Goal: Task Accomplishment & Management: Use online tool/utility

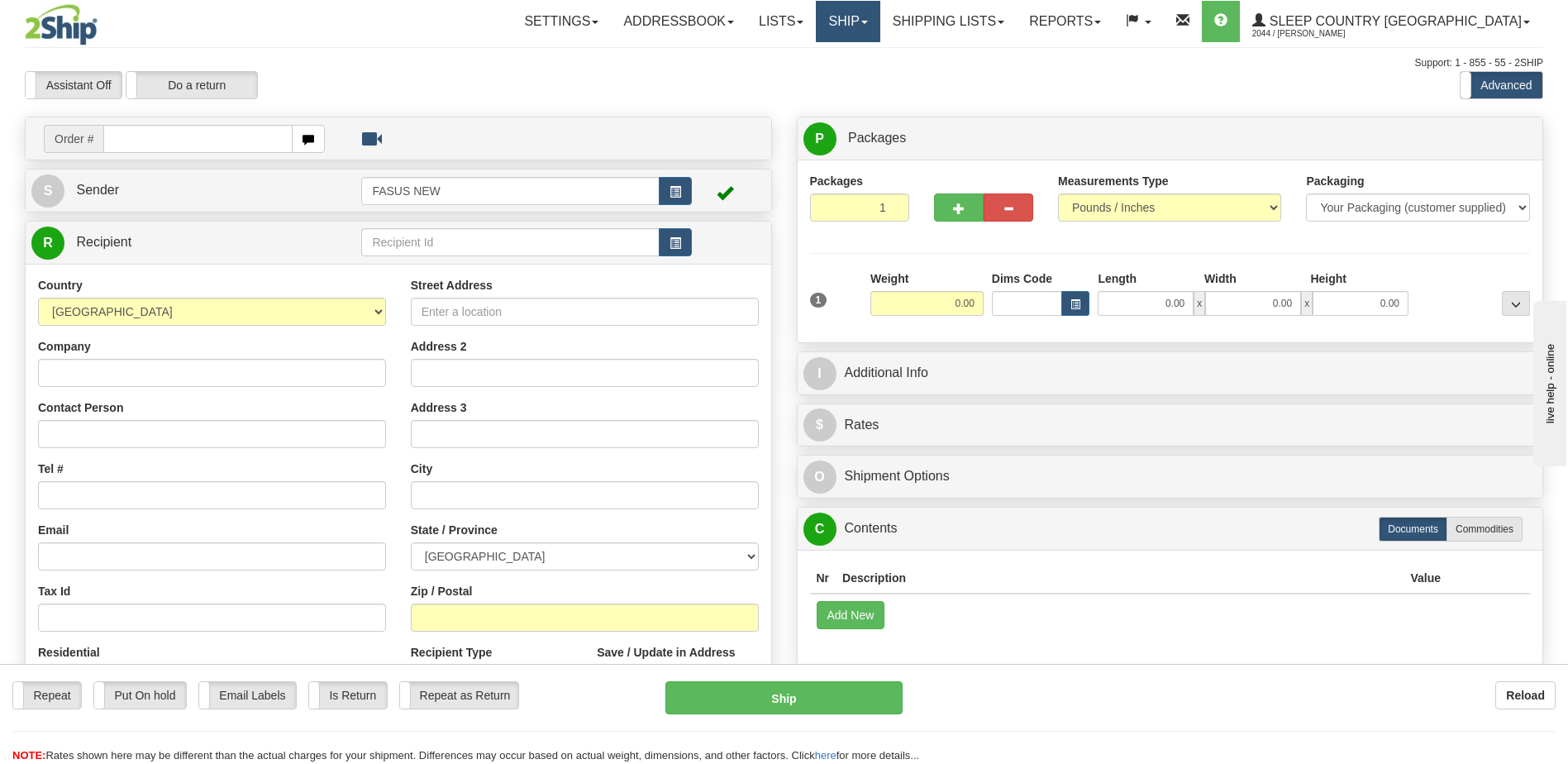
click at [879, 17] on link "Ship" at bounding box center [848, 21] width 64 height 41
click at [863, 76] on span "OnHold / Order Queue" at bounding box center [804, 80] width 116 height 13
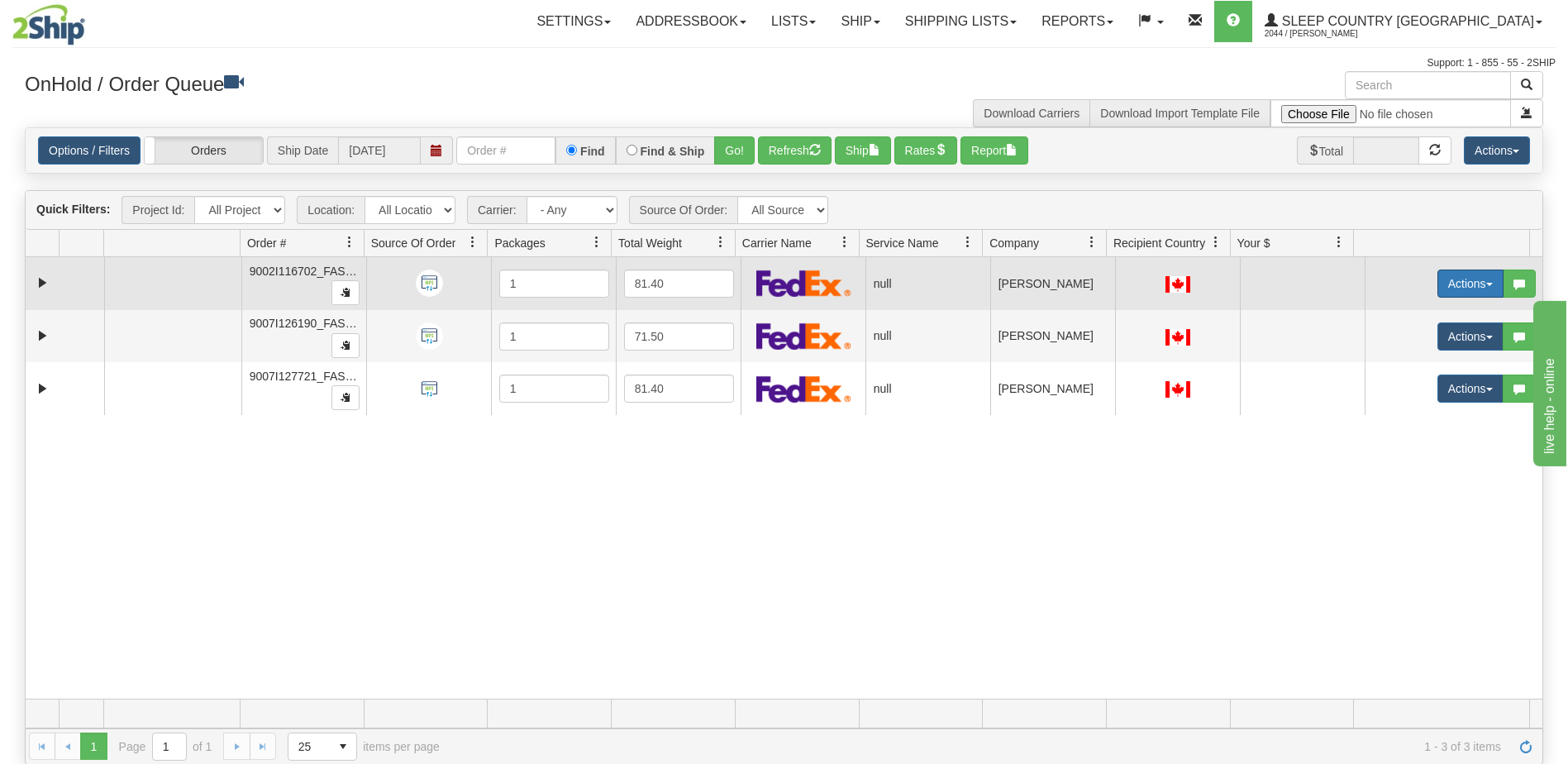
click at [1459, 283] on button "Actions" at bounding box center [1470, 284] width 66 height 28
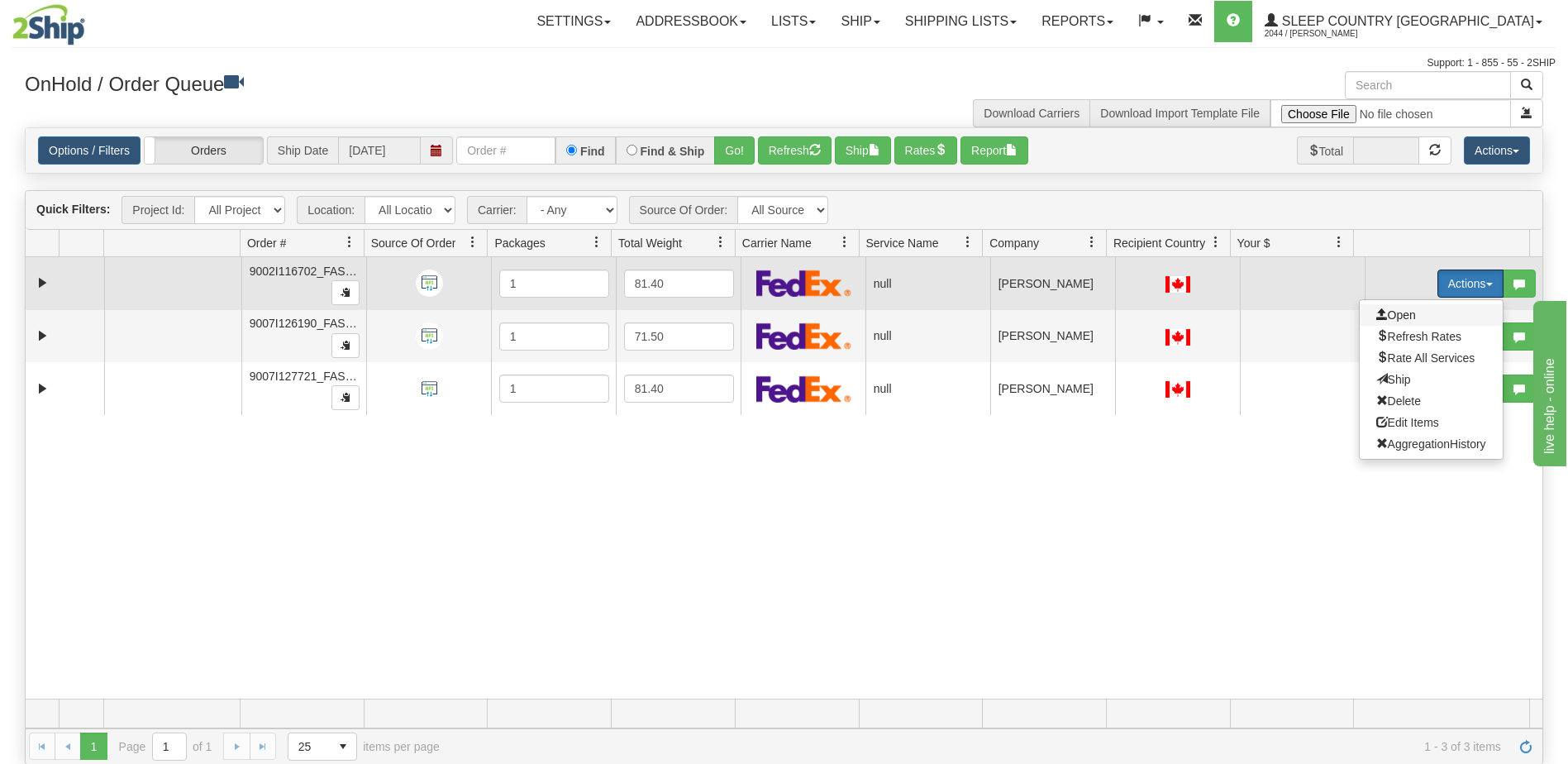
click at [1401, 313] on span "Open" at bounding box center [1395, 315] width 39 height 13
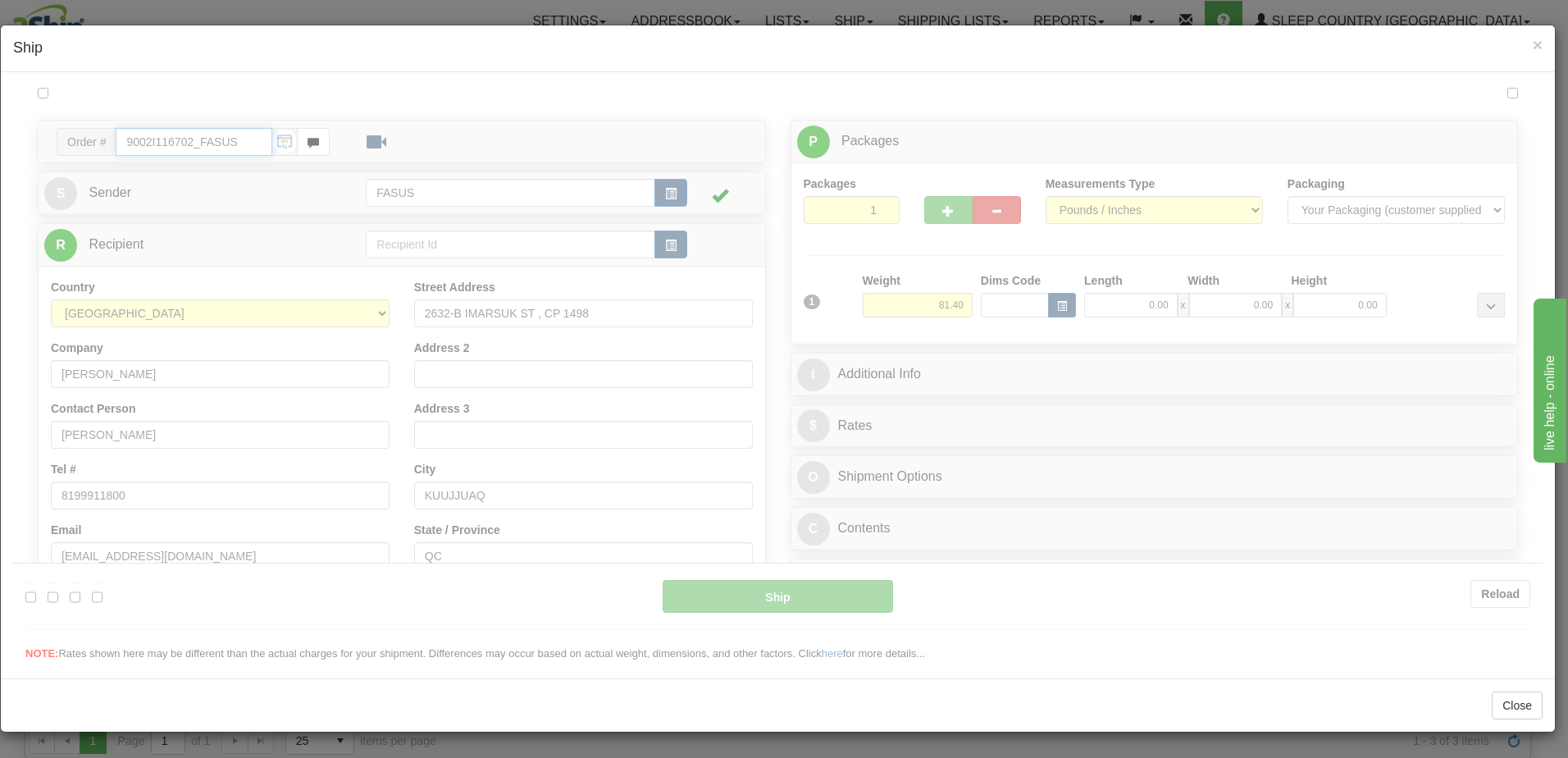
type input "10:52"
type input "16:00"
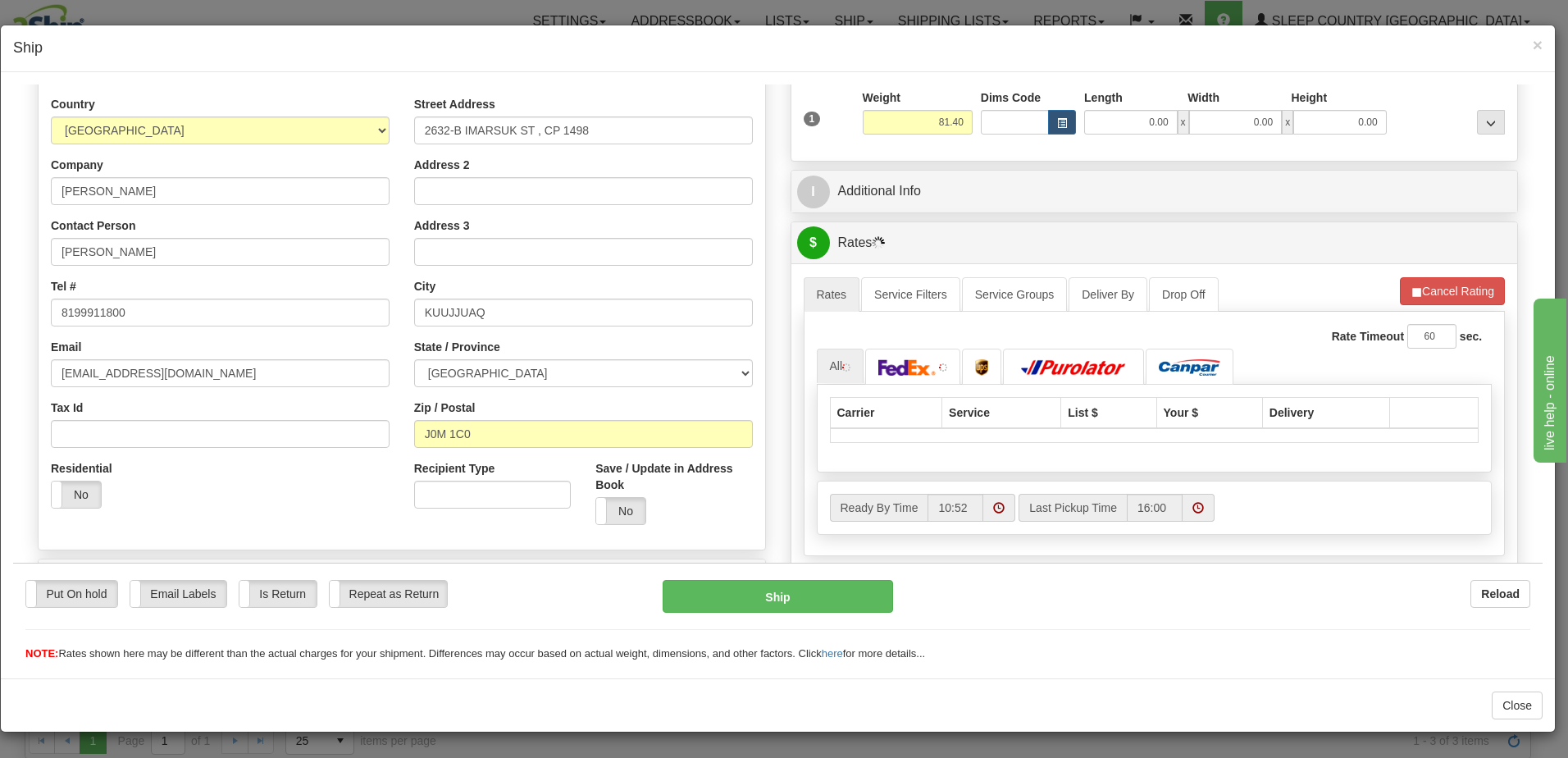
scroll to position [246, 0]
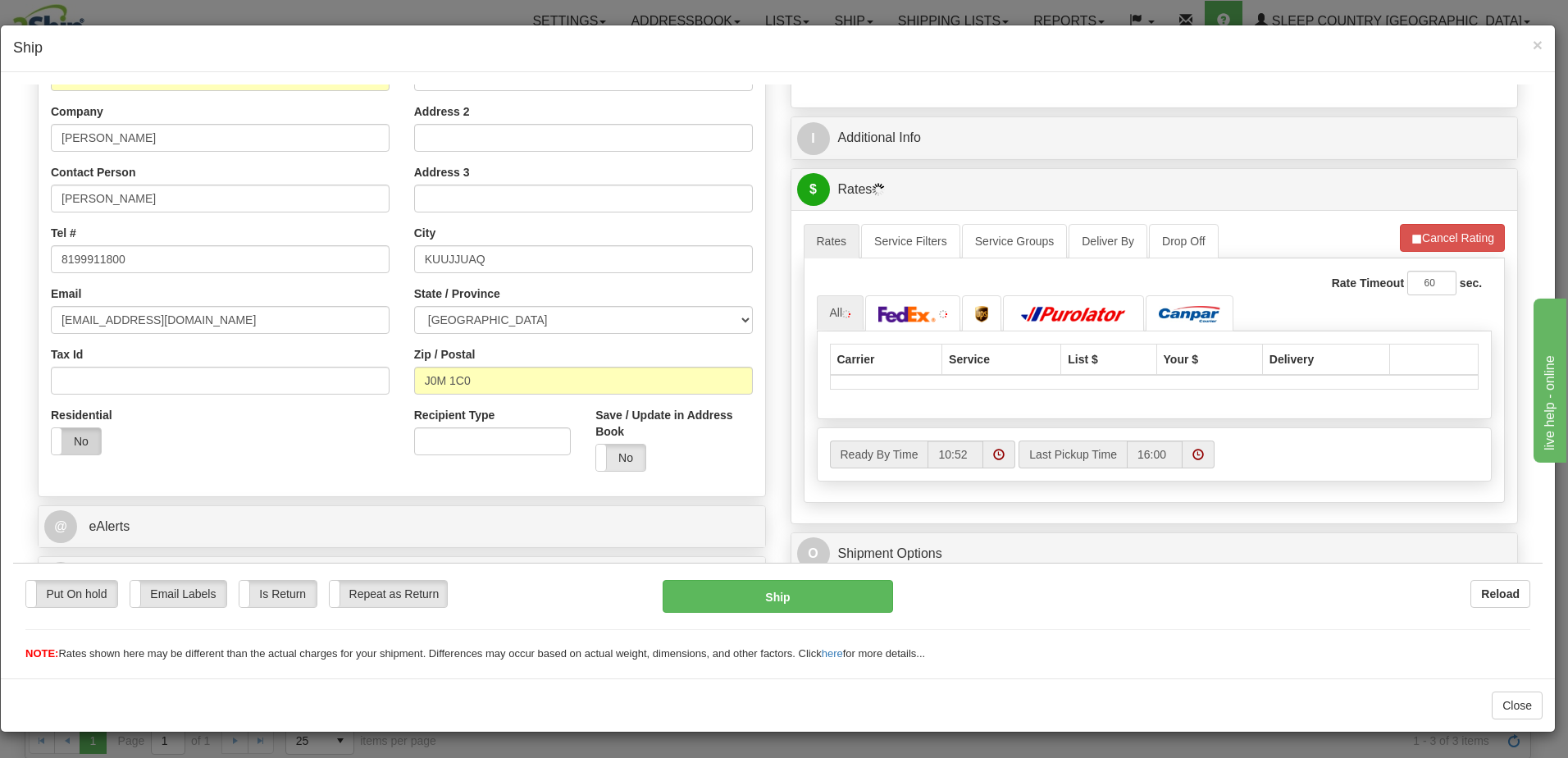
click at [71, 438] on label "No" at bounding box center [76, 441] width 49 height 27
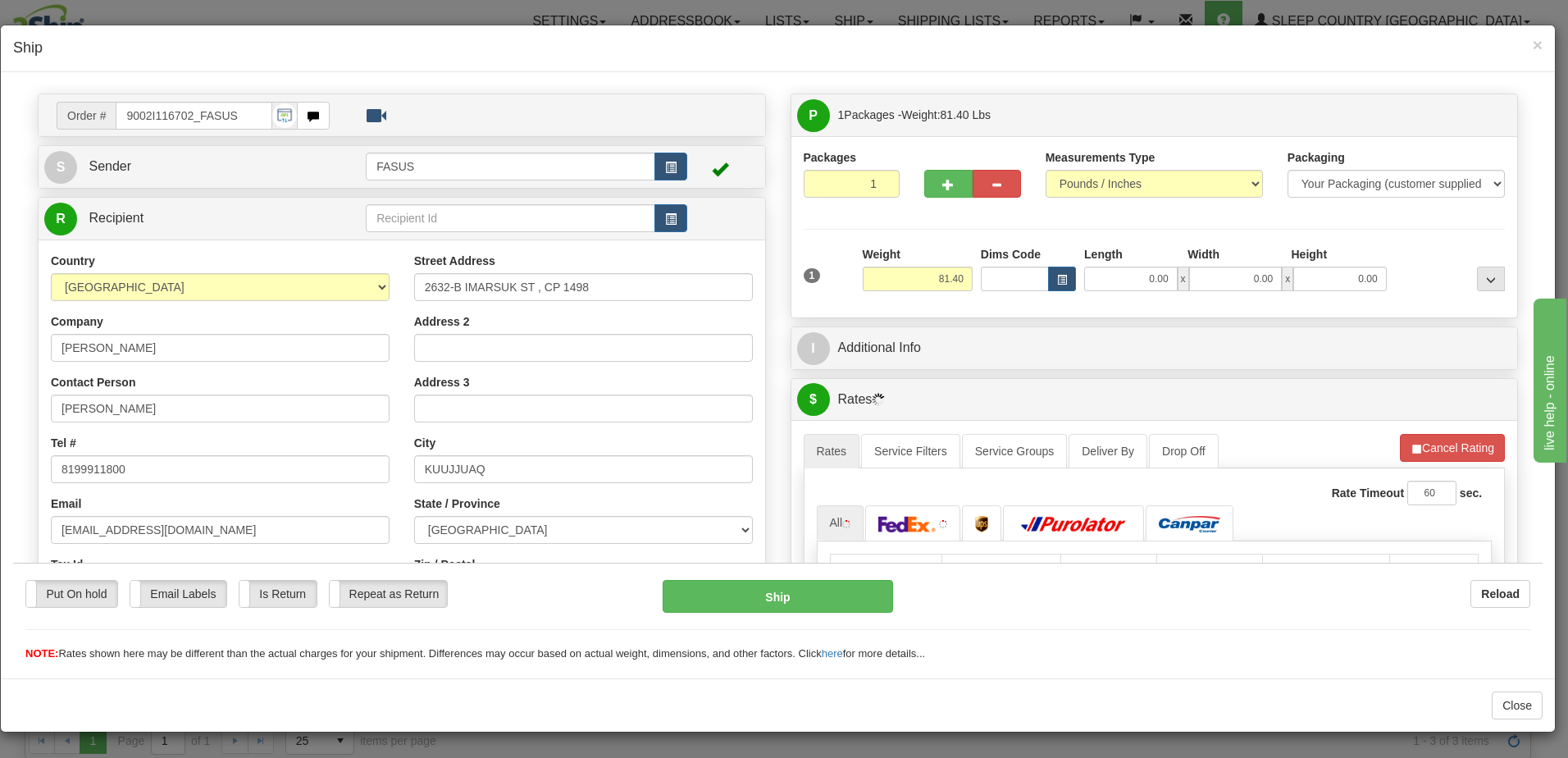
scroll to position [0, 0]
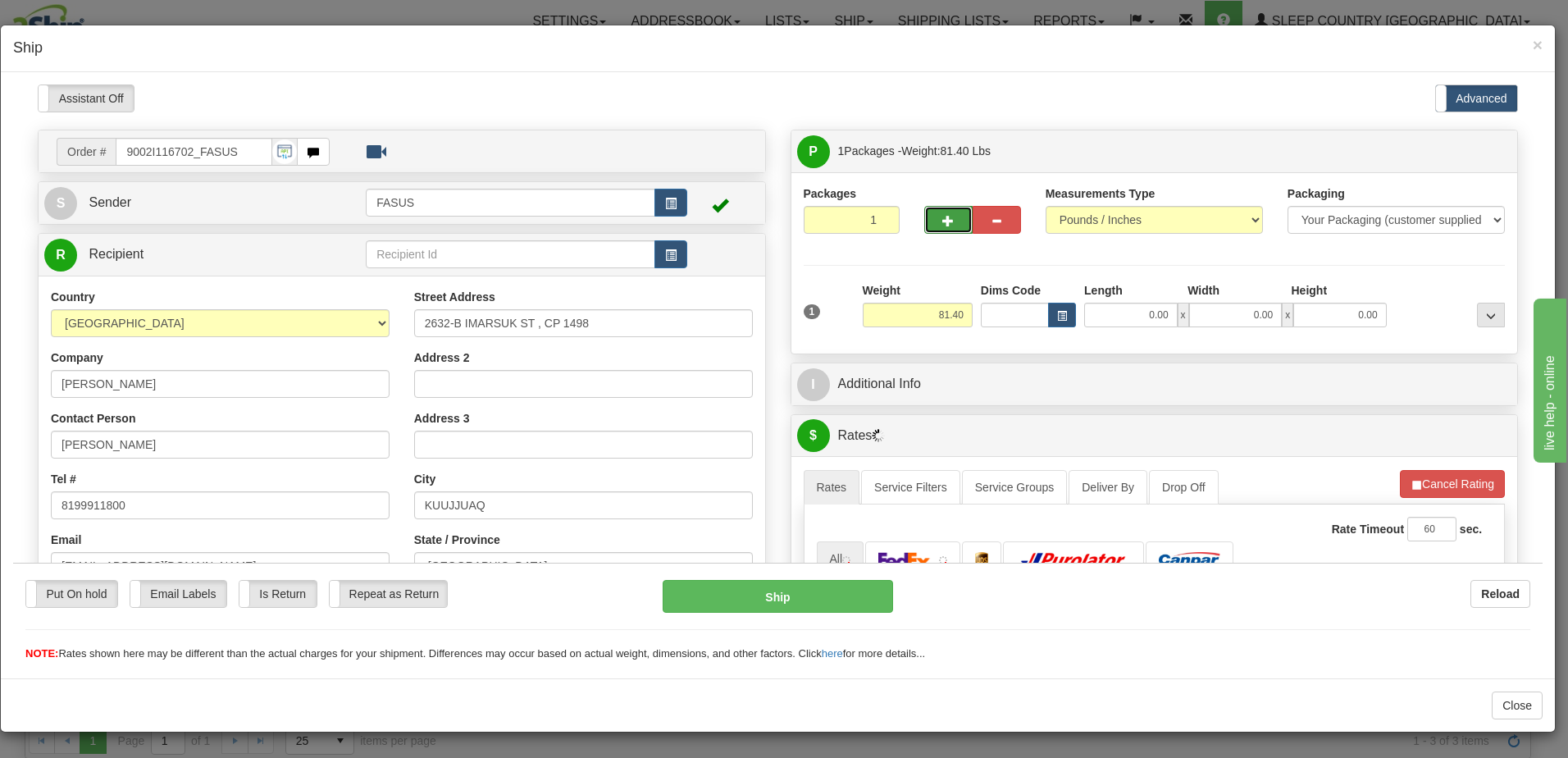
click at [946, 219] on span "button" at bounding box center [948, 220] width 12 height 11
type input "2"
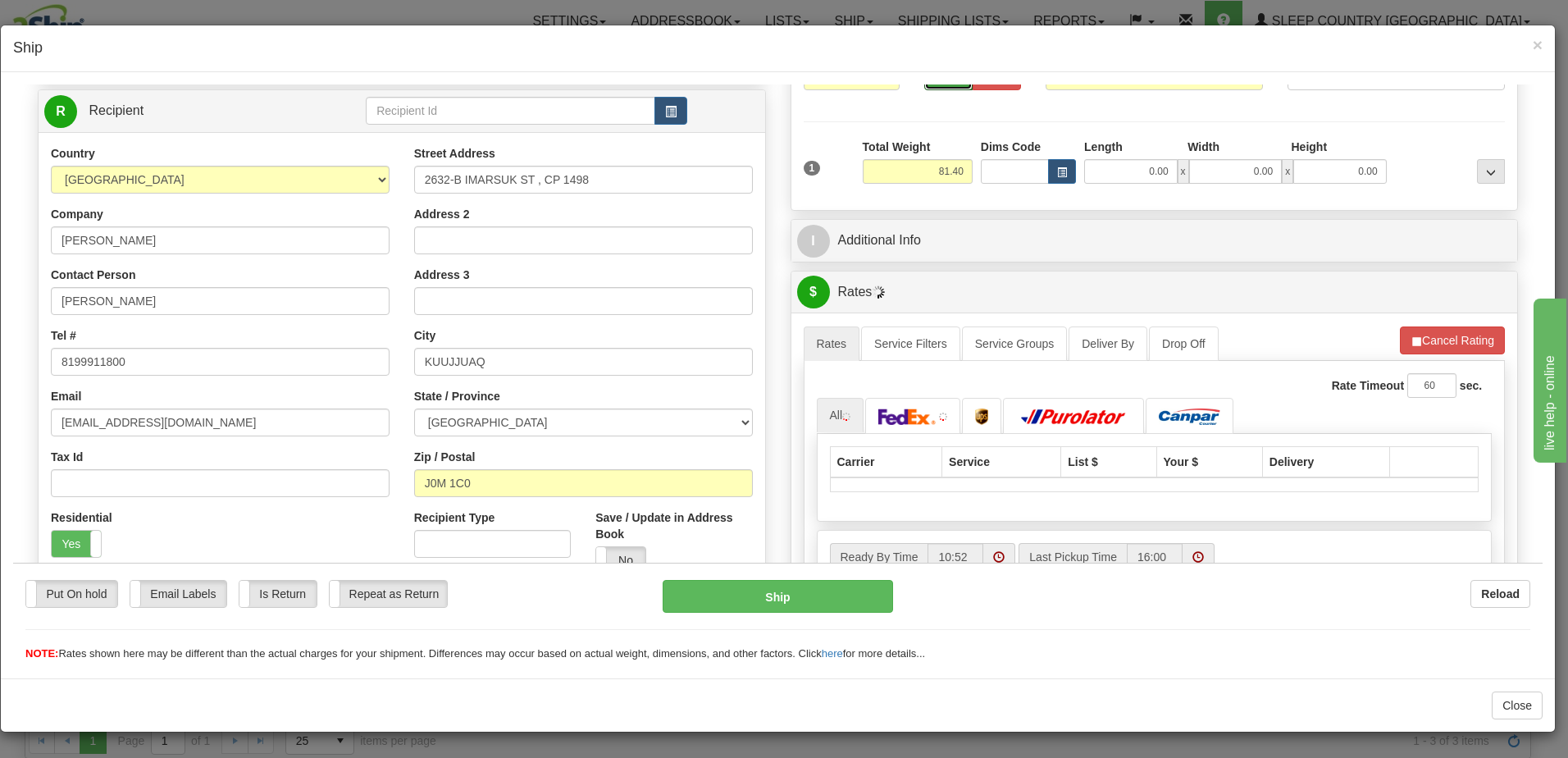
scroll to position [164, 0]
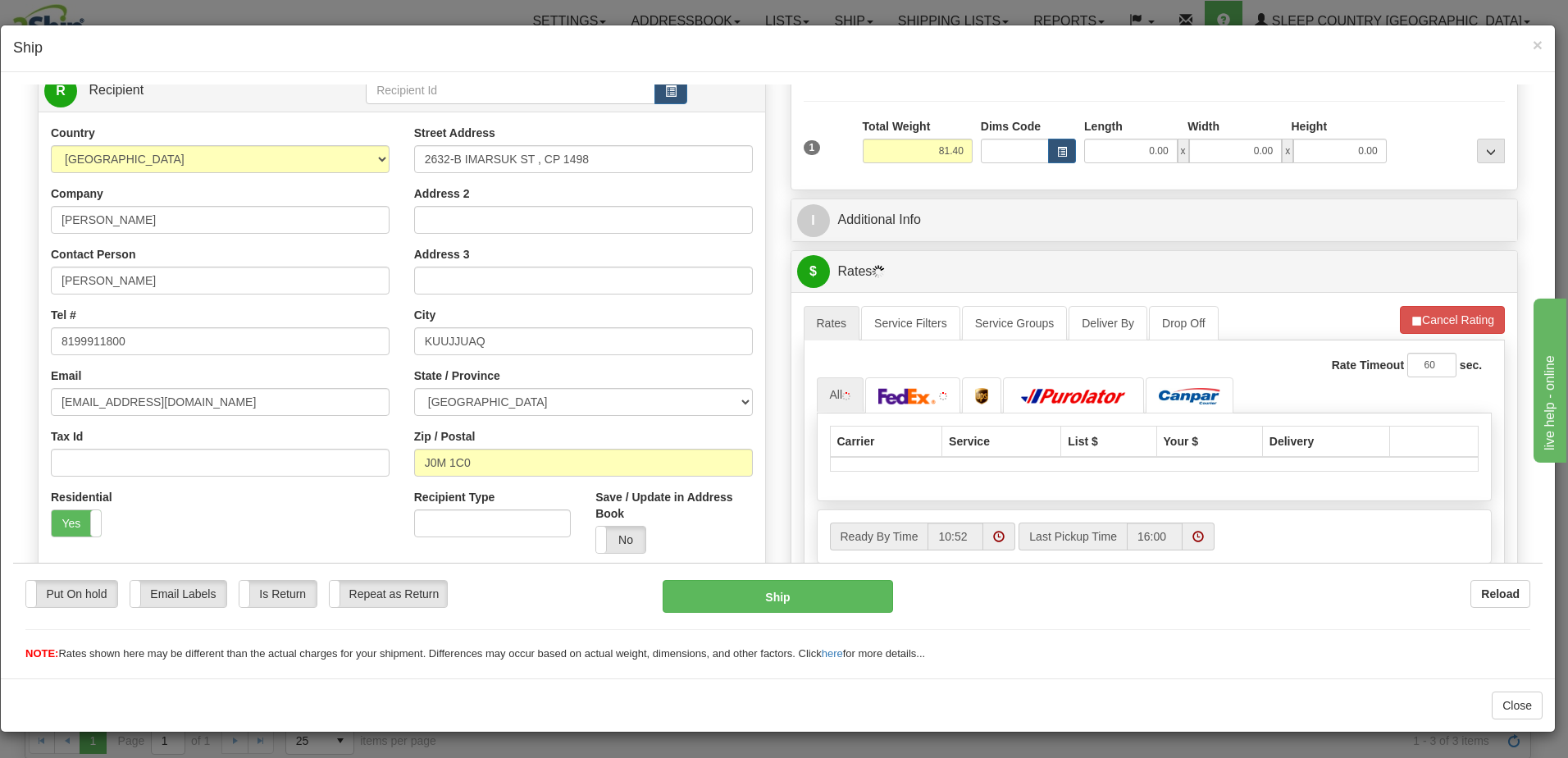
click at [1192, 536] on span at bounding box center [1198, 536] width 12 height 12
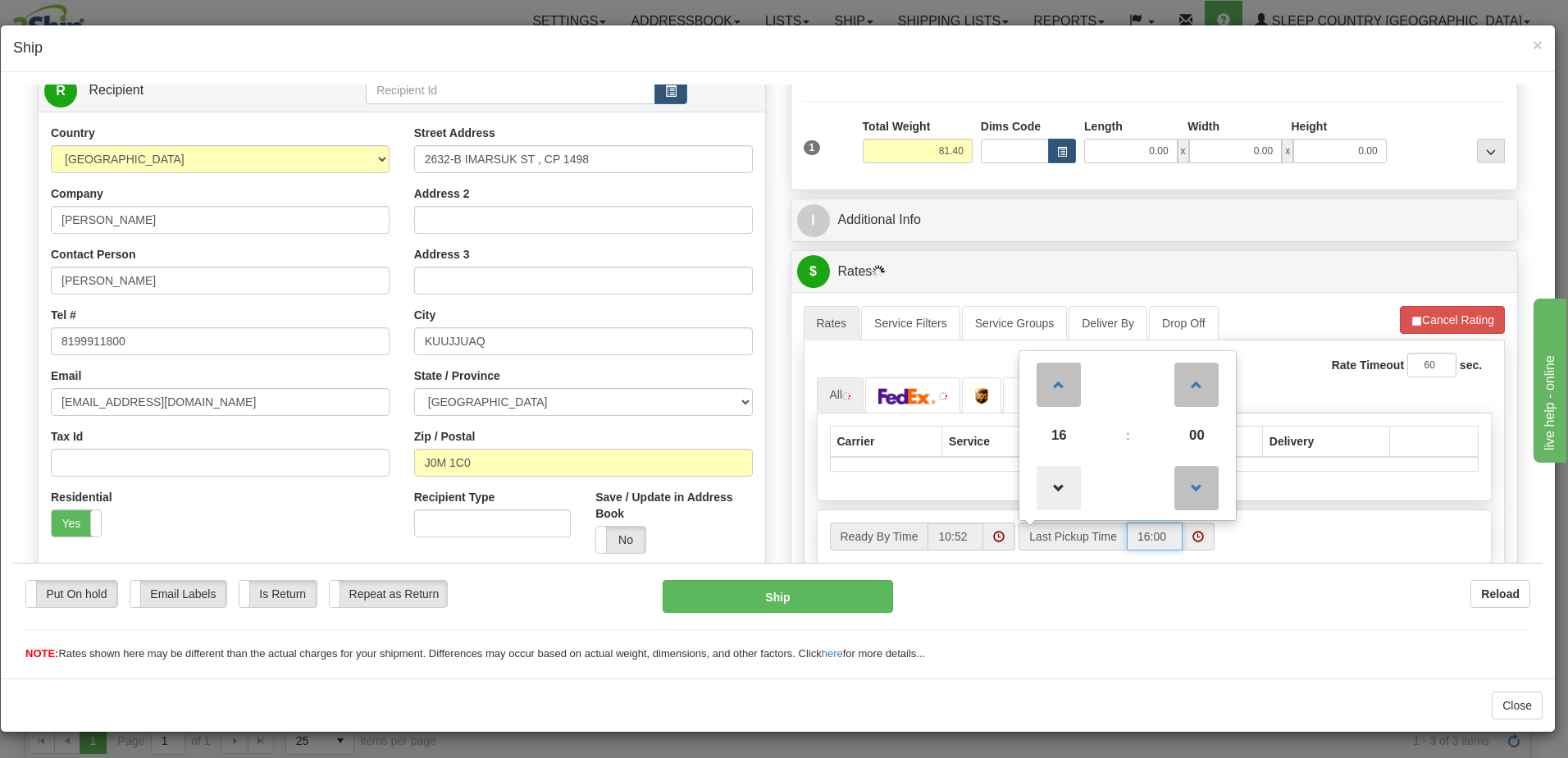
click at [1059, 495] on span at bounding box center [1059, 487] width 44 height 44
type input "15:00"
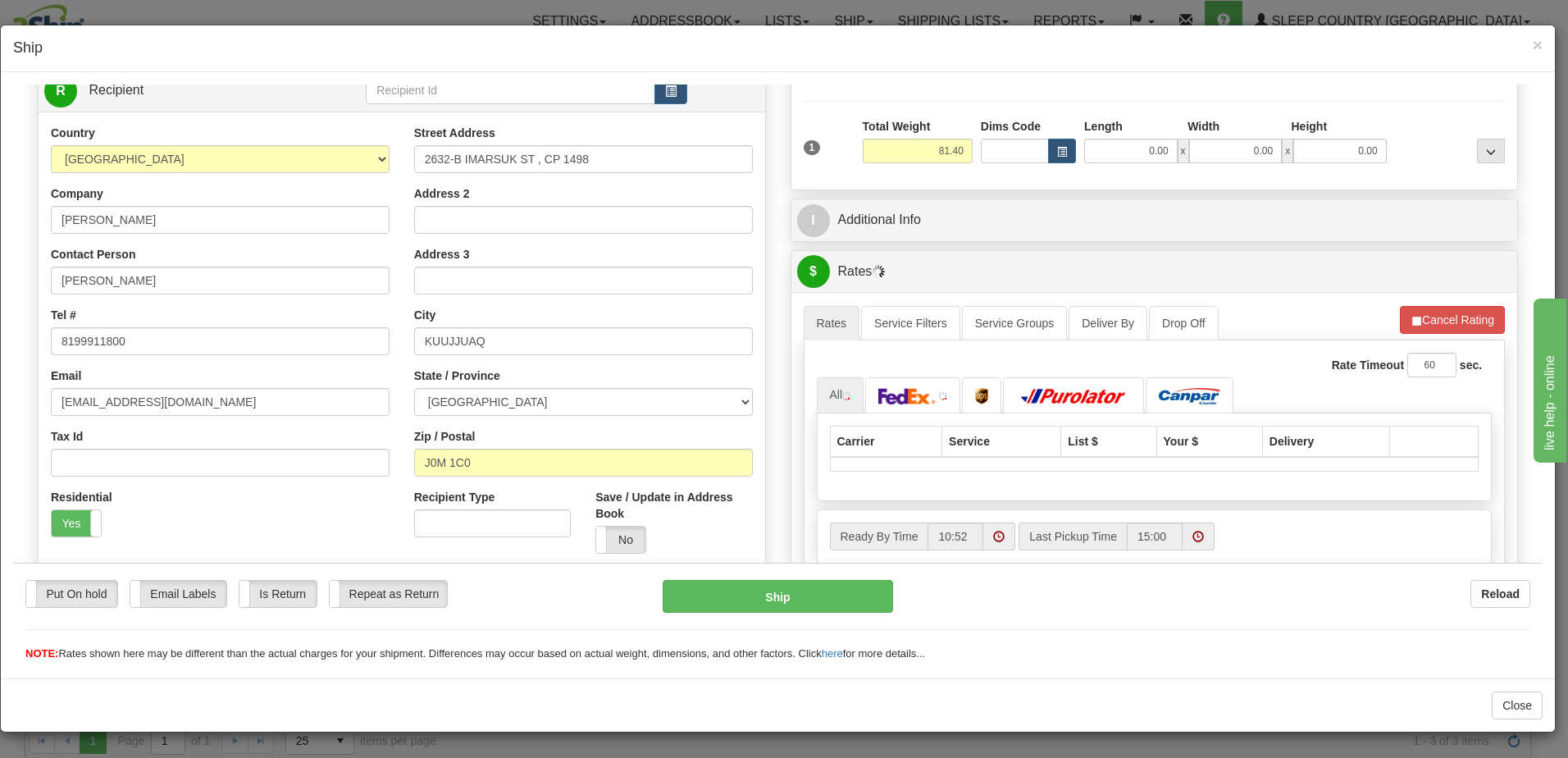
click at [1305, 525] on div "Ready By Time 10:52 Last Pickup Time 15:00" at bounding box center [1154, 536] width 674 height 28
click at [77, 340] on input "8199911800" at bounding box center [220, 341] width 339 height 28
click at [80, 338] on input "8199911800" at bounding box center [220, 341] width 339 height 28
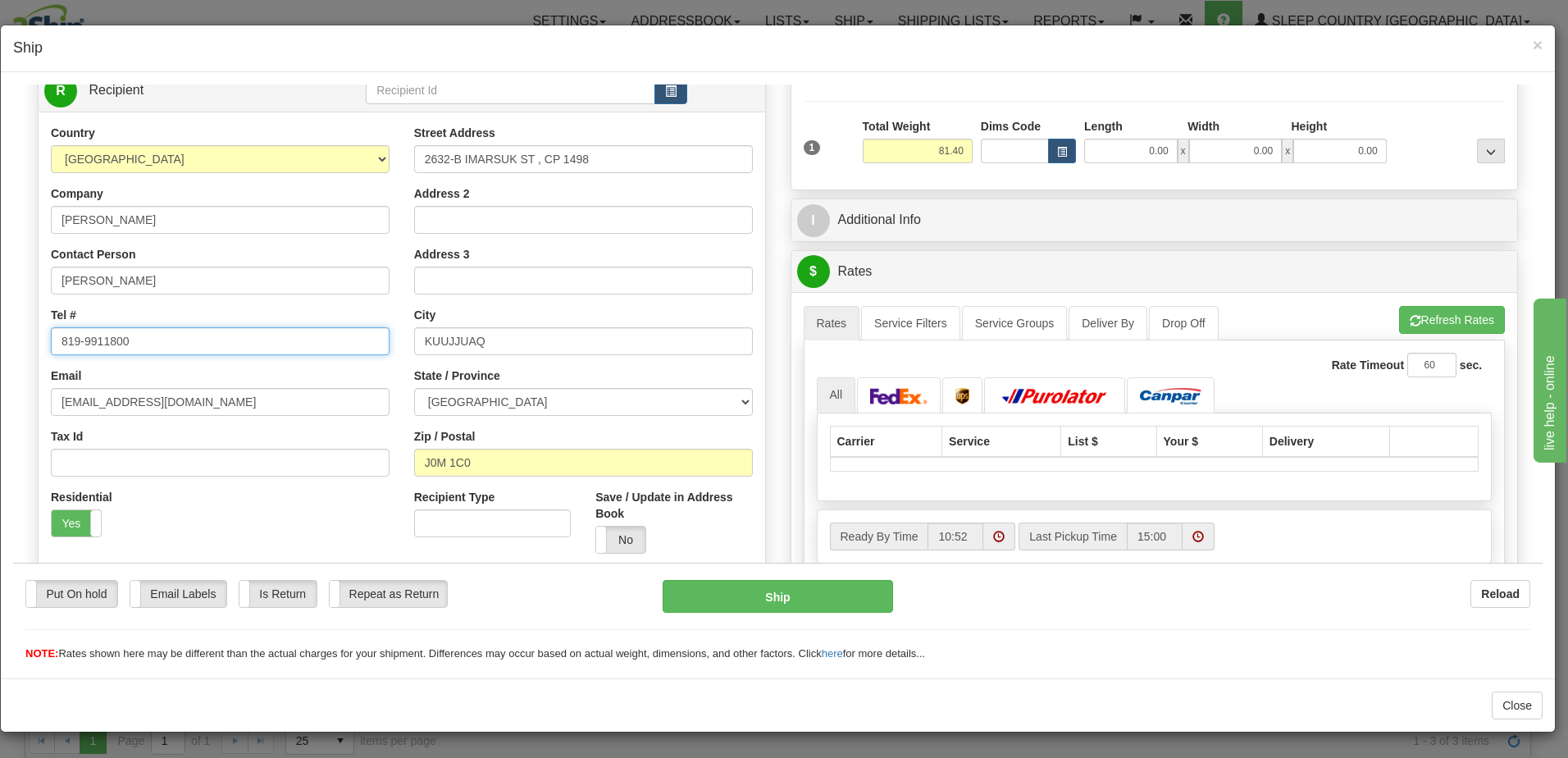
click at [100, 337] on input "819-9911800" at bounding box center [220, 341] width 339 height 28
type input "819-991-1800"
click at [1454, 314] on button "Refresh Rates" at bounding box center [1452, 319] width 106 height 28
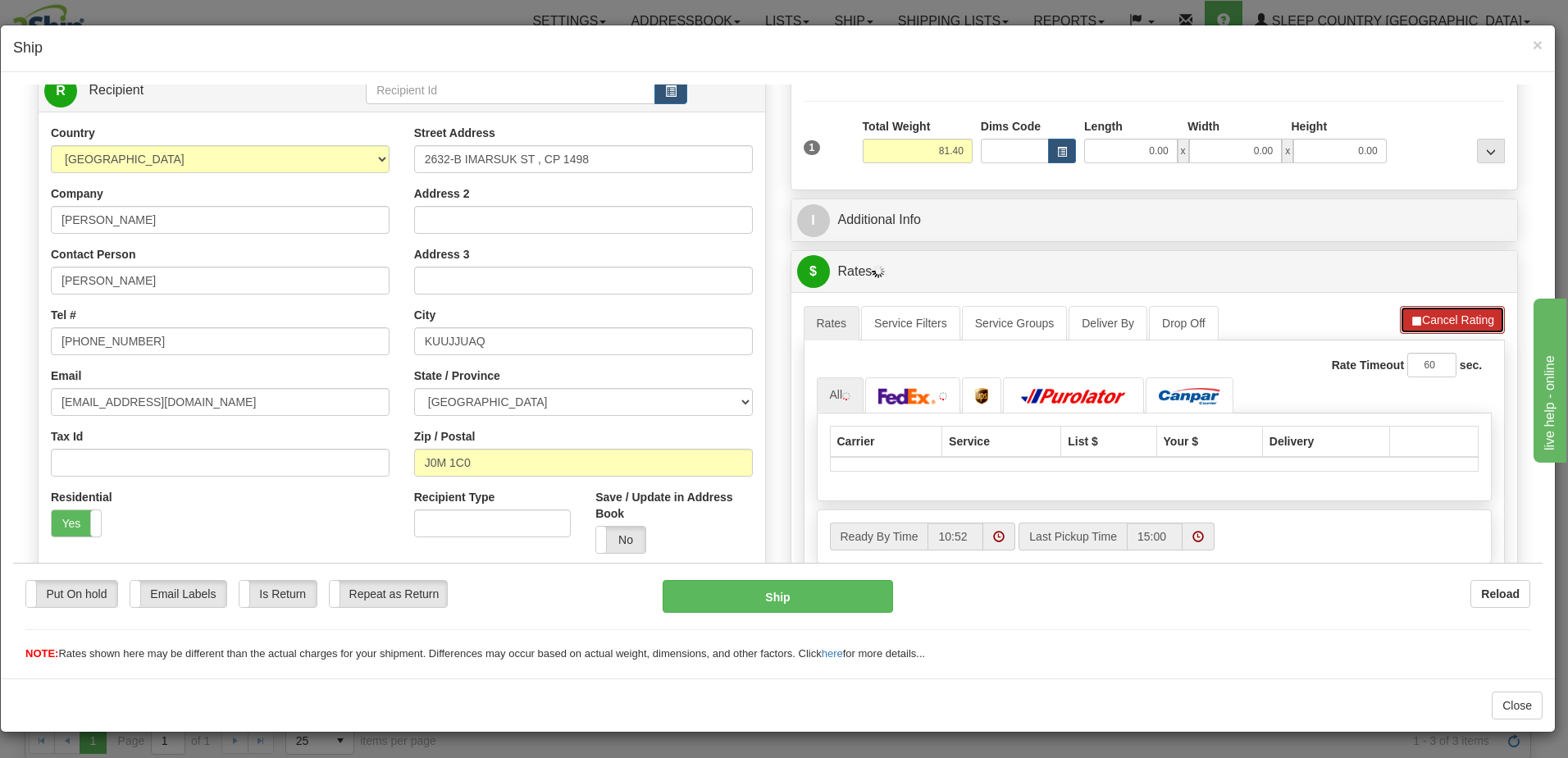
click at [1452, 315] on button "Cancel Rating" at bounding box center [1452, 319] width 105 height 28
click at [1537, 37] on span "×" at bounding box center [1538, 44] width 10 height 19
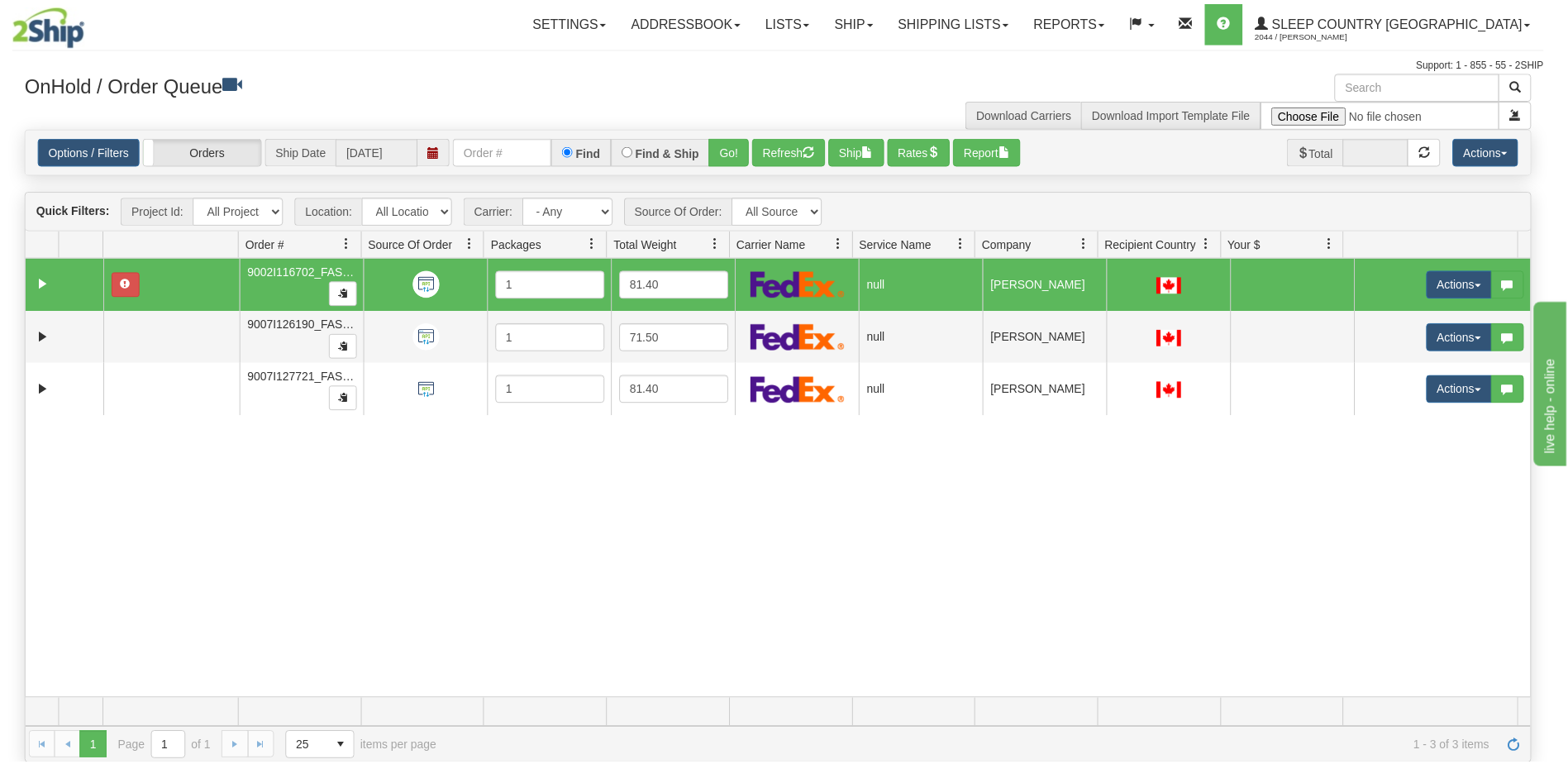
scroll to position [0, 0]
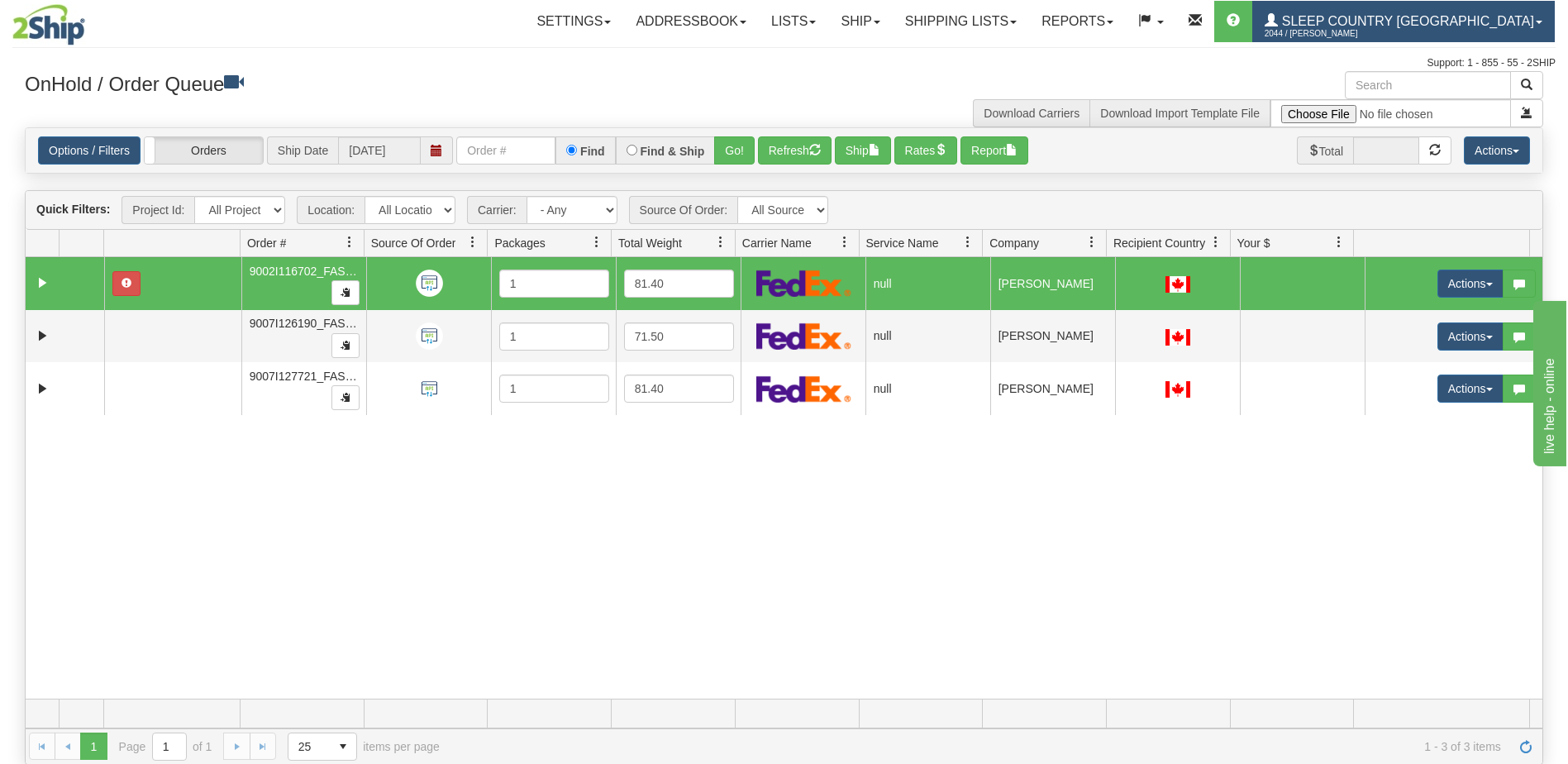
click at [1484, 21] on span "Sleep Country [GEOGRAPHIC_DATA]" at bounding box center [1406, 21] width 256 height 14
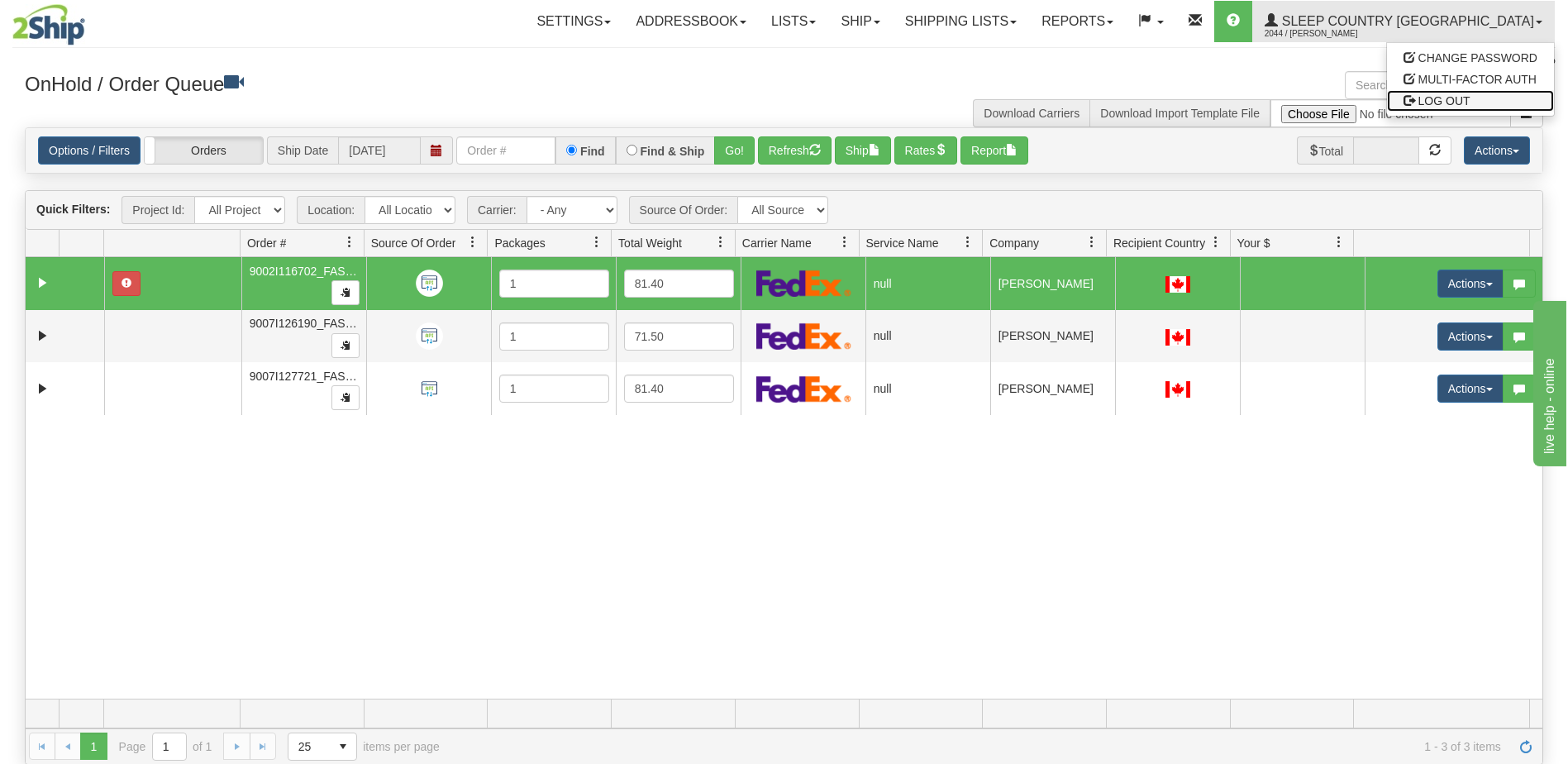
click at [1467, 101] on span "LOG OUT" at bounding box center [1445, 101] width 52 height 13
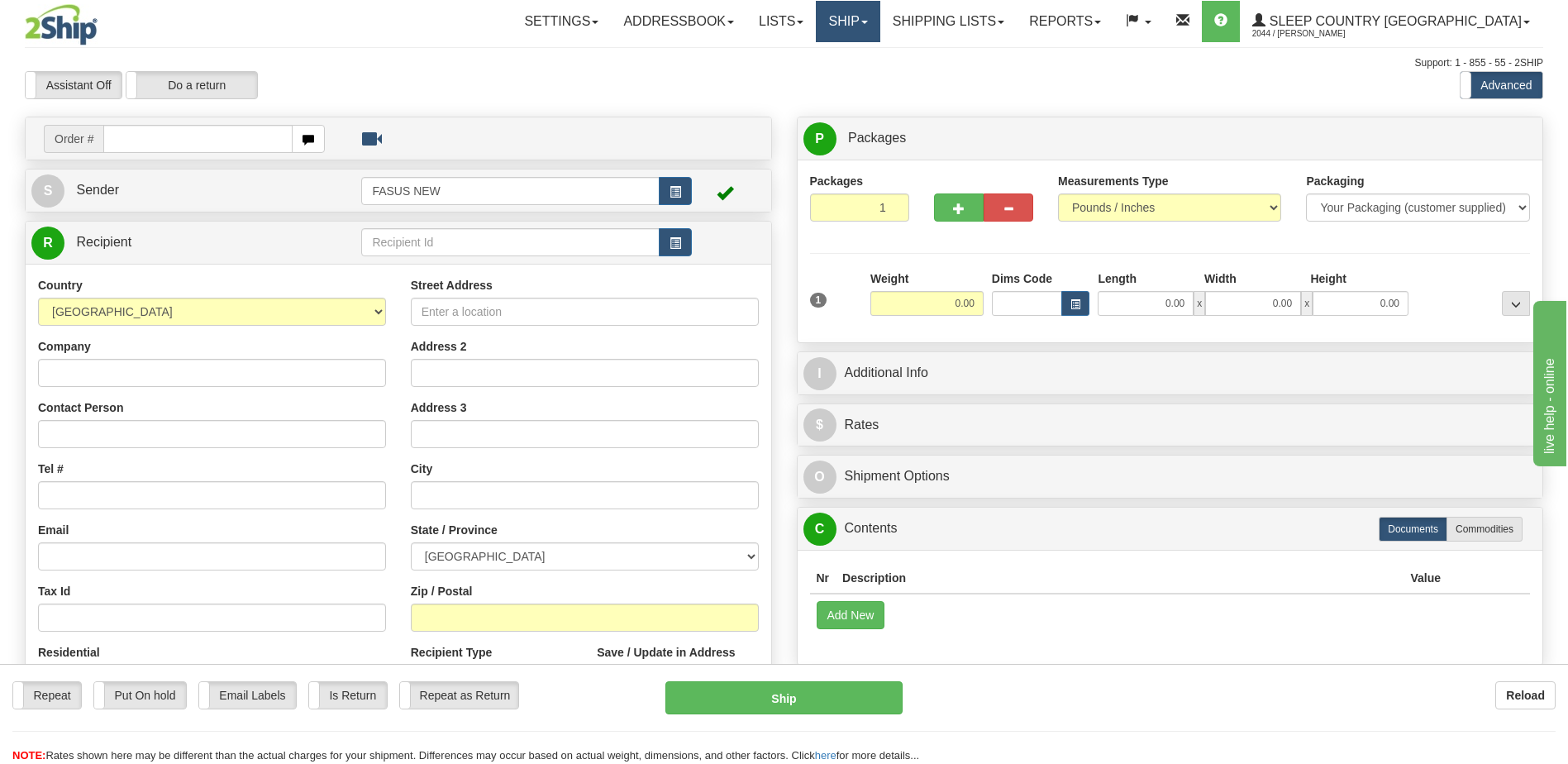
click at [879, 17] on link "Ship" at bounding box center [848, 21] width 64 height 41
click at [863, 81] on span "OnHold / Order Queue" at bounding box center [804, 80] width 116 height 13
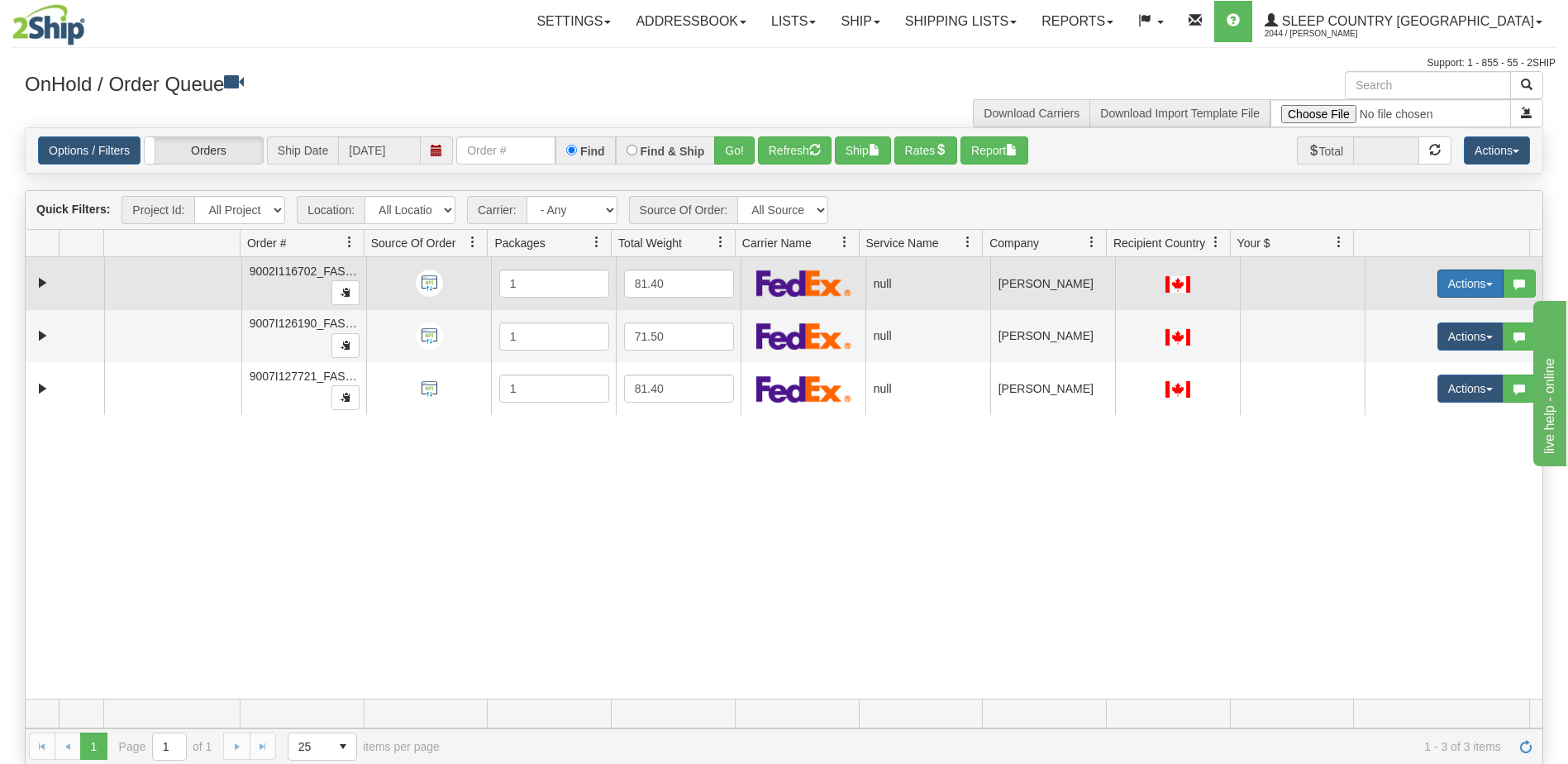
click at [1452, 276] on button "Actions" at bounding box center [1470, 284] width 66 height 28
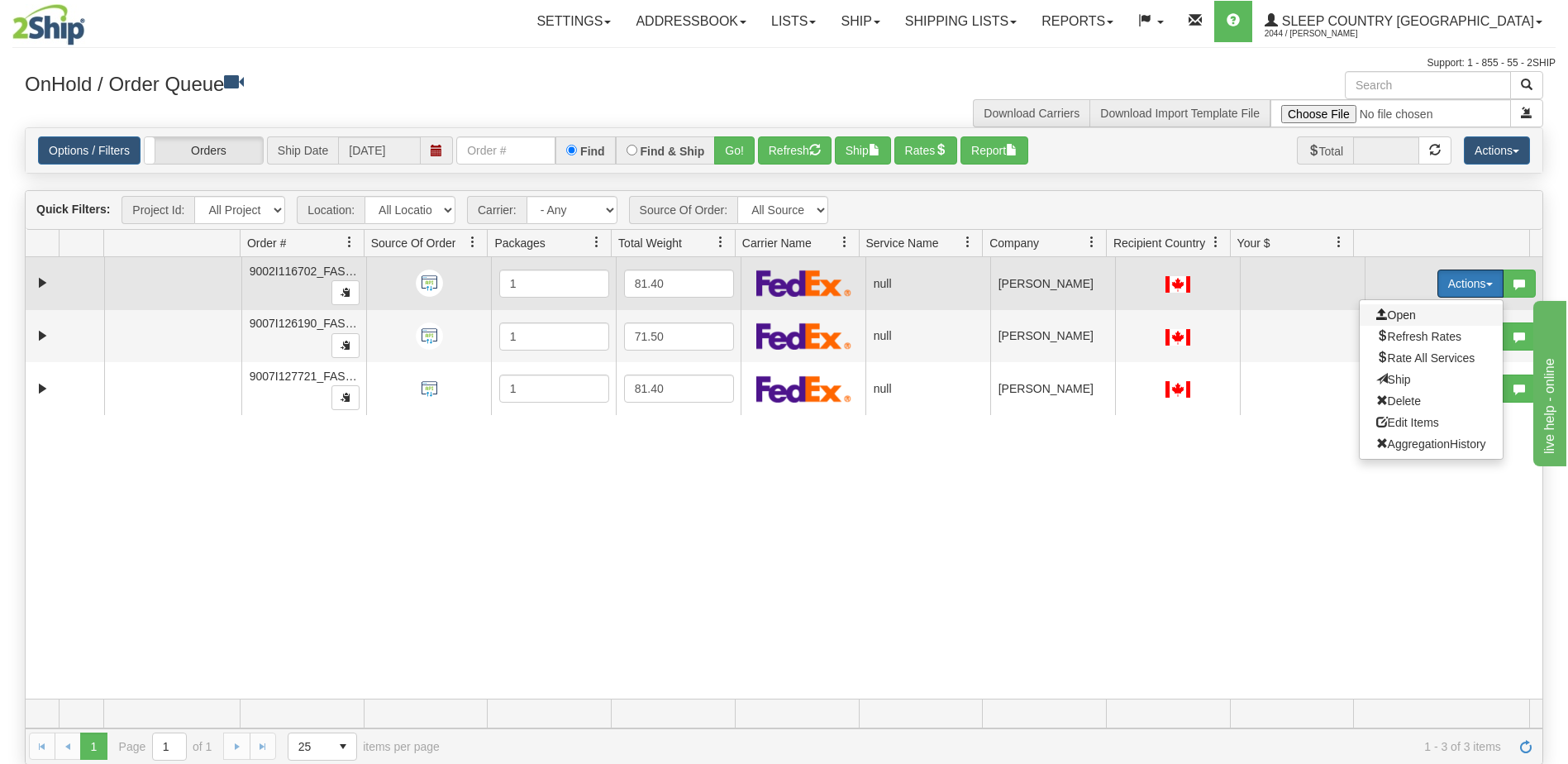
click at [1403, 317] on span "Open" at bounding box center [1395, 315] width 39 height 13
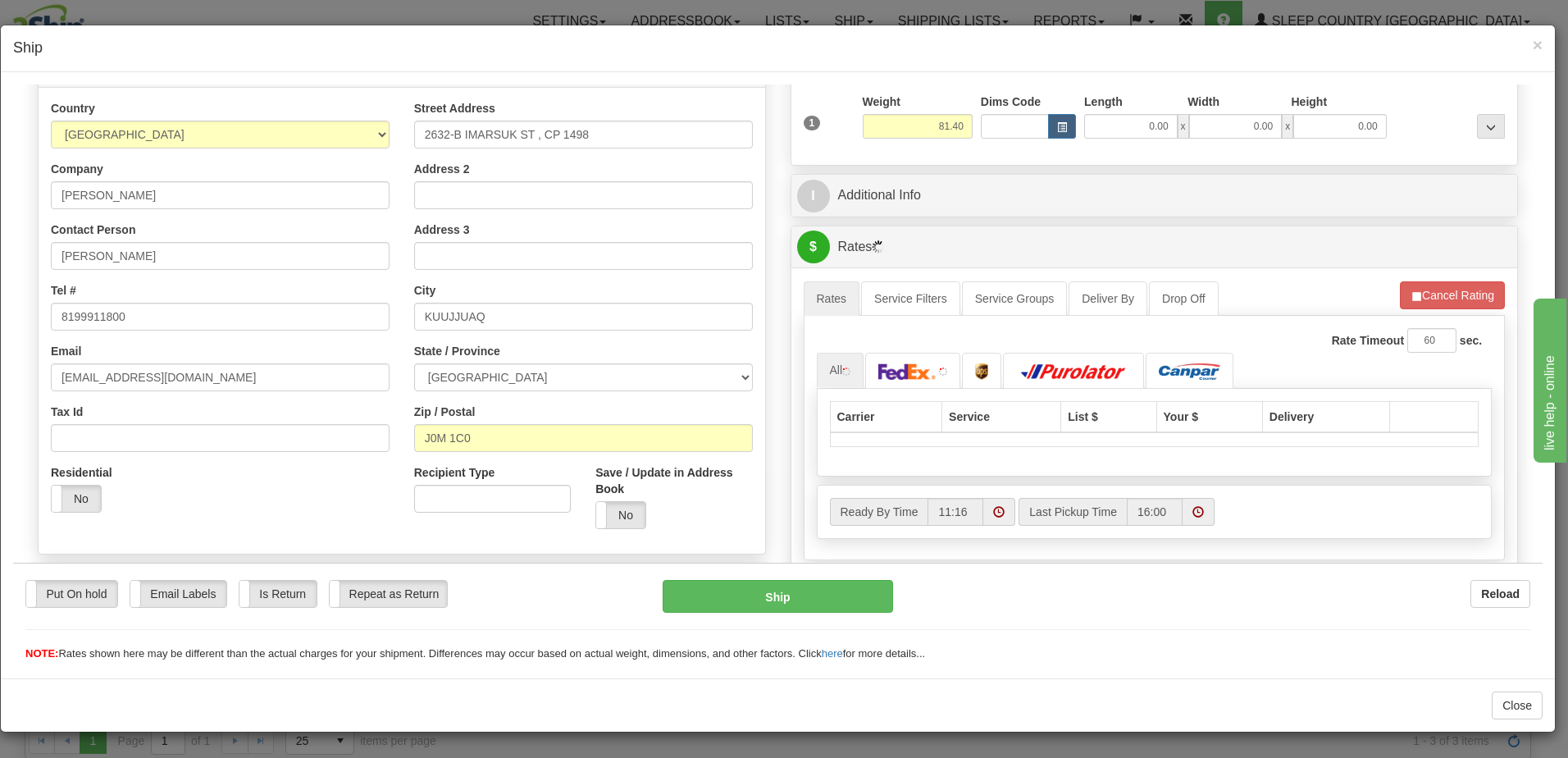
scroll to position [246, 0]
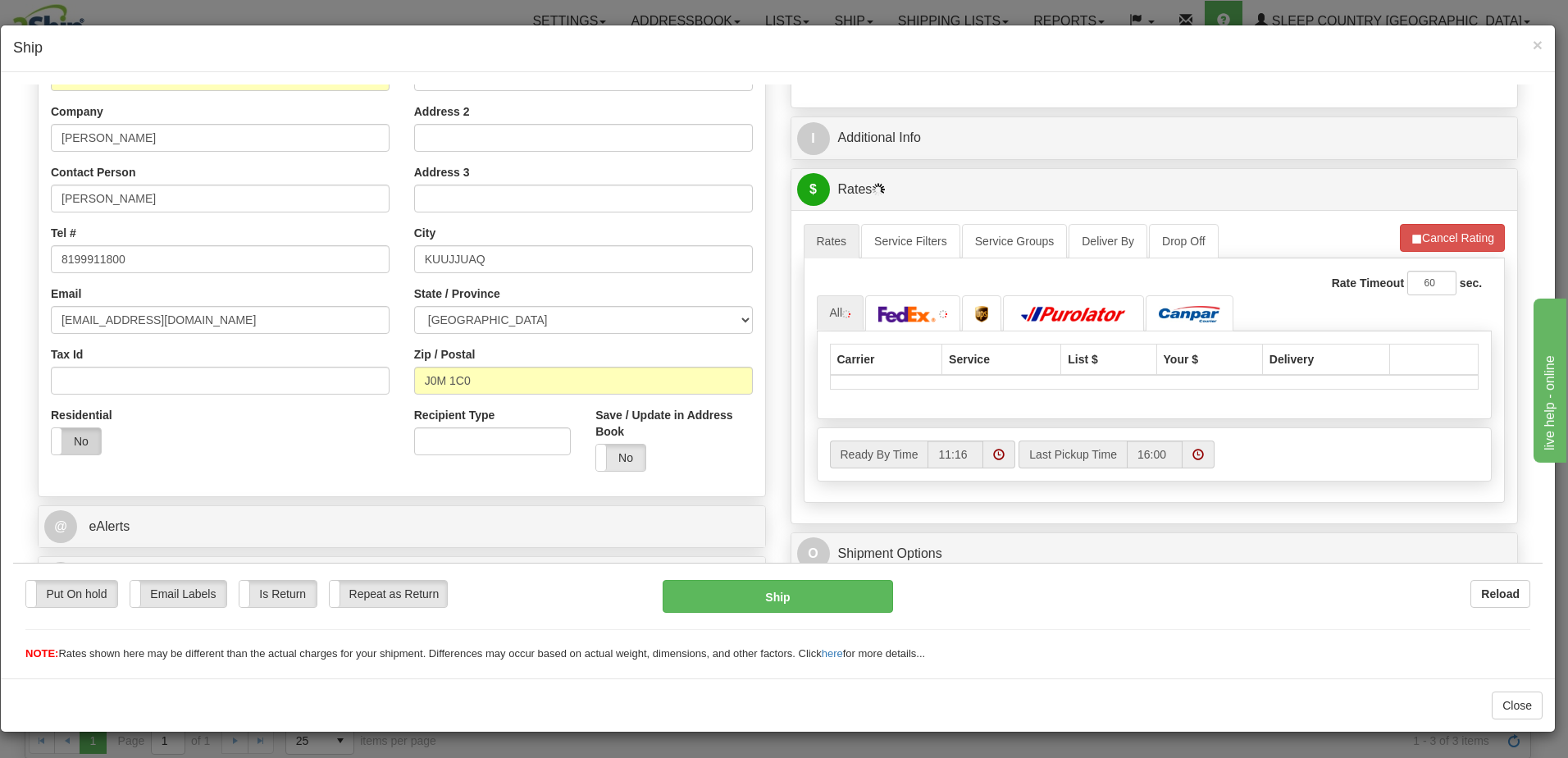
click at [77, 431] on label "No" at bounding box center [76, 441] width 49 height 27
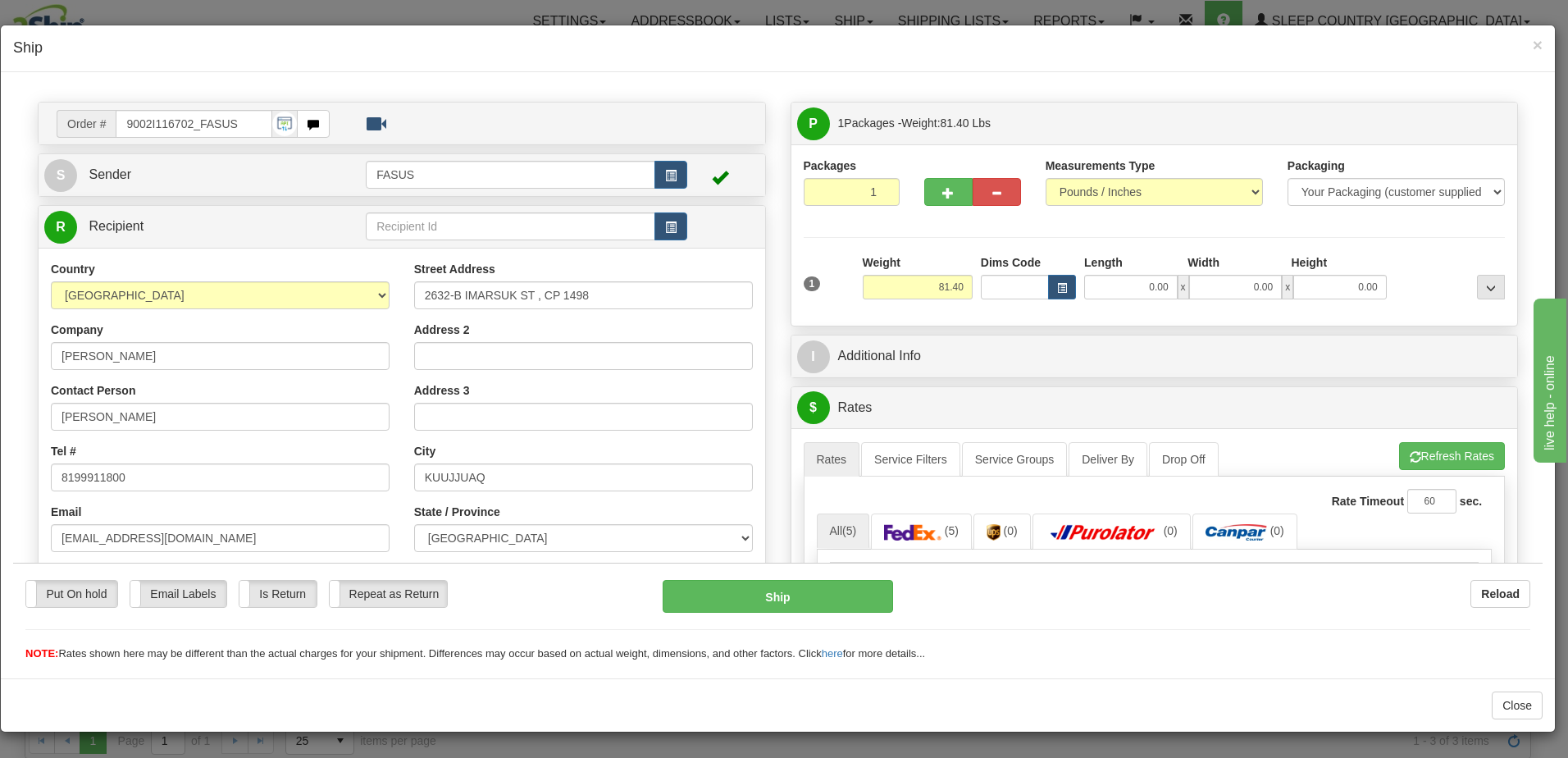
scroll to position [0, 0]
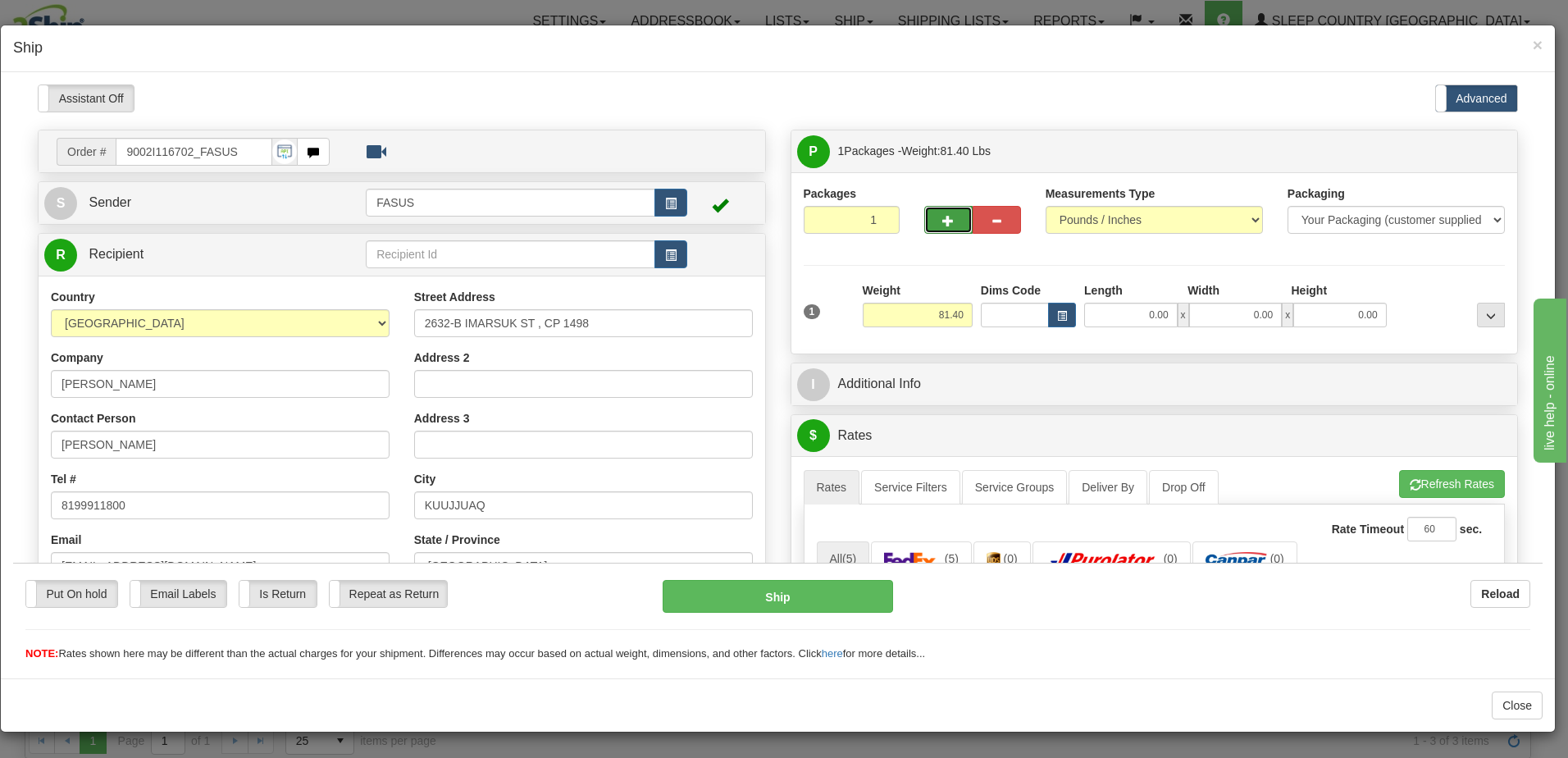
click at [942, 215] on span "button" at bounding box center [948, 220] width 12 height 11
type input "2"
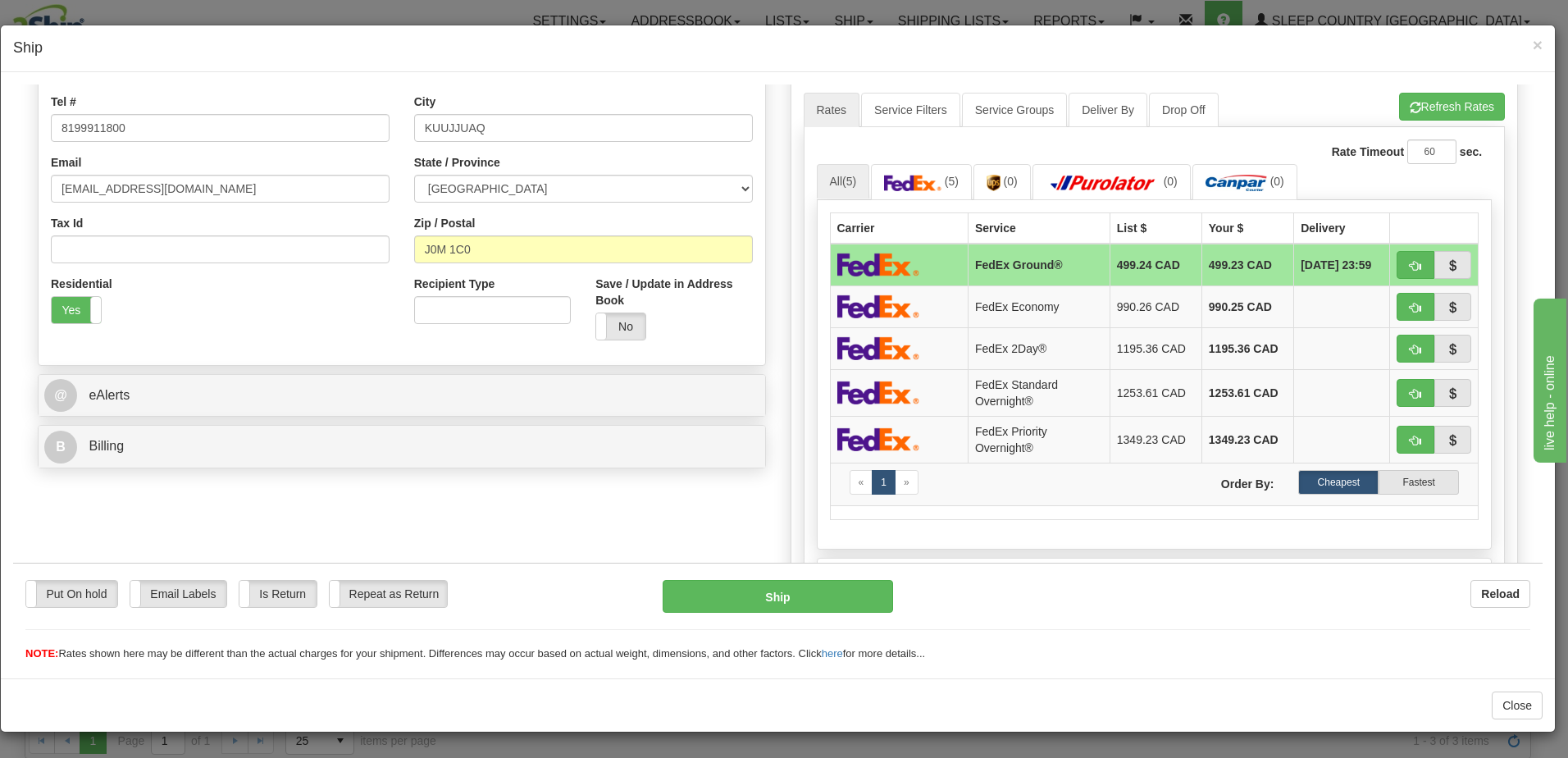
scroll to position [328, 0]
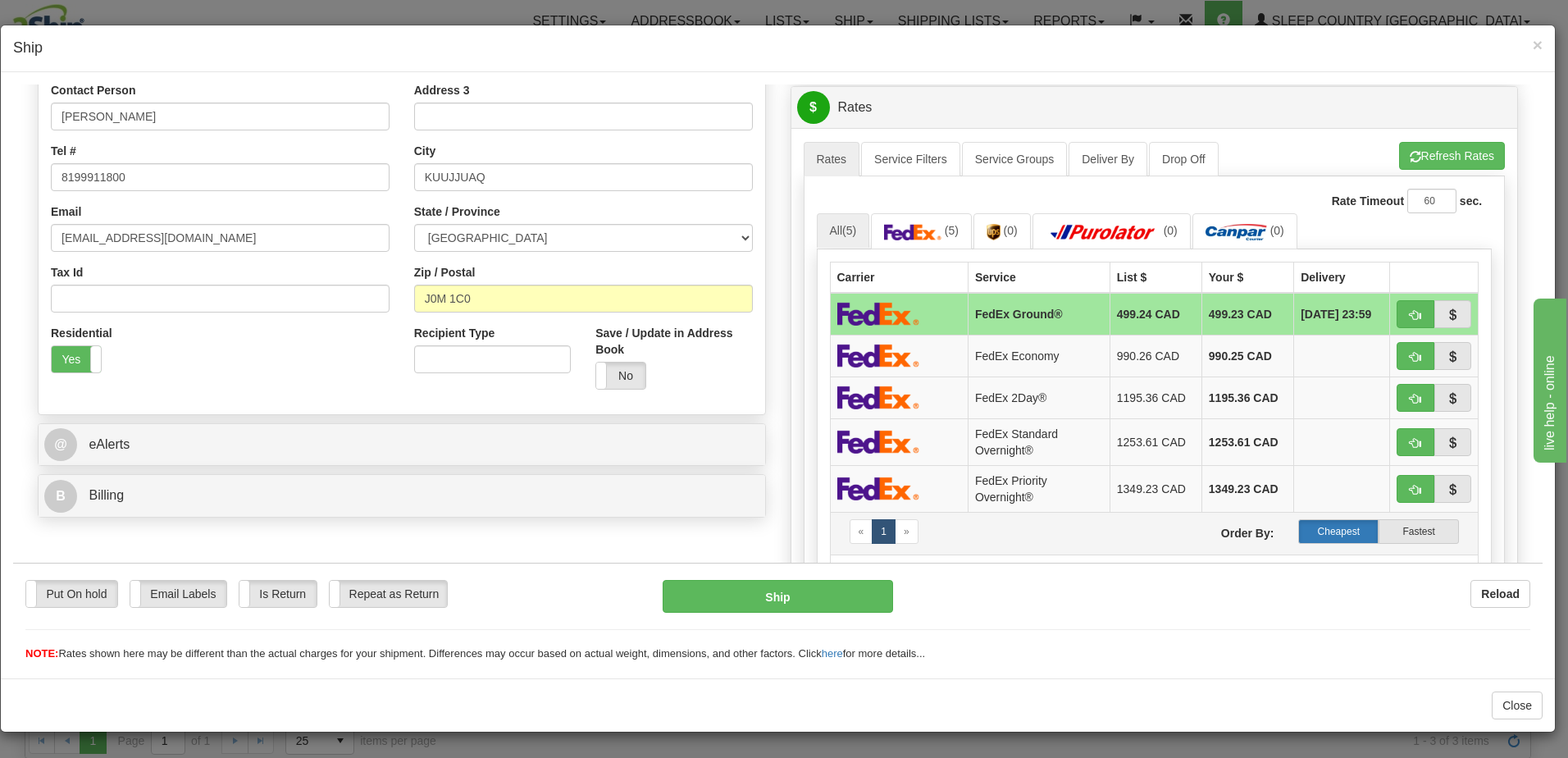
click at [1332, 528] on label "Cheapest" at bounding box center [1338, 531] width 81 height 25
click at [1430, 151] on button "Refresh Rates" at bounding box center [1452, 155] width 106 height 28
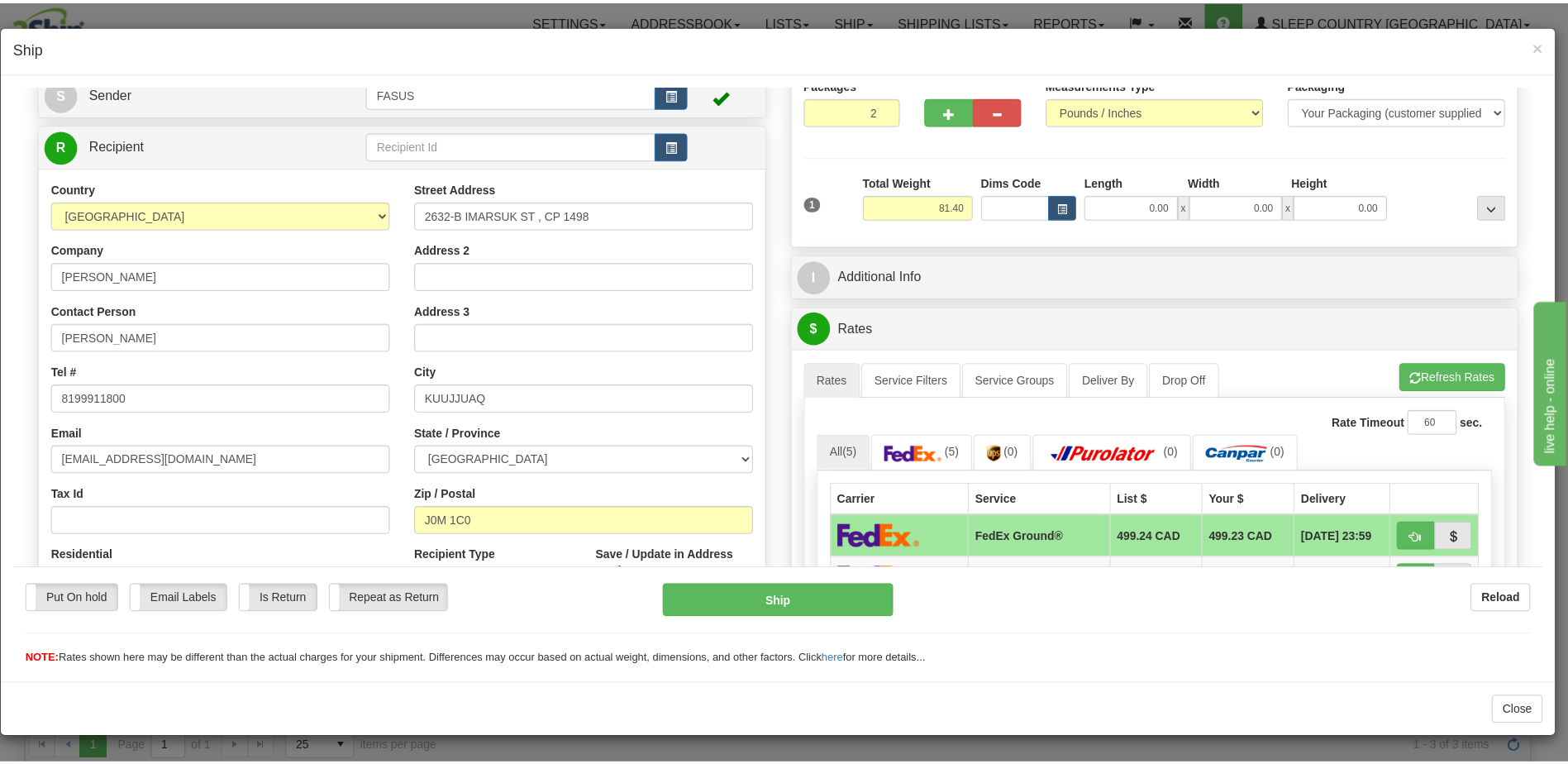
scroll to position [0, 0]
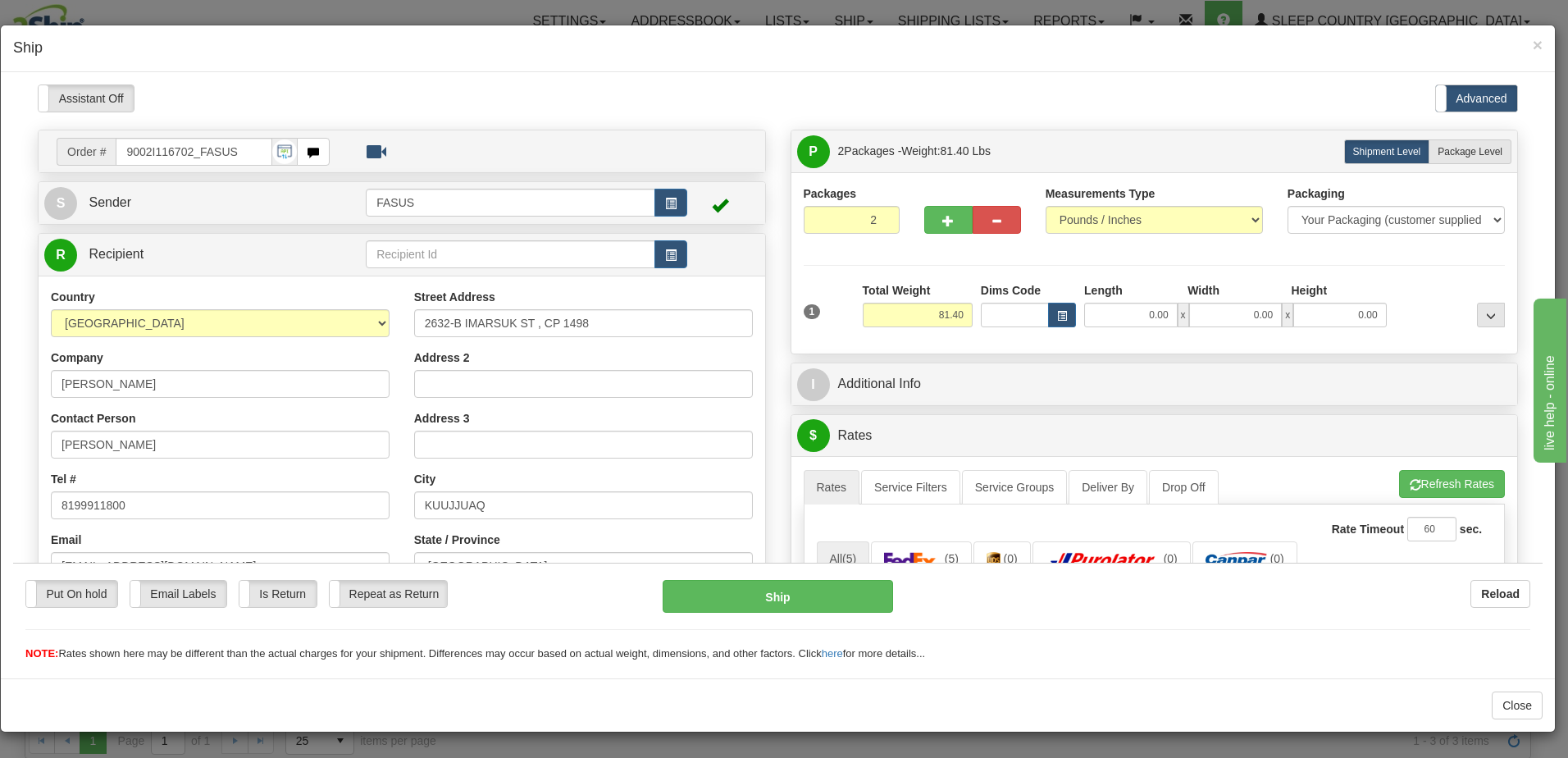
click at [1545, 41] on div "× Ship" at bounding box center [778, 49] width 1554 height 47
click at [1538, 42] on span "×" at bounding box center [1538, 44] width 10 height 19
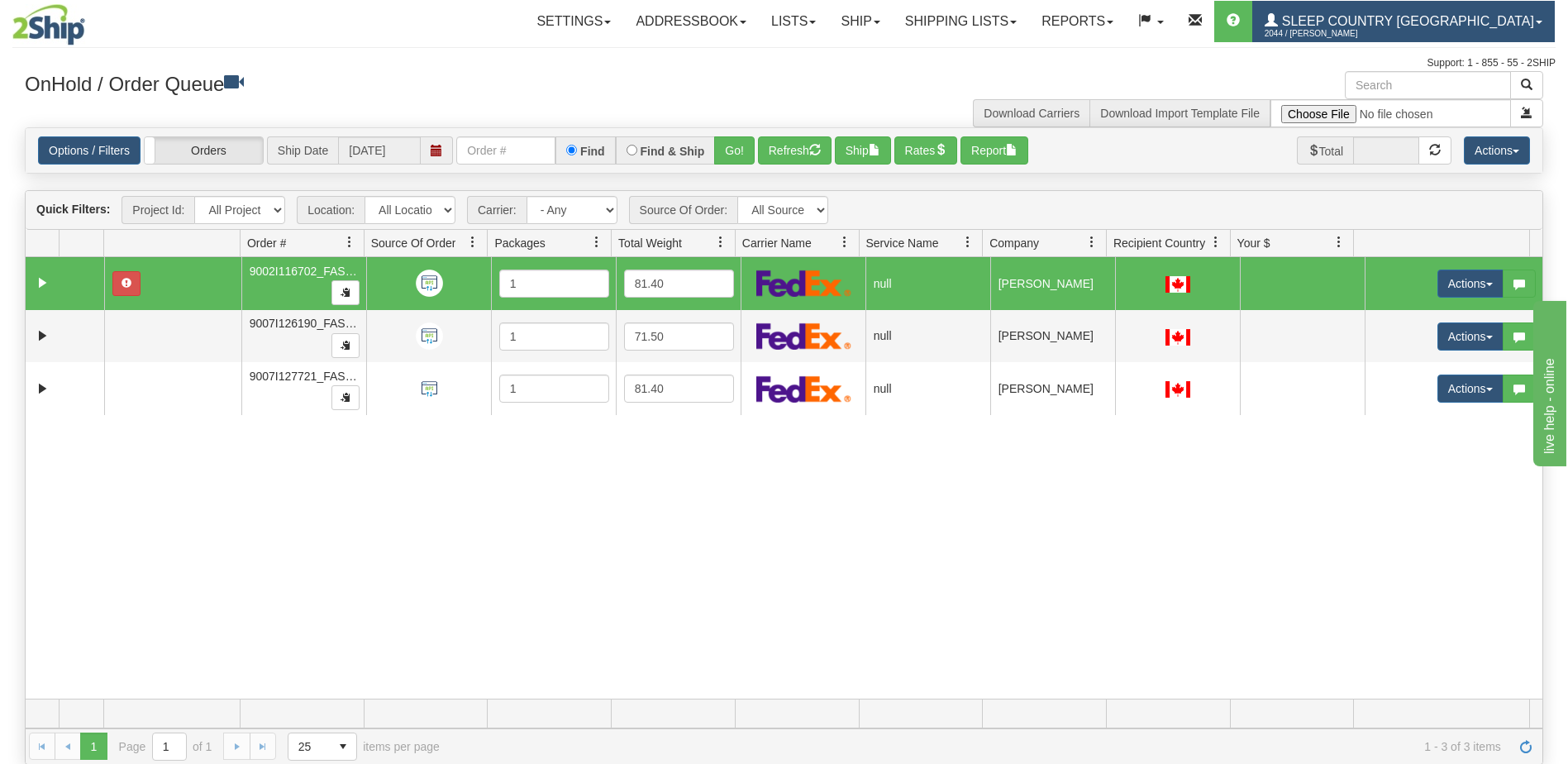
click at [1435, 15] on span "Sleep Country [GEOGRAPHIC_DATA]" at bounding box center [1406, 21] width 256 height 14
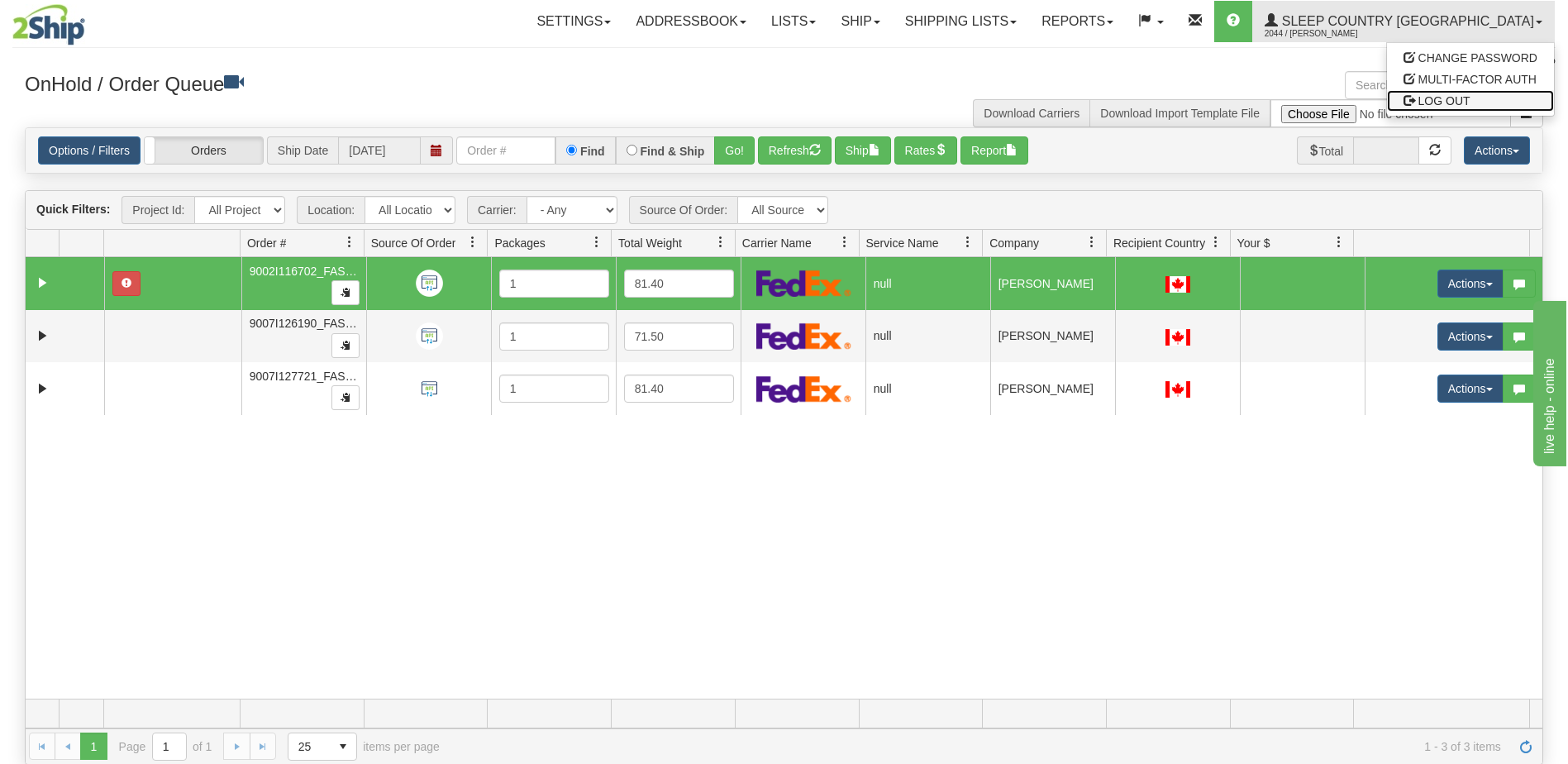
click at [1467, 99] on span "LOG OUT" at bounding box center [1445, 101] width 52 height 13
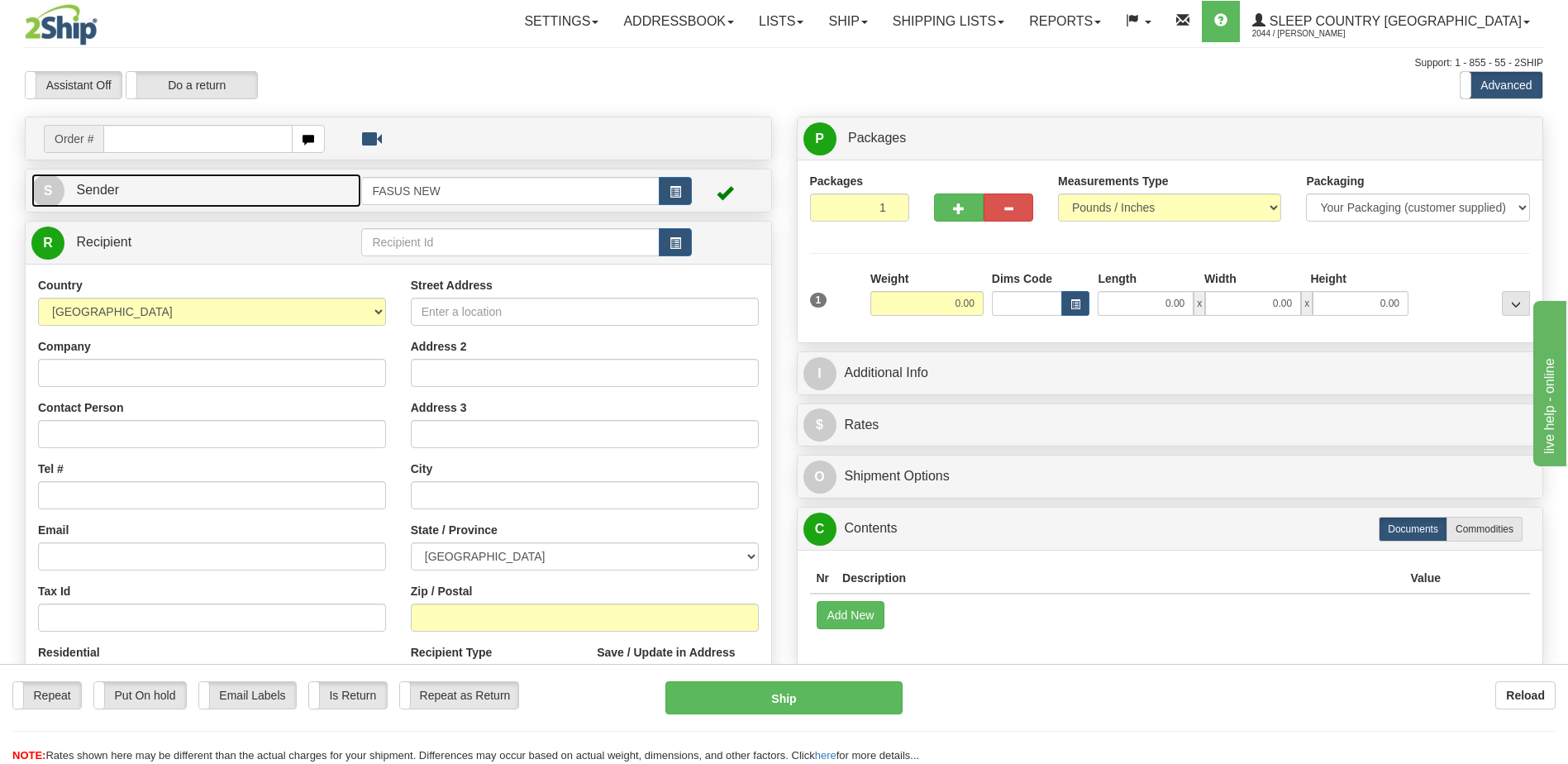
click at [235, 186] on link "S Sender" at bounding box center [197, 190] width 330 height 34
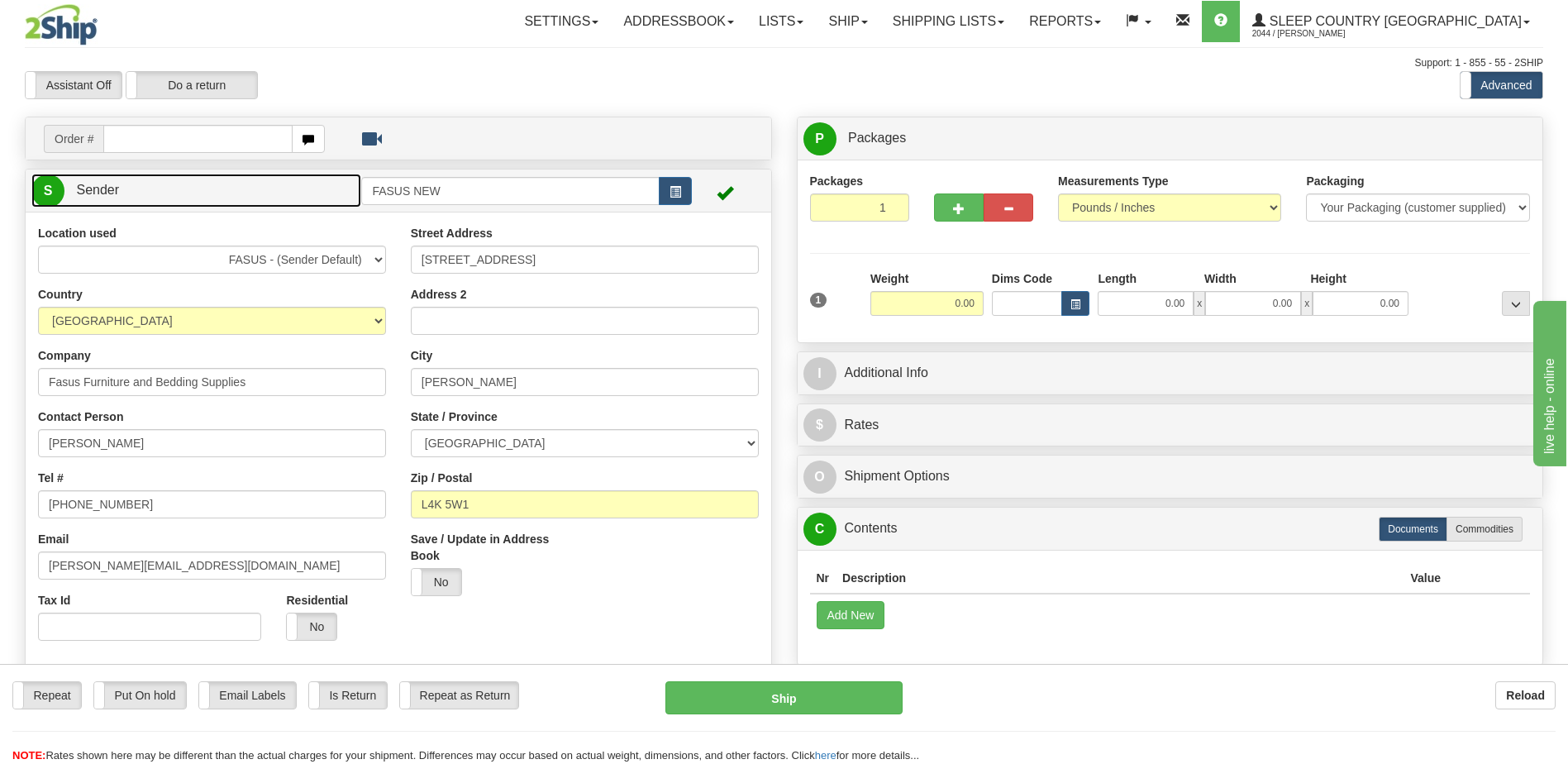
click at [250, 194] on link "S Sender" at bounding box center [197, 190] width 330 height 34
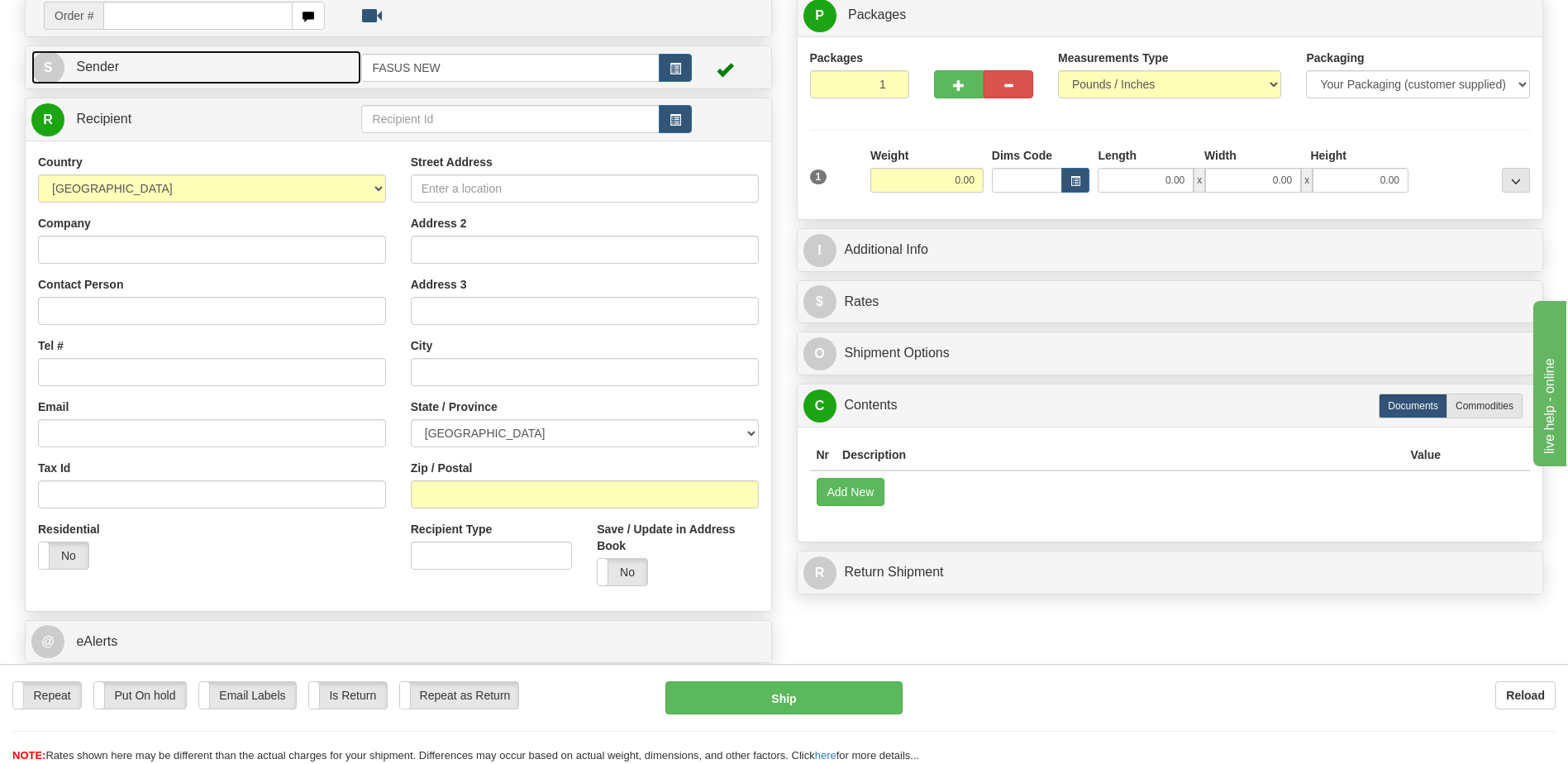
scroll to position [165, 0]
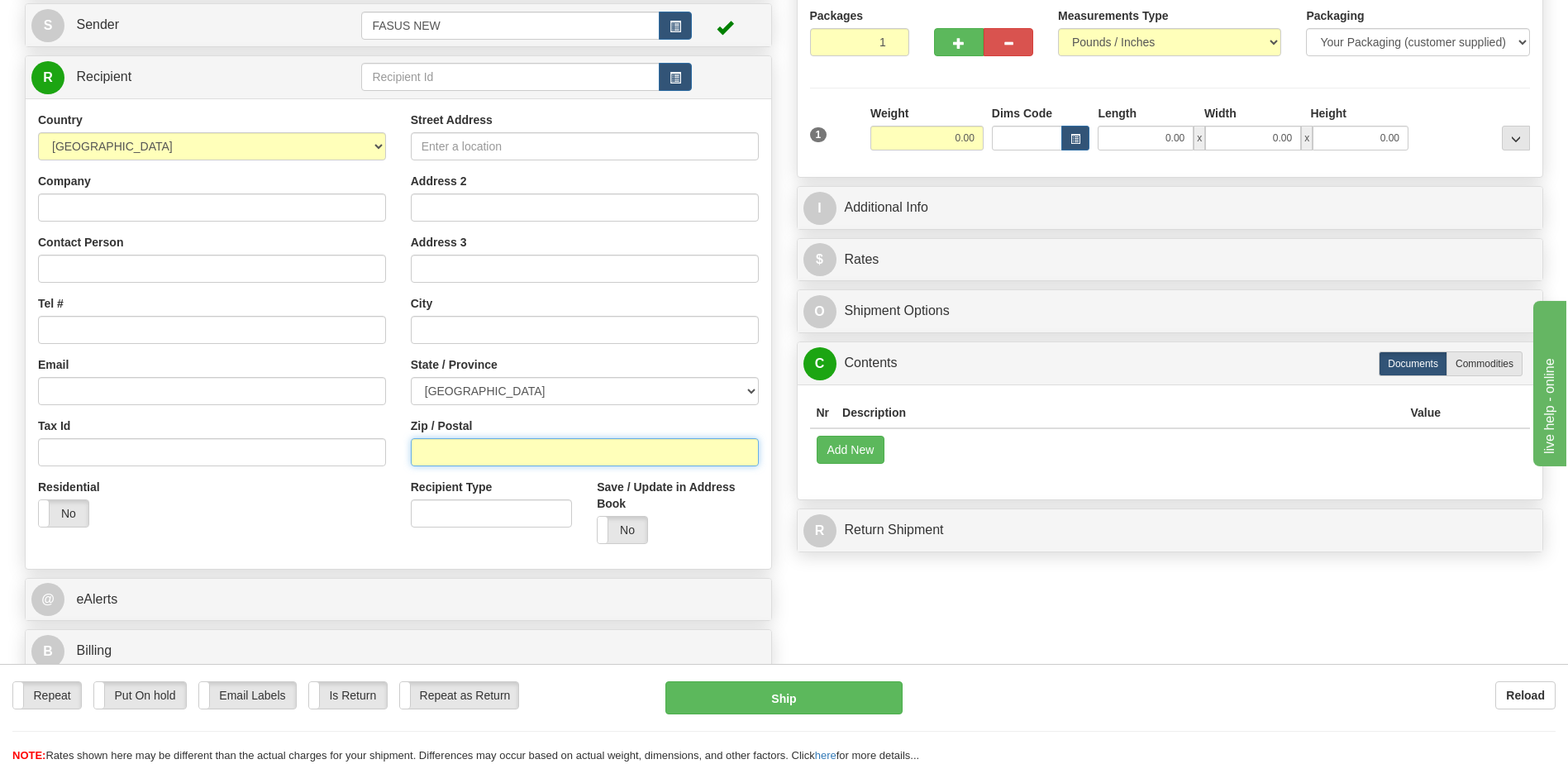
click at [450, 454] on input "Zip / Postal" at bounding box center [585, 452] width 348 height 28
type input "J0M 1C0"
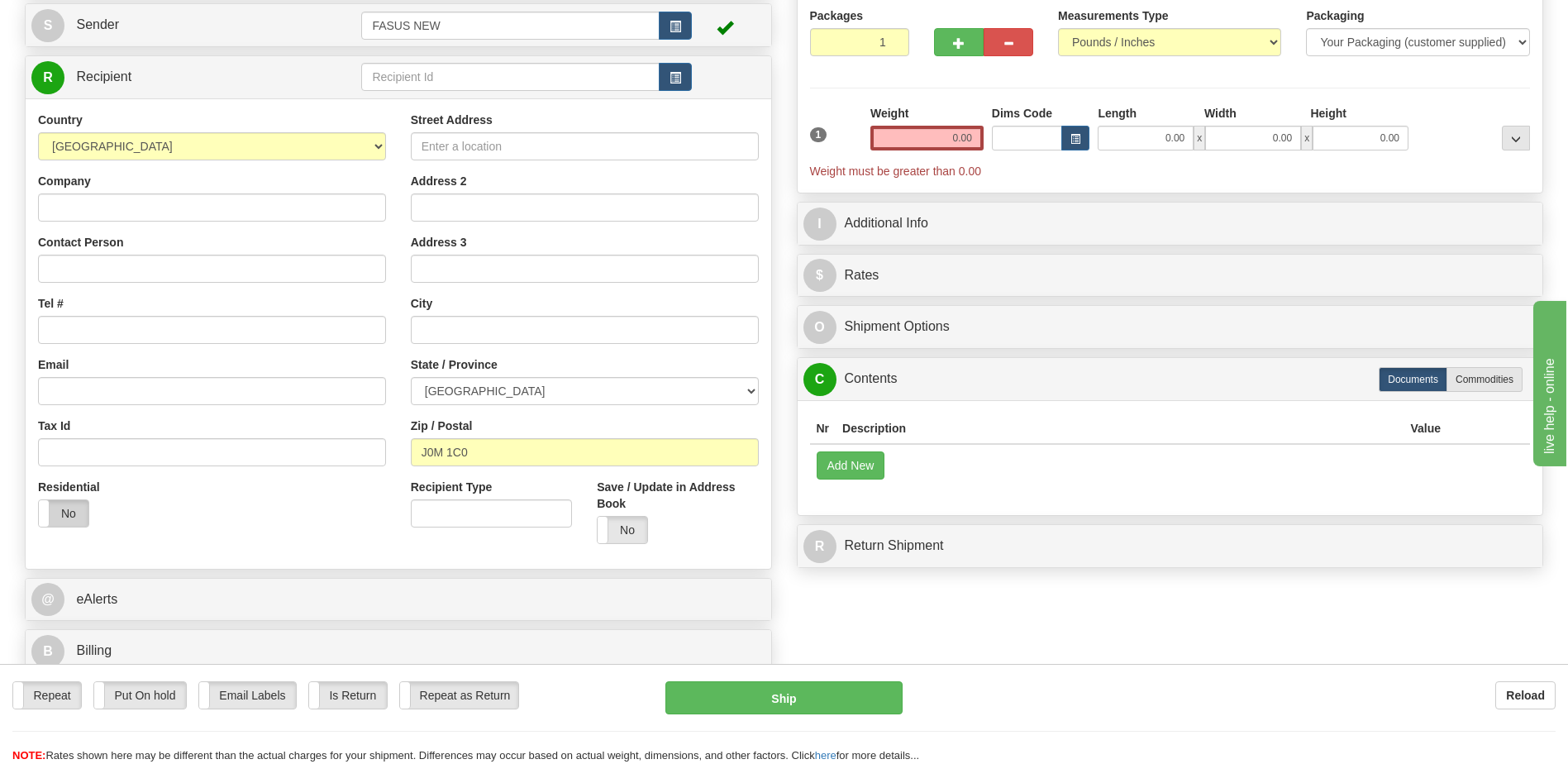
click at [77, 508] on label "No" at bounding box center [63, 514] width 49 height 27
click at [91, 205] on input "Company" at bounding box center [212, 208] width 348 height 28
type input "[PERSON_NAME]"
type input "8199911800"
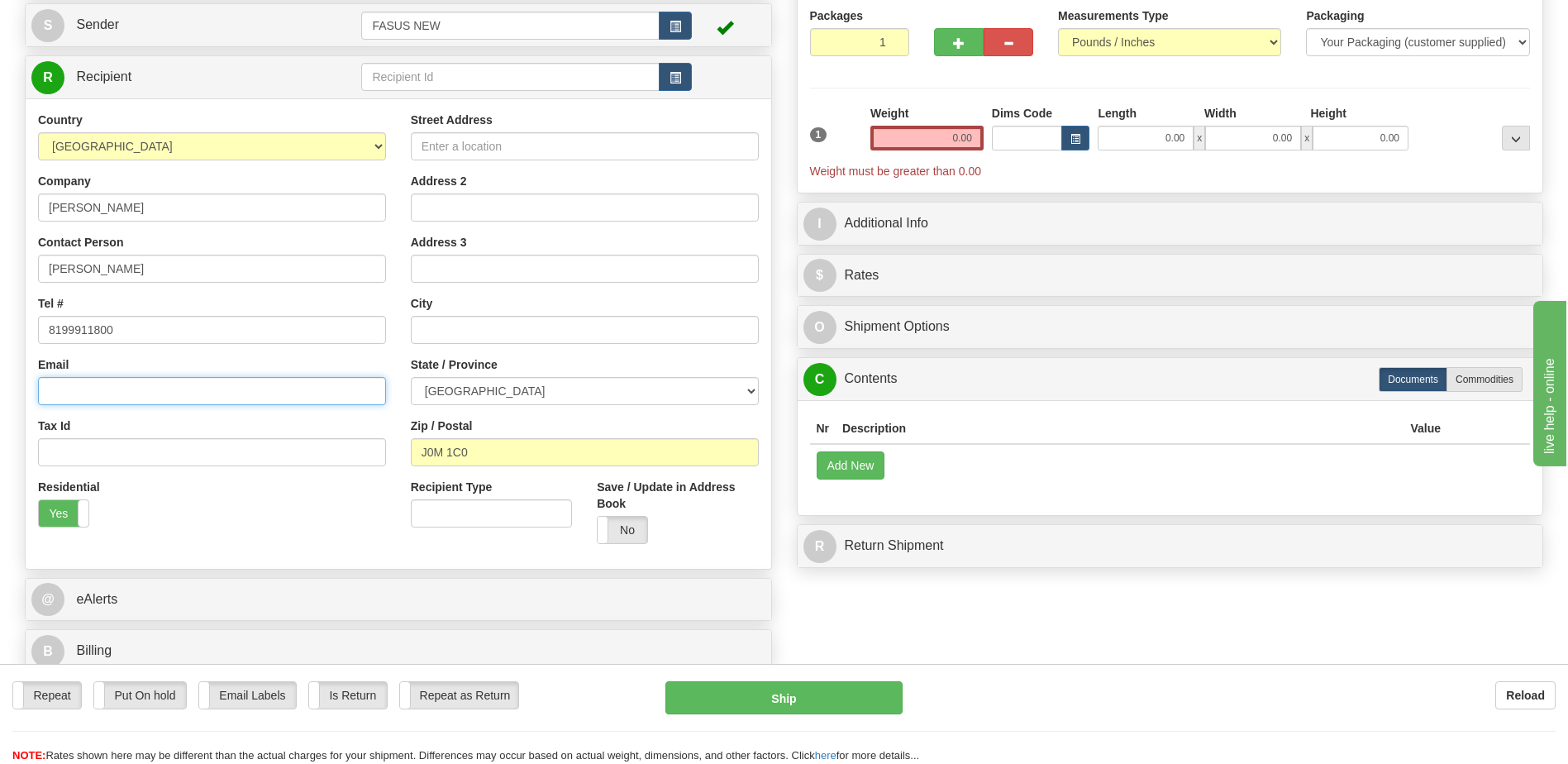
type input "[EMAIL_ADDRESS][DOMAIN_NAME]"
type input "2632-B IMARSUK ST , CP 1498"
type input "KUUJJUAQ"
select select "QC"
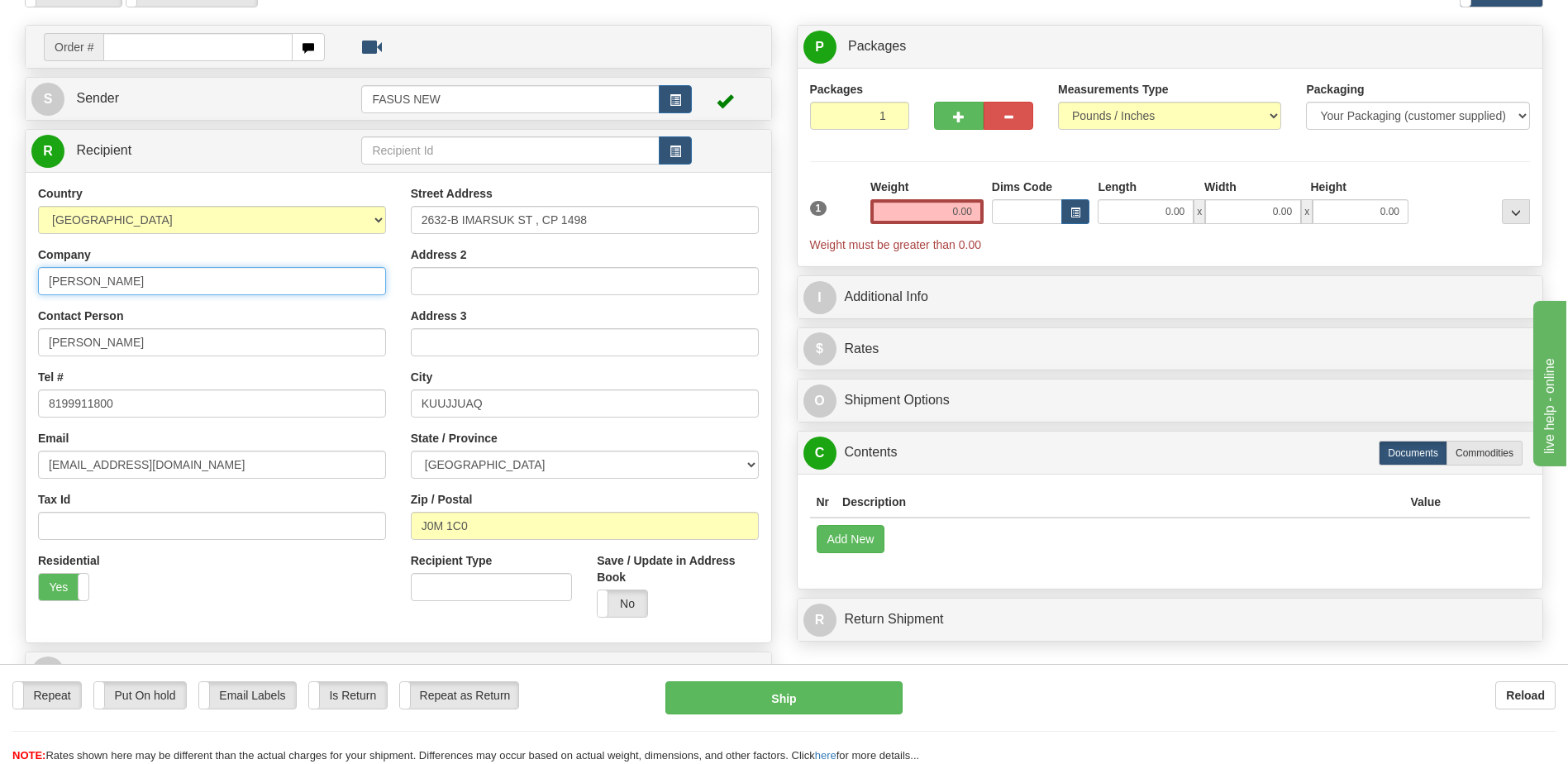
scroll to position [0, 0]
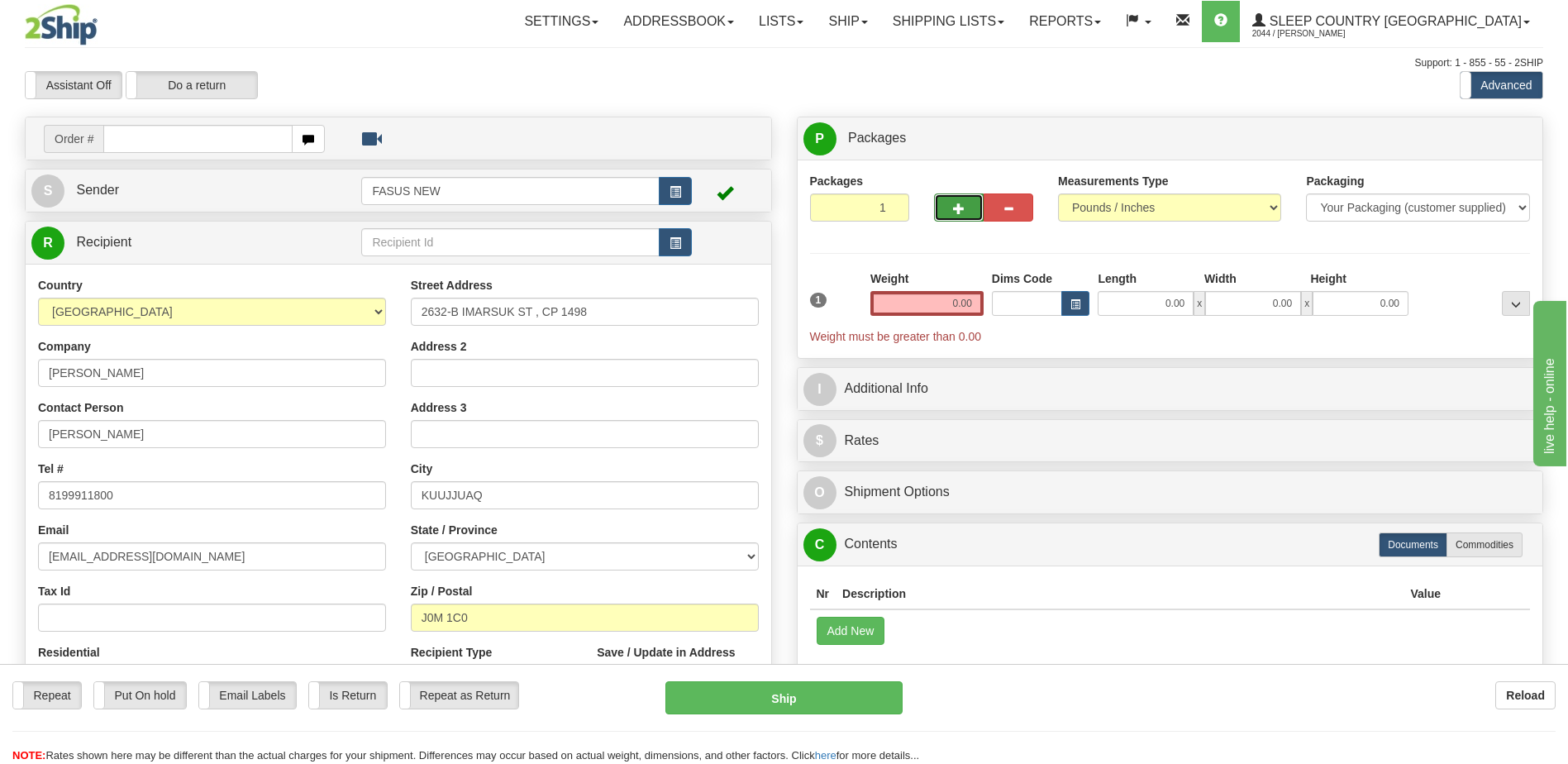
click at [954, 204] on span "button" at bounding box center [959, 209] width 12 height 11
type input "2"
click at [879, 25] on link "Ship" at bounding box center [848, 21] width 64 height 41
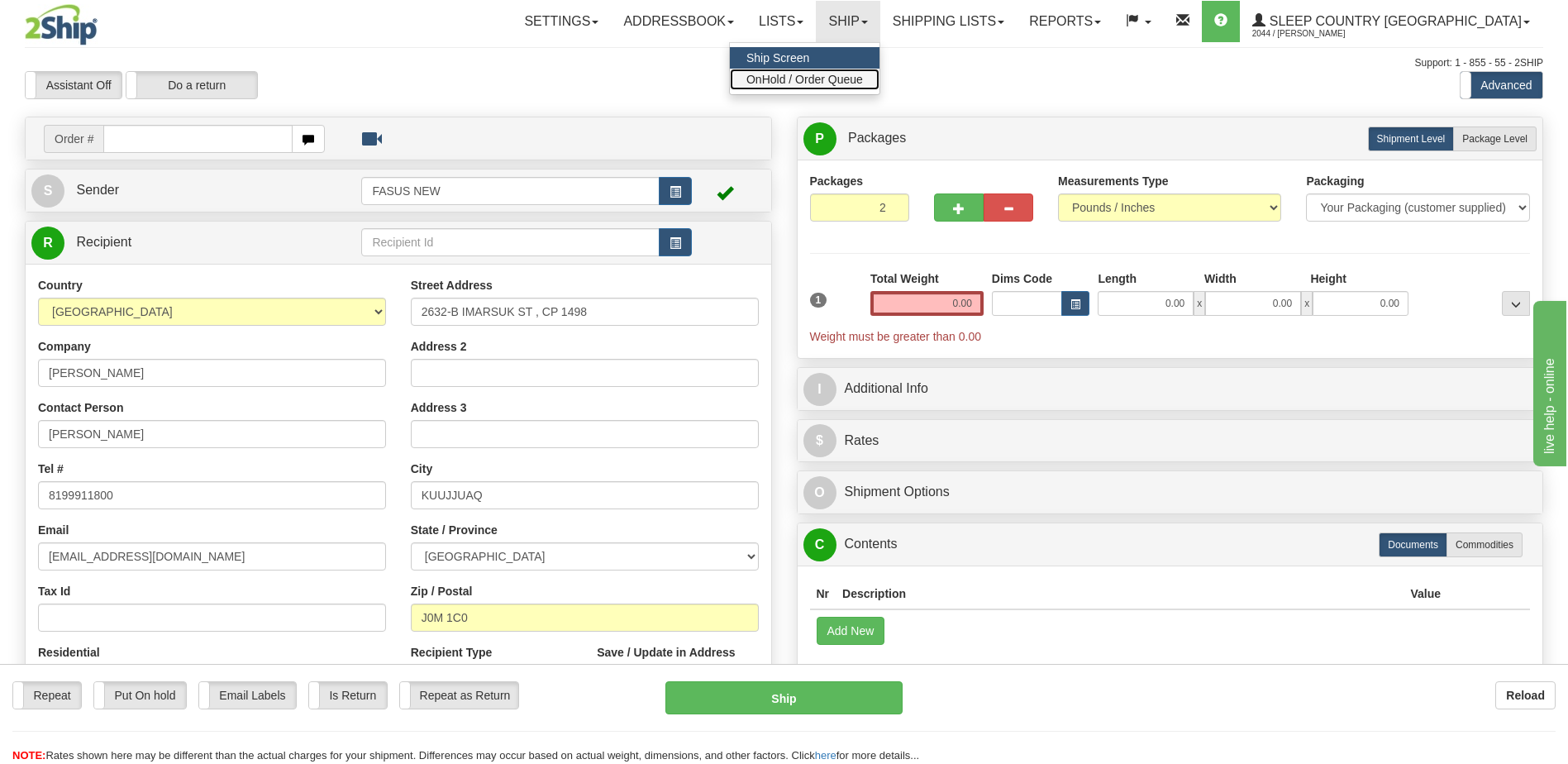
click at [863, 76] on span "OnHold / Order Queue" at bounding box center [804, 80] width 116 height 13
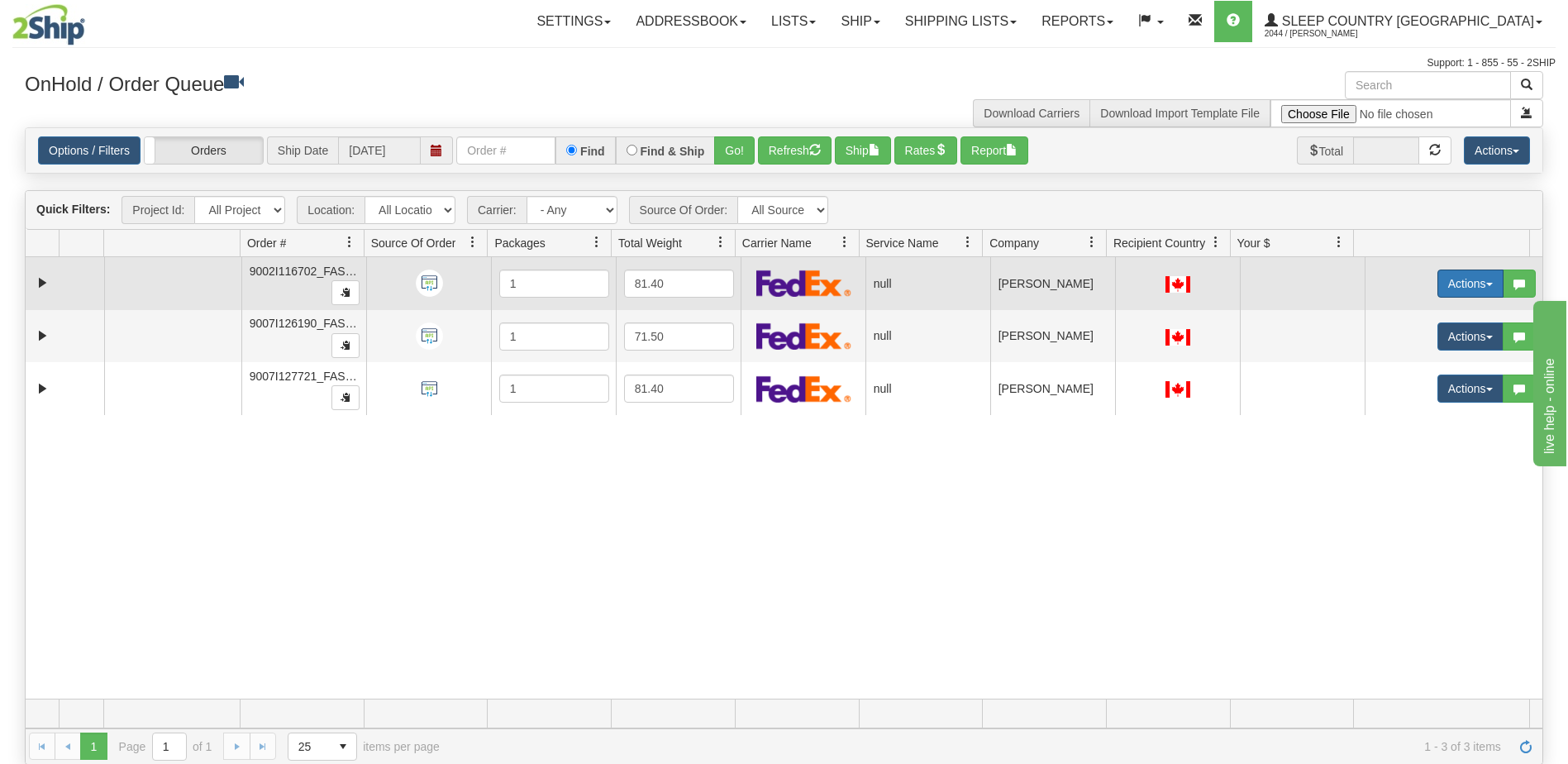
click at [1465, 283] on button "Actions" at bounding box center [1470, 284] width 66 height 28
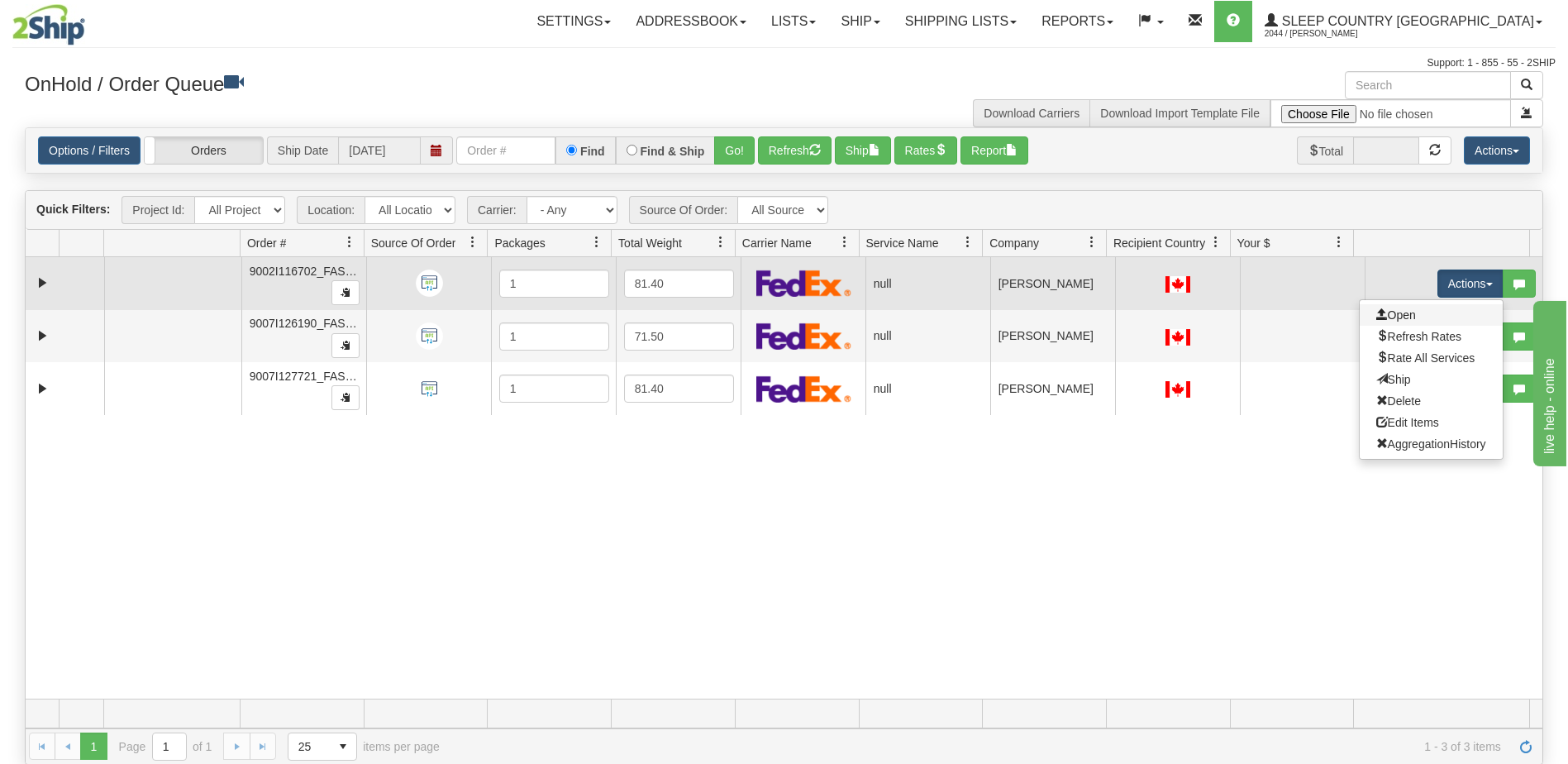
click at [1432, 317] on link "Open" at bounding box center [1431, 315] width 143 height 22
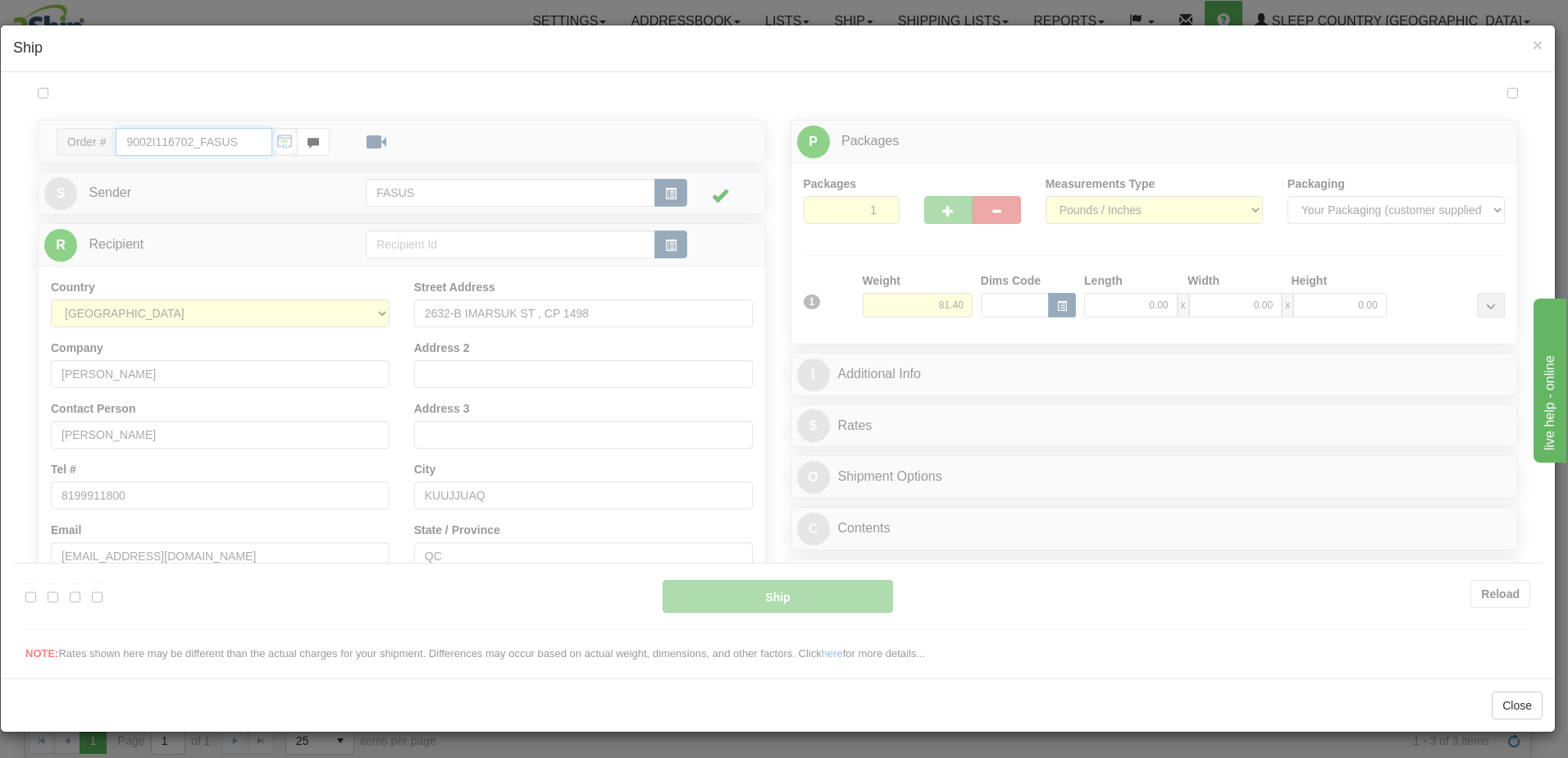
type input "11:28"
type input "16:00"
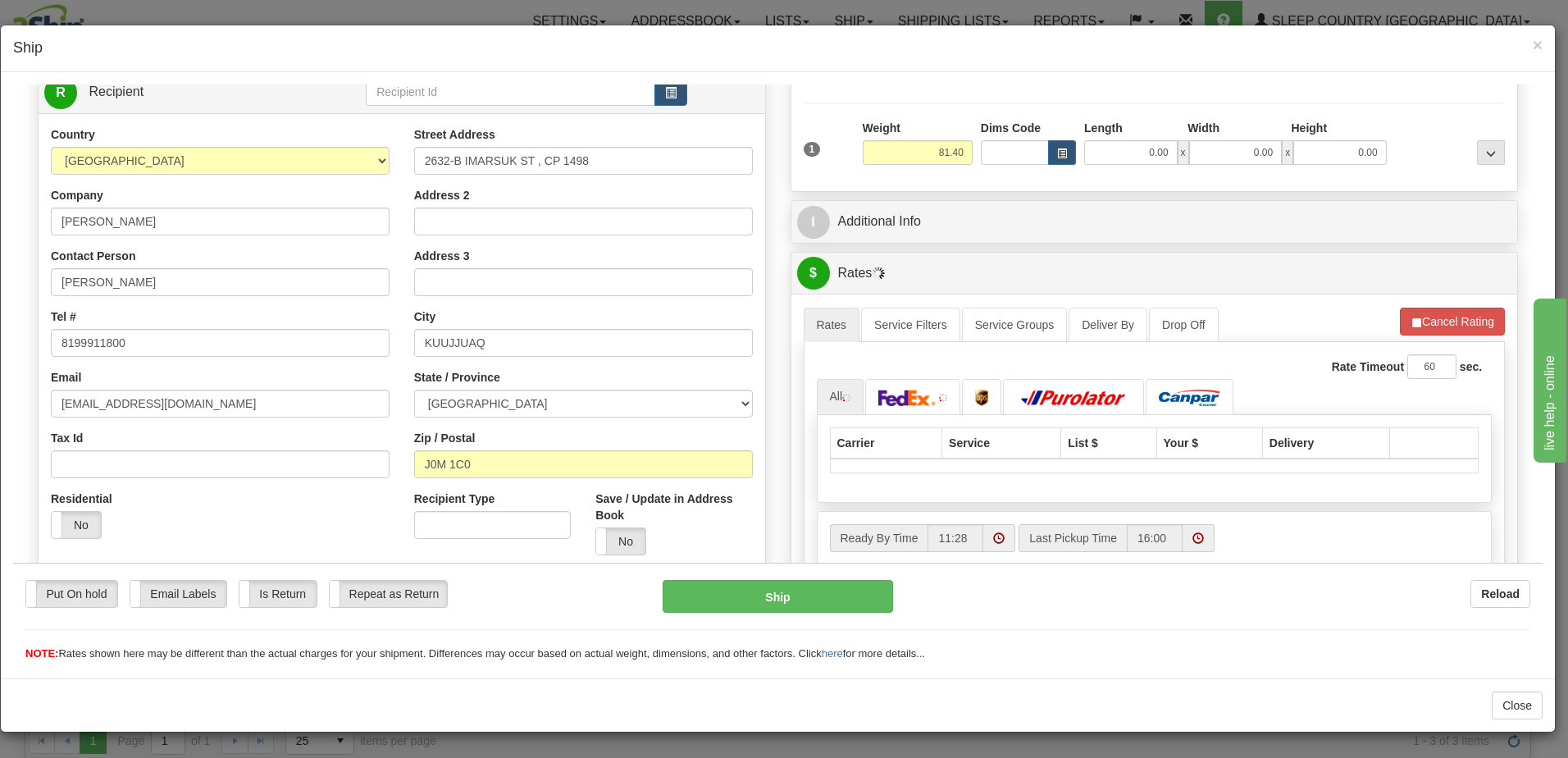
scroll to position [164, 0]
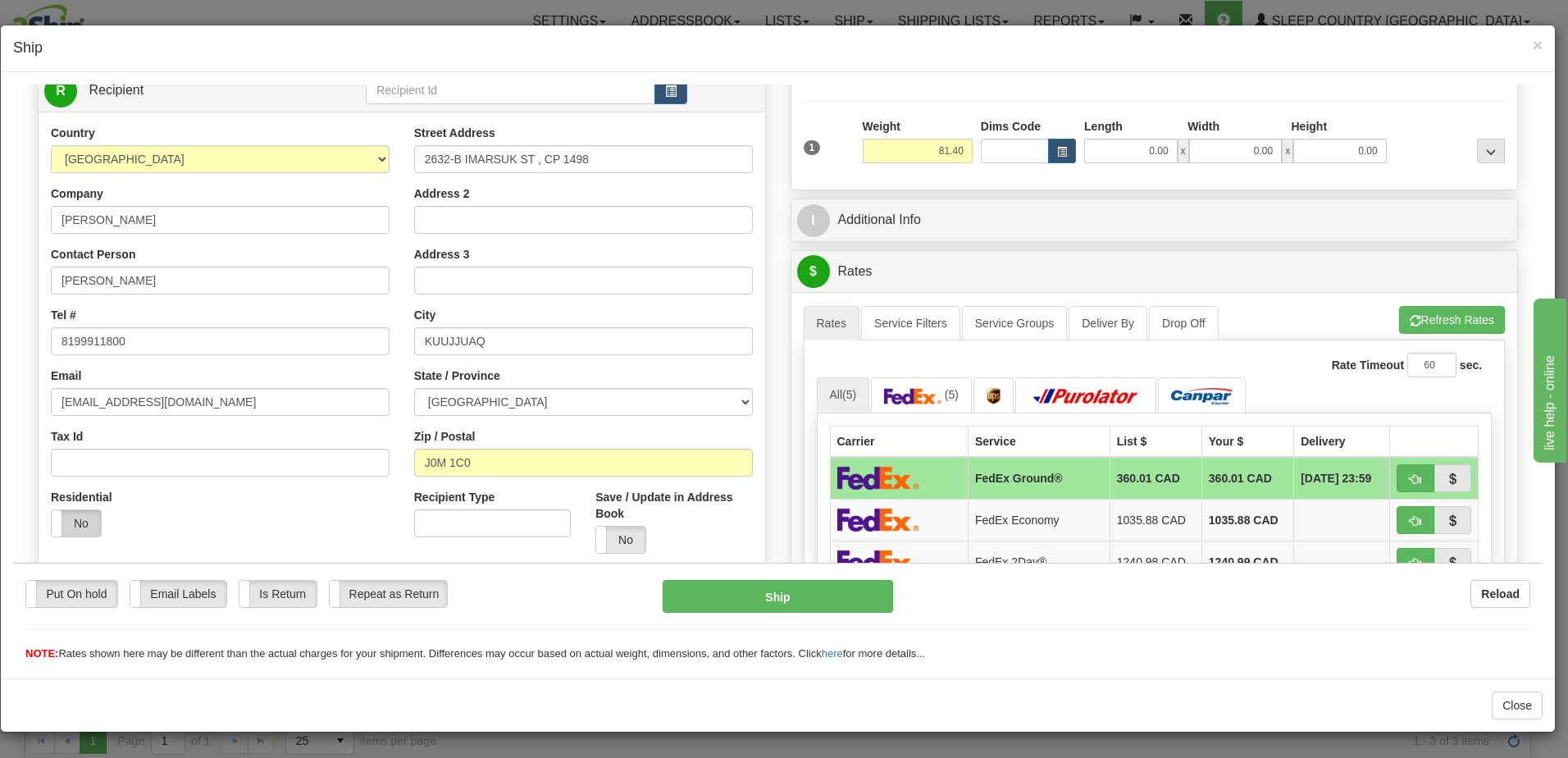
click at [69, 524] on label "No" at bounding box center [76, 523] width 49 height 27
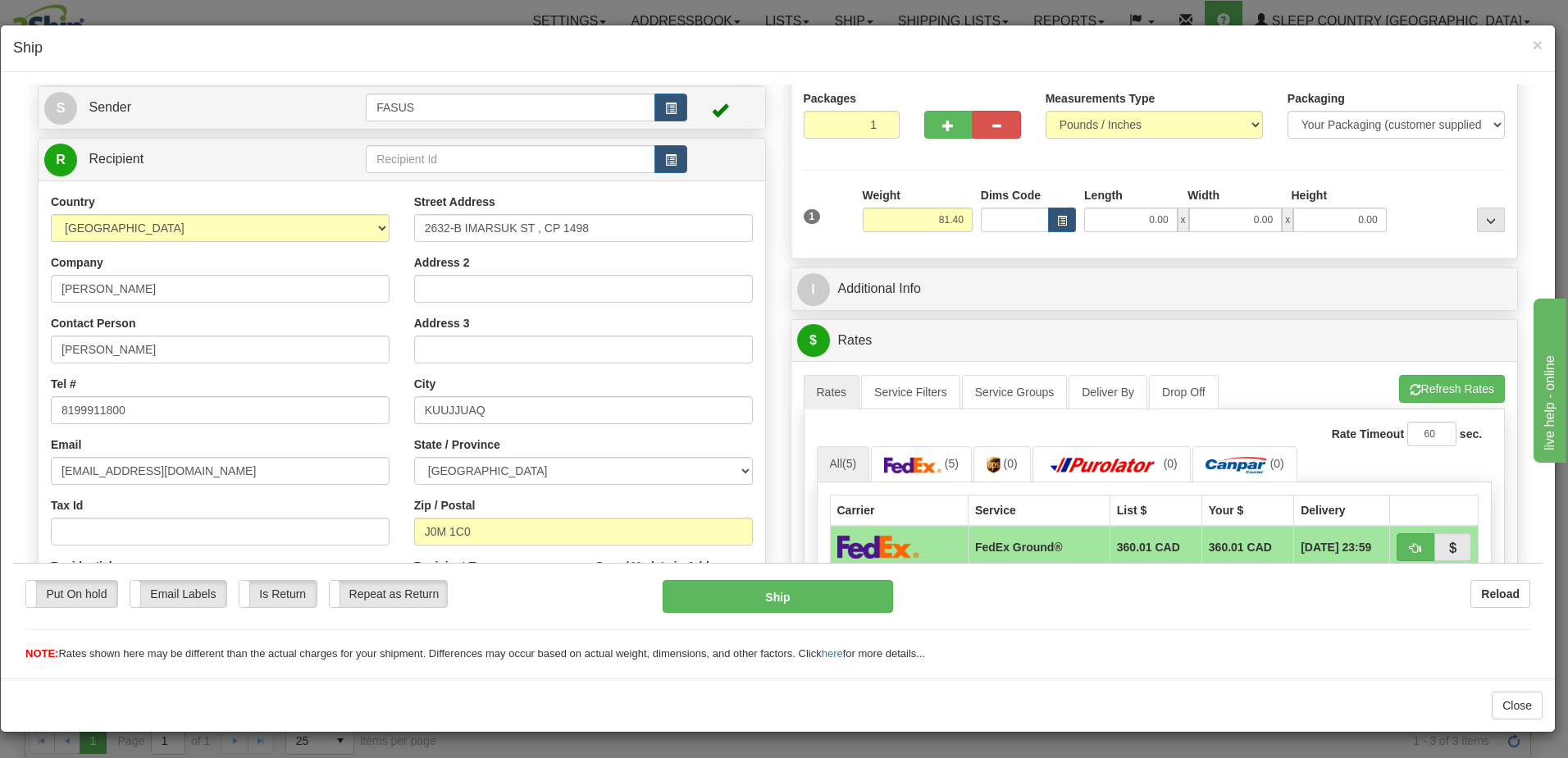
scroll to position [0, 0]
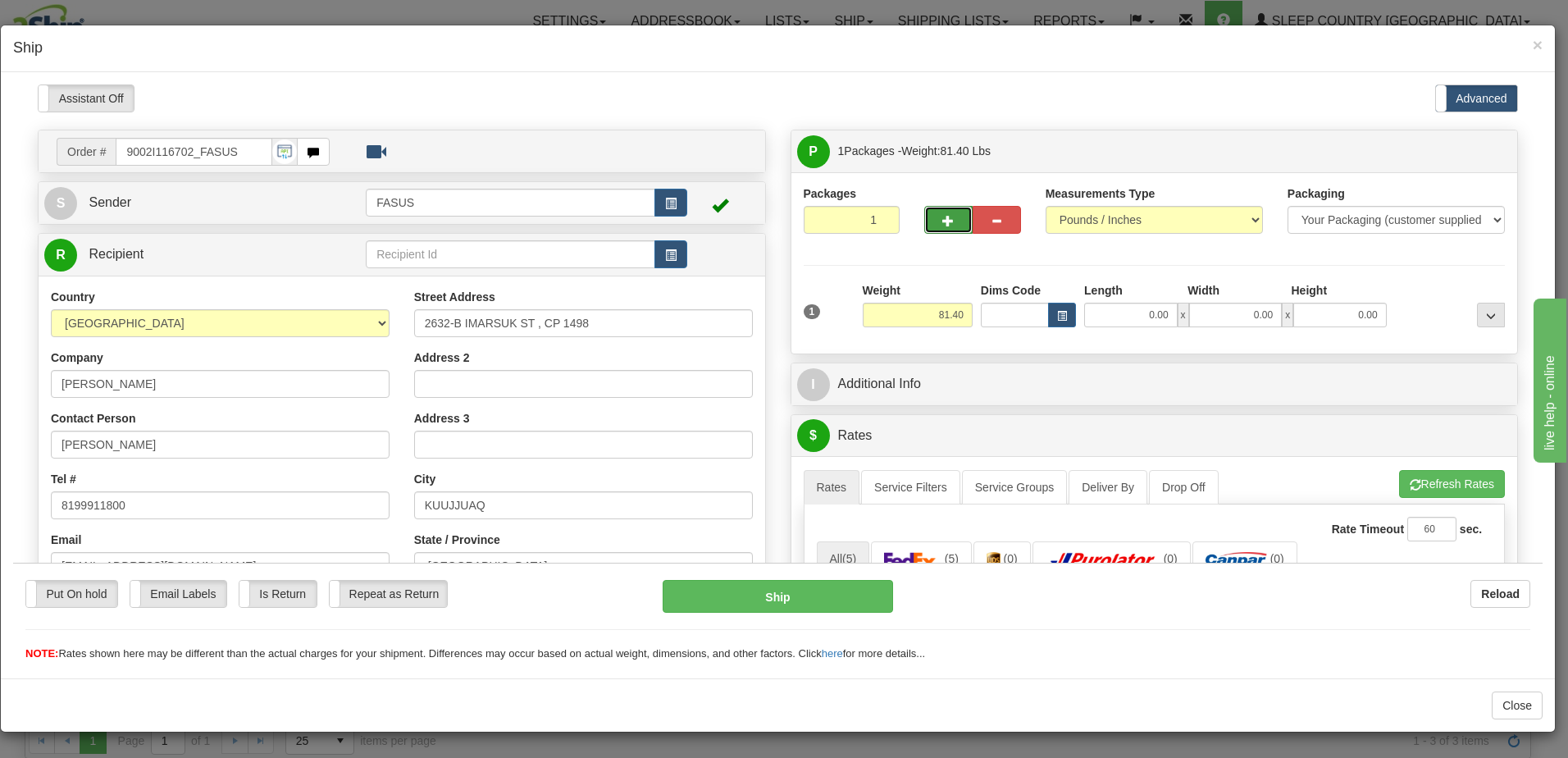
click at [940, 210] on button "button" at bounding box center [948, 219] width 48 height 28
type input "2"
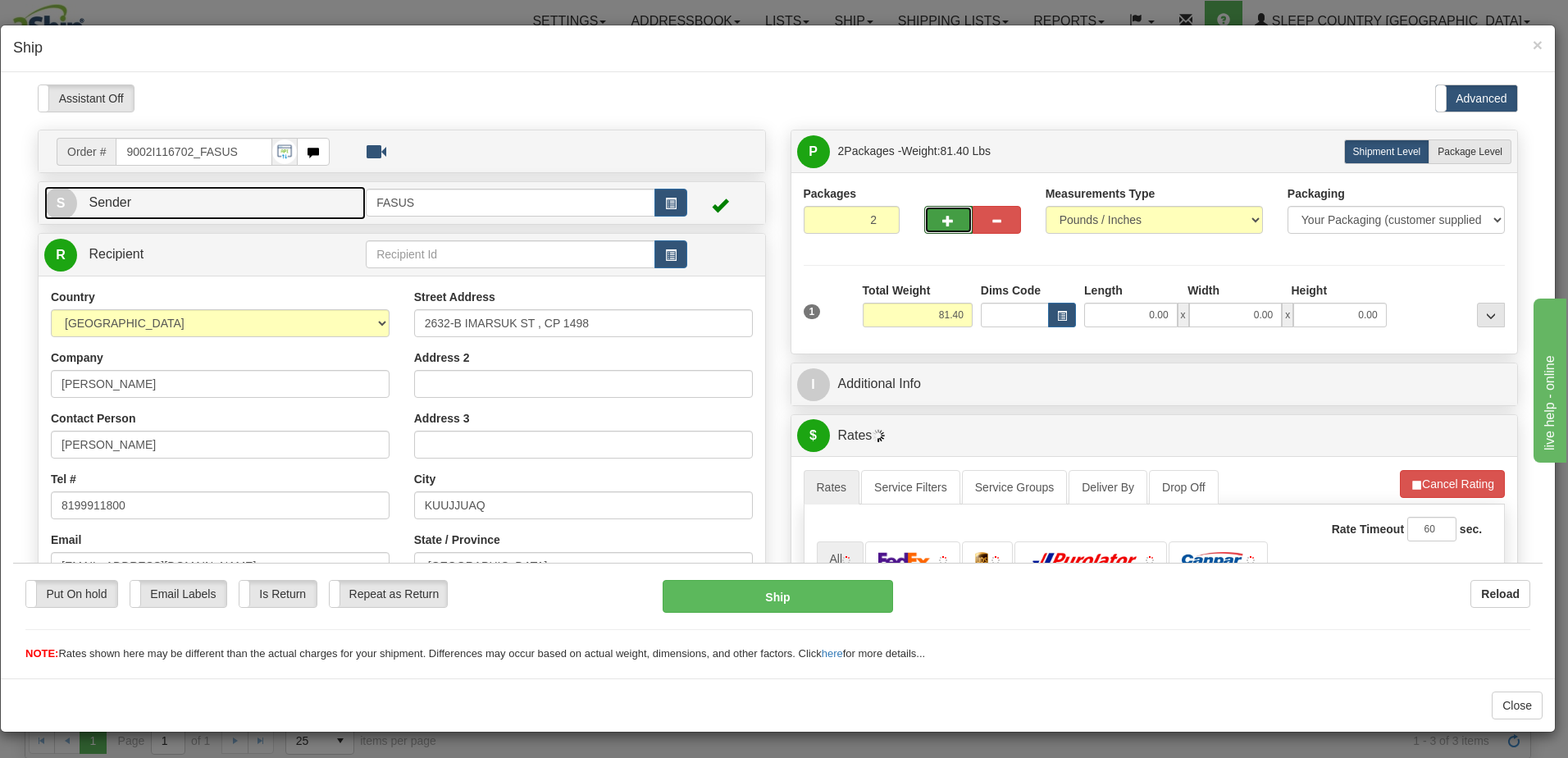
click at [254, 194] on link "S Sender" at bounding box center [204, 202] width 322 height 33
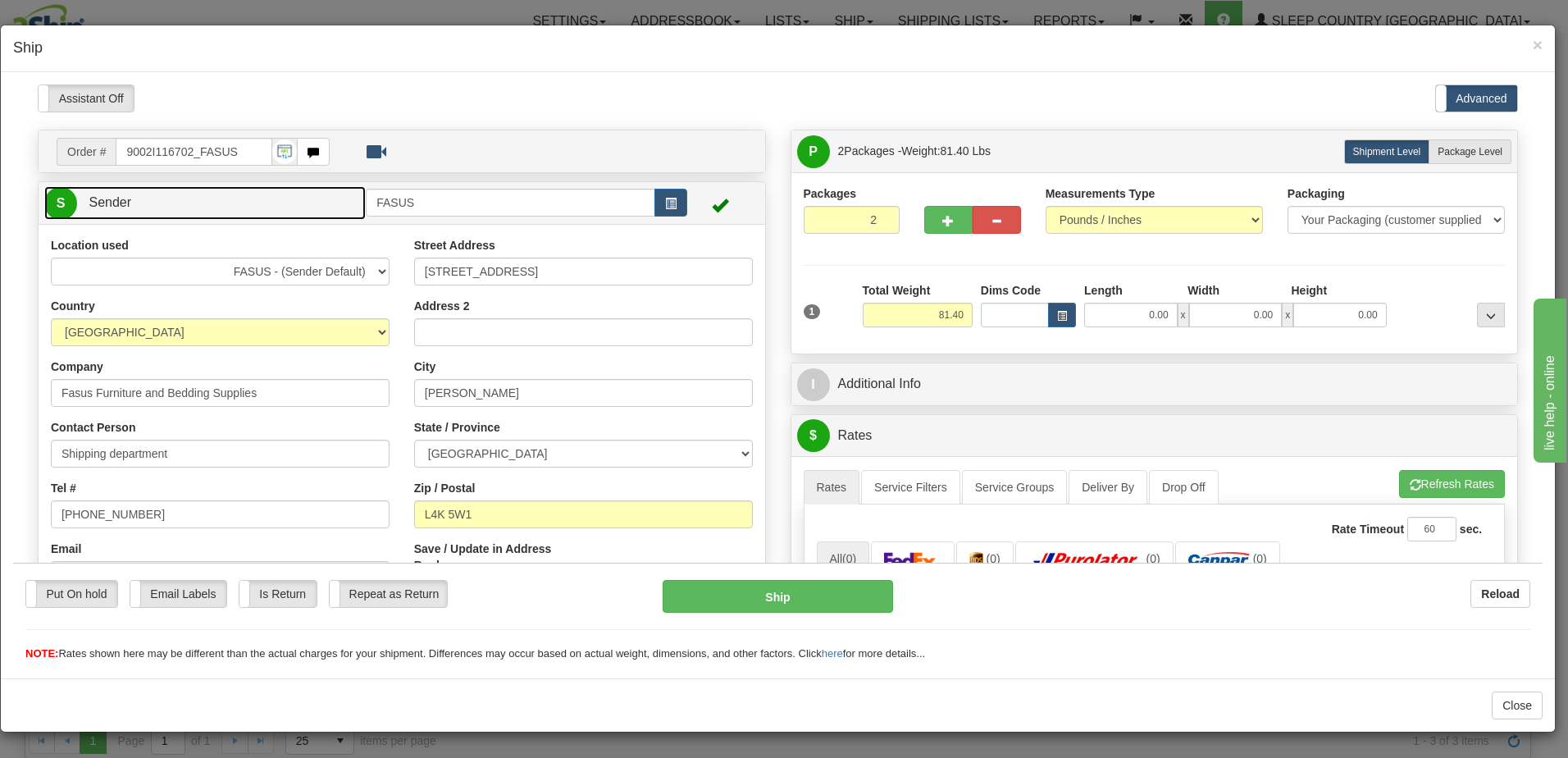
click at [249, 194] on link "S Sender" at bounding box center [204, 202] width 322 height 33
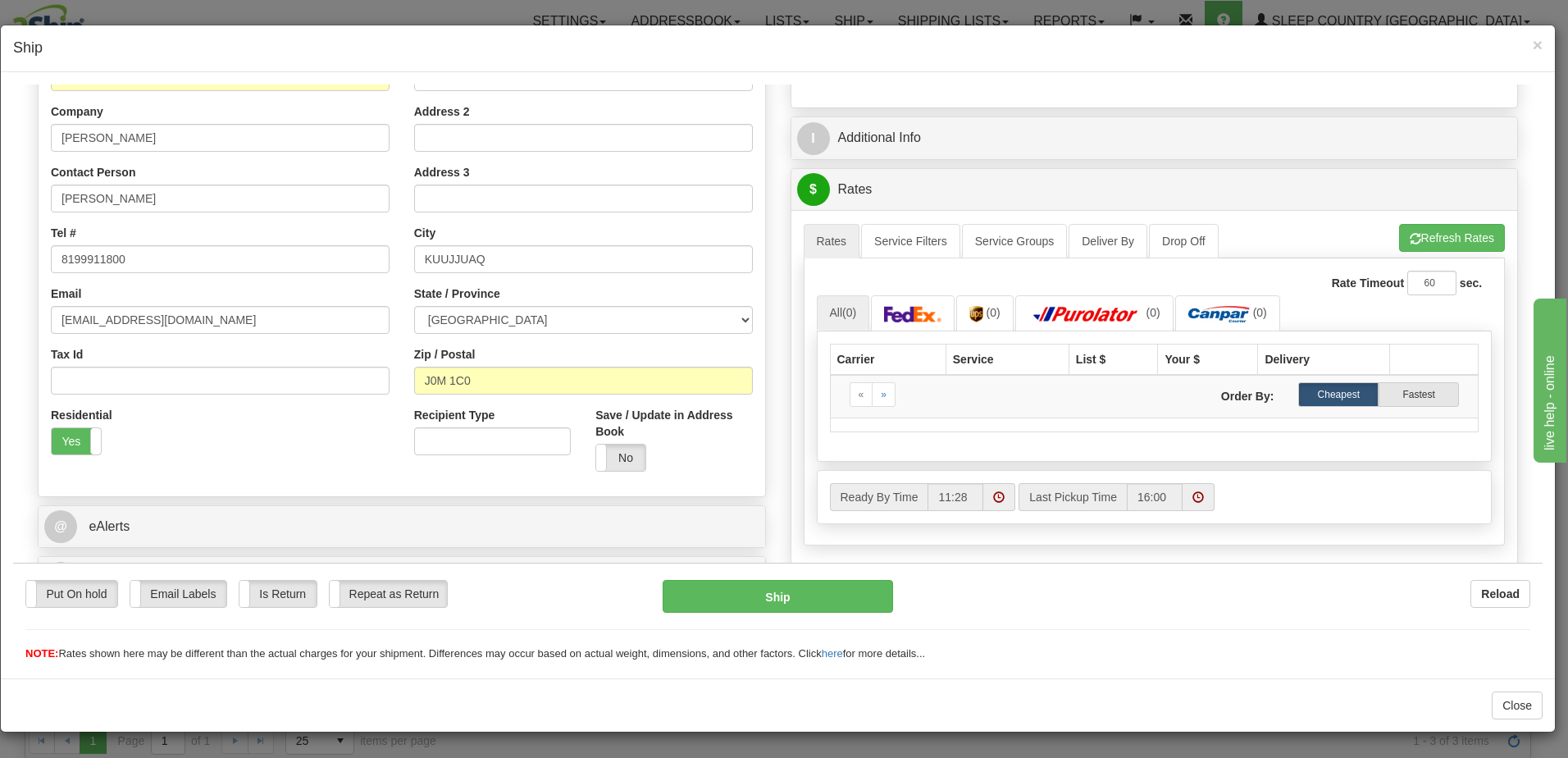
scroll to position [164, 0]
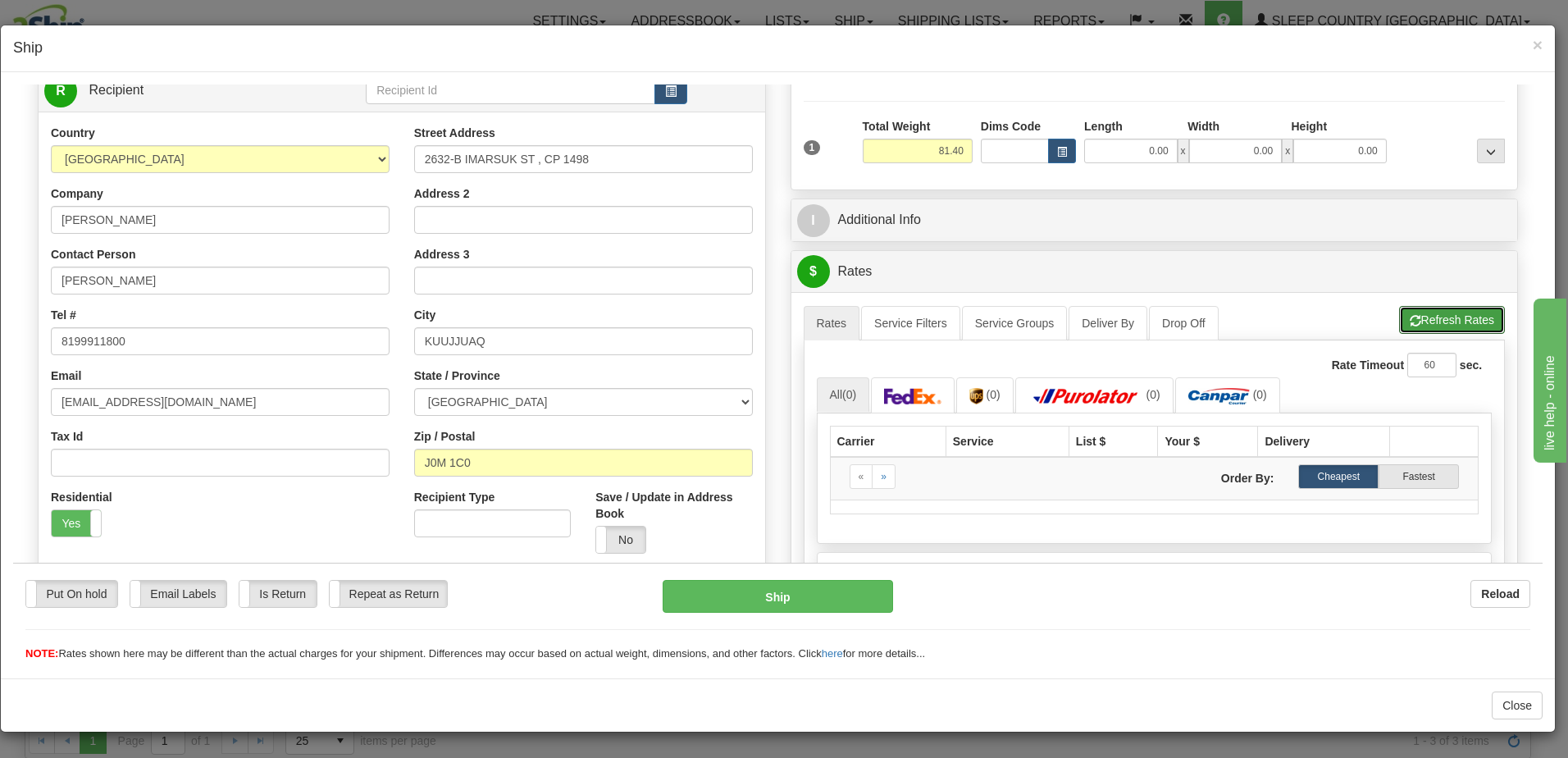
click at [1410, 315] on span "button" at bounding box center [1416, 320] width 12 height 11
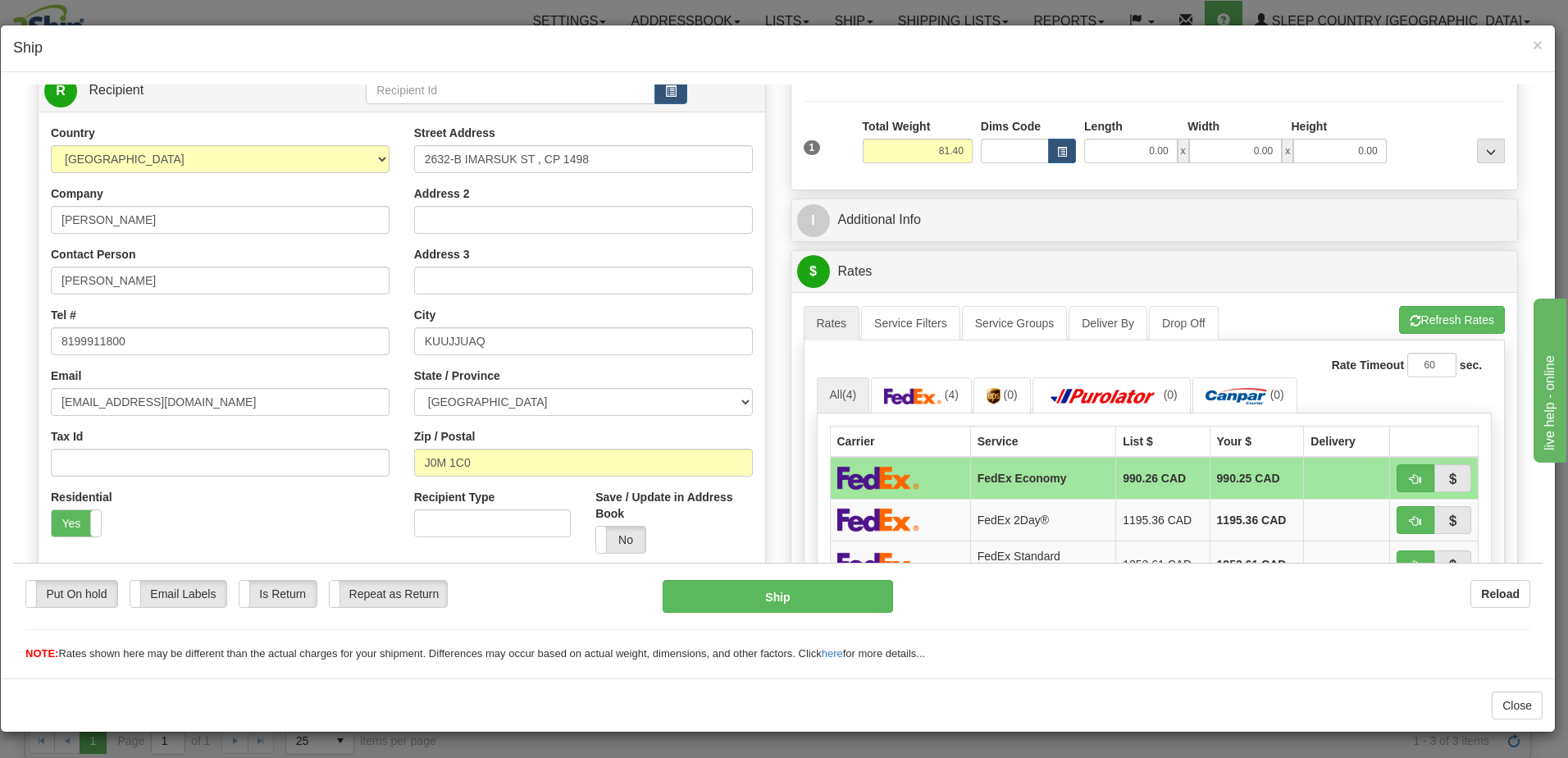
scroll to position [82, 0]
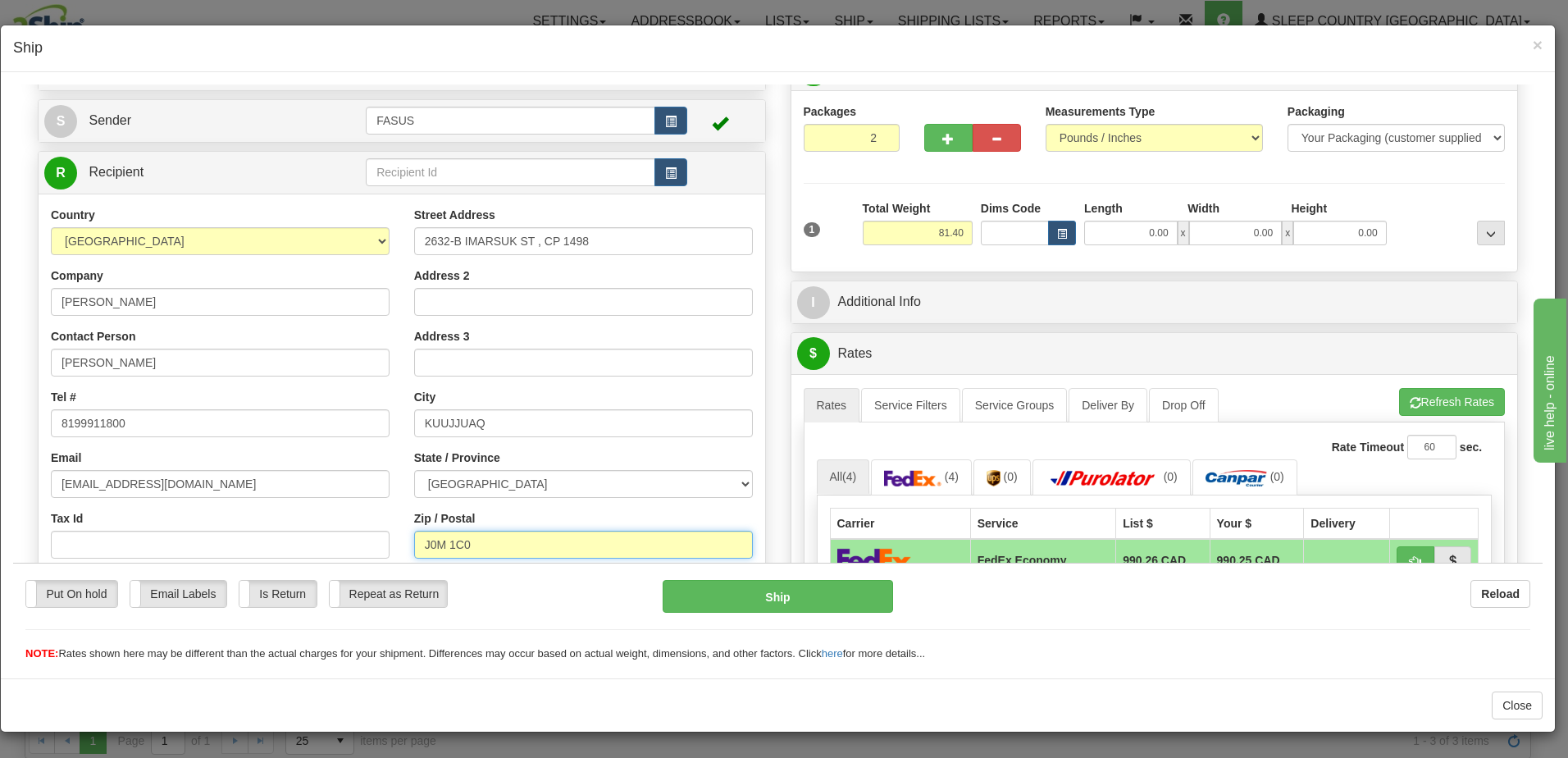
click at [447, 539] on input "J0M 1C0" at bounding box center [583, 544] width 339 height 28
type input "J0M1C0"
click at [1467, 401] on button "Refresh Rates" at bounding box center [1452, 401] width 106 height 28
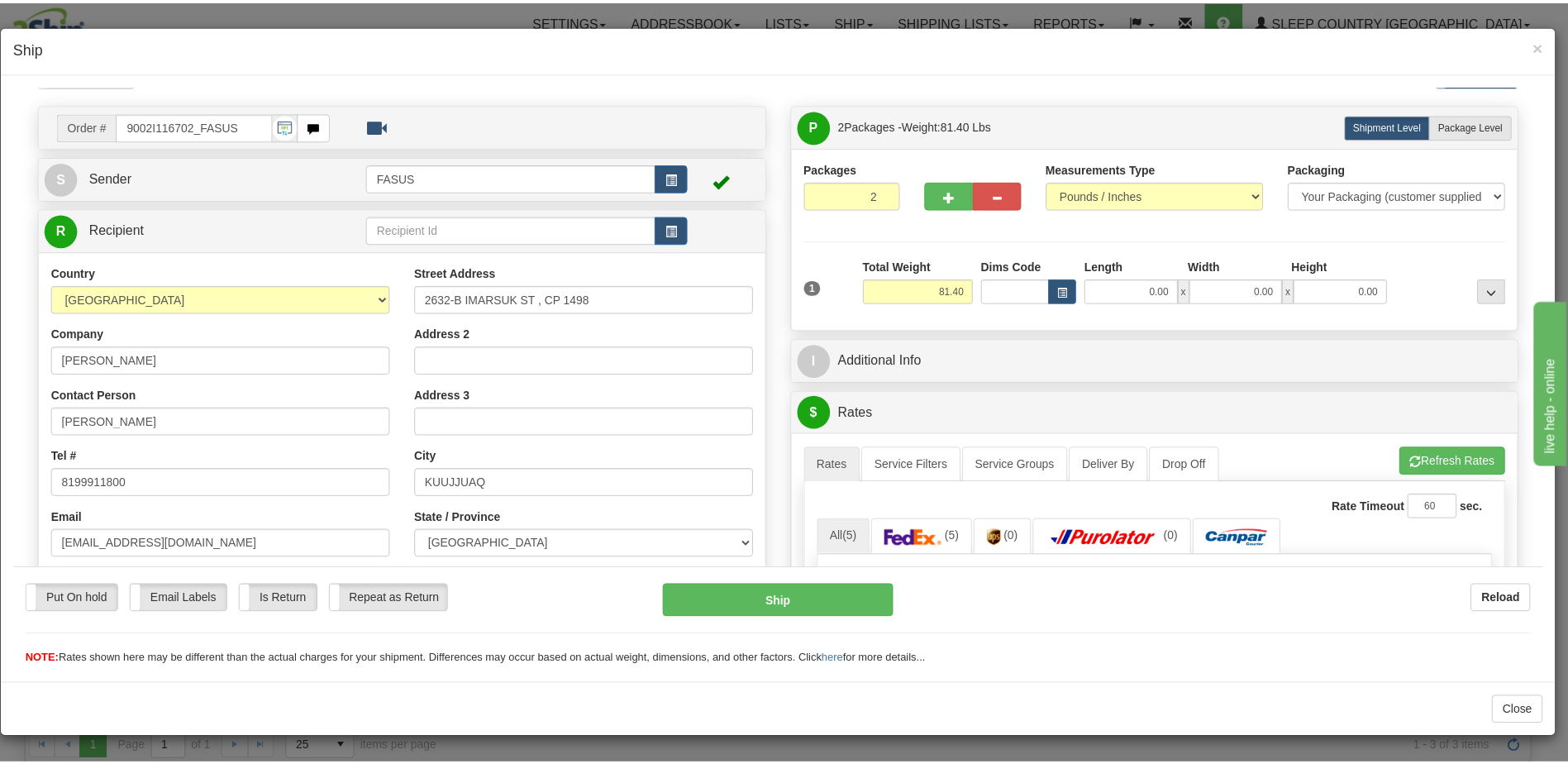
scroll to position [0, 0]
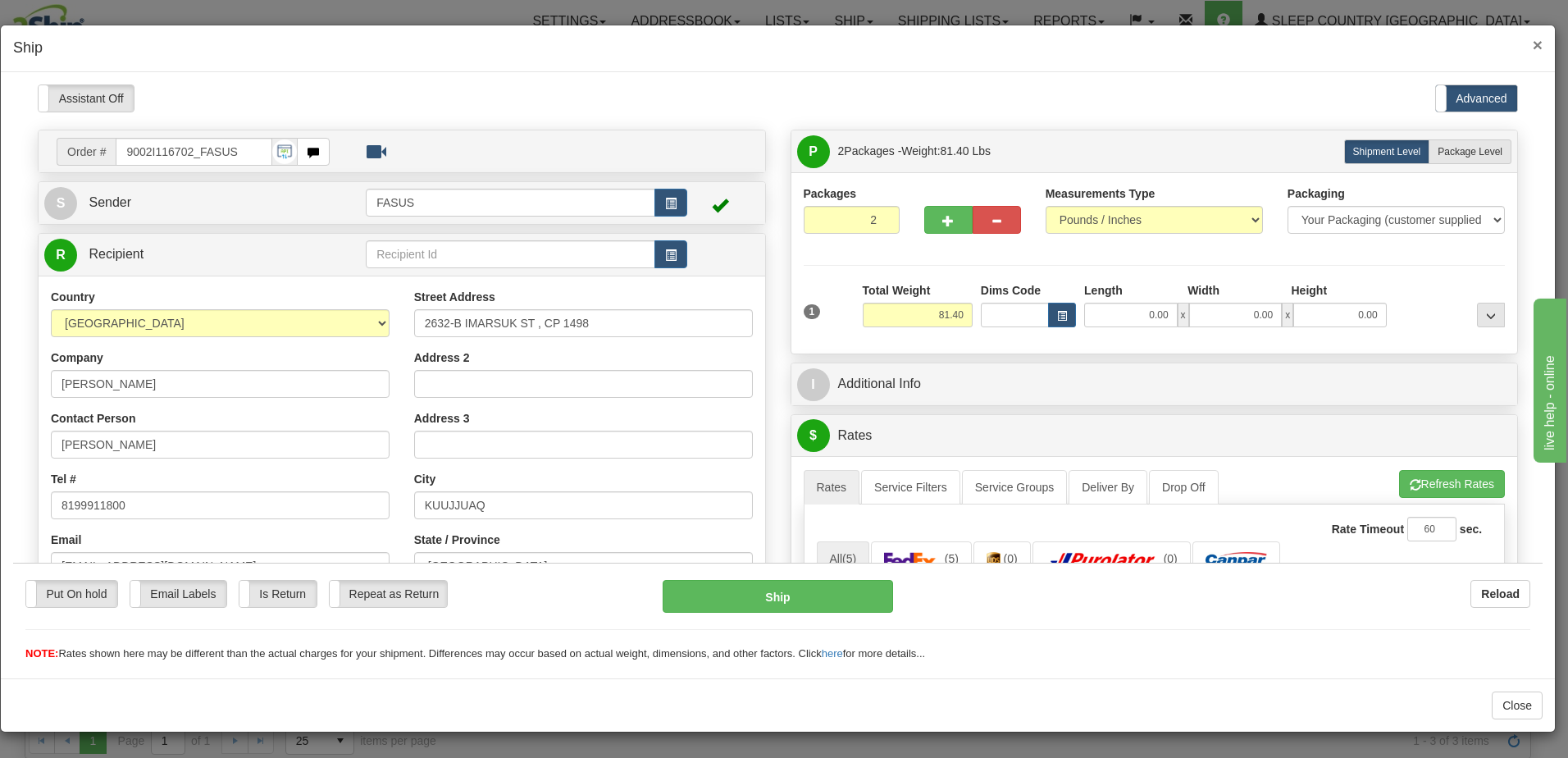
click at [1540, 42] on span "×" at bounding box center [1538, 44] width 10 height 19
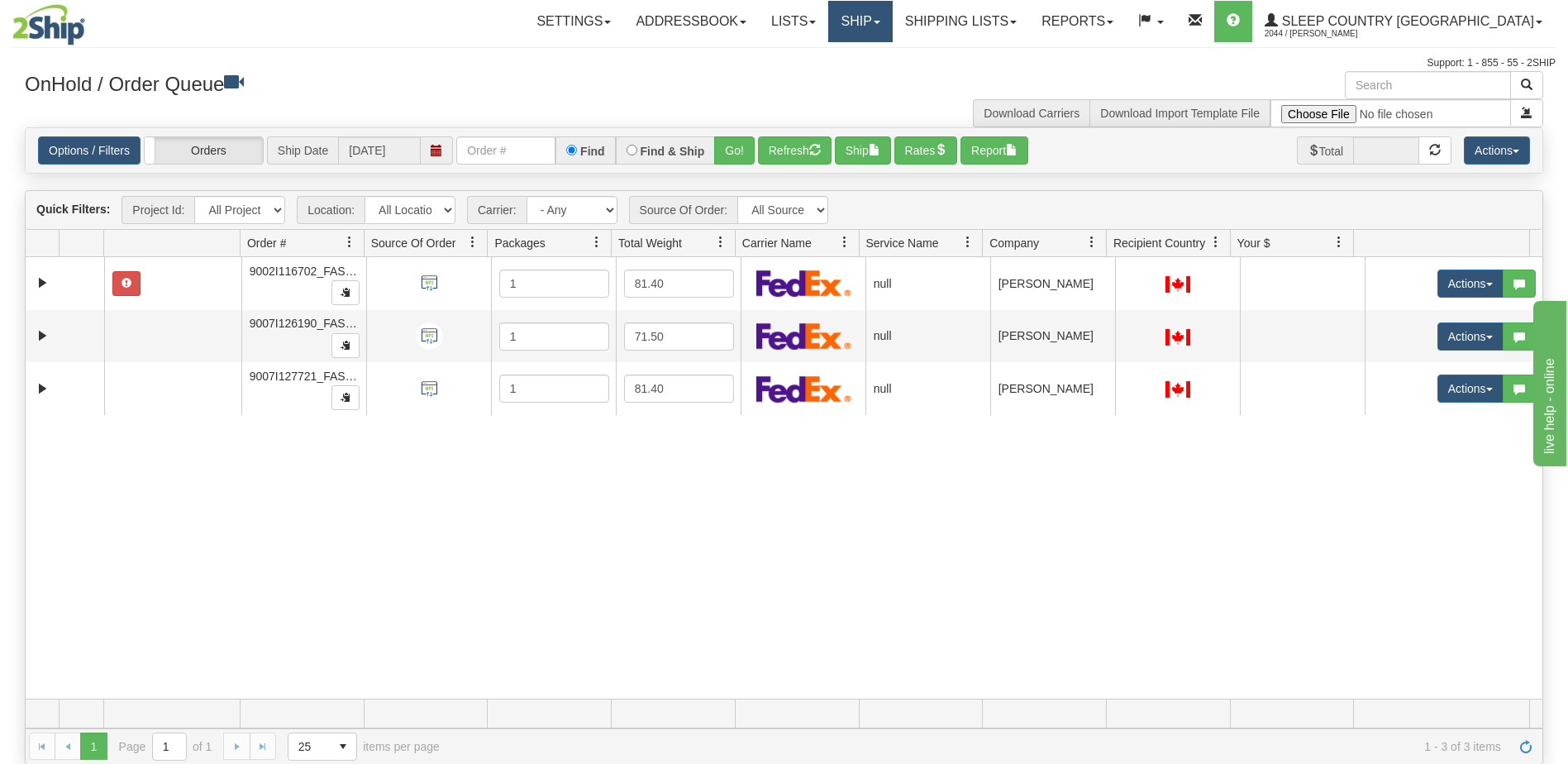
click at [892, 23] on link "Ship" at bounding box center [860, 21] width 64 height 41
click at [875, 80] on span "OnHold / Order Queue" at bounding box center [817, 80] width 116 height 13
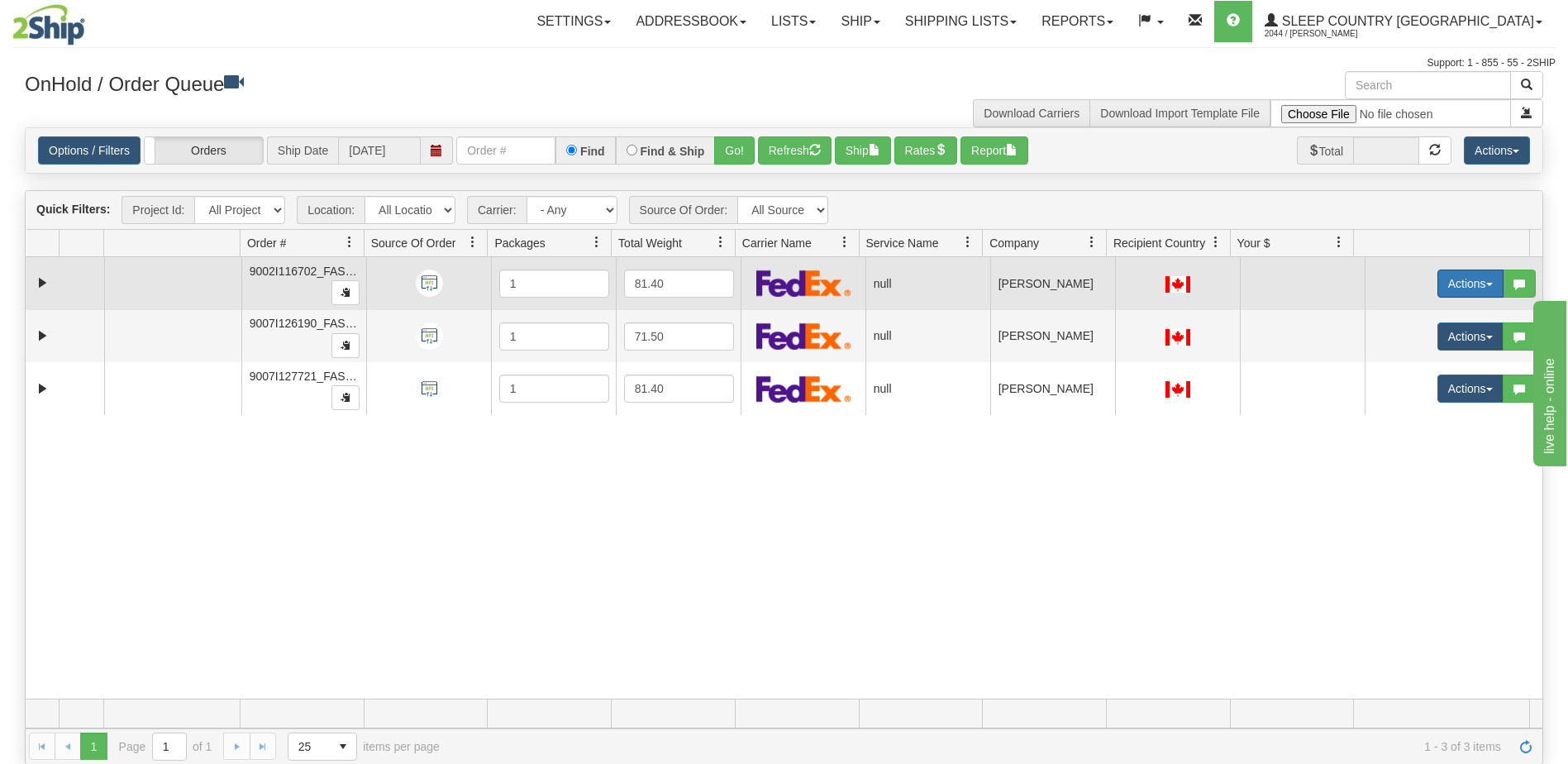
click at [1461, 271] on button "Actions" at bounding box center [1470, 284] width 66 height 28
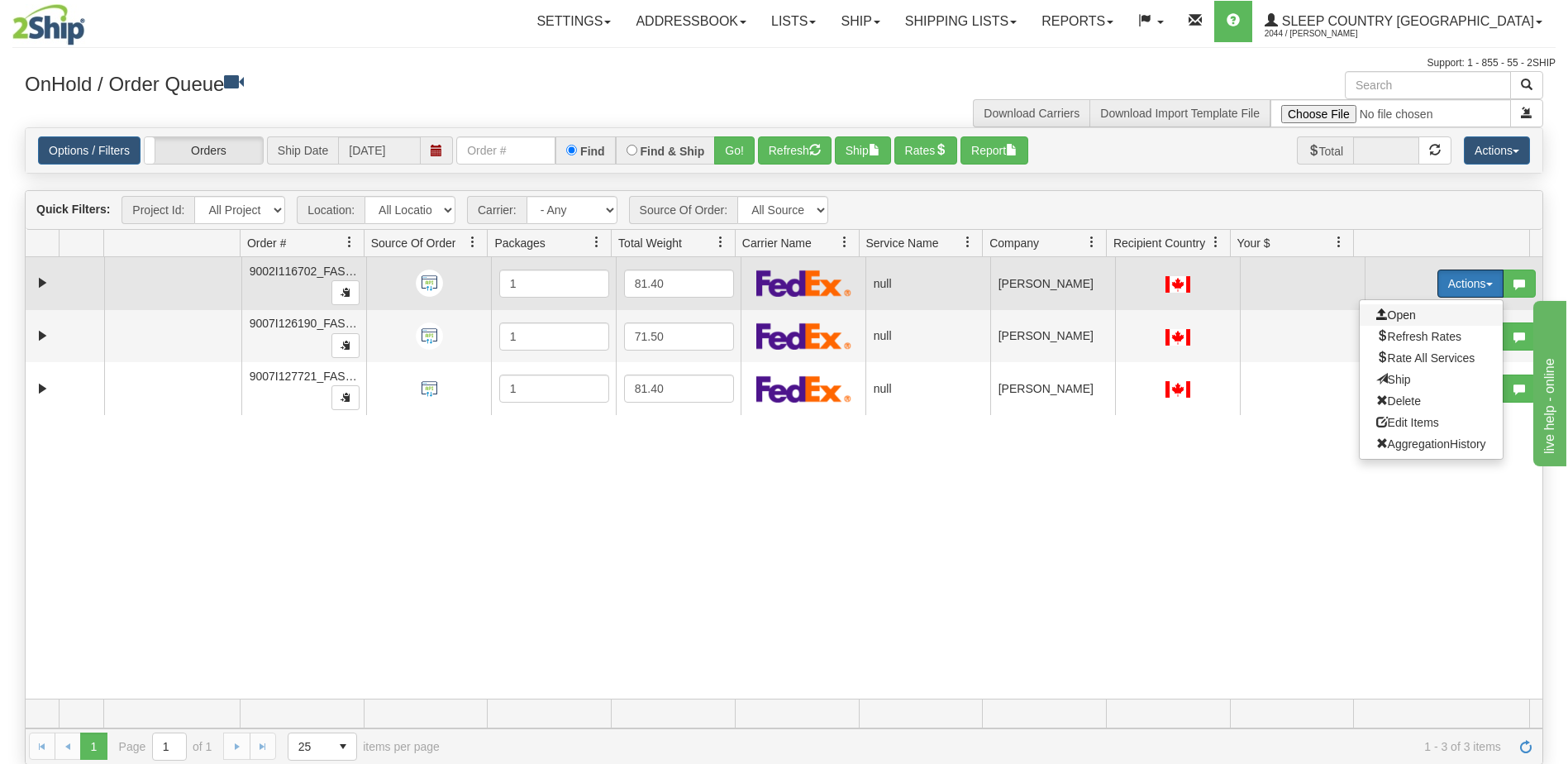
click at [1390, 314] on span "Open" at bounding box center [1395, 315] width 39 height 13
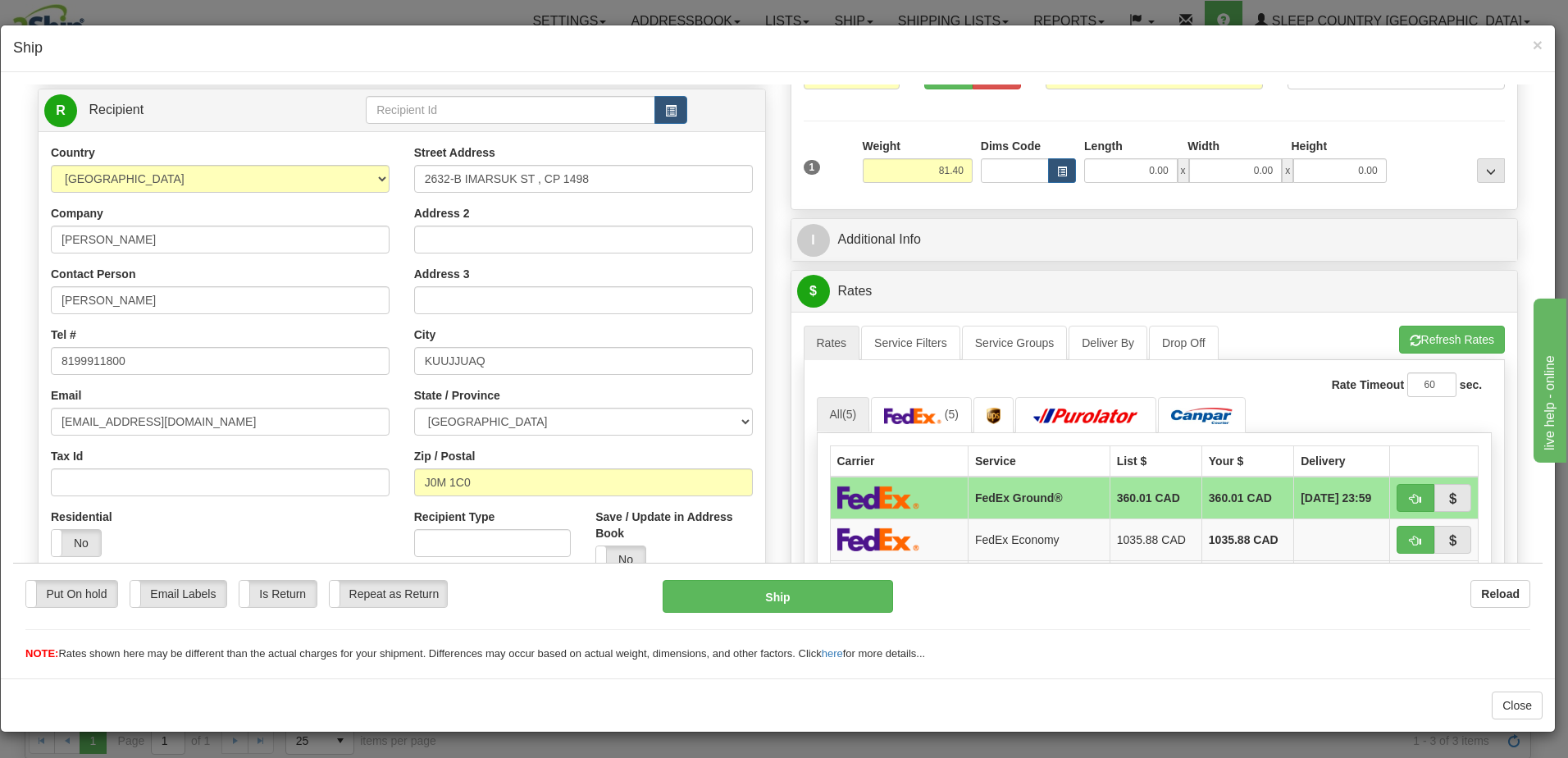
scroll to position [164, 0]
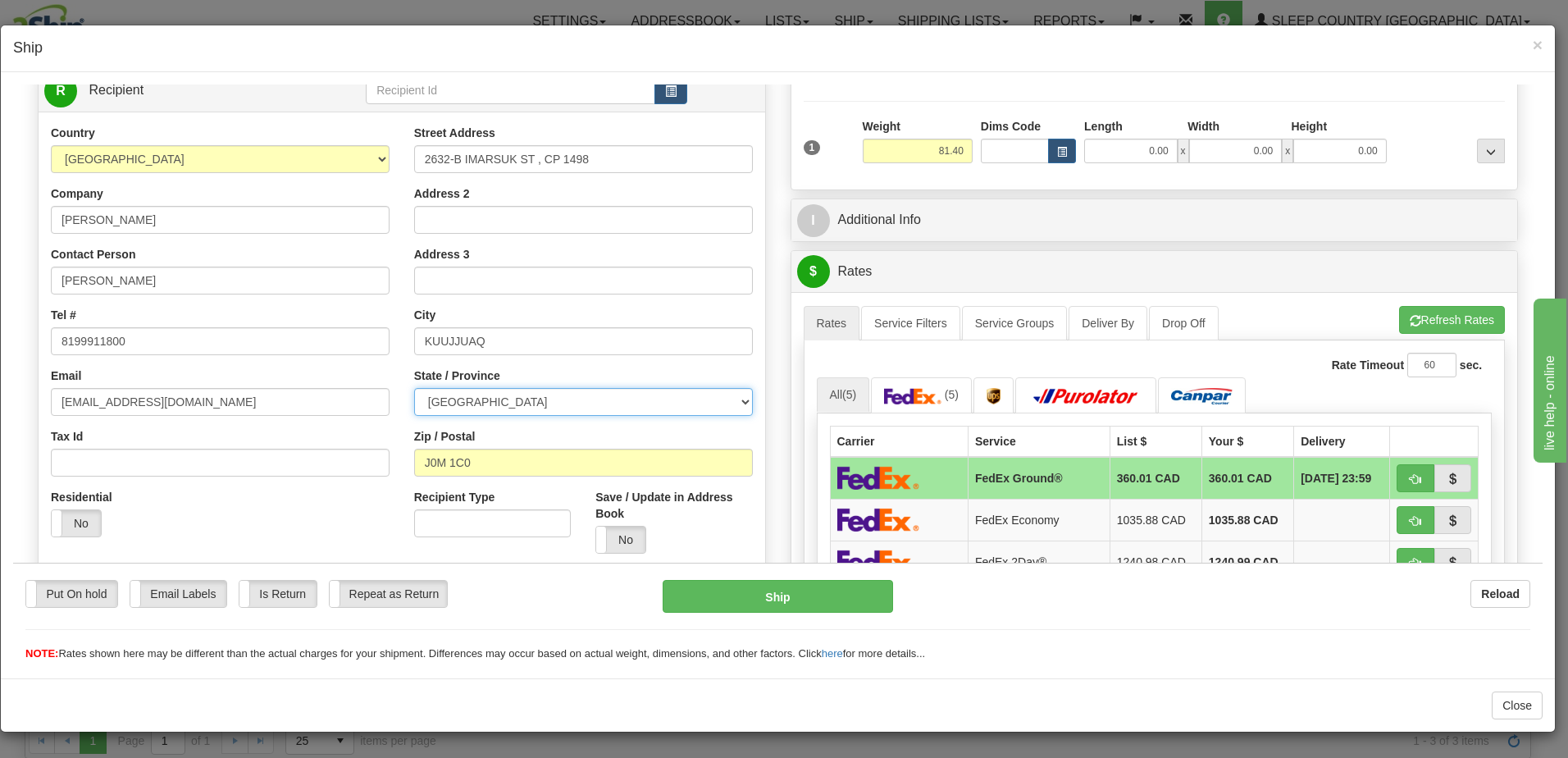
click at [428, 397] on select "[GEOGRAPHIC_DATA] [GEOGRAPHIC_DATA] [GEOGRAPHIC_DATA] [GEOGRAPHIC_DATA] [GEOGRA…" at bounding box center [583, 401] width 339 height 28
click at [424, 399] on select "[GEOGRAPHIC_DATA] [GEOGRAPHIC_DATA] [GEOGRAPHIC_DATA] [GEOGRAPHIC_DATA] [GEOGRA…" at bounding box center [583, 401] width 339 height 28
click at [87, 519] on label "No" at bounding box center [76, 523] width 49 height 27
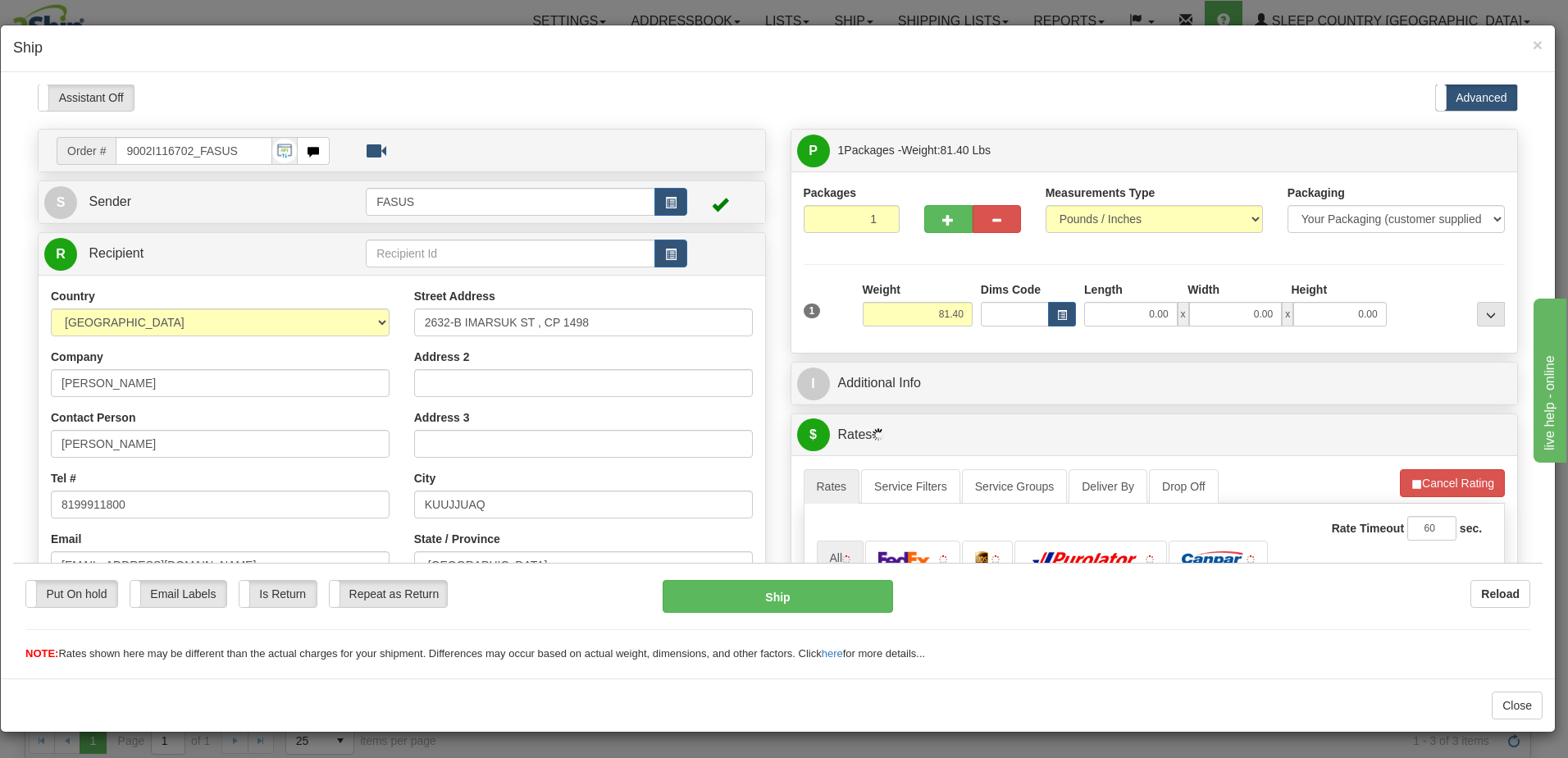
scroll to position [0, 0]
click at [942, 221] on span "button" at bounding box center [948, 220] width 12 height 11
type input "2"
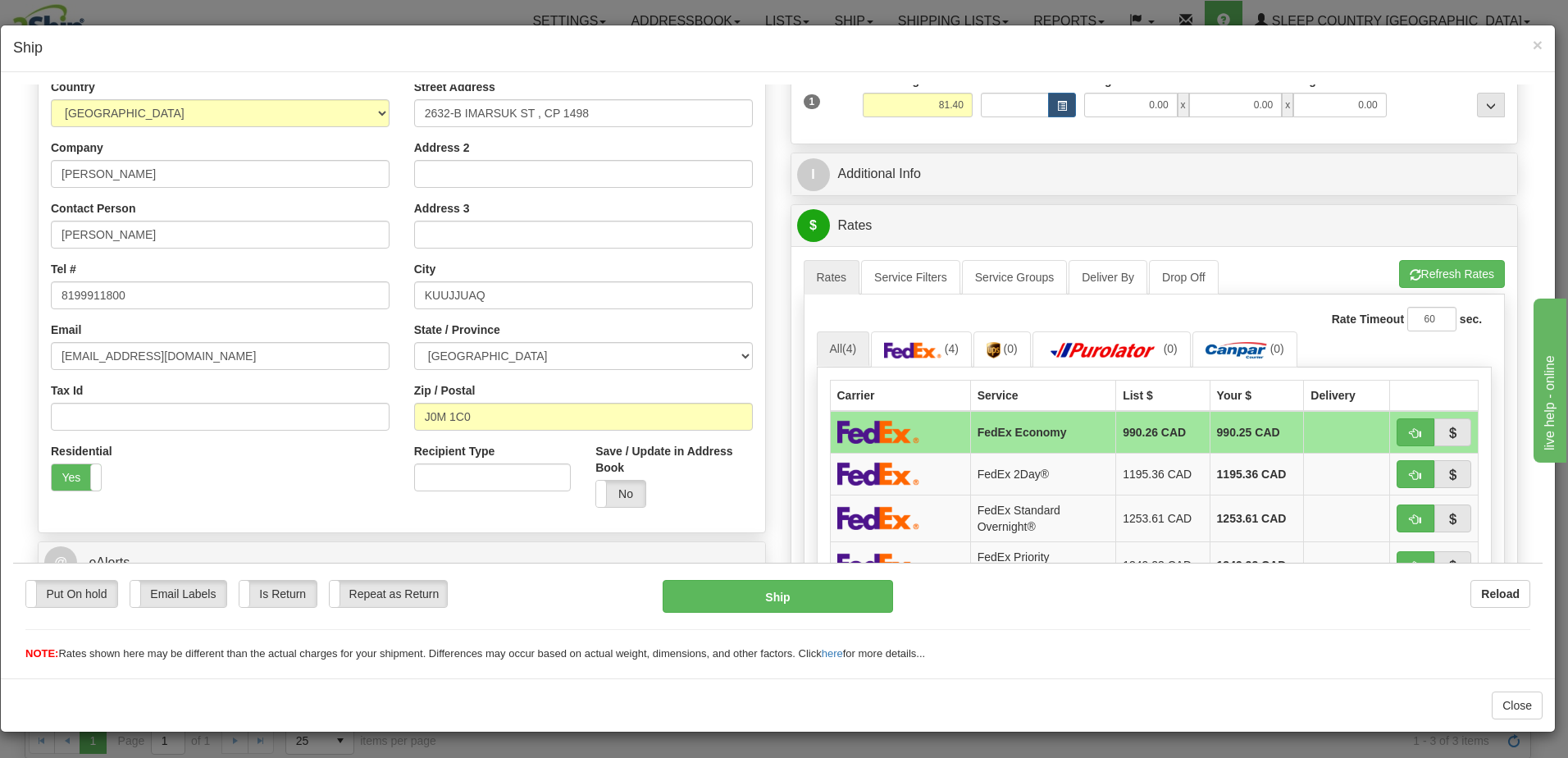
scroll to position [246, 0]
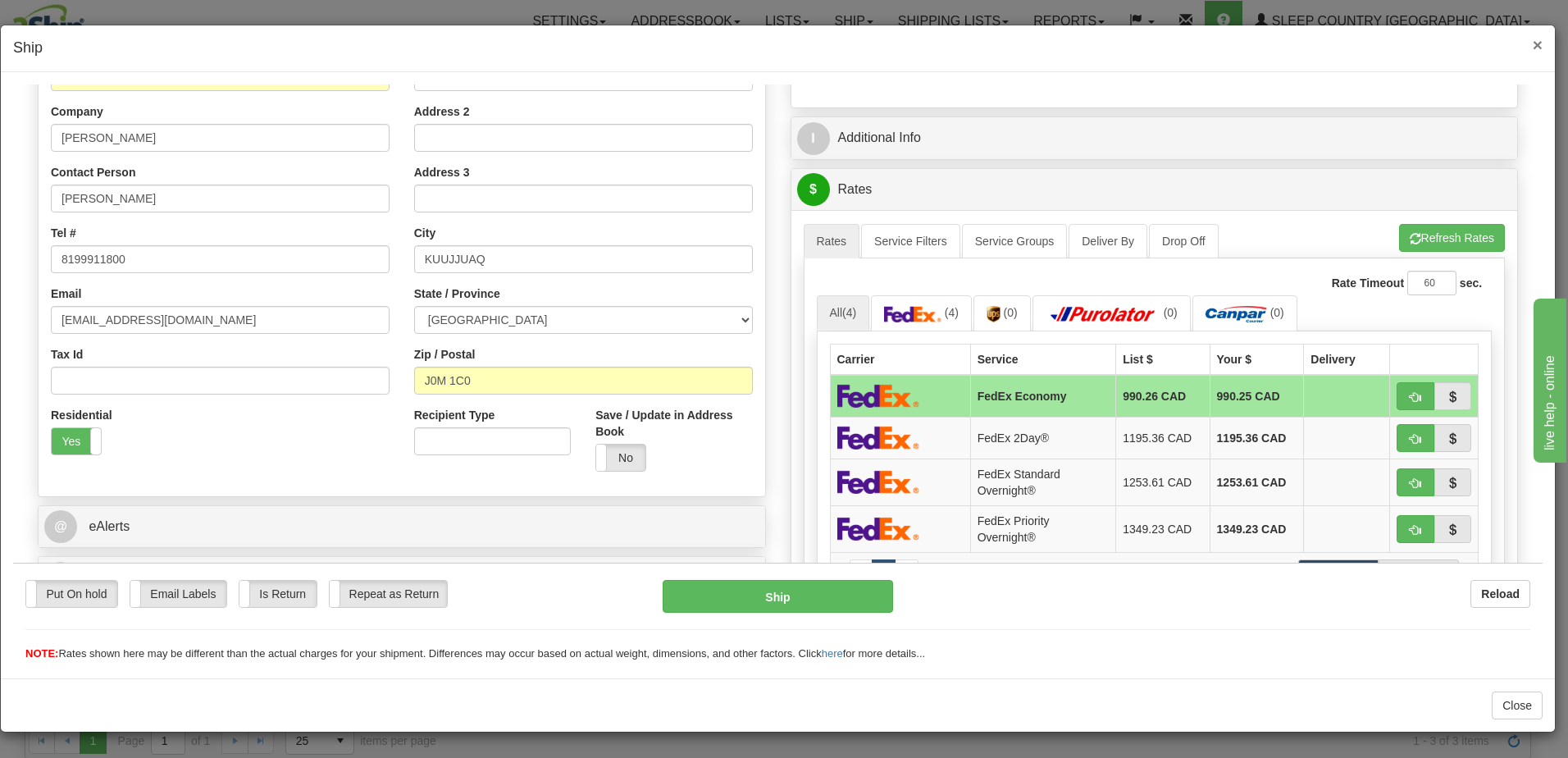
click at [1541, 39] on span "×" at bounding box center [1538, 44] width 10 height 19
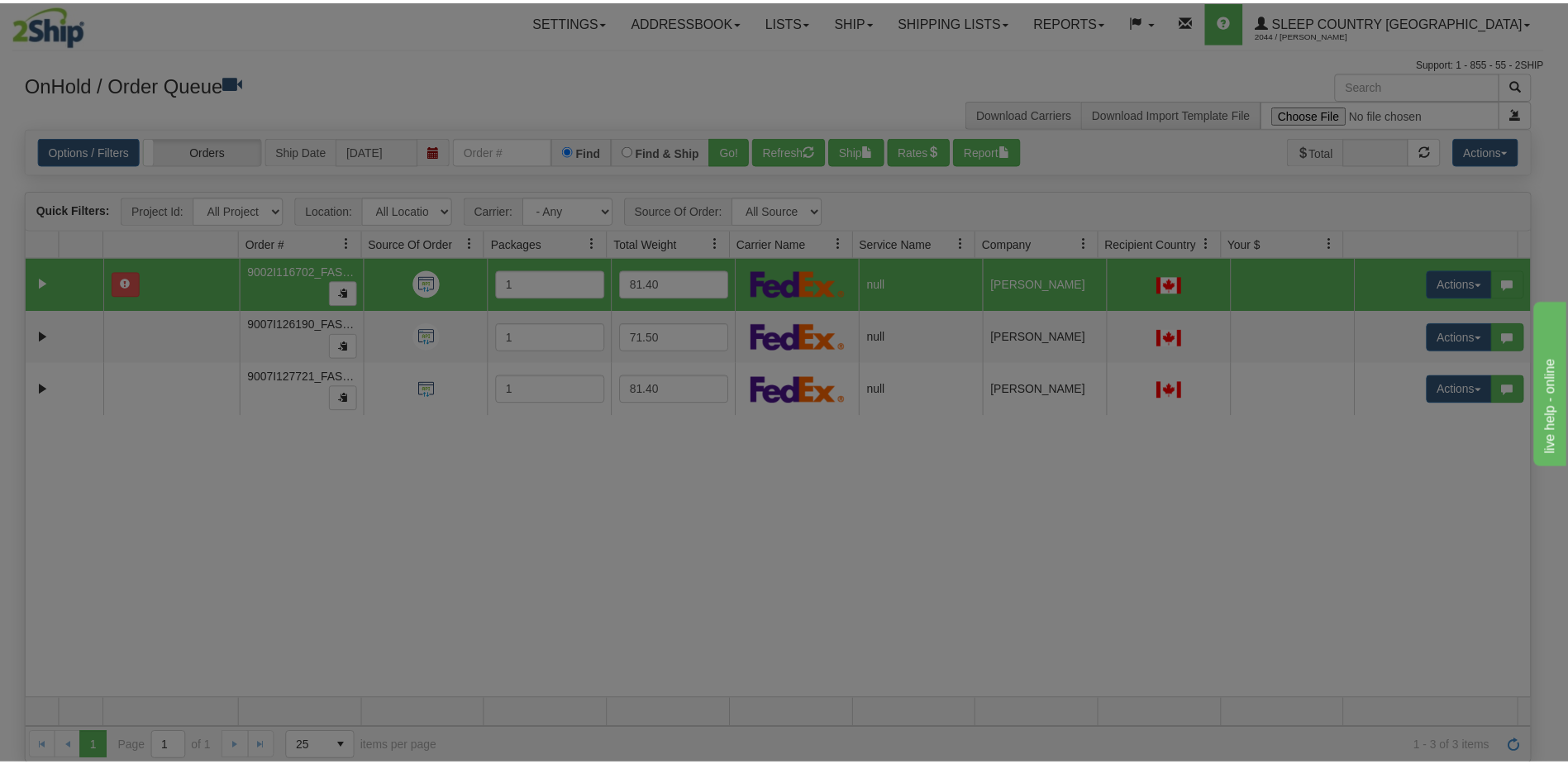
scroll to position [0, 0]
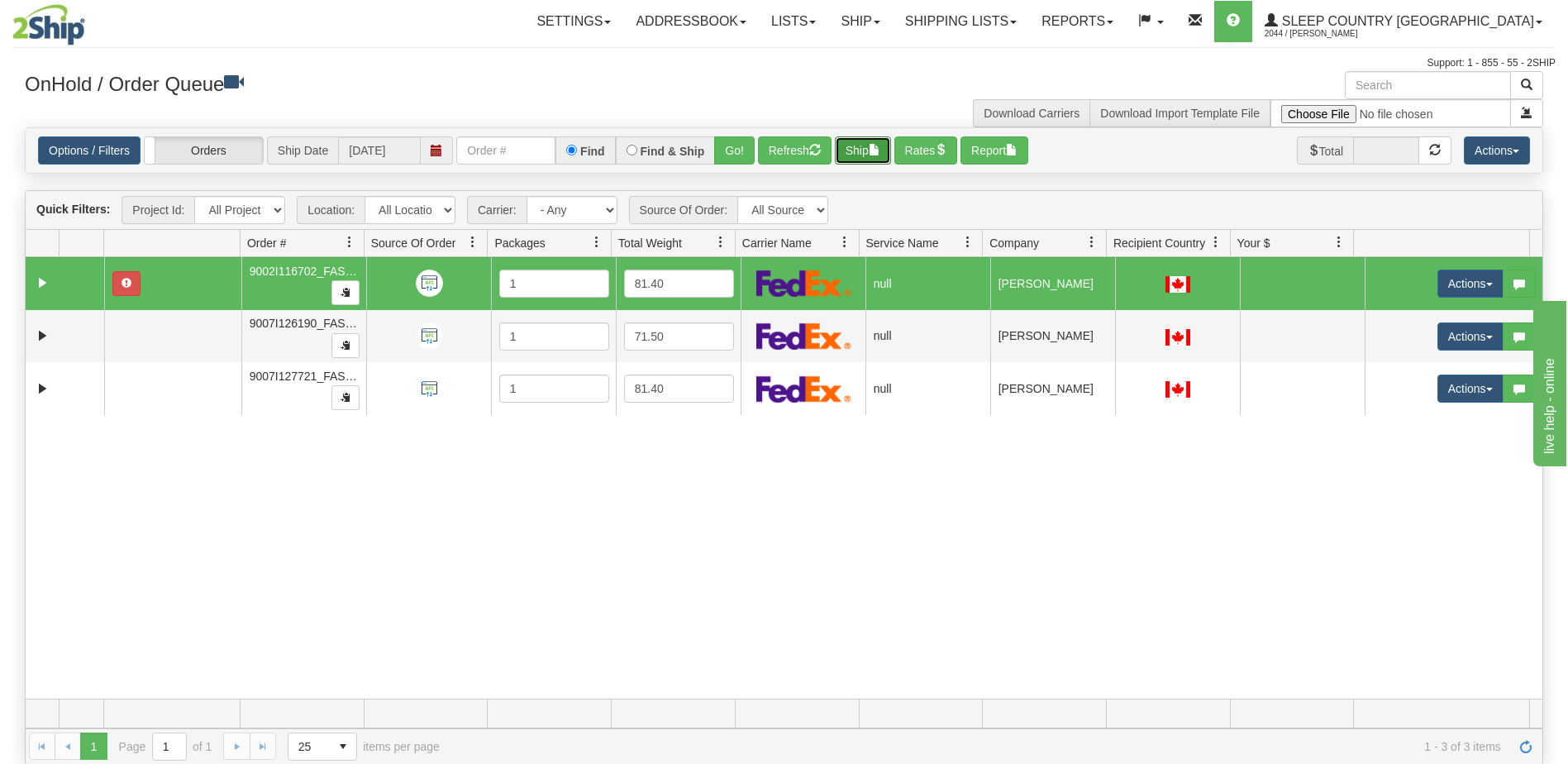
click at [863, 144] on button "Ship" at bounding box center [863, 151] width 56 height 28
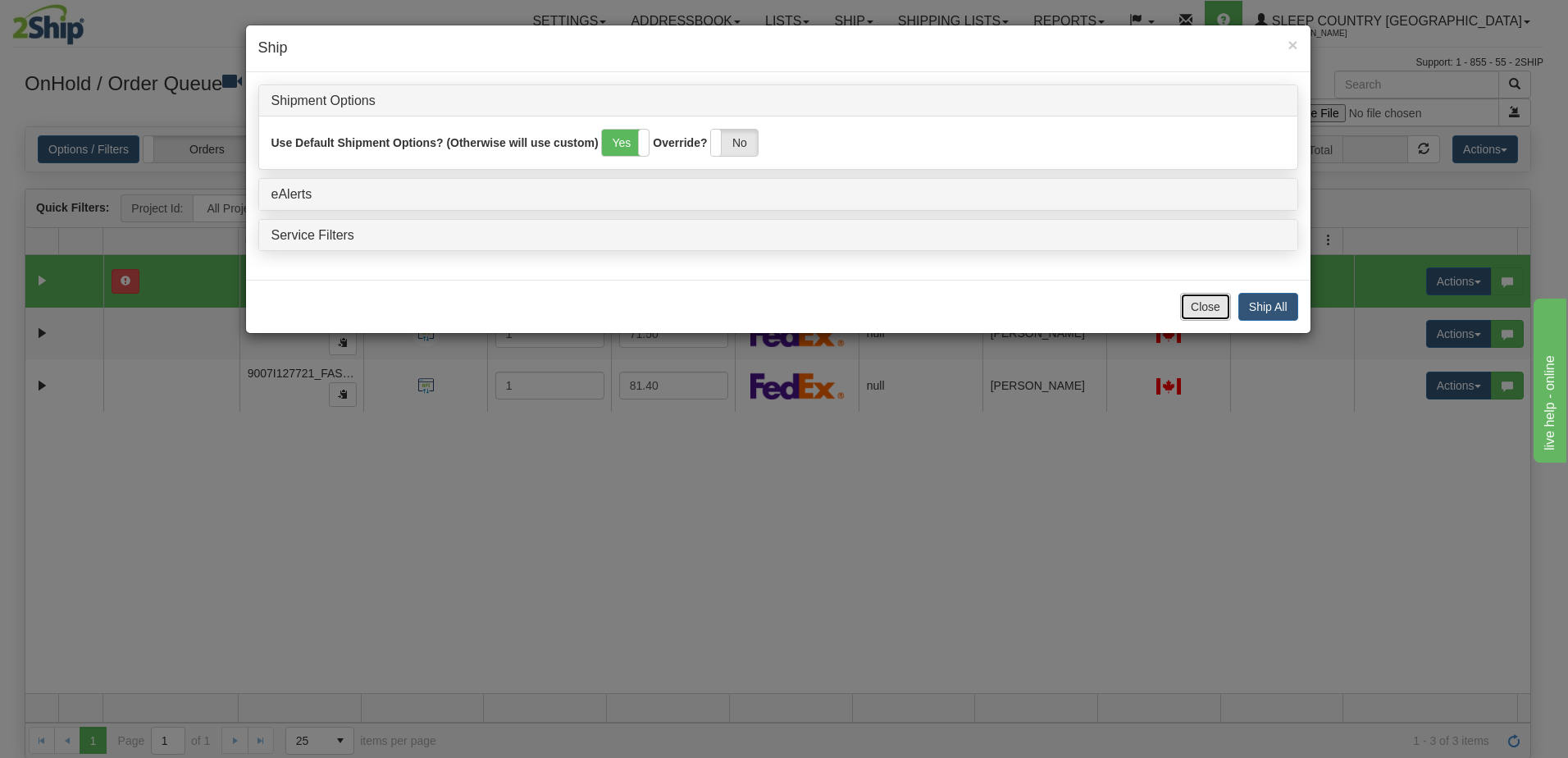
click at [1218, 309] on button "Close" at bounding box center [1205, 307] width 51 height 28
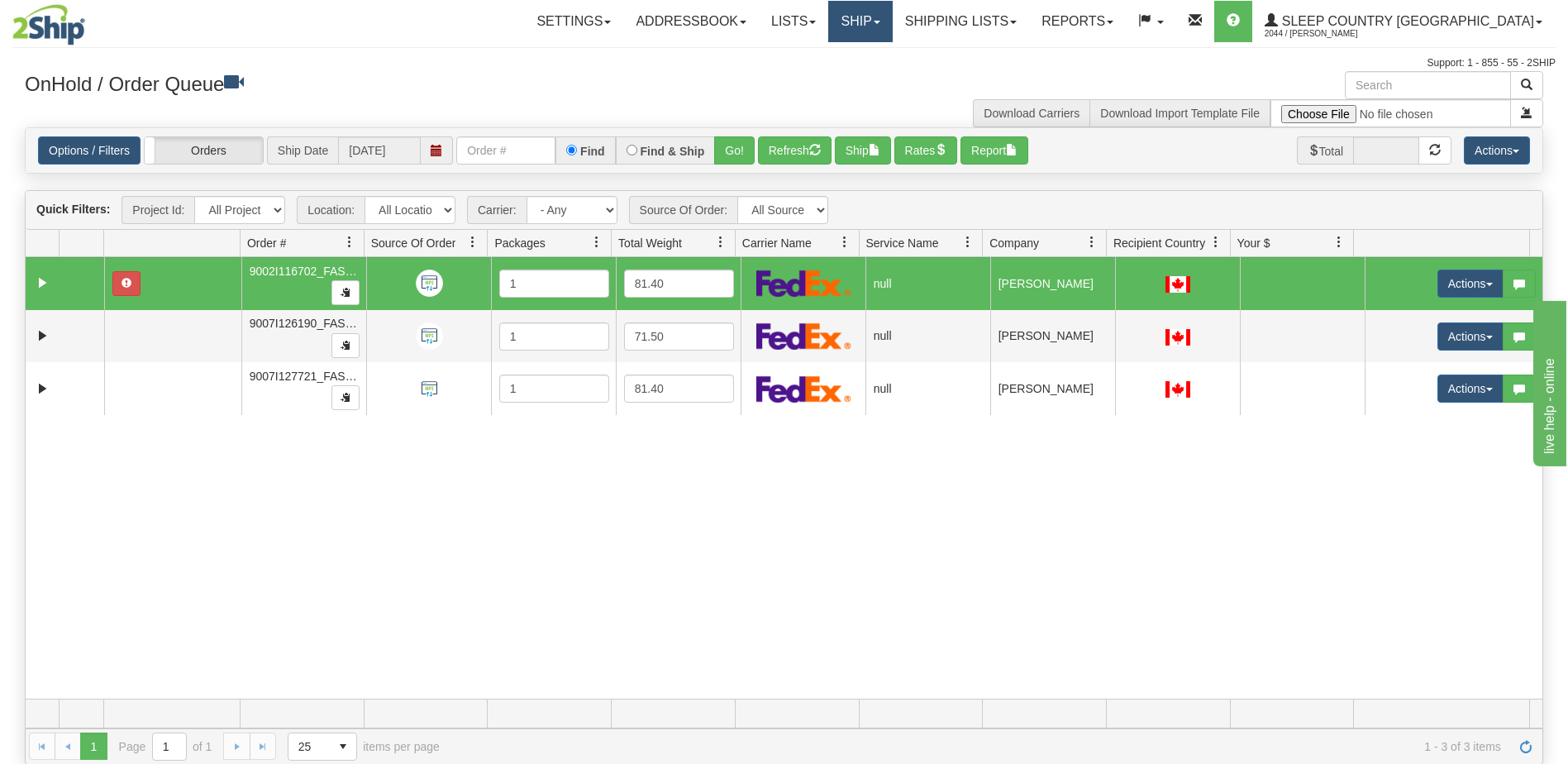
click at [892, 14] on link "Ship" at bounding box center [860, 21] width 64 height 41
click at [822, 57] on span "Ship Screen" at bounding box center [790, 58] width 63 height 13
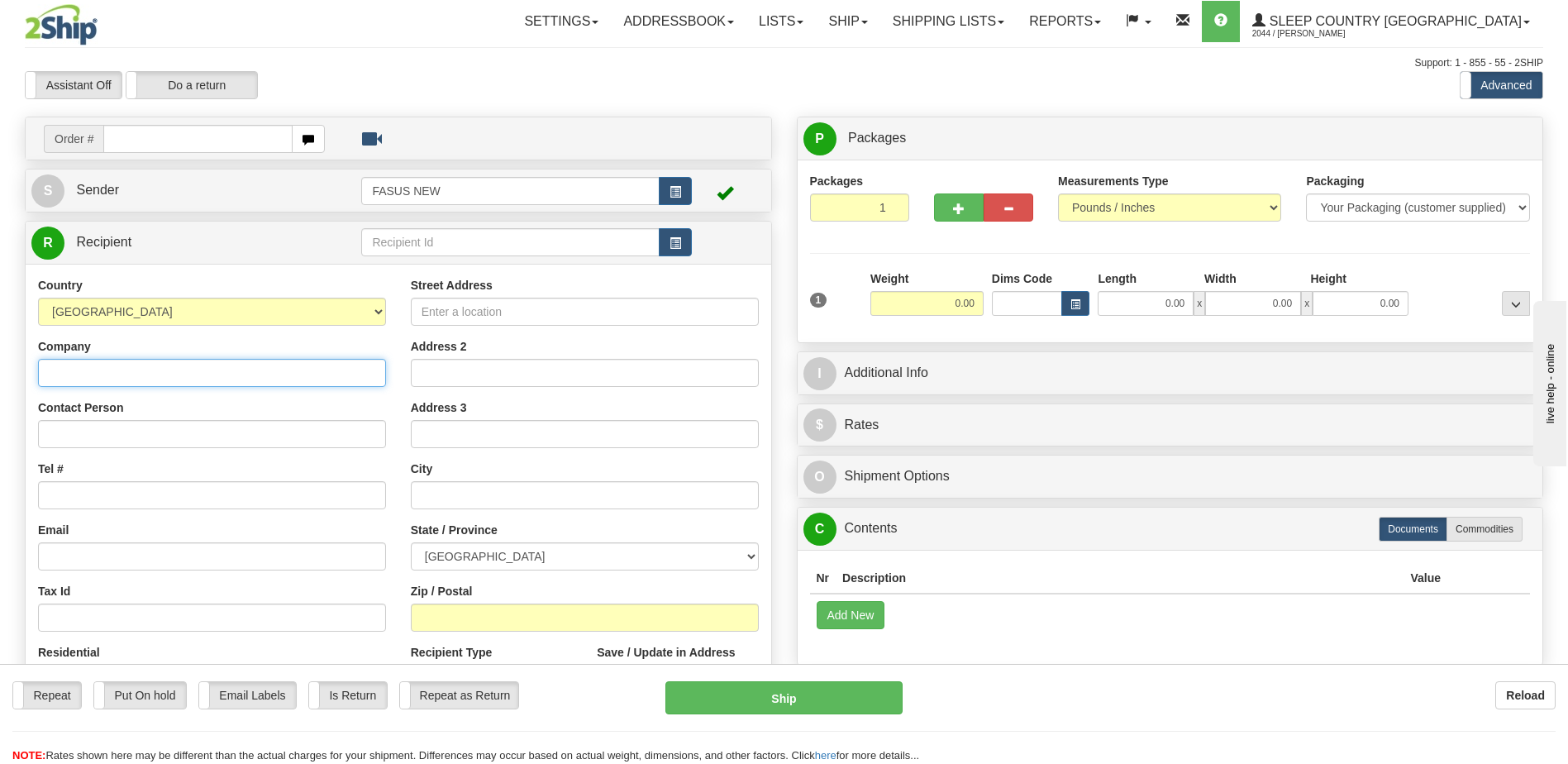
click at [81, 369] on input "Company" at bounding box center [212, 373] width 348 height 28
click at [103, 374] on input "Company" at bounding box center [212, 373] width 348 height 28
click at [444, 619] on input "Zip / Postal" at bounding box center [585, 618] width 348 height 28
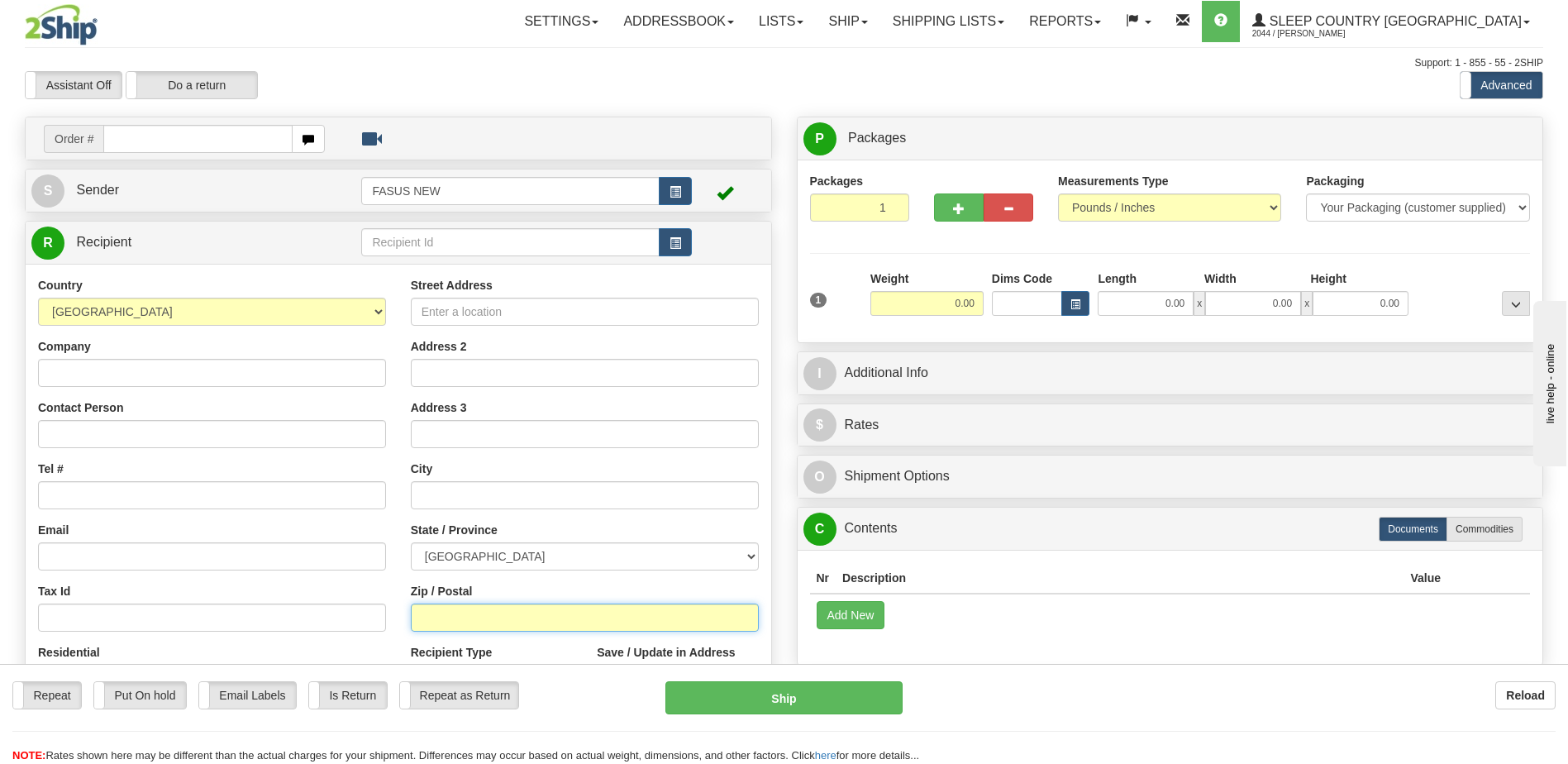
type input "J0M 1C0"
type input "PAMELA STEVENSON"
type input "8199911800"
type input "[EMAIL_ADDRESS][DOMAIN_NAME]"
type input "2632-B IMARSUK ST , CP 1498"
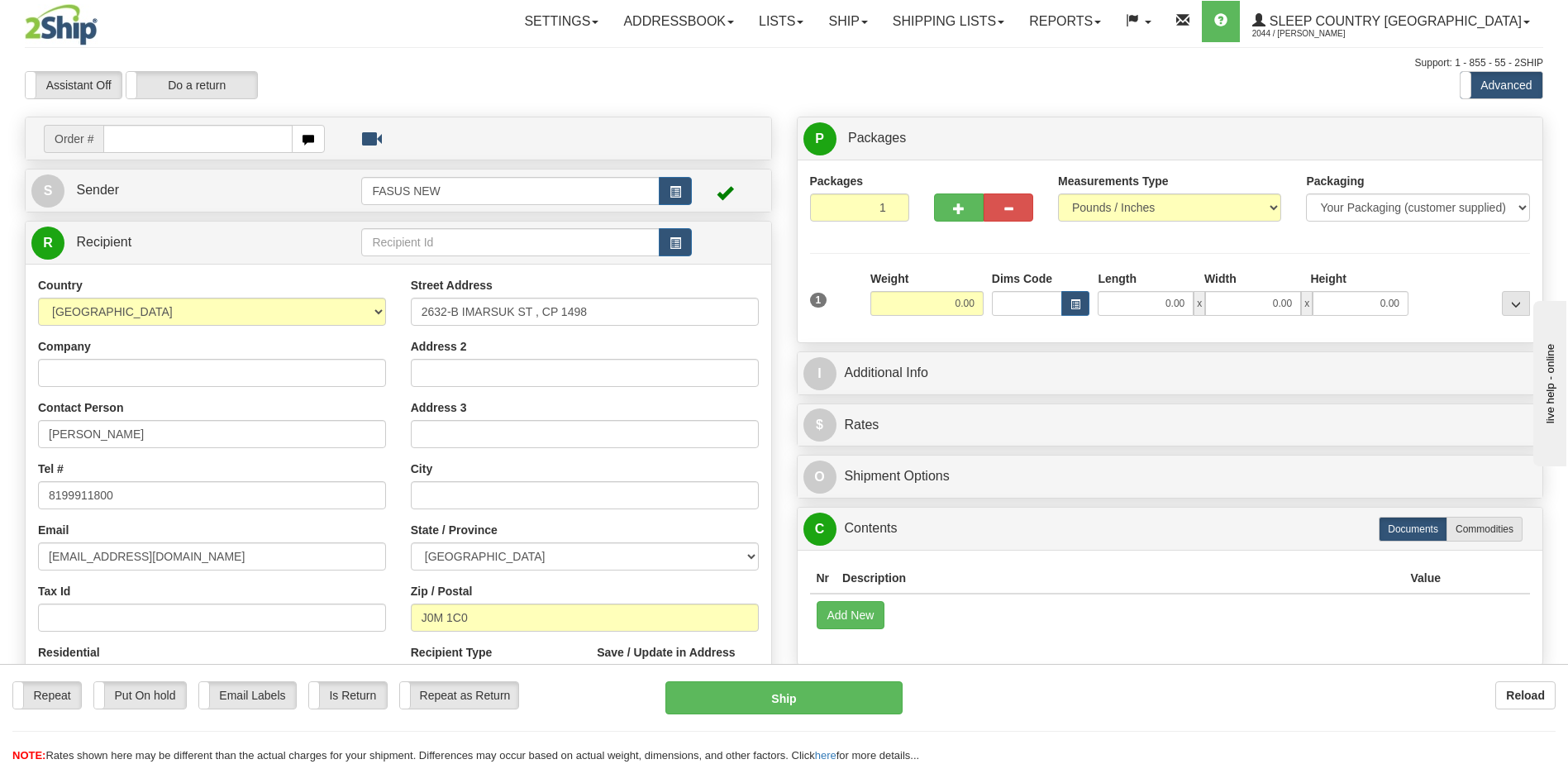
type input "KUUJJUAQ"
select select "QC"
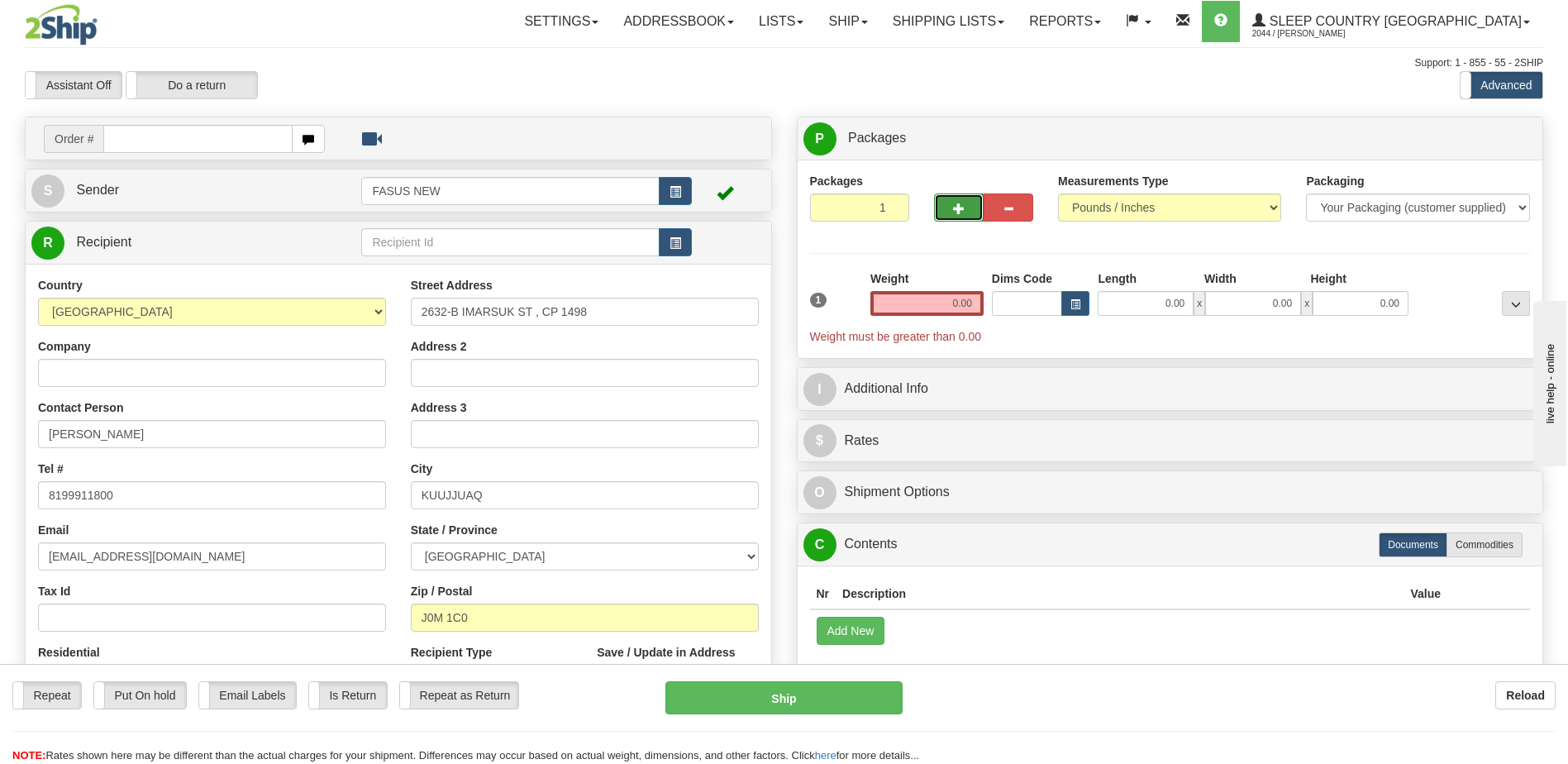
click at [959, 207] on span "button" at bounding box center [959, 209] width 12 height 11
type input "2"
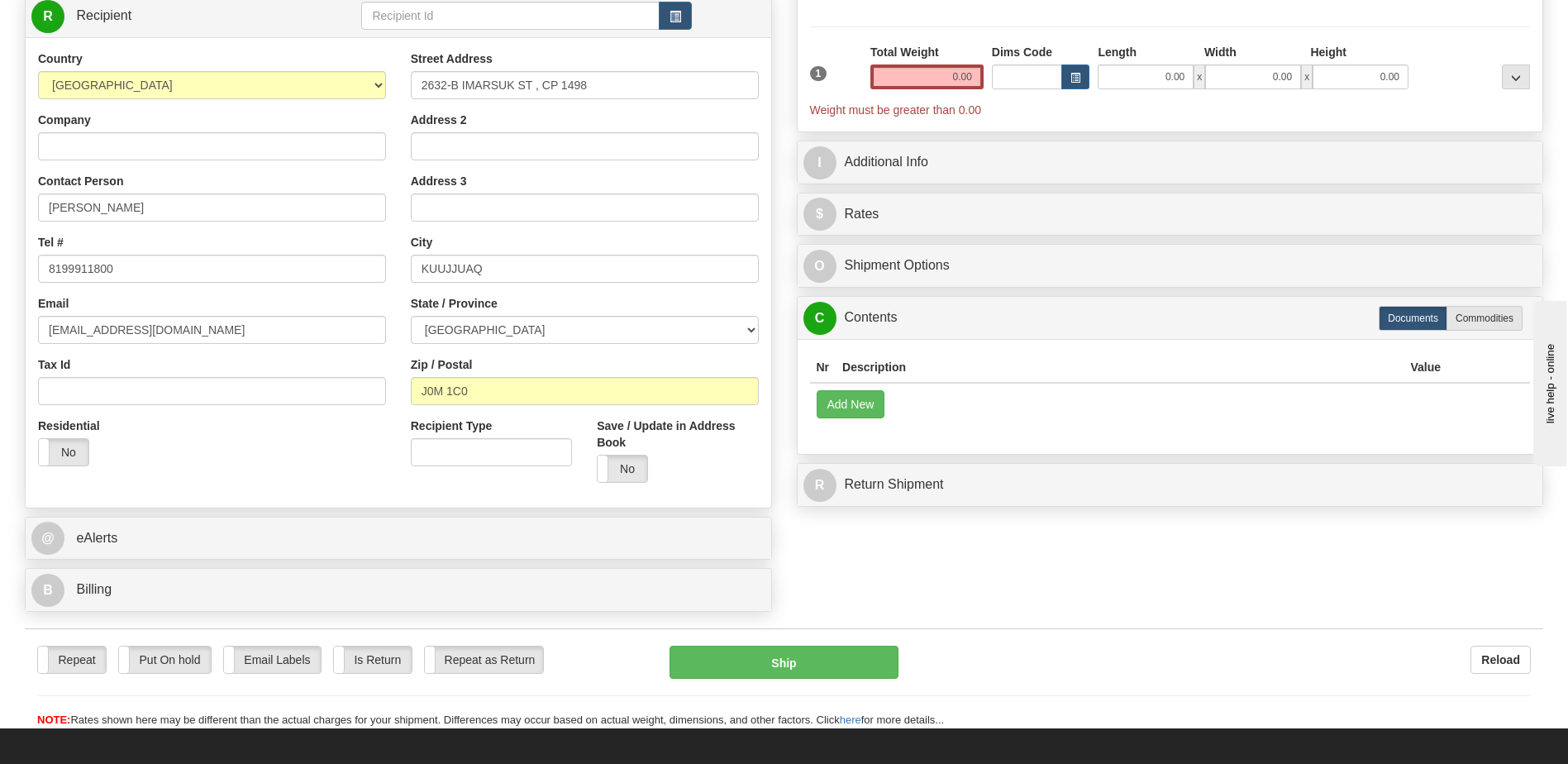
scroll to position [248, 0]
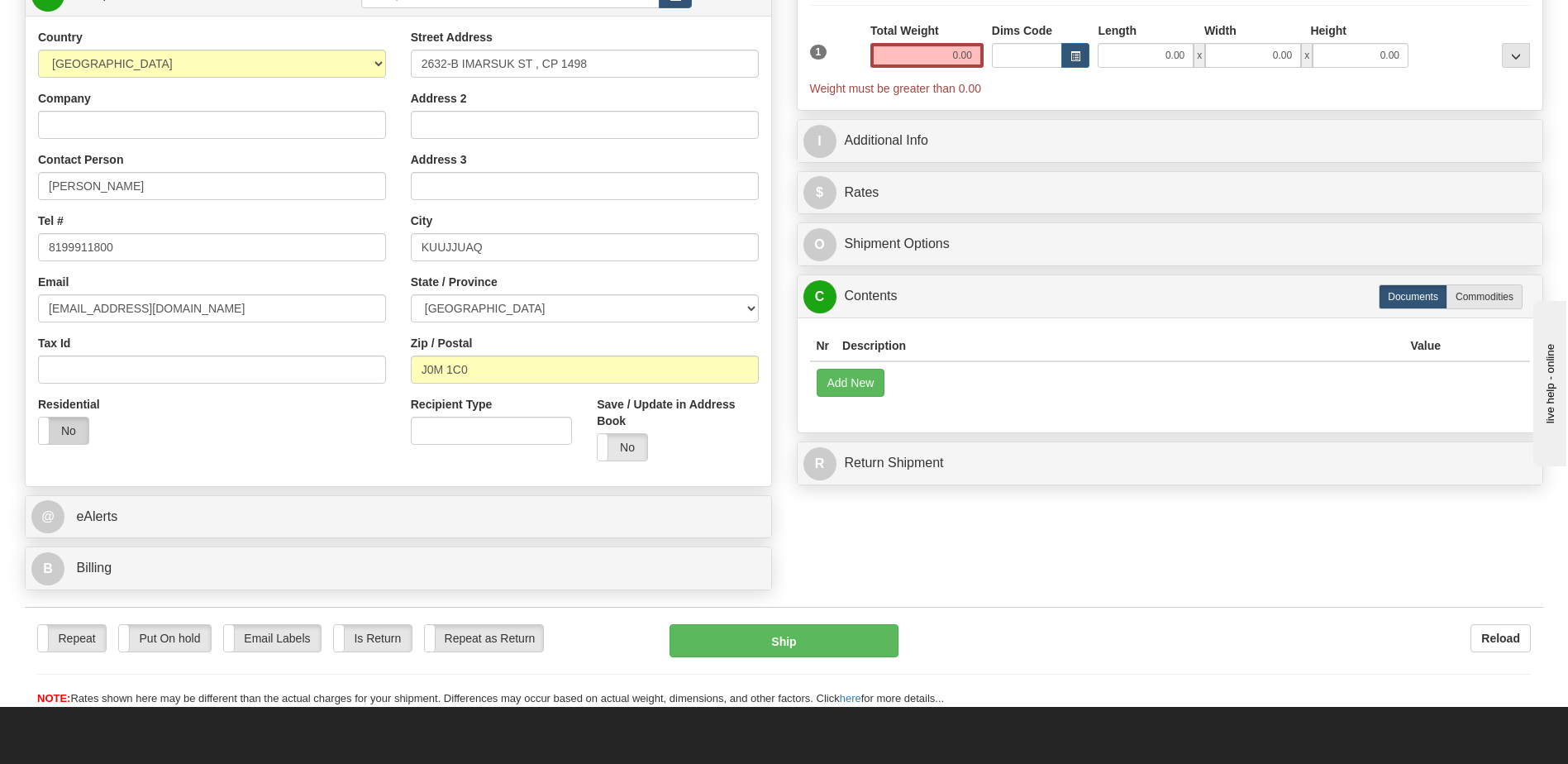
click at [70, 431] on label "No" at bounding box center [63, 431] width 49 height 27
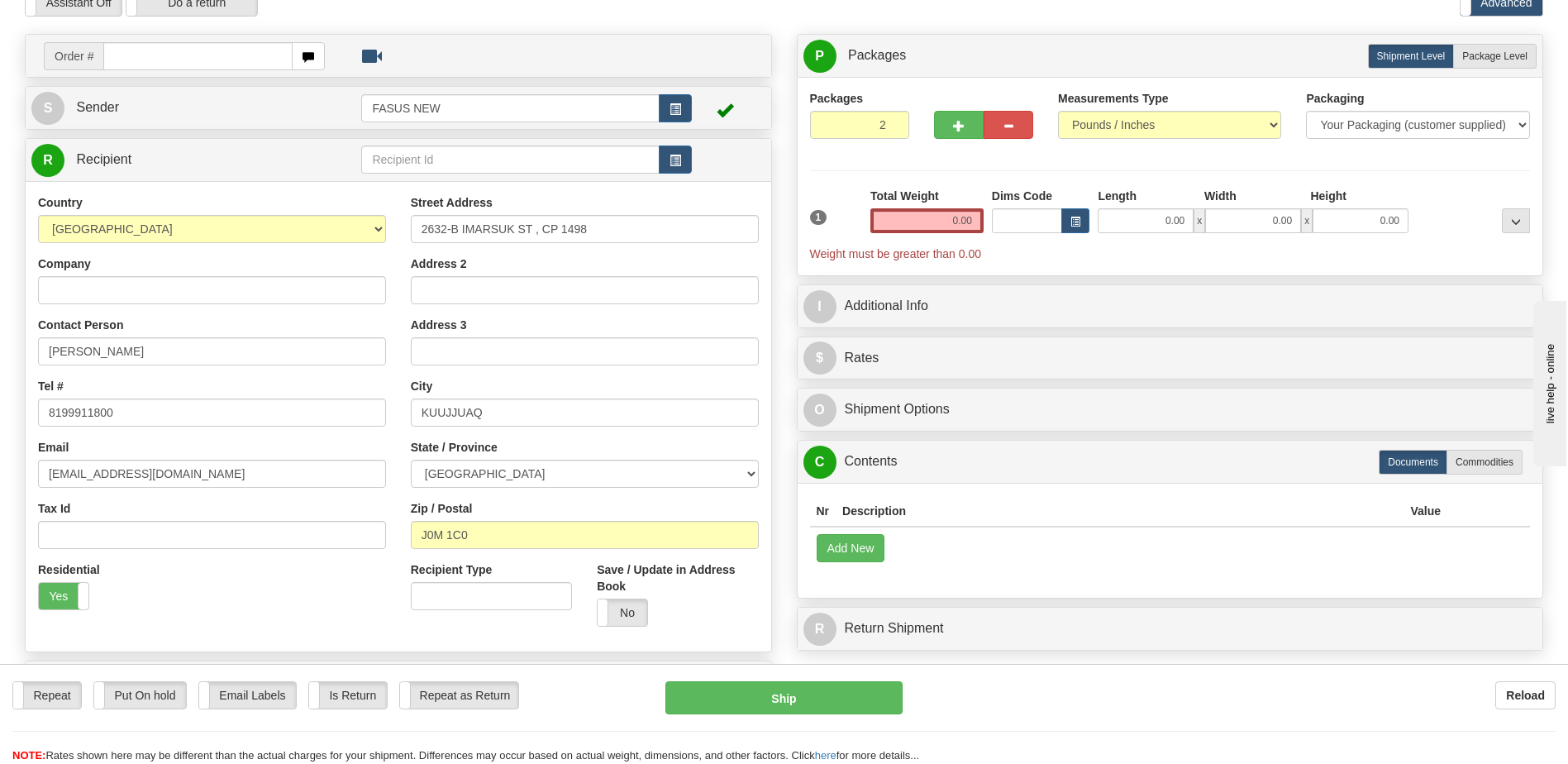
scroll to position [0, 0]
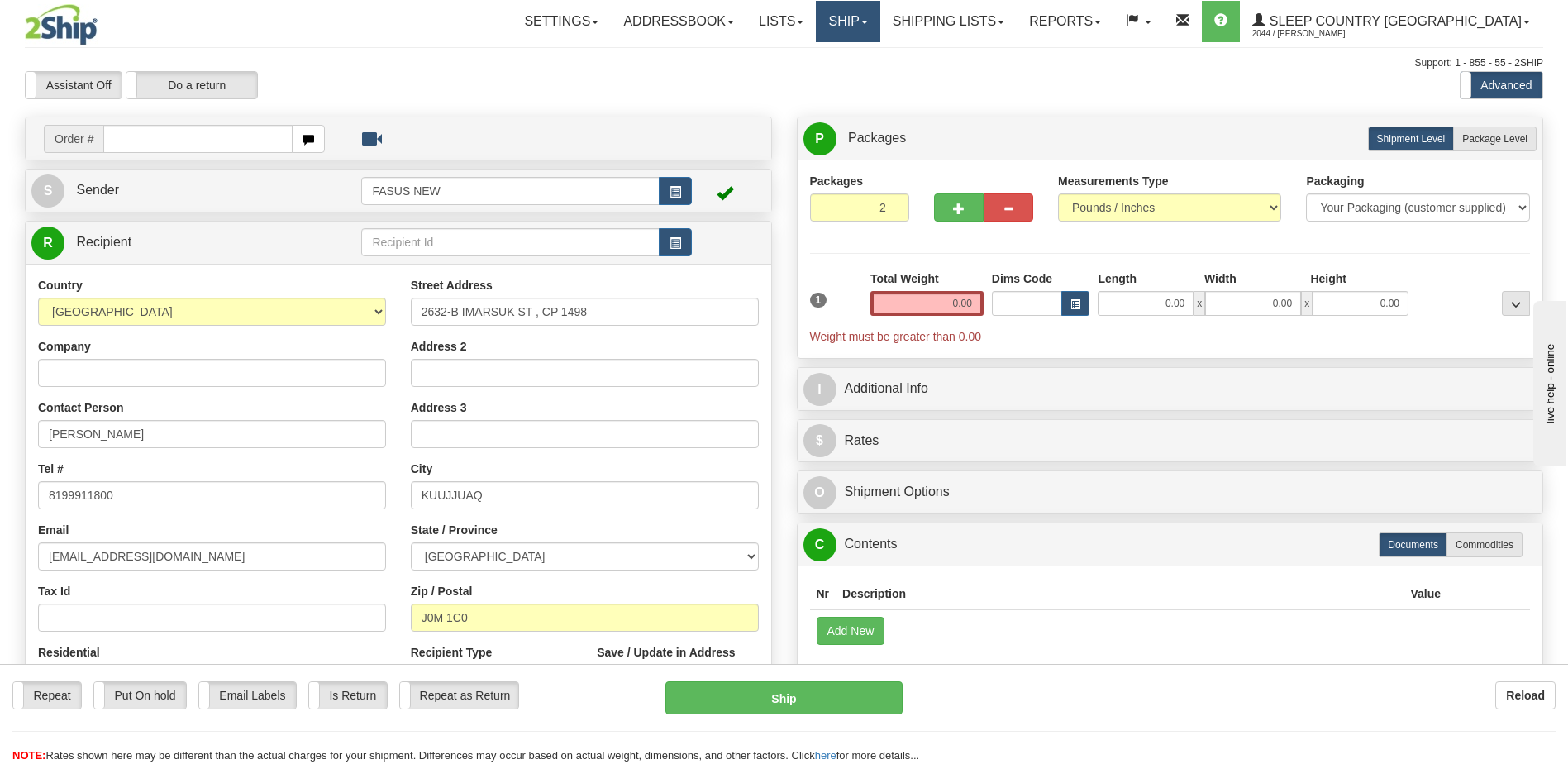
click at [879, 20] on link "Ship" at bounding box center [848, 21] width 64 height 41
click at [863, 79] on span "OnHold / Order Queue" at bounding box center [804, 80] width 116 height 13
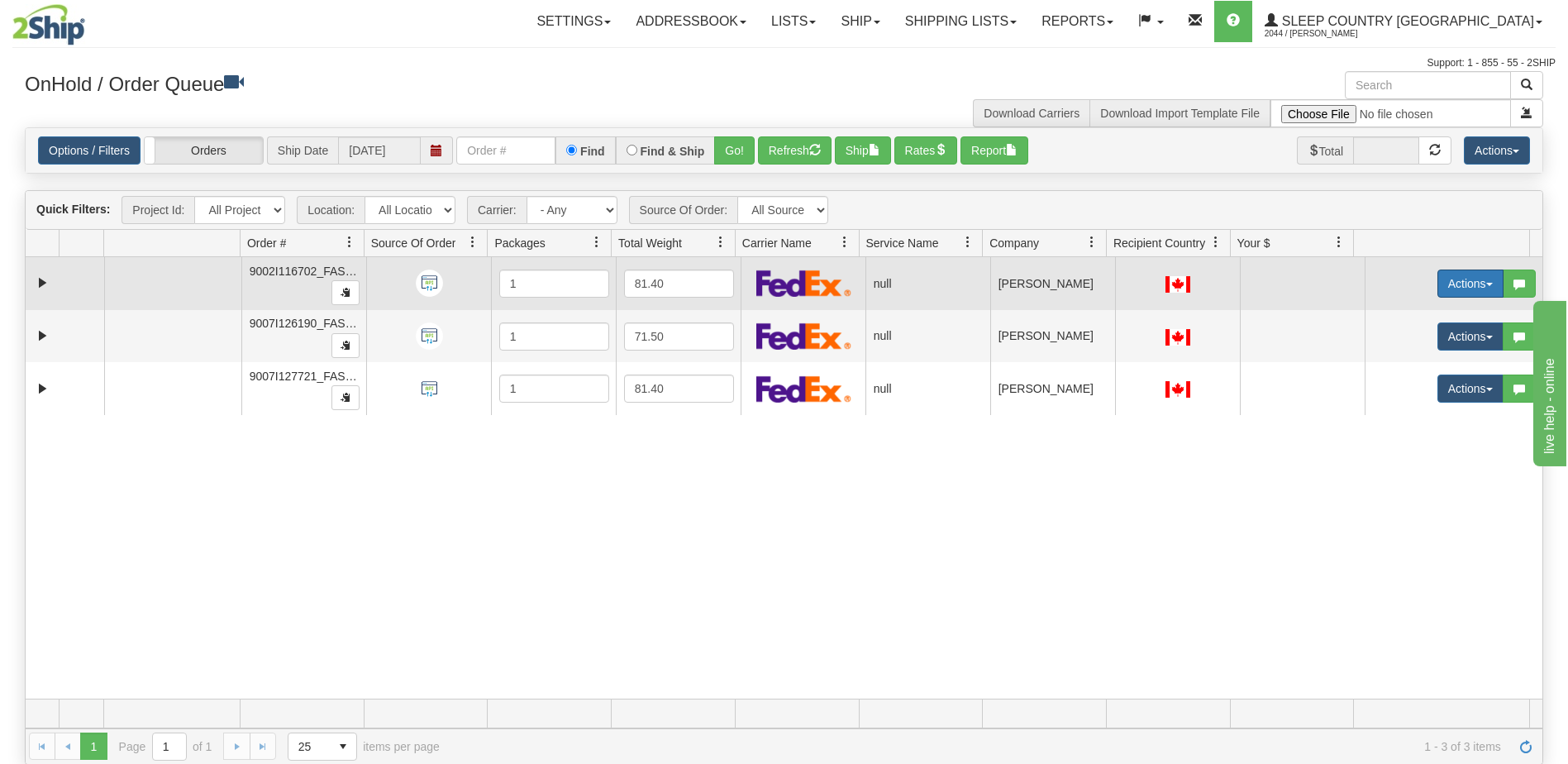
click at [1449, 277] on button "Actions" at bounding box center [1470, 284] width 66 height 28
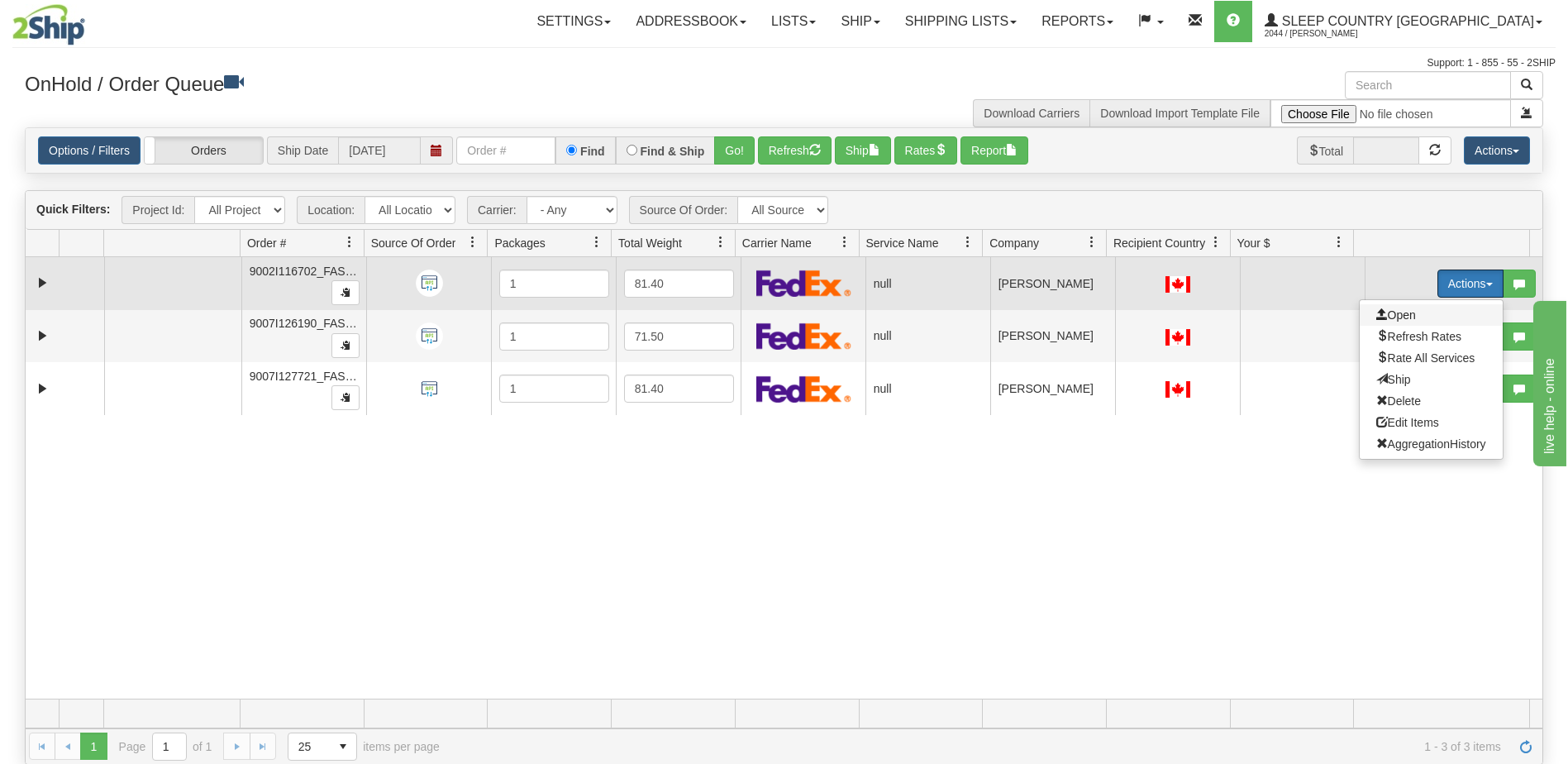
click at [1404, 312] on span "Open" at bounding box center [1395, 315] width 39 height 13
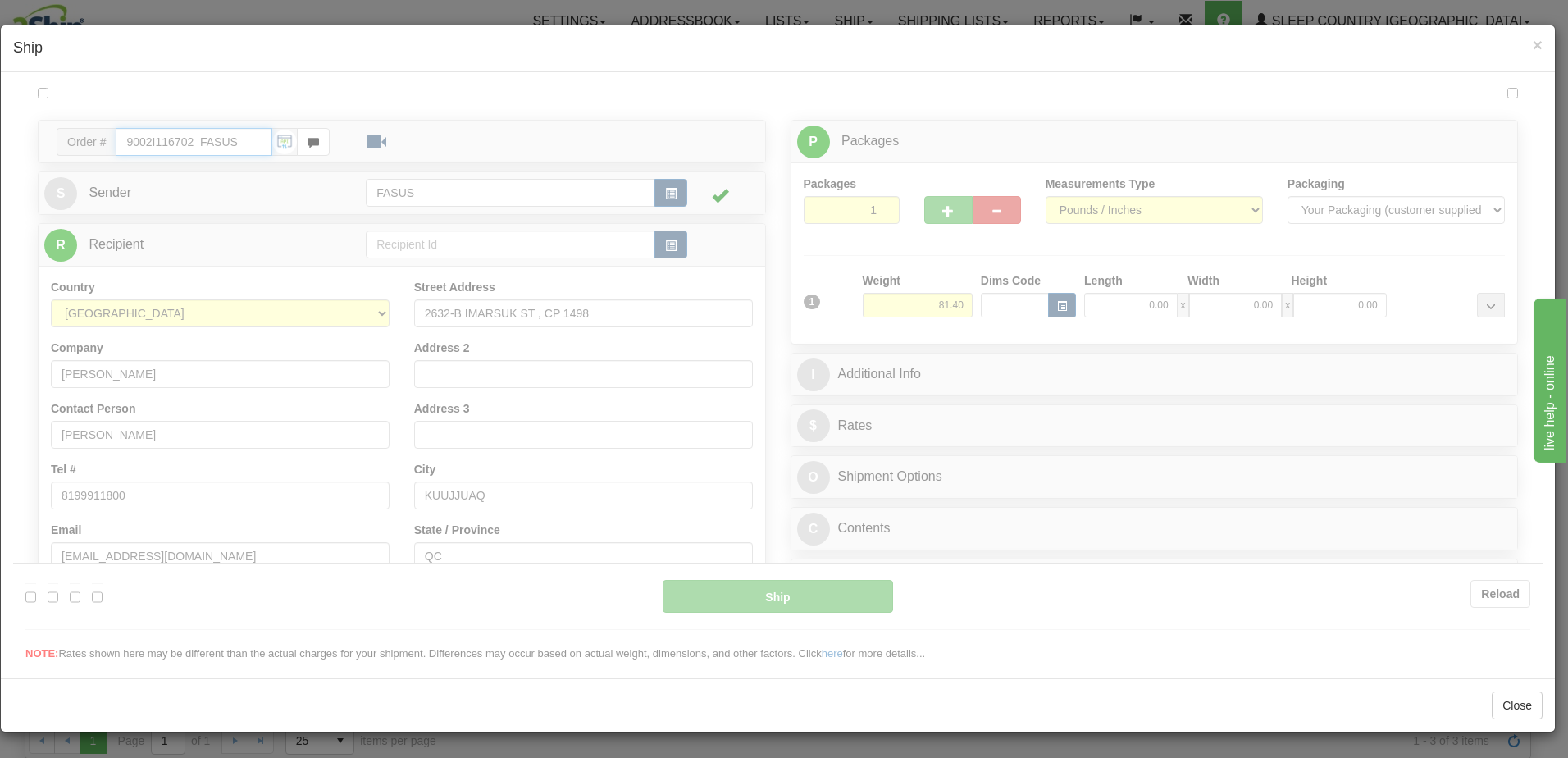
type input "11:32"
type input "16:00"
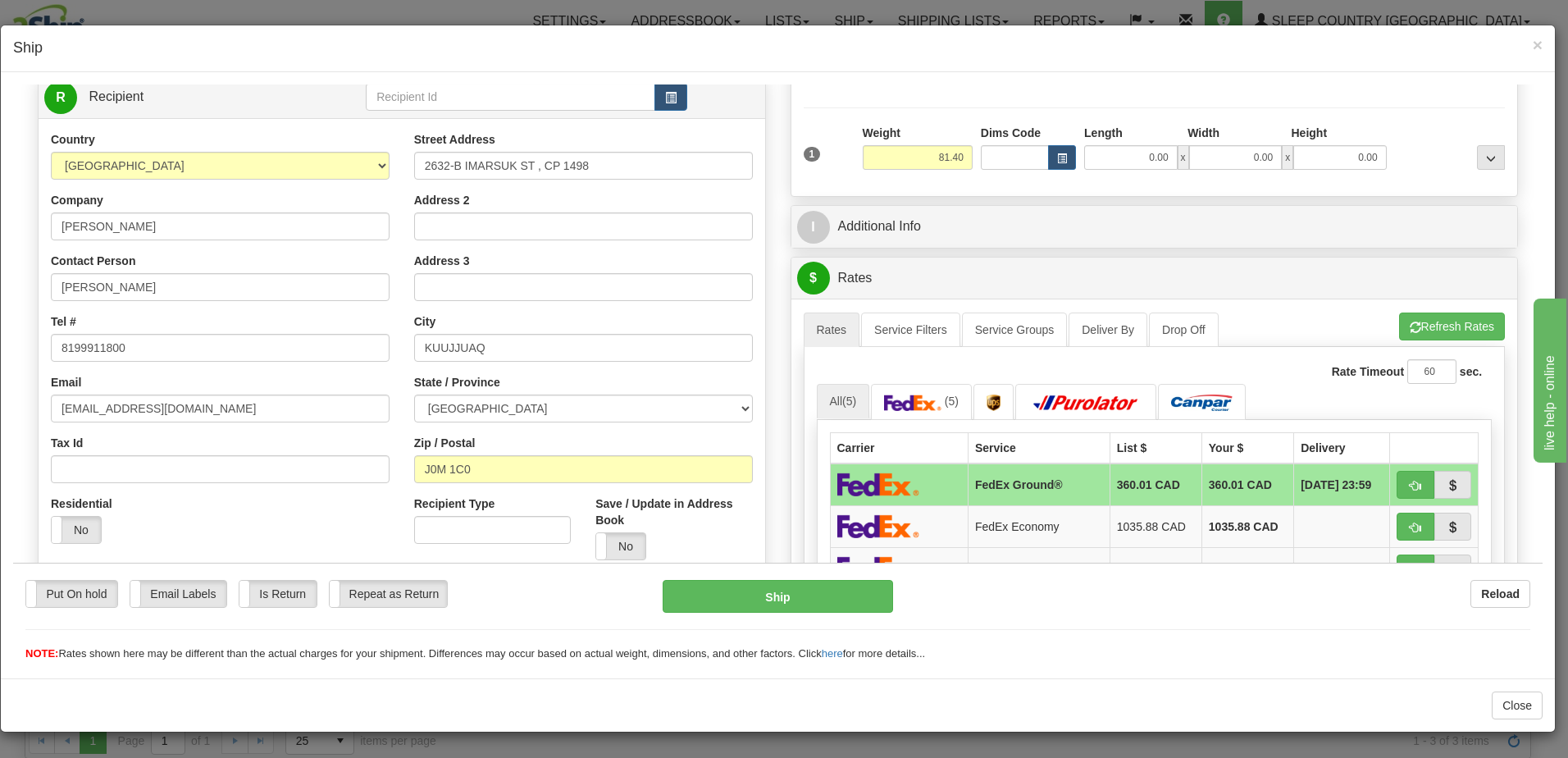
scroll to position [164, 0]
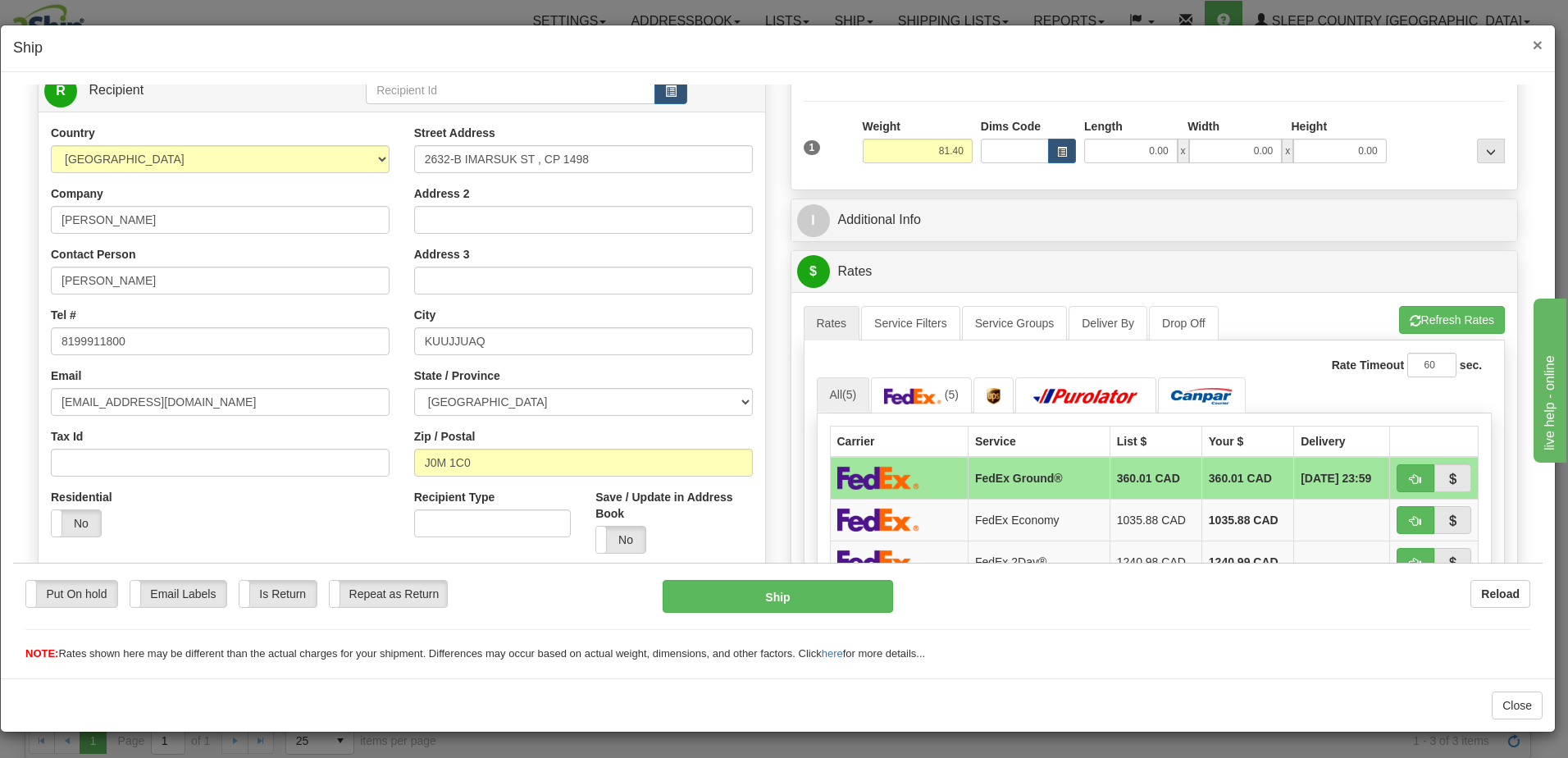
click at [1540, 40] on span "×" at bounding box center [1538, 44] width 10 height 19
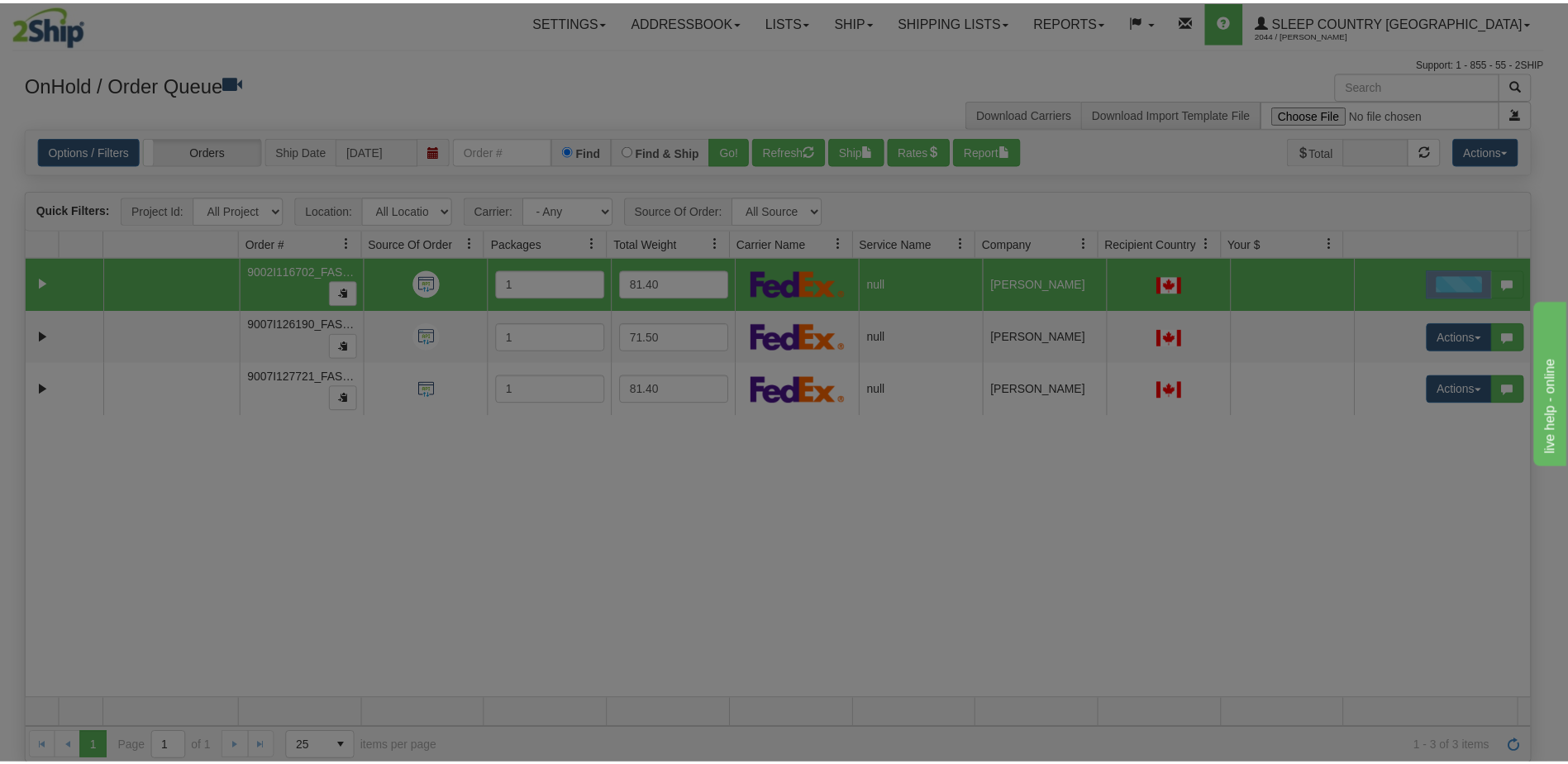
scroll to position [0, 0]
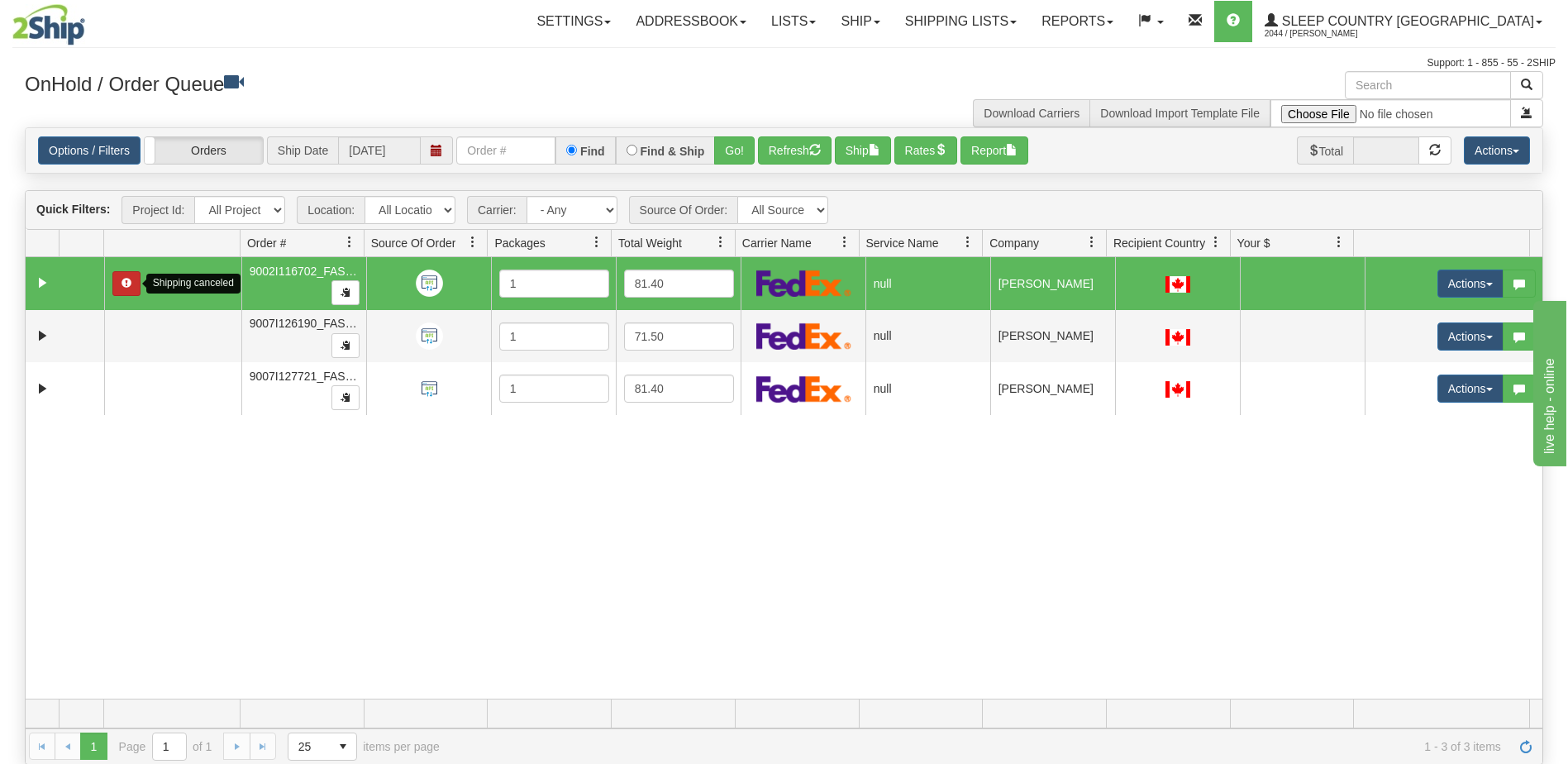
click at [127, 282] on span "button" at bounding box center [126, 283] width 10 height 10
click at [41, 281] on link "Expand" at bounding box center [42, 283] width 21 height 21
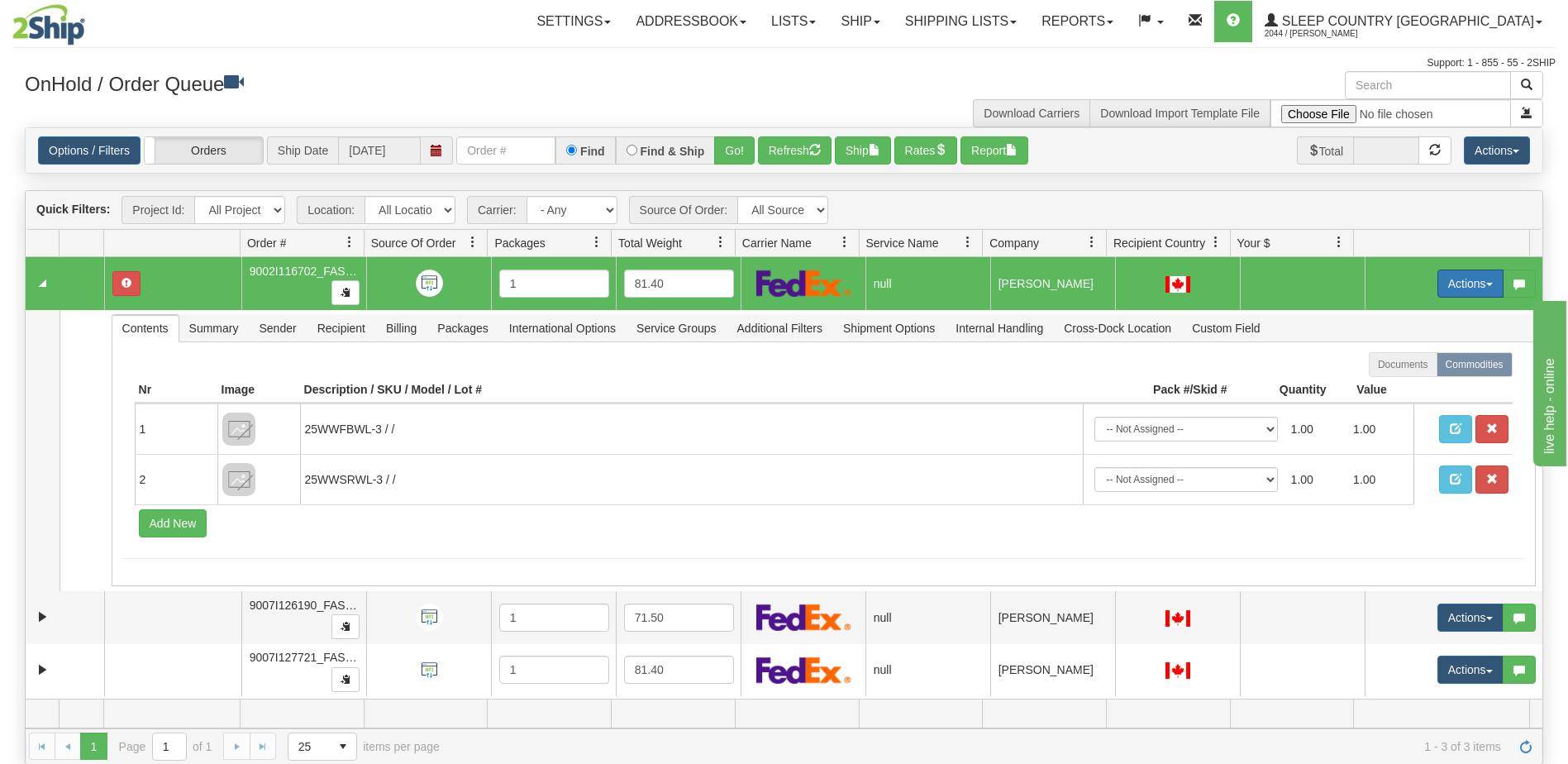
click at [1468, 271] on button "Actions" at bounding box center [1470, 284] width 66 height 28
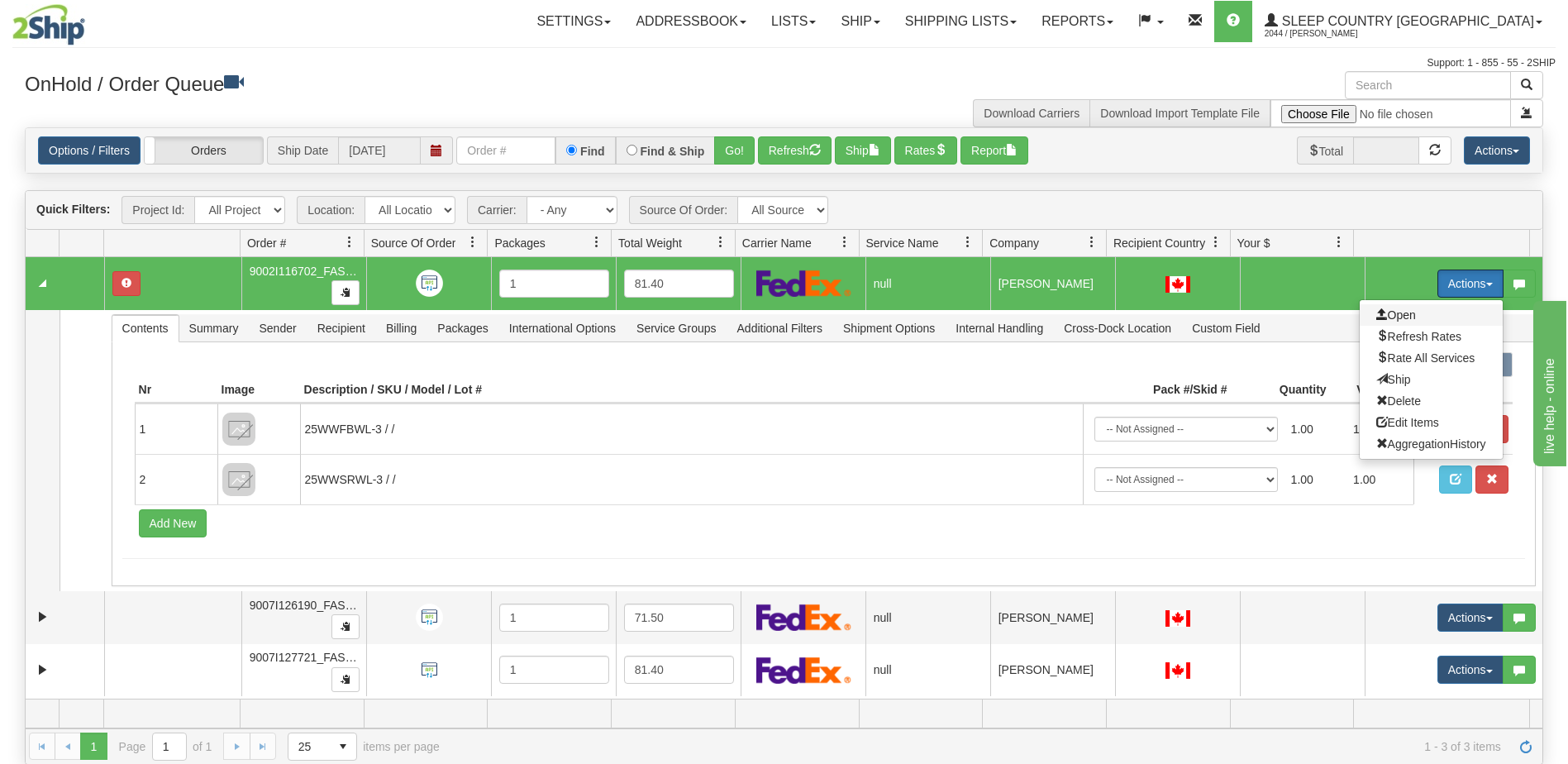
click at [1390, 312] on span "Open" at bounding box center [1395, 315] width 39 height 13
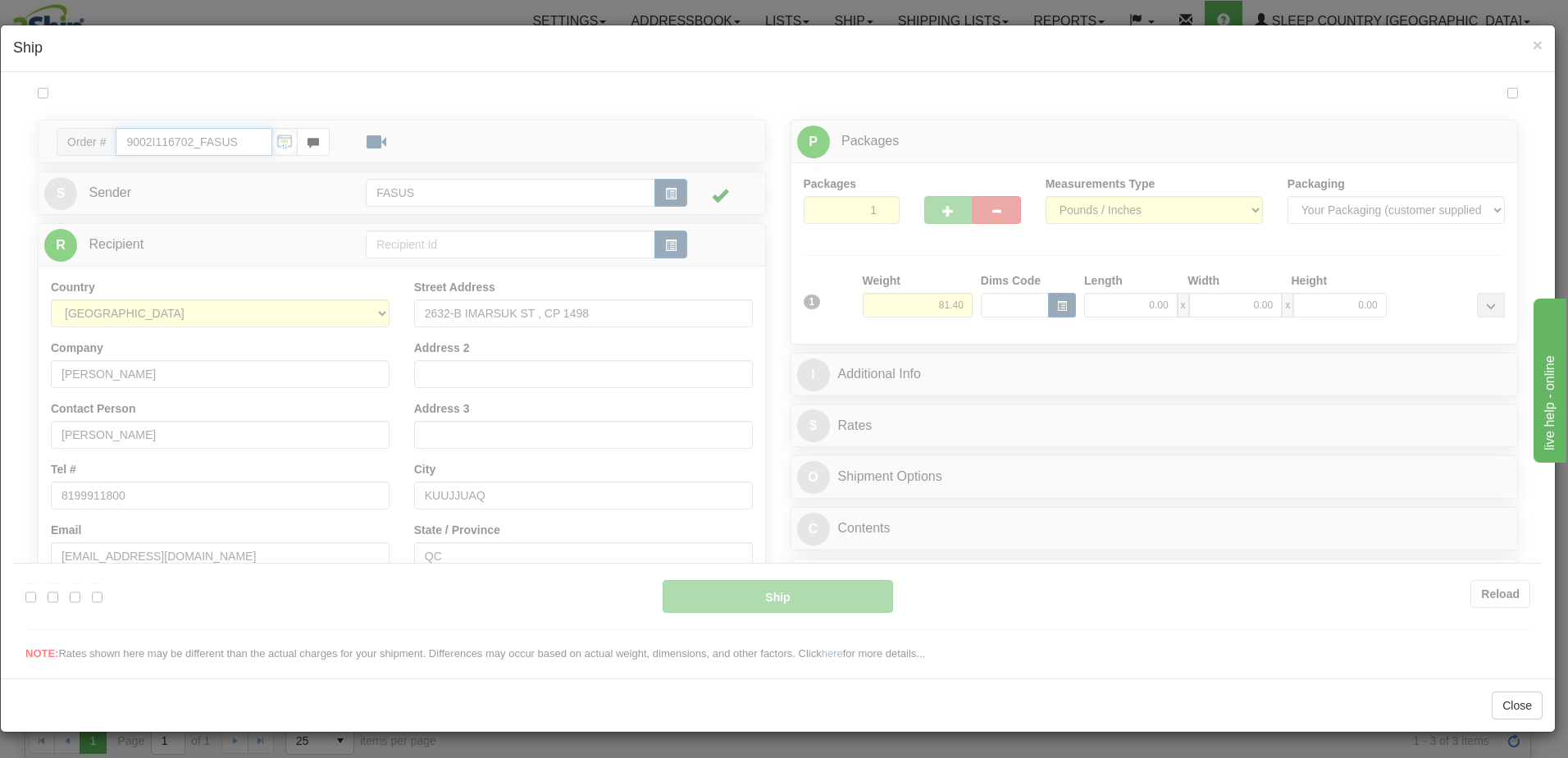
type input "11:33"
type input "16:00"
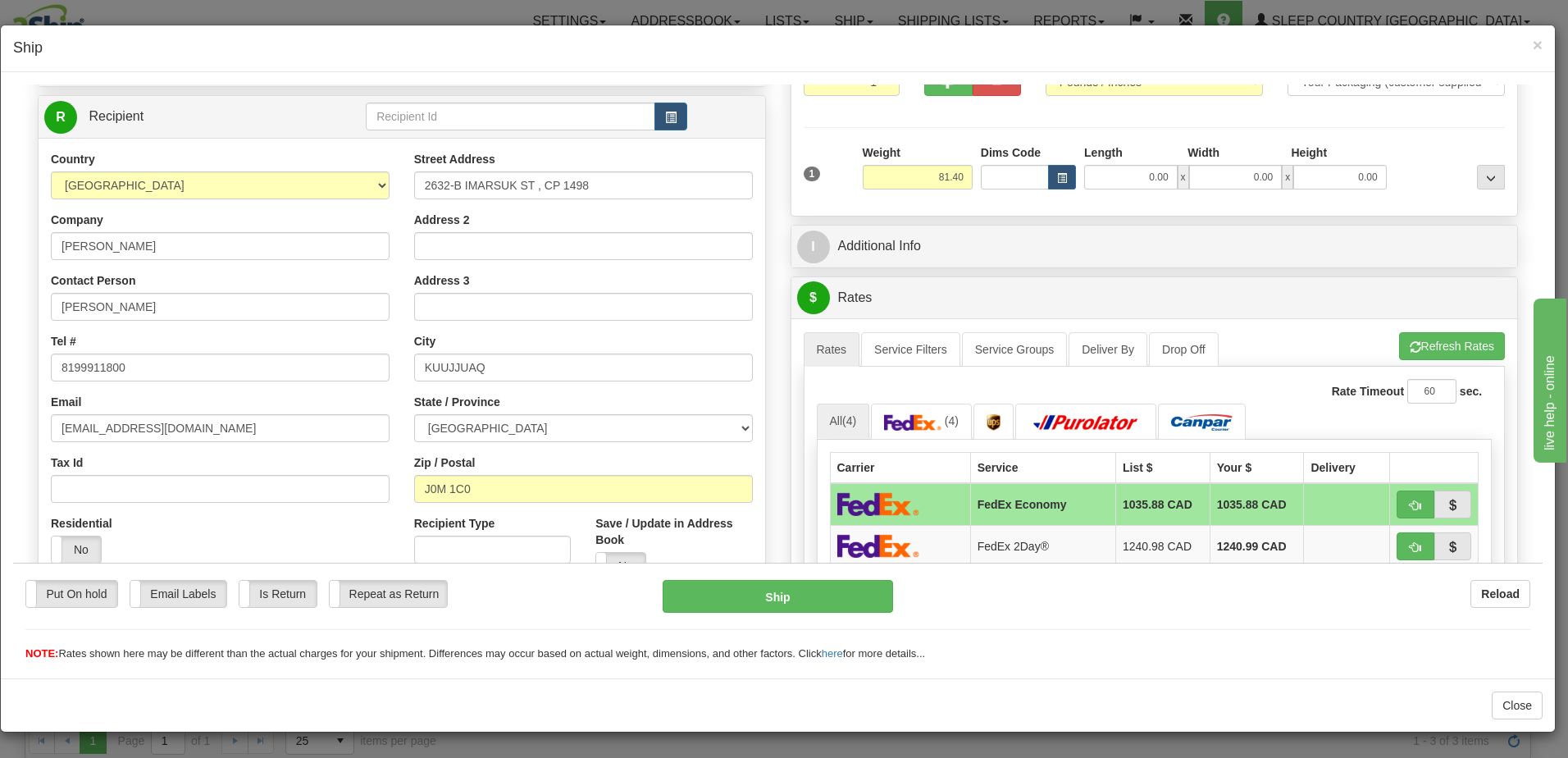
scroll to position [164, 0]
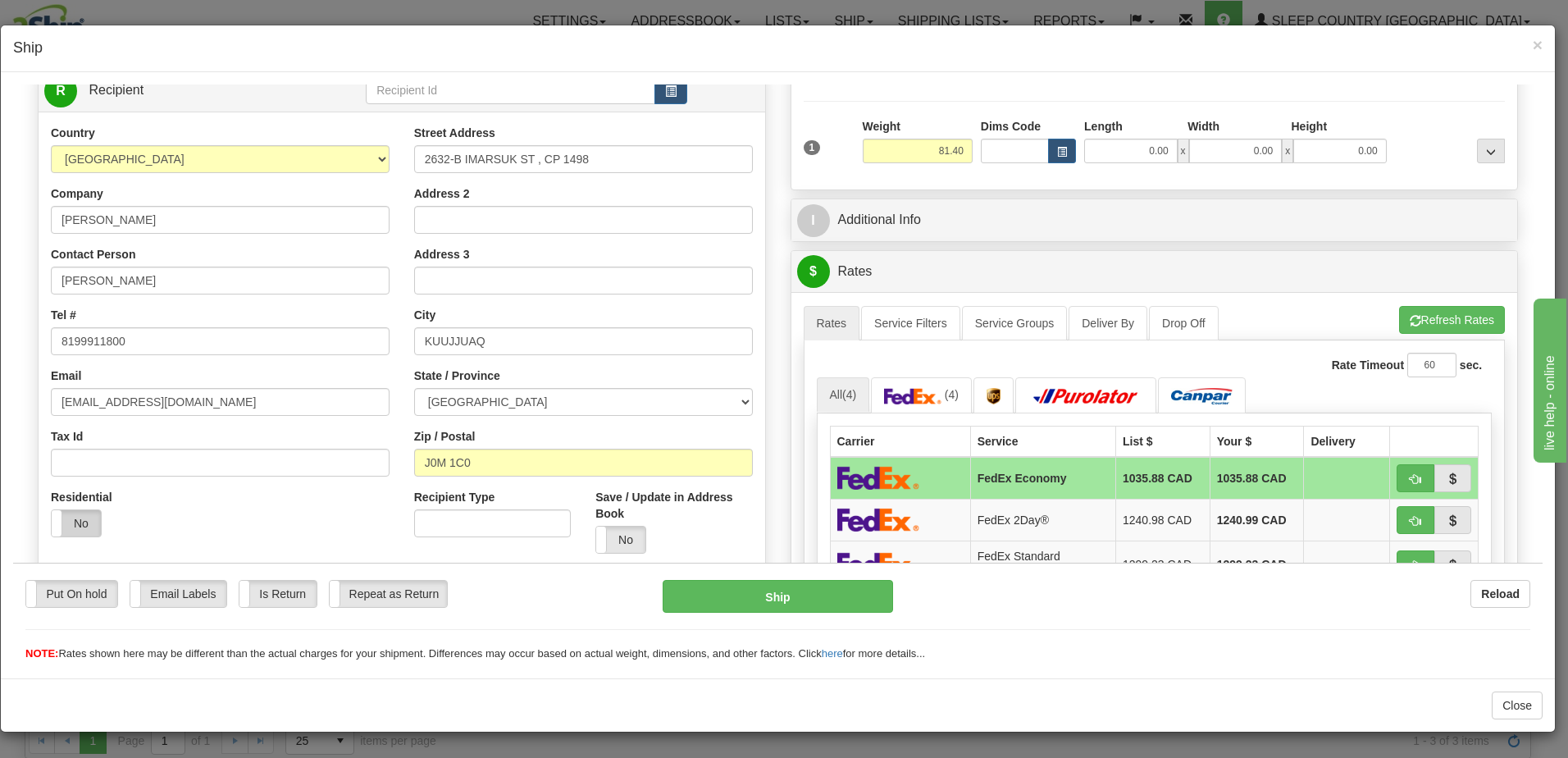
click at [73, 524] on label "No" at bounding box center [76, 523] width 49 height 27
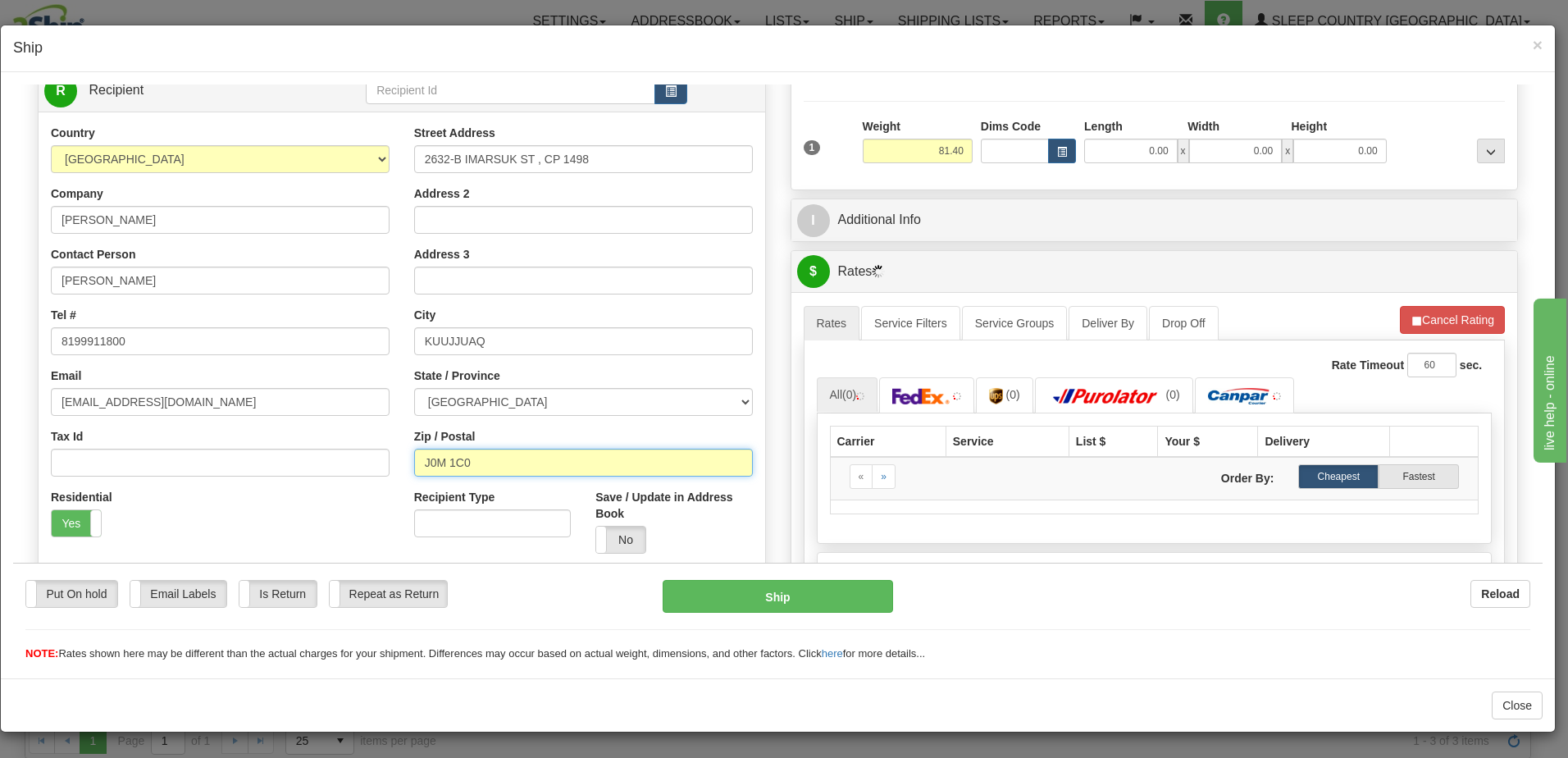
drag, startPoint x: 529, startPoint y: 455, endPoint x: 327, endPoint y: 460, distance: 202.1
click at [327, 460] on div "Country AFGHANISTAN ALAND ISLANDS ALBANIA ALGERIA AMERICAN SAMOA ANDORRA ANGOLA…" at bounding box center [401, 344] width 726 height 441
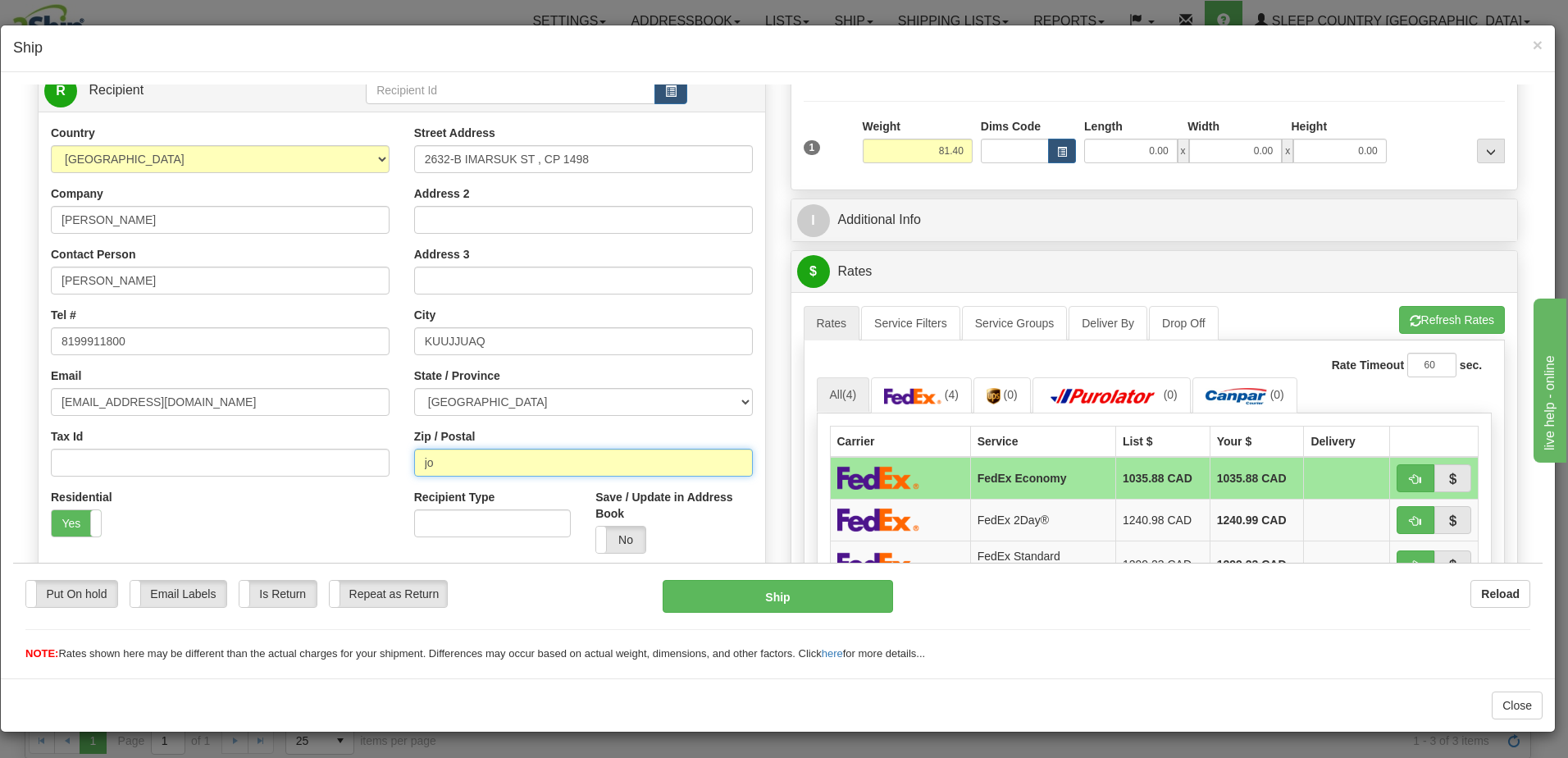
type input "j"
click at [448, 460] on input "J0M11C0" at bounding box center [583, 462] width 339 height 28
type input "J0M1C0"
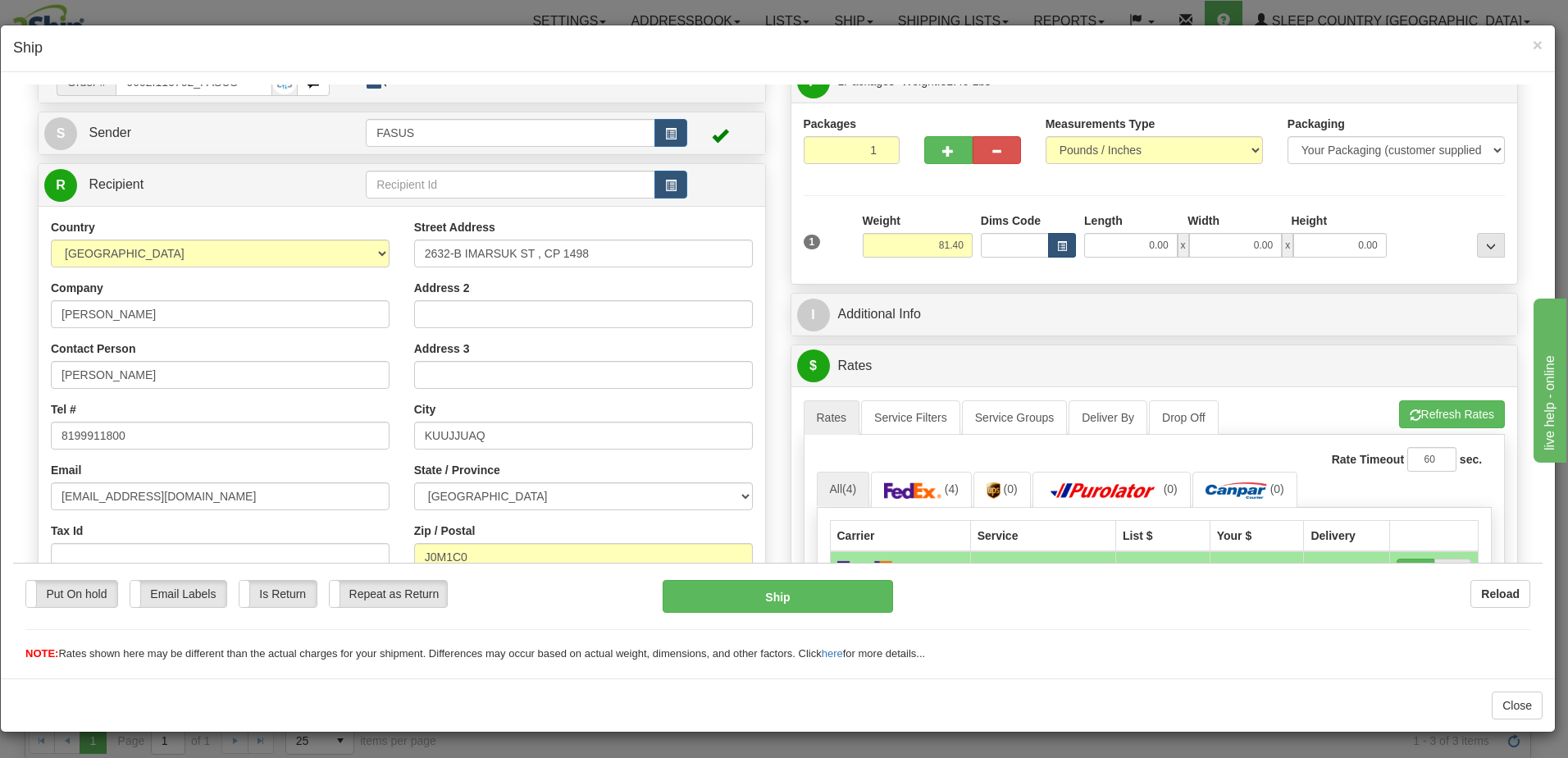
scroll to position [0, 0]
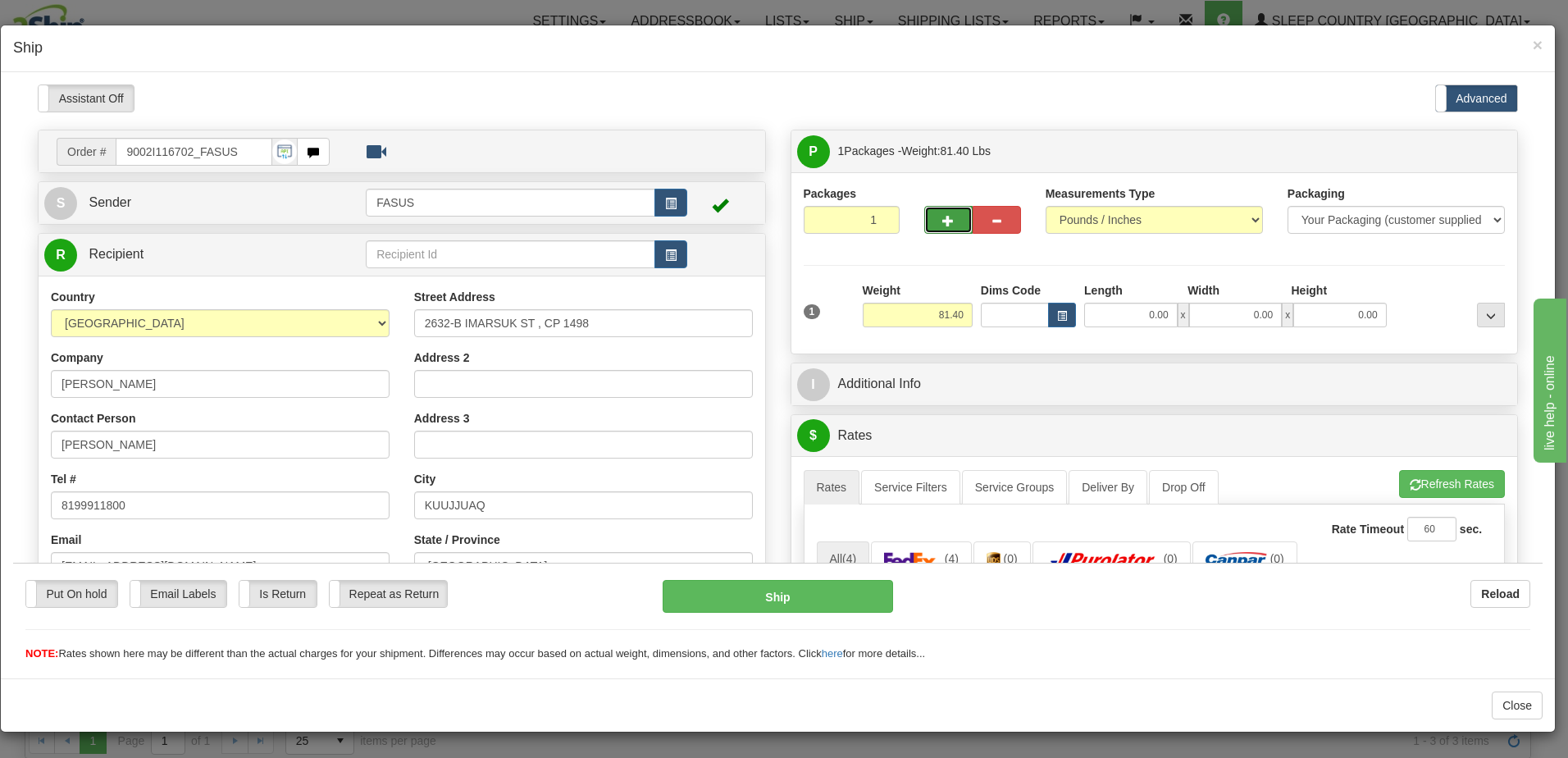
click at [944, 212] on button "button" at bounding box center [948, 219] width 48 height 28
type input "2"
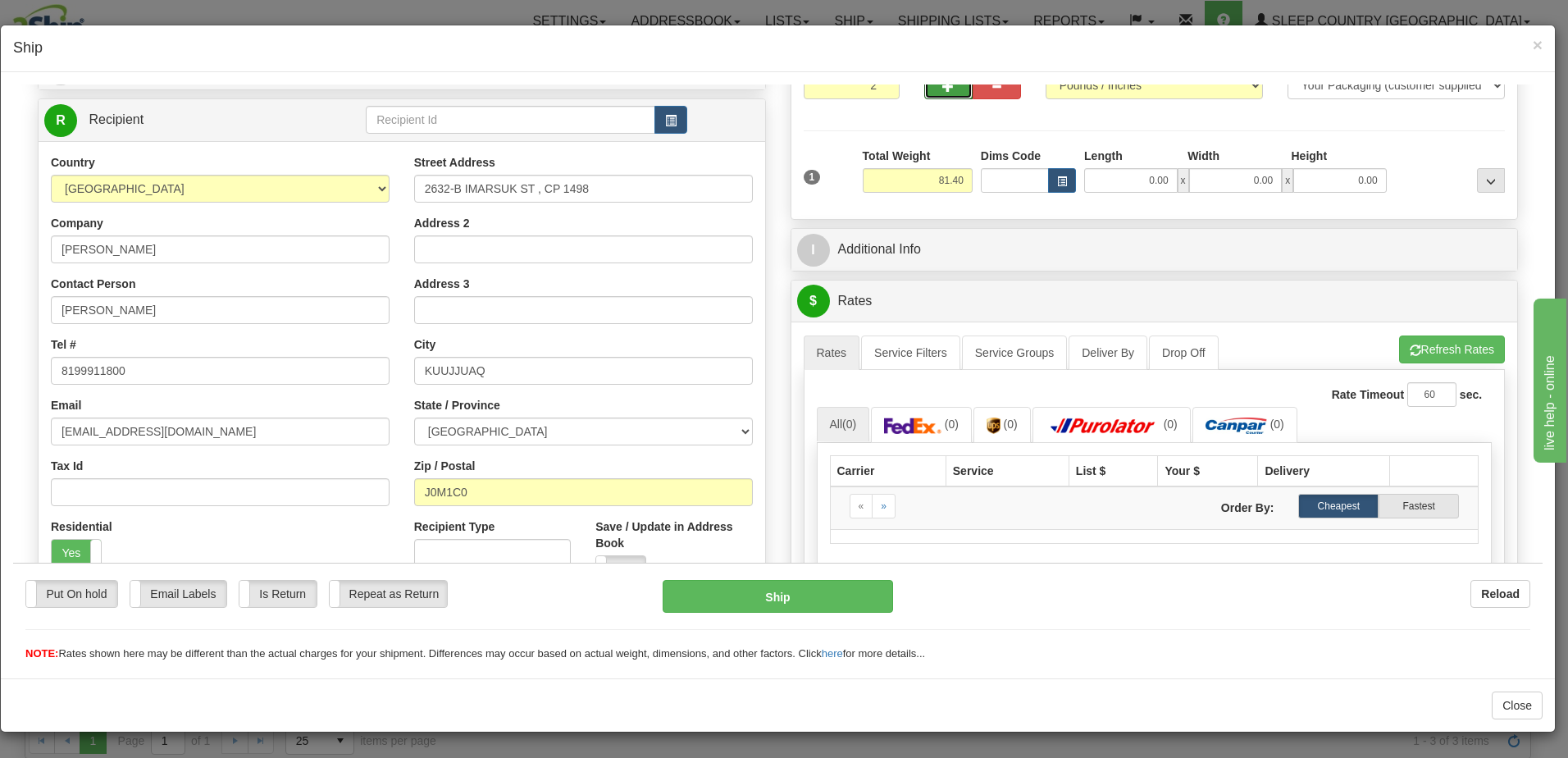
scroll to position [164, 0]
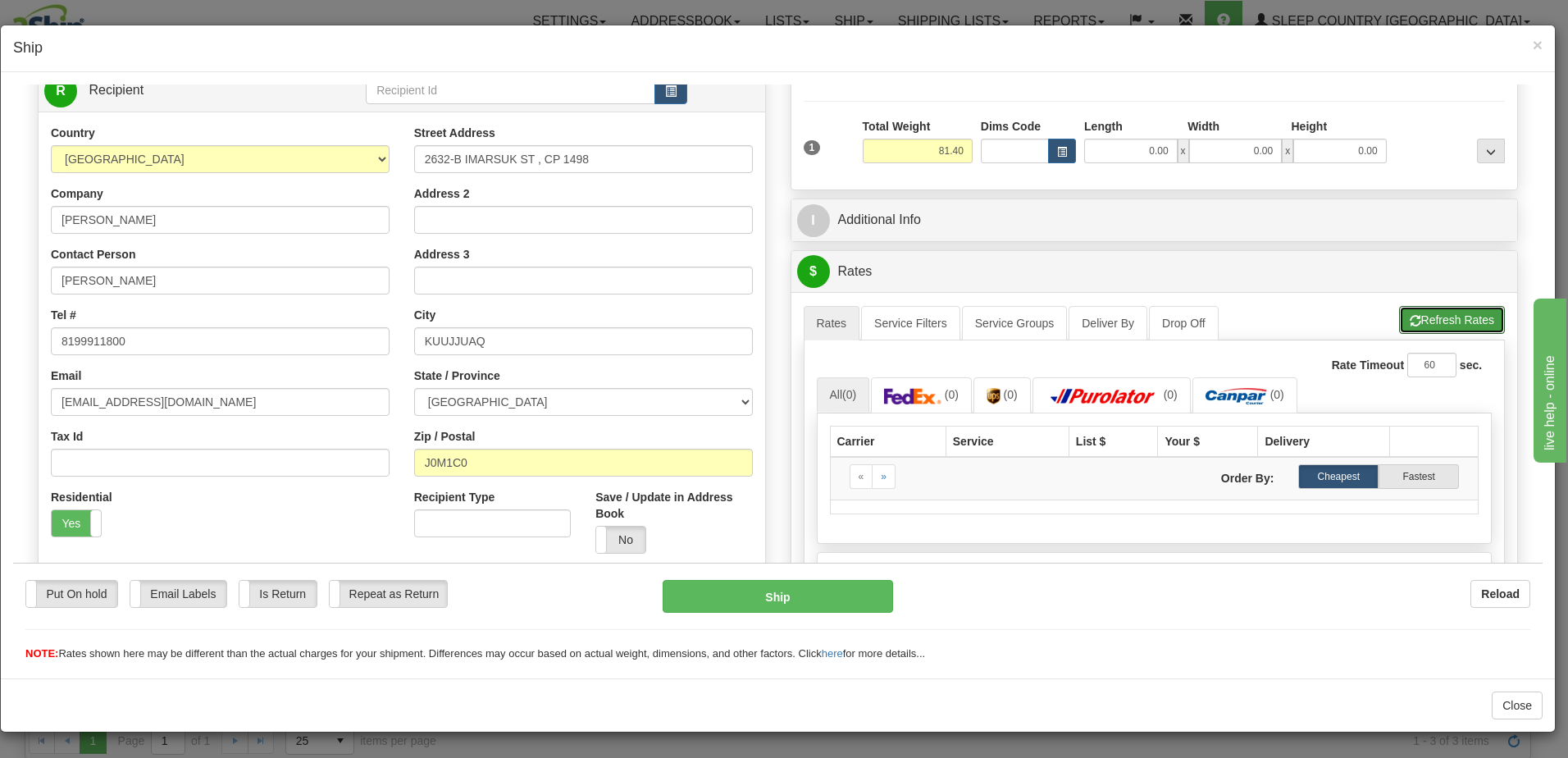
click at [1460, 313] on button "Refresh Rates" at bounding box center [1452, 319] width 106 height 28
click at [89, 514] on label "Yes" at bounding box center [76, 523] width 49 height 27
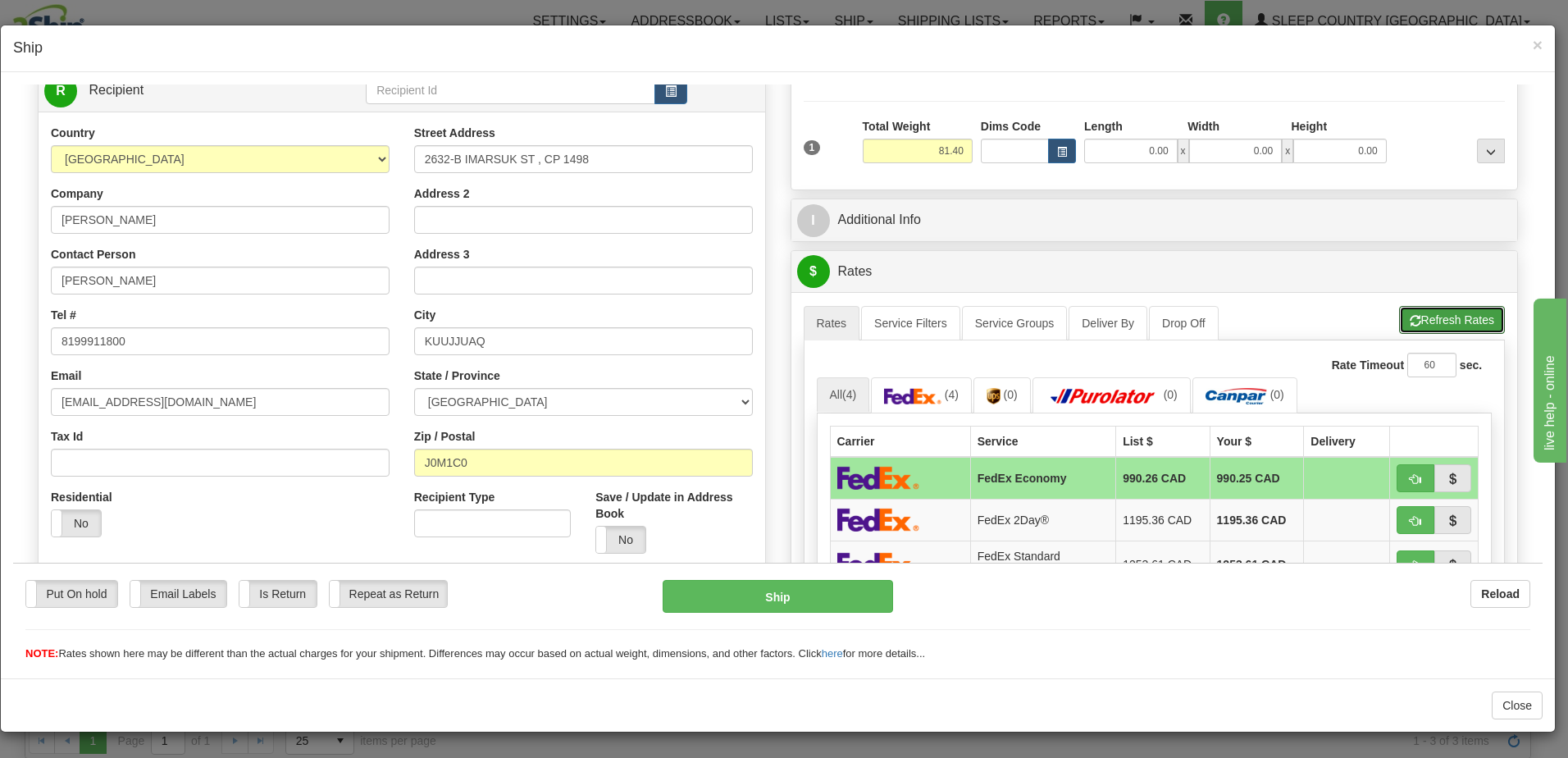
click at [1431, 318] on button "Refresh Rates" at bounding box center [1452, 319] width 106 height 28
click at [74, 525] on label "No" at bounding box center [76, 523] width 49 height 27
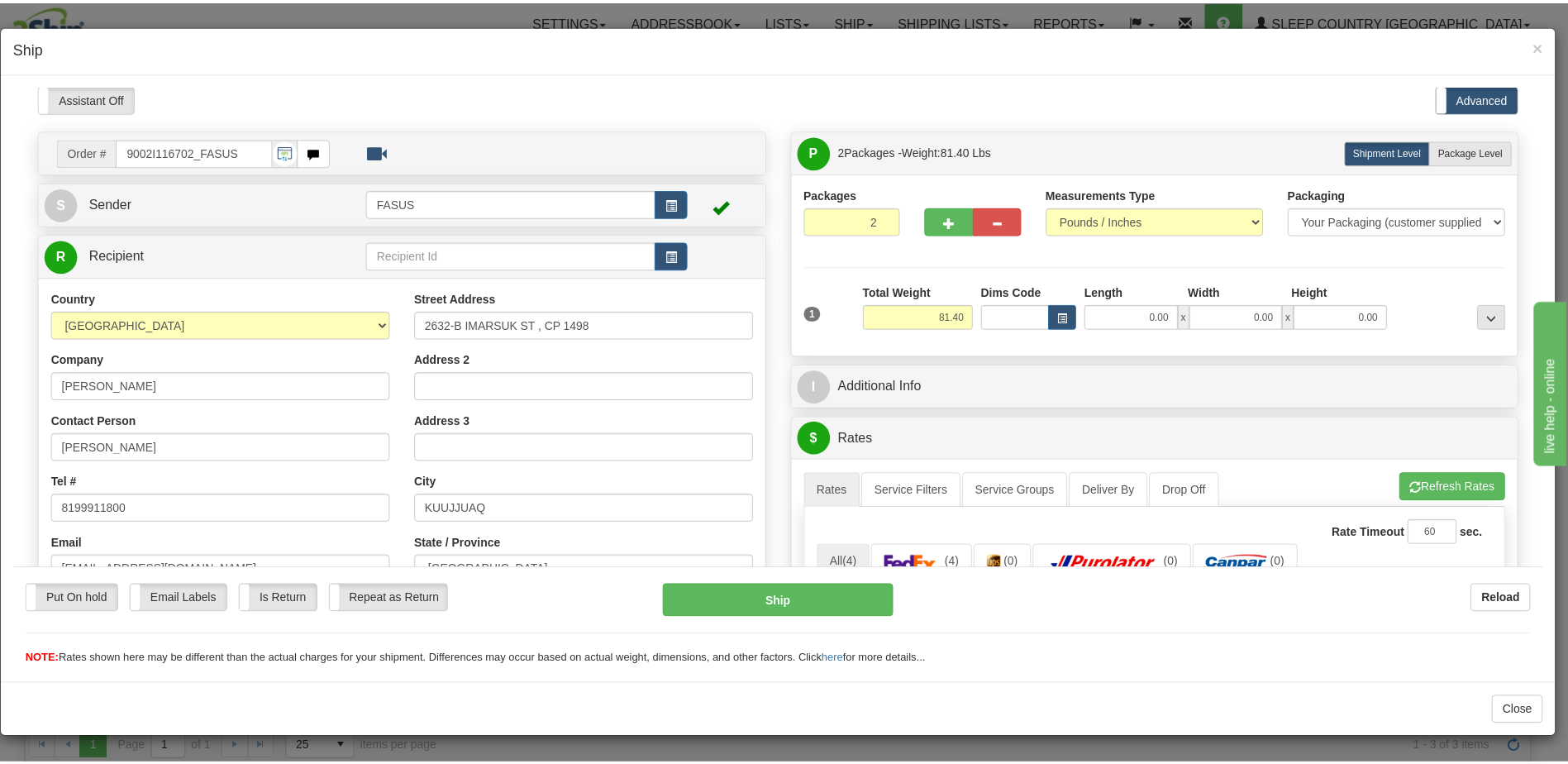
scroll to position [0, 0]
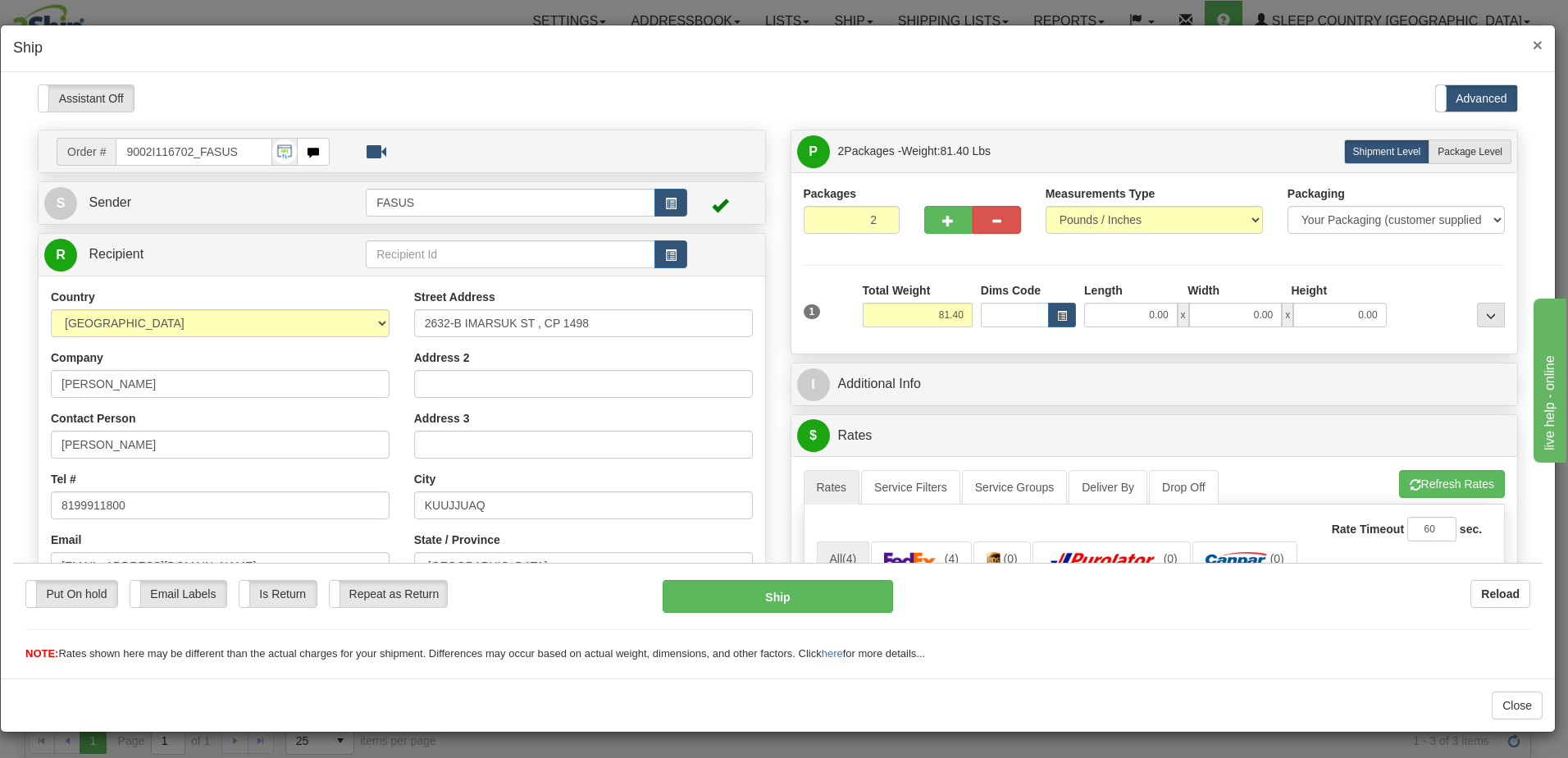
click at [1541, 42] on span "×" at bounding box center [1538, 44] width 10 height 19
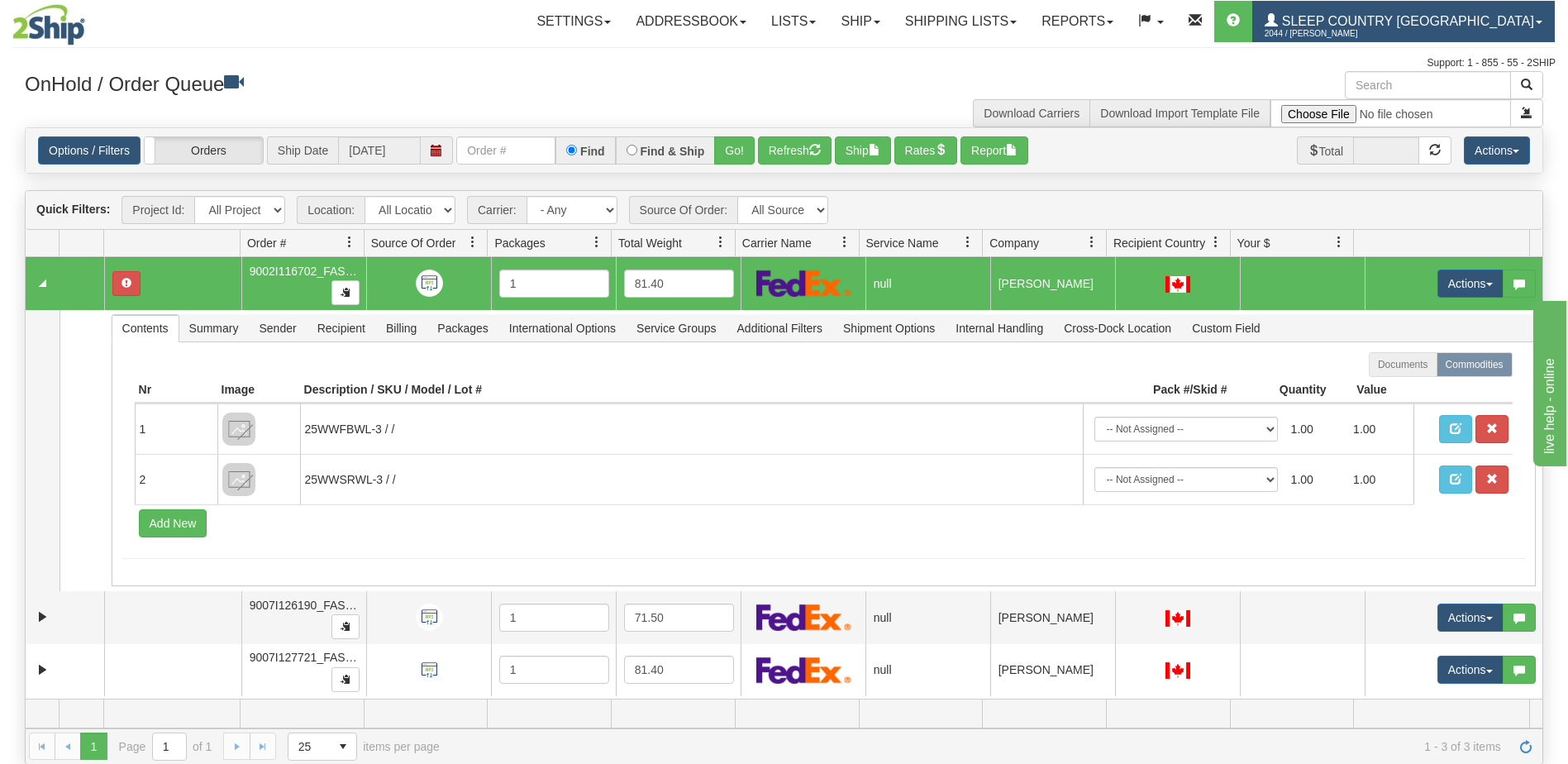
click at [1437, 20] on span "Sleep Country [GEOGRAPHIC_DATA]" at bounding box center [1406, 21] width 256 height 14
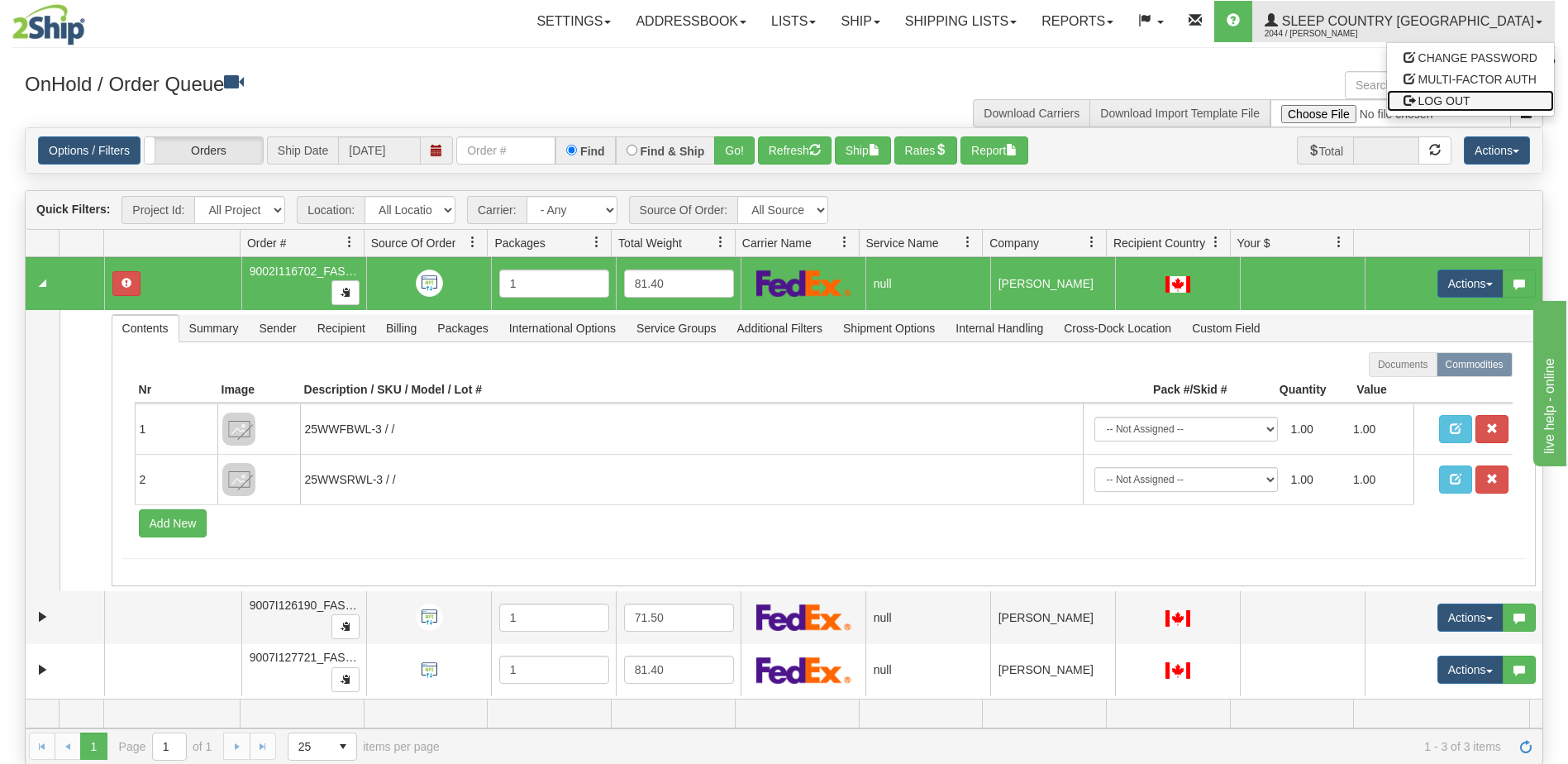
click at [1475, 98] on link "LOG OUT" at bounding box center [1470, 101] width 167 height 22
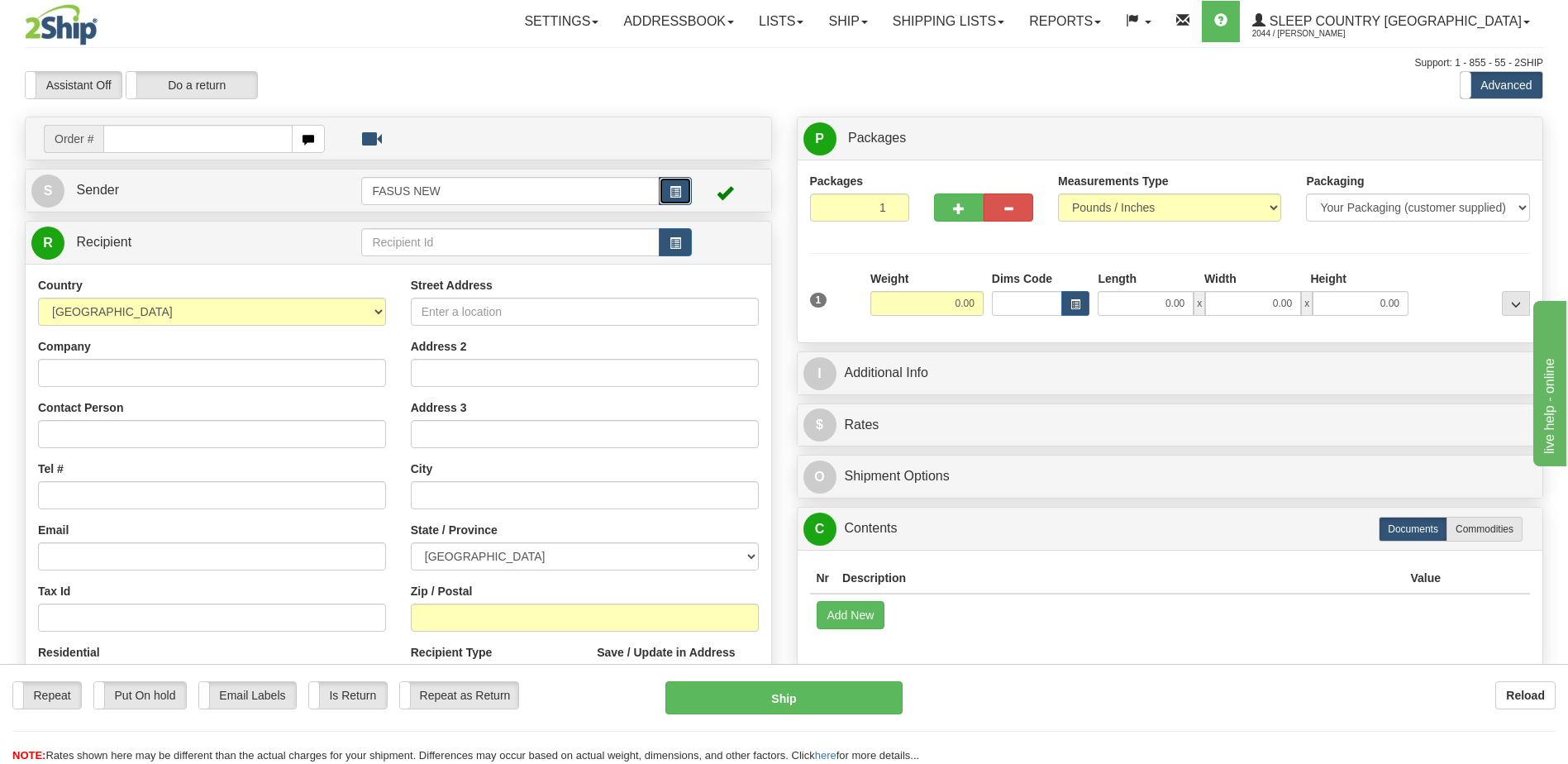
click at [678, 184] on button "button" at bounding box center [675, 191] width 33 height 28
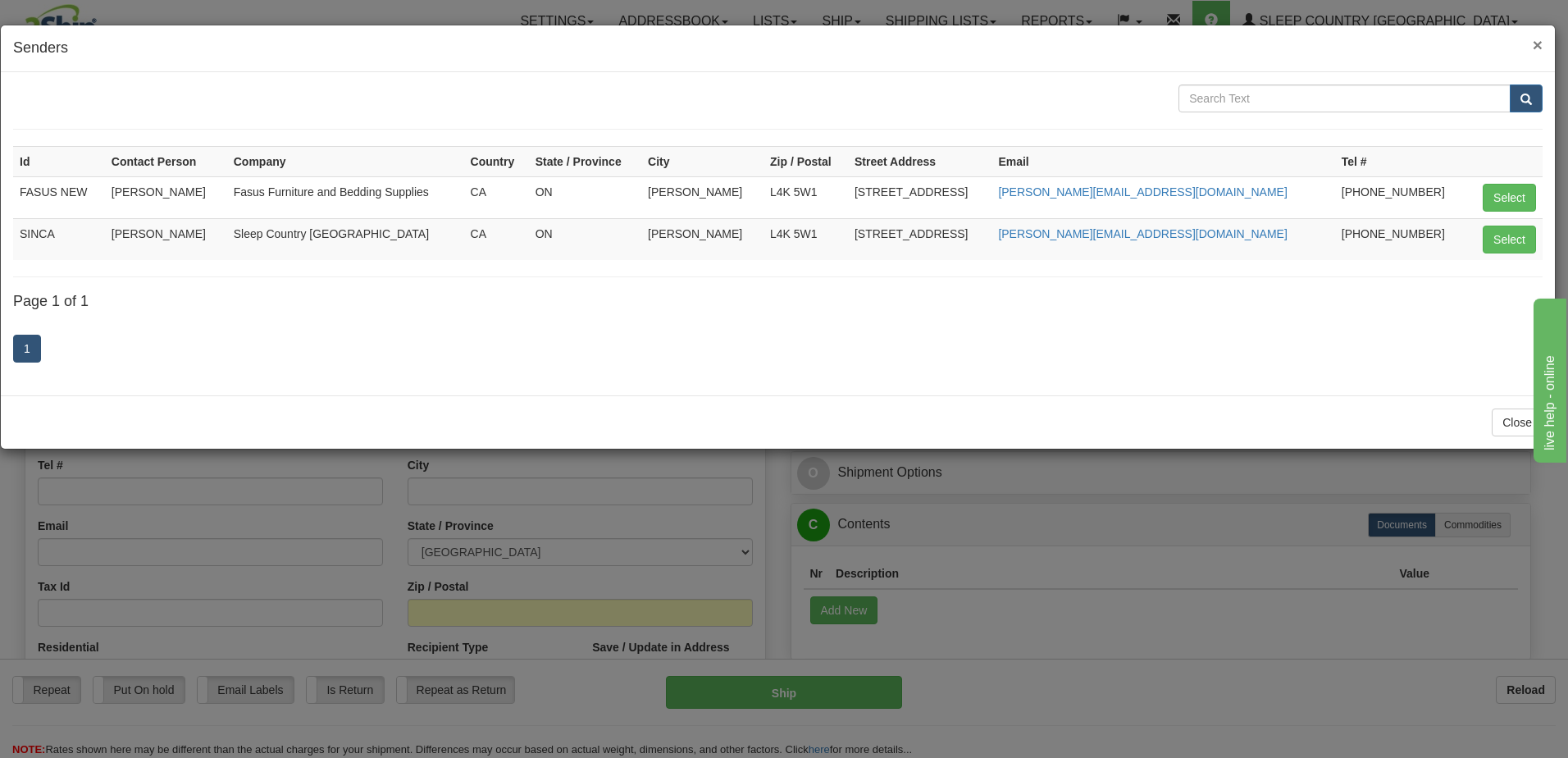
click at [1537, 45] on span "×" at bounding box center [1538, 44] width 10 height 19
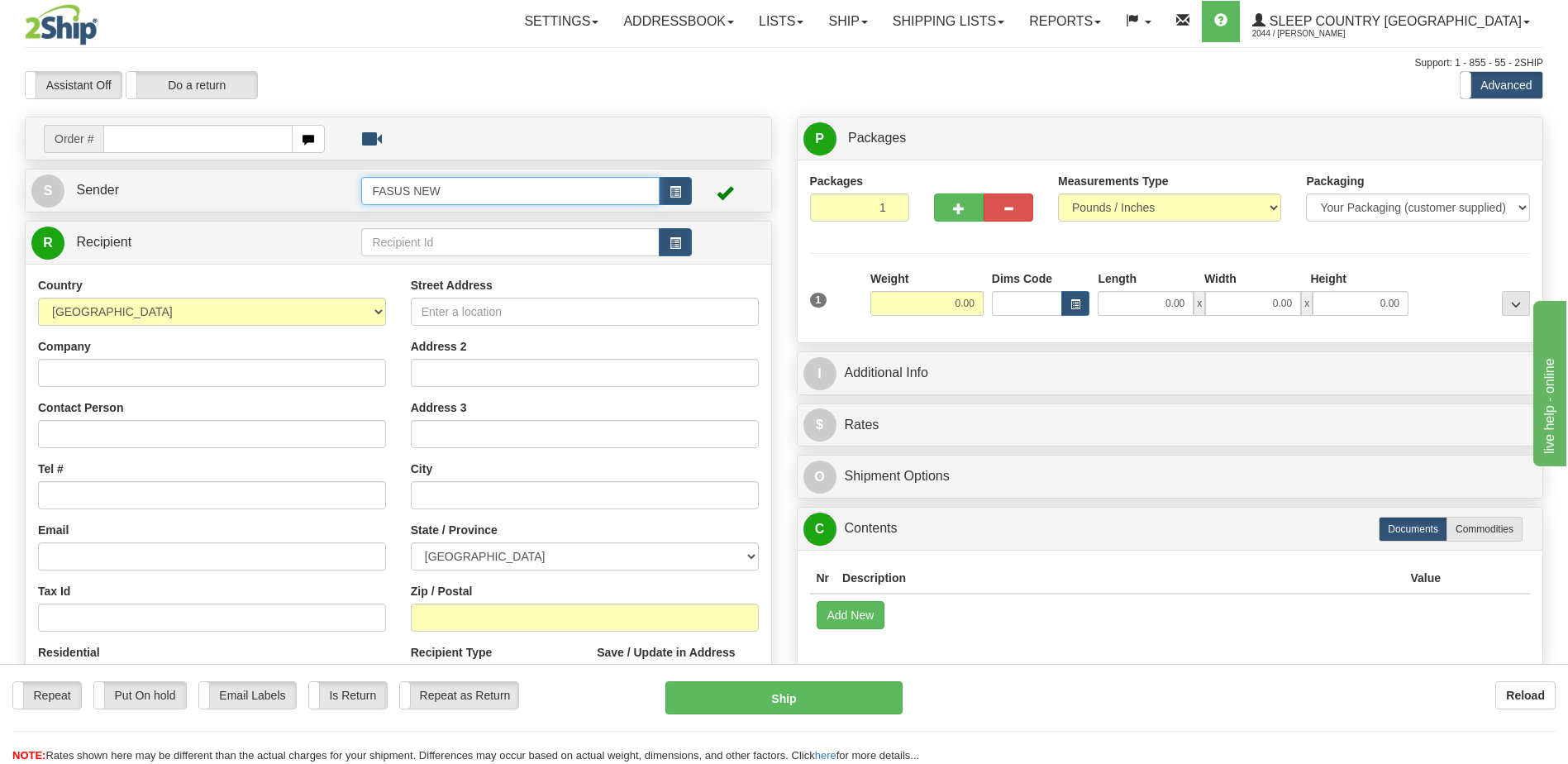
click at [463, 183] on input "FASUS NEW" at bounding box center [509, 191] width 297 height 28
click at [868, 21] on span at bounding box center [864, 23] width 7 height 3
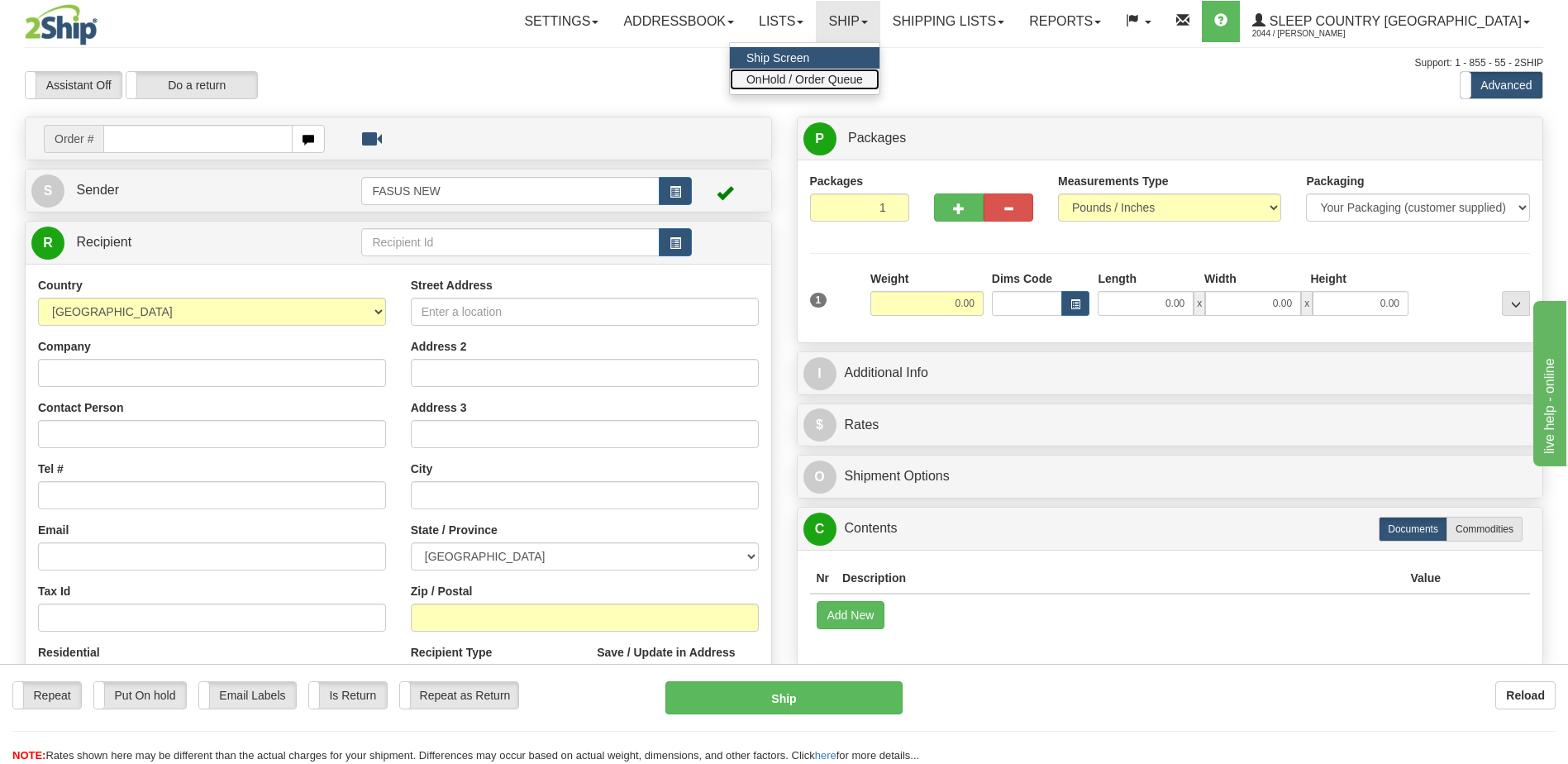
click at [863, 79] on span "OnHold / Order Queue" at bounding box center [804, 80] width 116 height 13
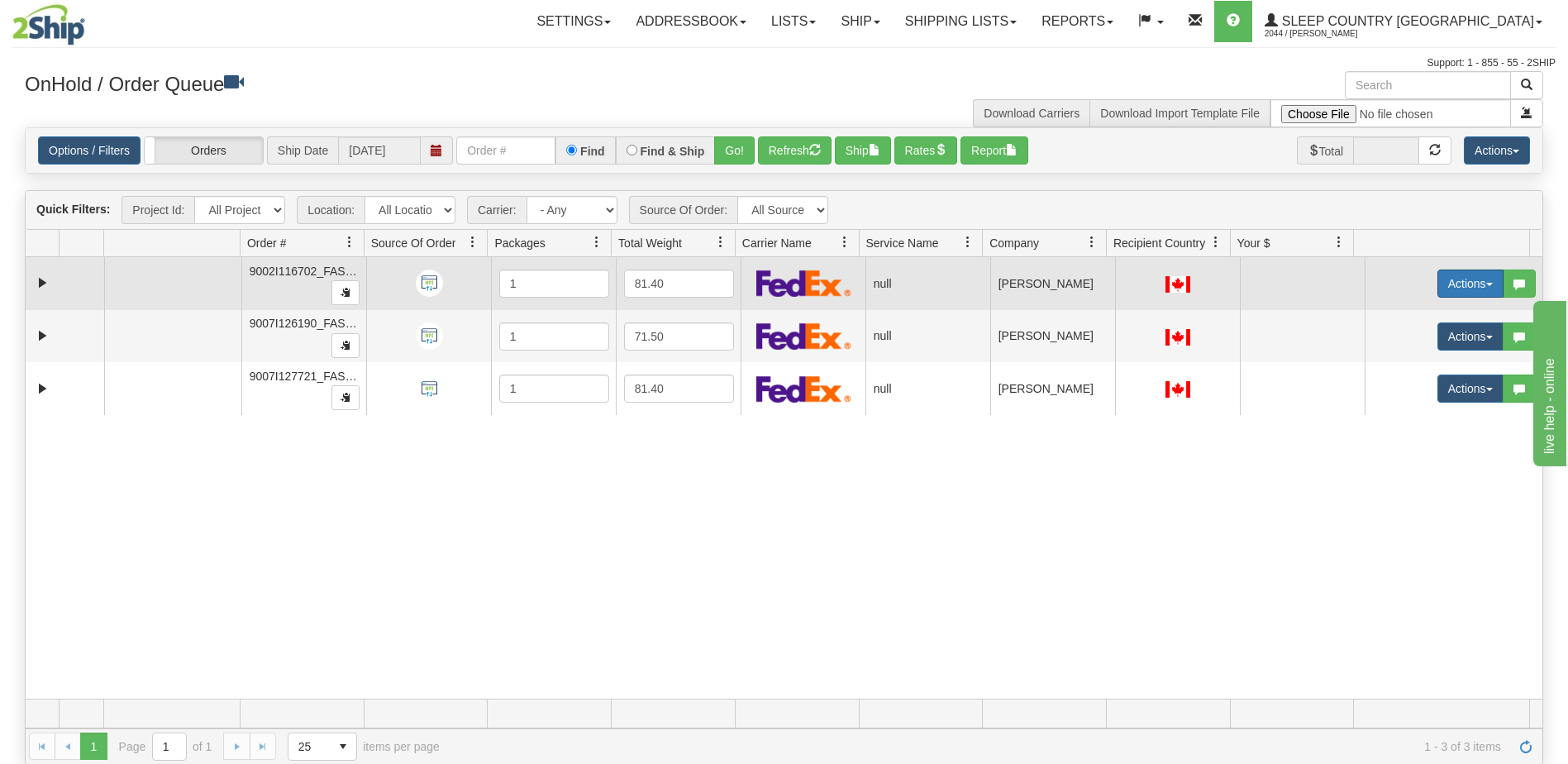
click at [1447, 278] on button "Actions" at bounding box center [1470, 284] width 66 height 28
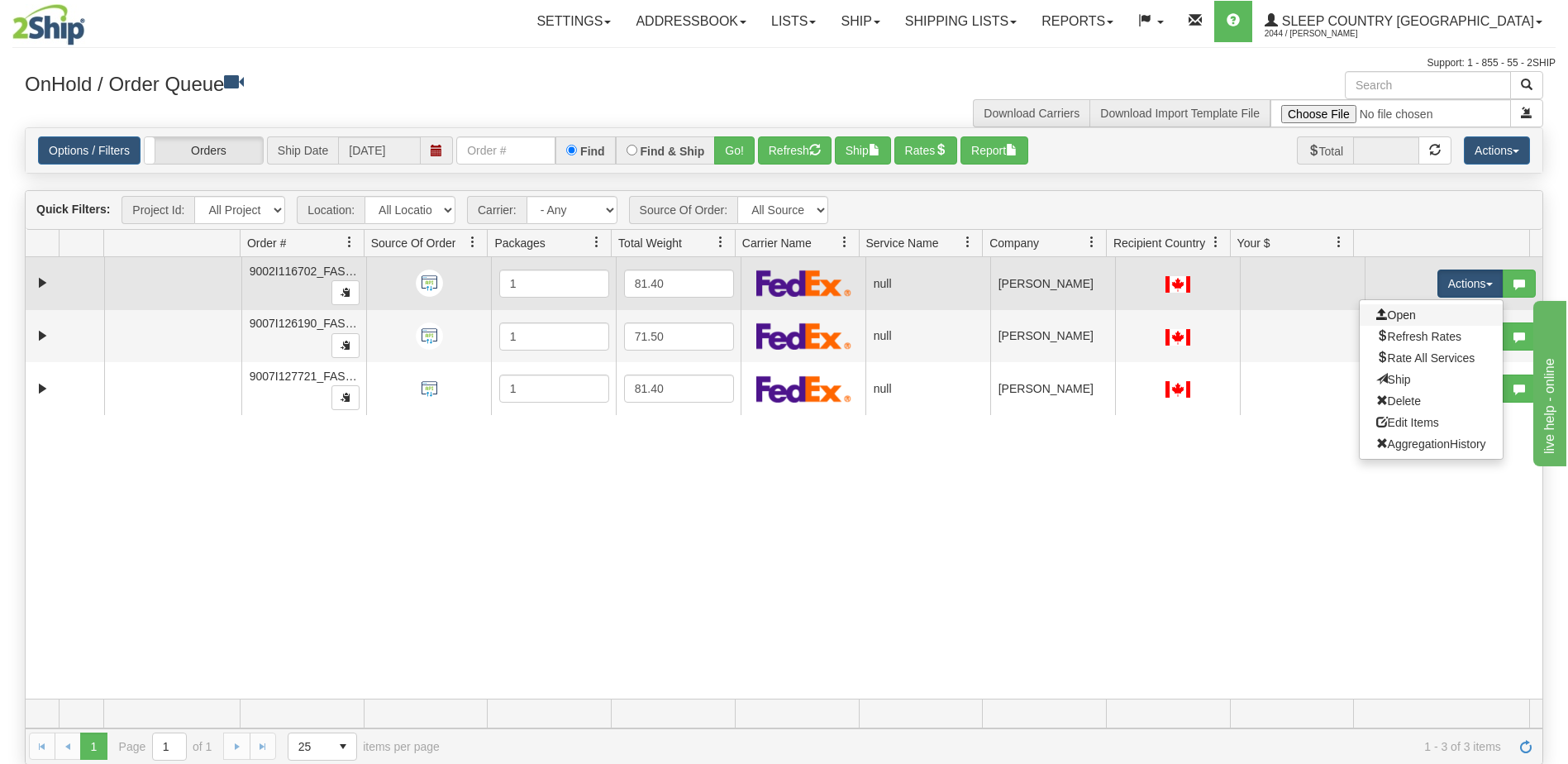
click at [1407, 312] on link "Open" at bounding box center [1431, 315] width 143 height 22
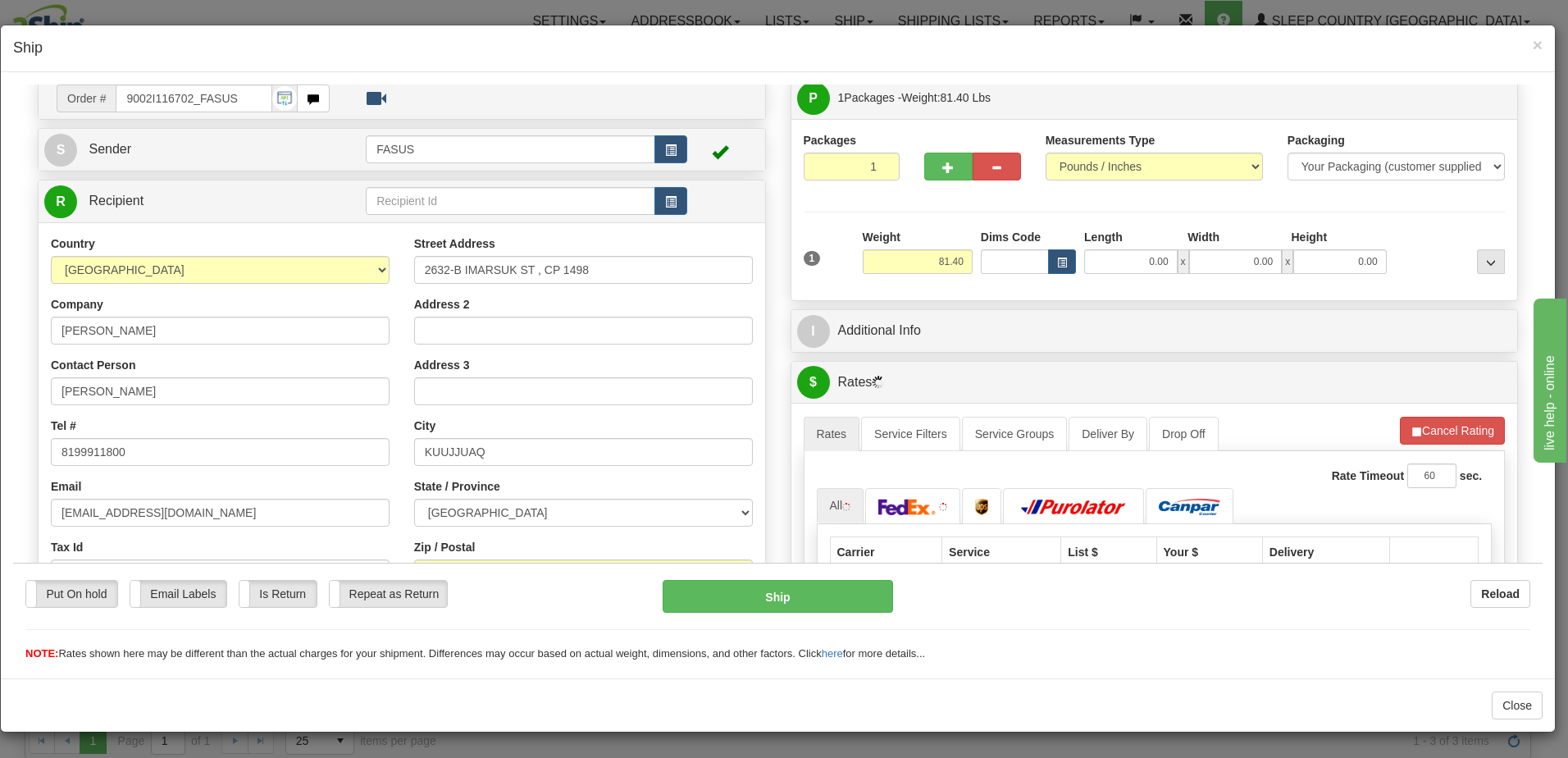
scroll to position [82, 0]
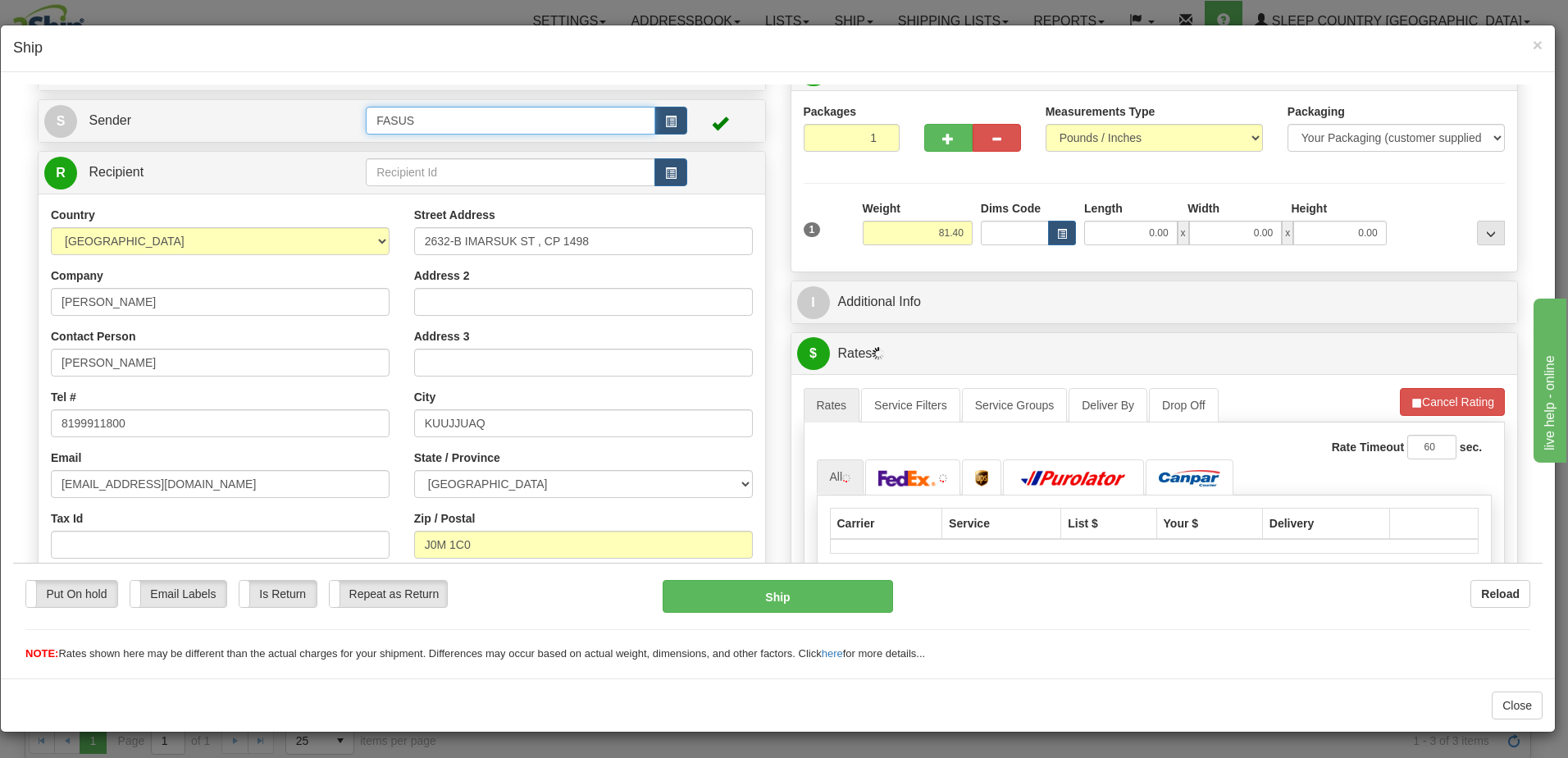
click at [526, 121] on input "FASUS" at bounding box center [510, 120] width 289 height 28
click at [667, 117] on span "button" at bounding box center [671, 121] width 12 height 11
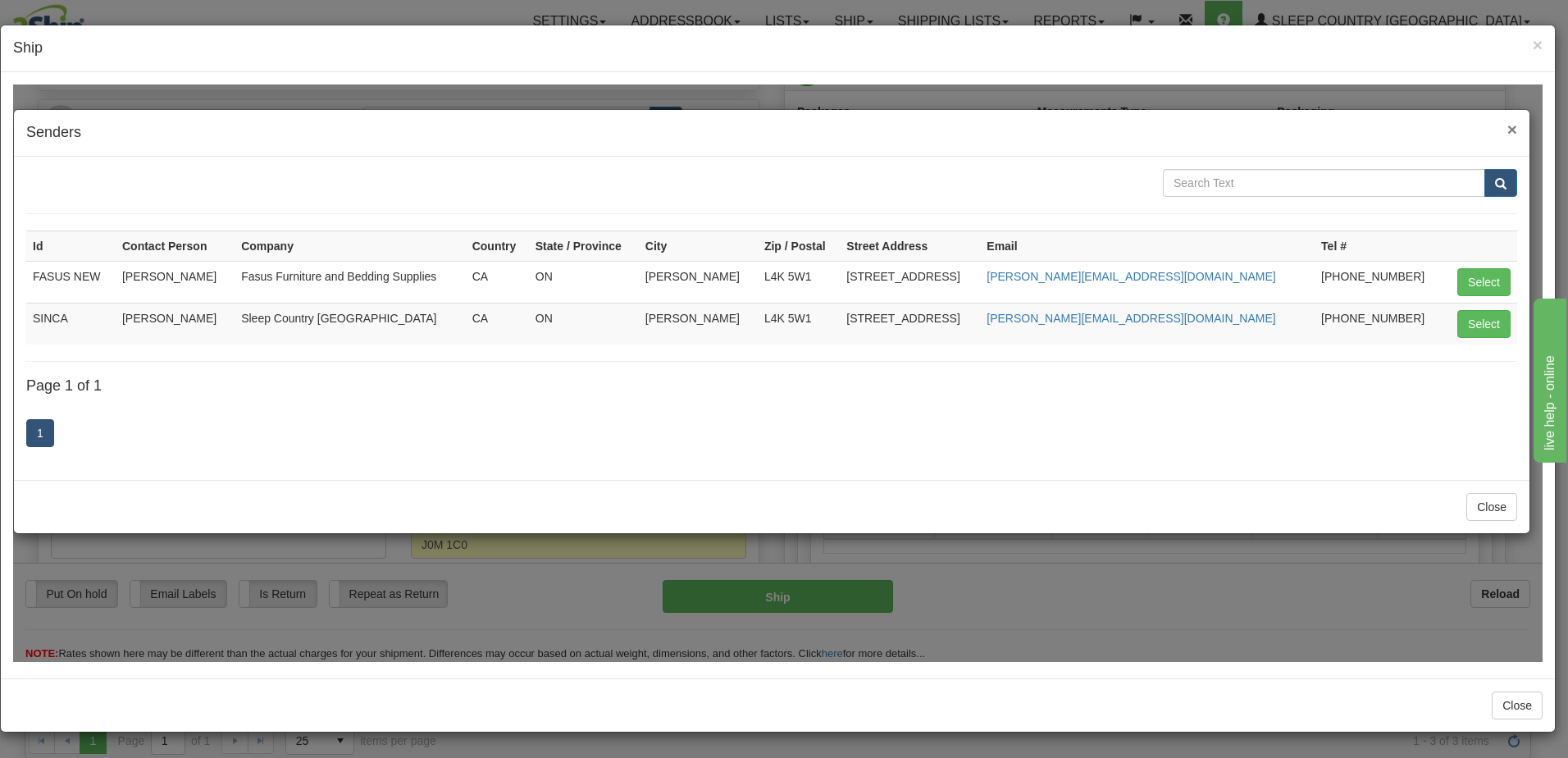
click at [1515, 124] on span "×" at bounding box center [1512, 128] width 10 height 19
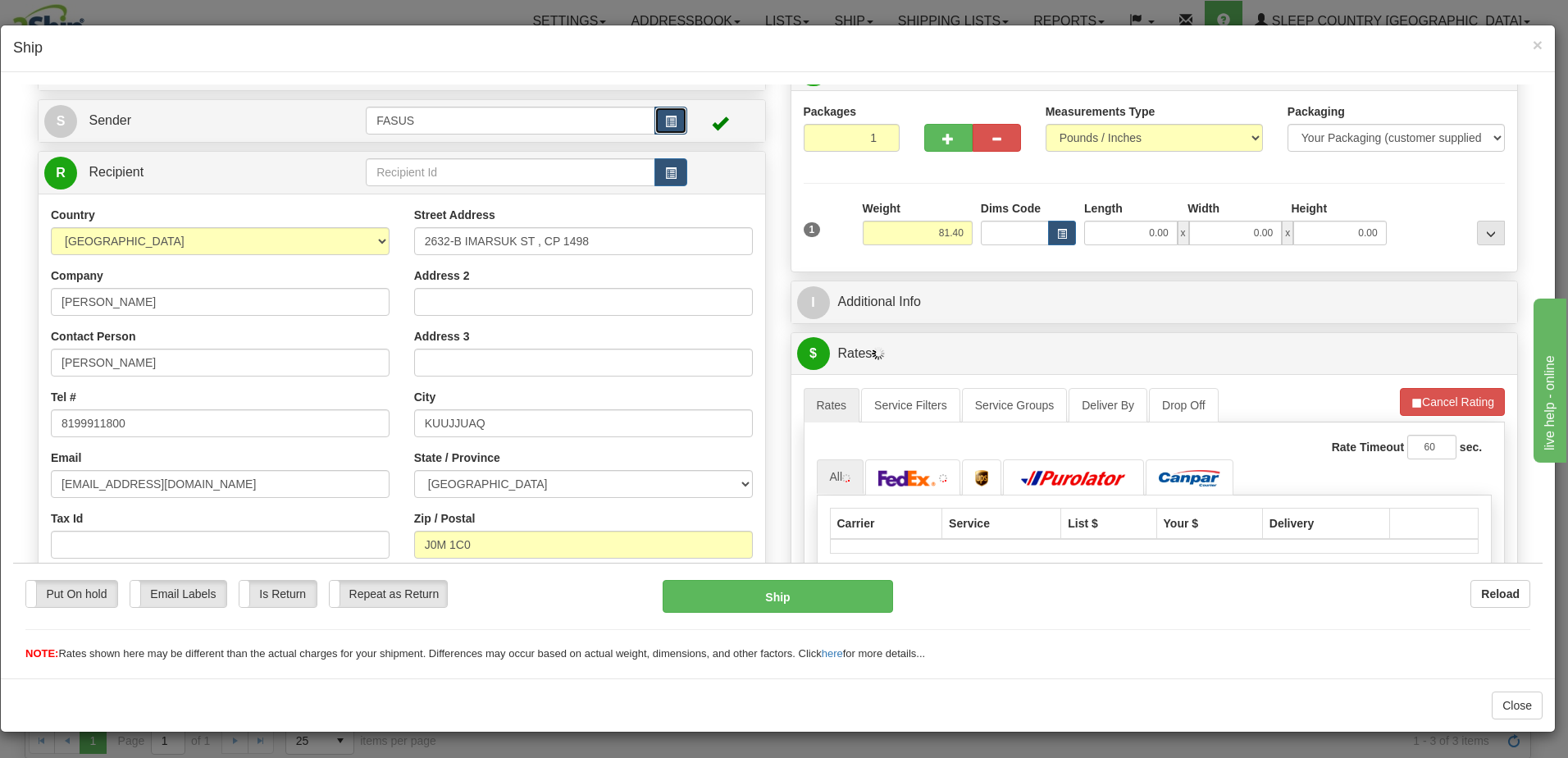
click at [666, 117] on span "button" at bounding box center [671, 121] width 12 height 11
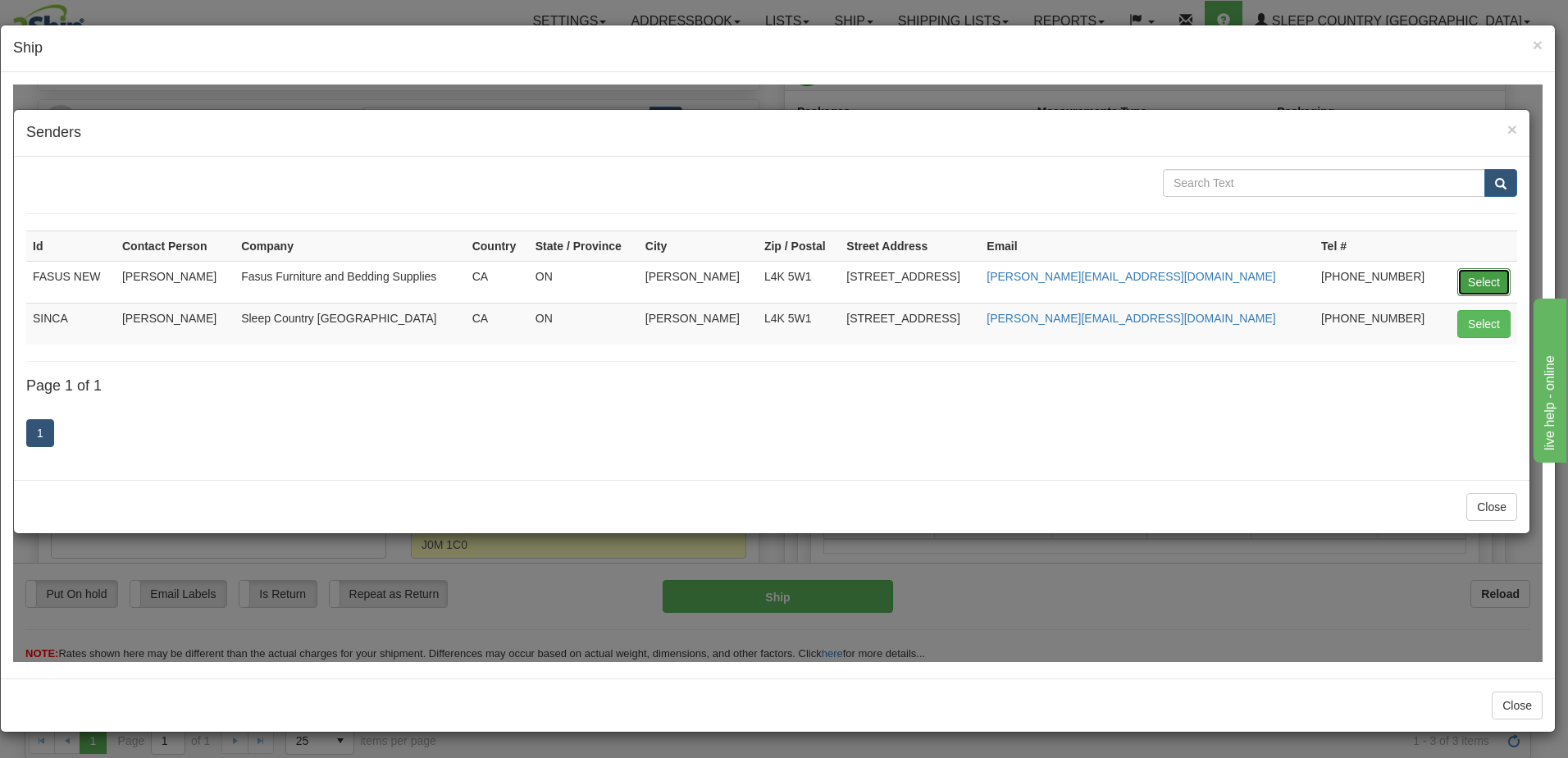
click at [1477, 282] on button "Select" at bounding box center [1484, 282] width 53 height 28
type input "FASUS NEW"
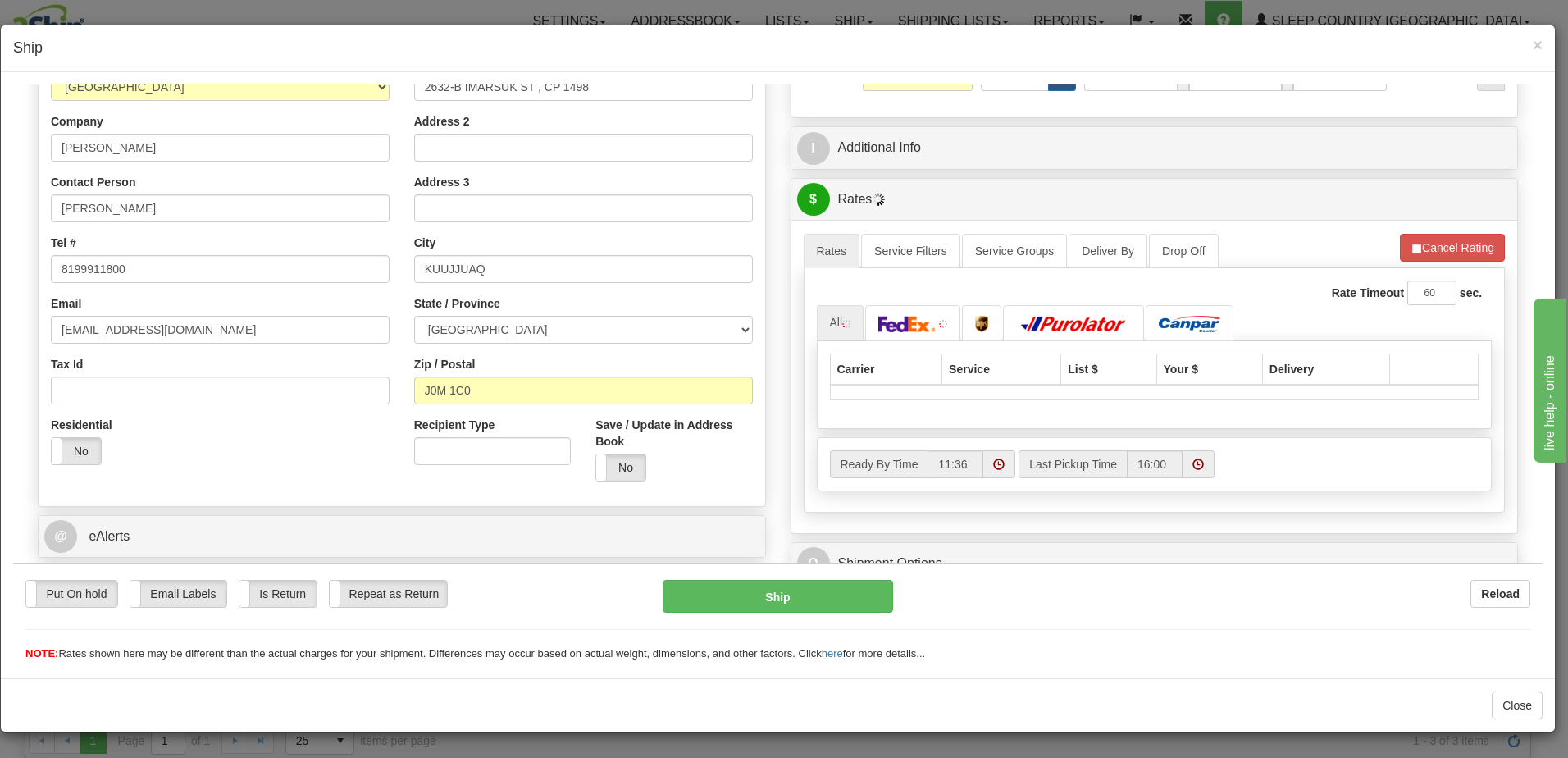
scroll to position [246, 0]
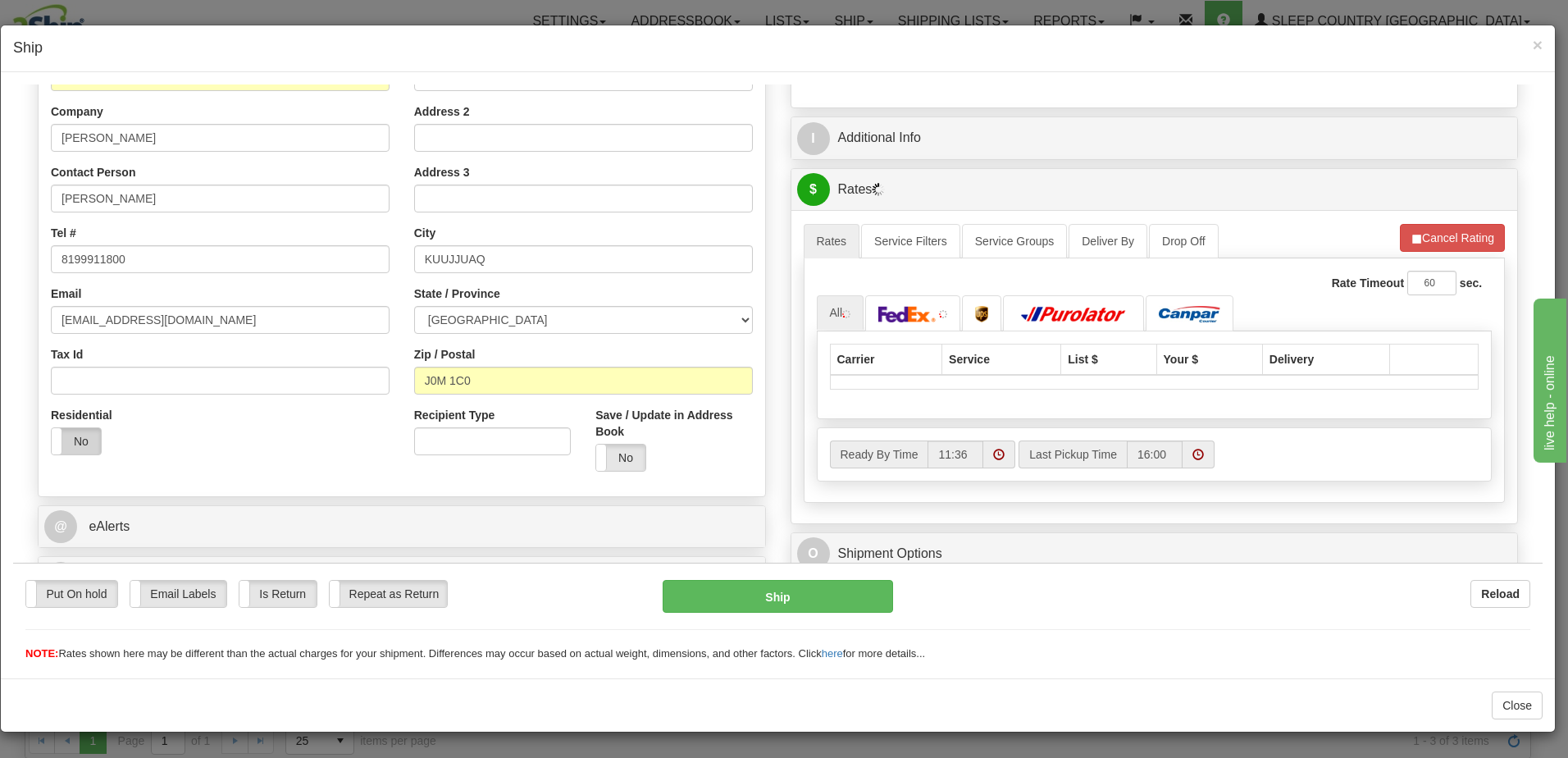
click at [81, 438] on label "No" at bounding box center [76, 441] width 49 height 27
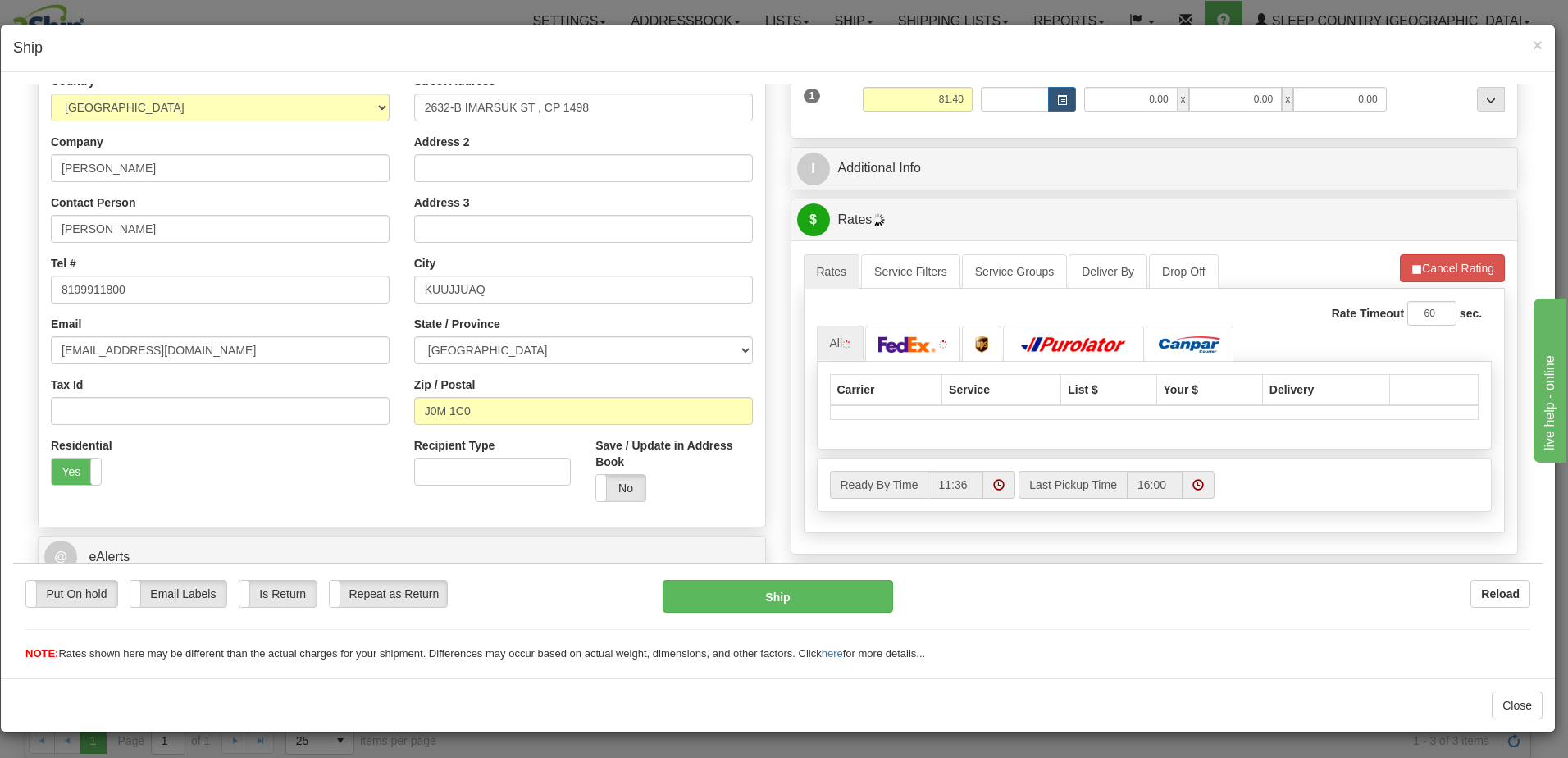
scroll to position [0, 0]
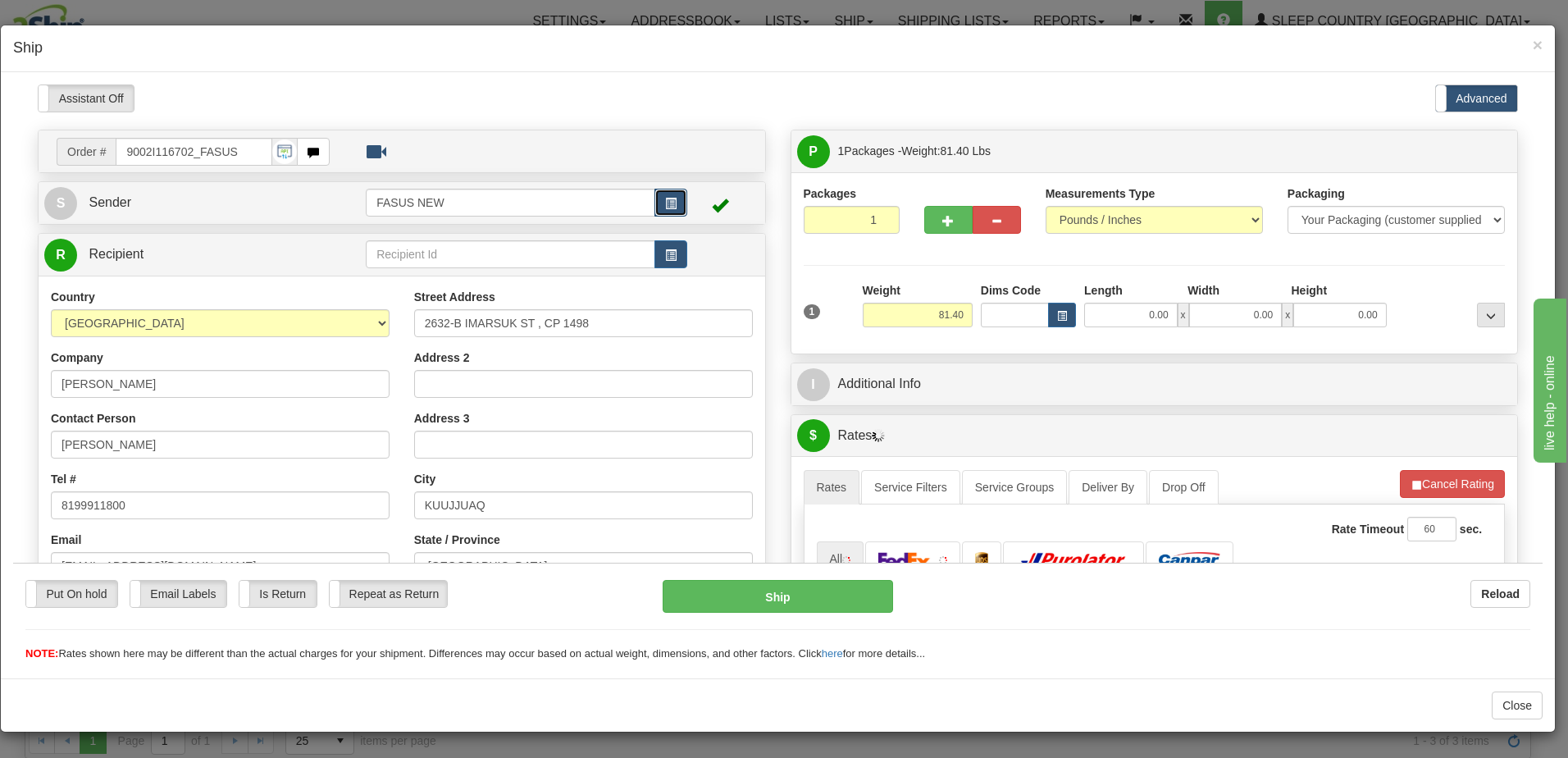
click at [668, 204] on span "button" at bounding box center [671, 203] width 12 height 11
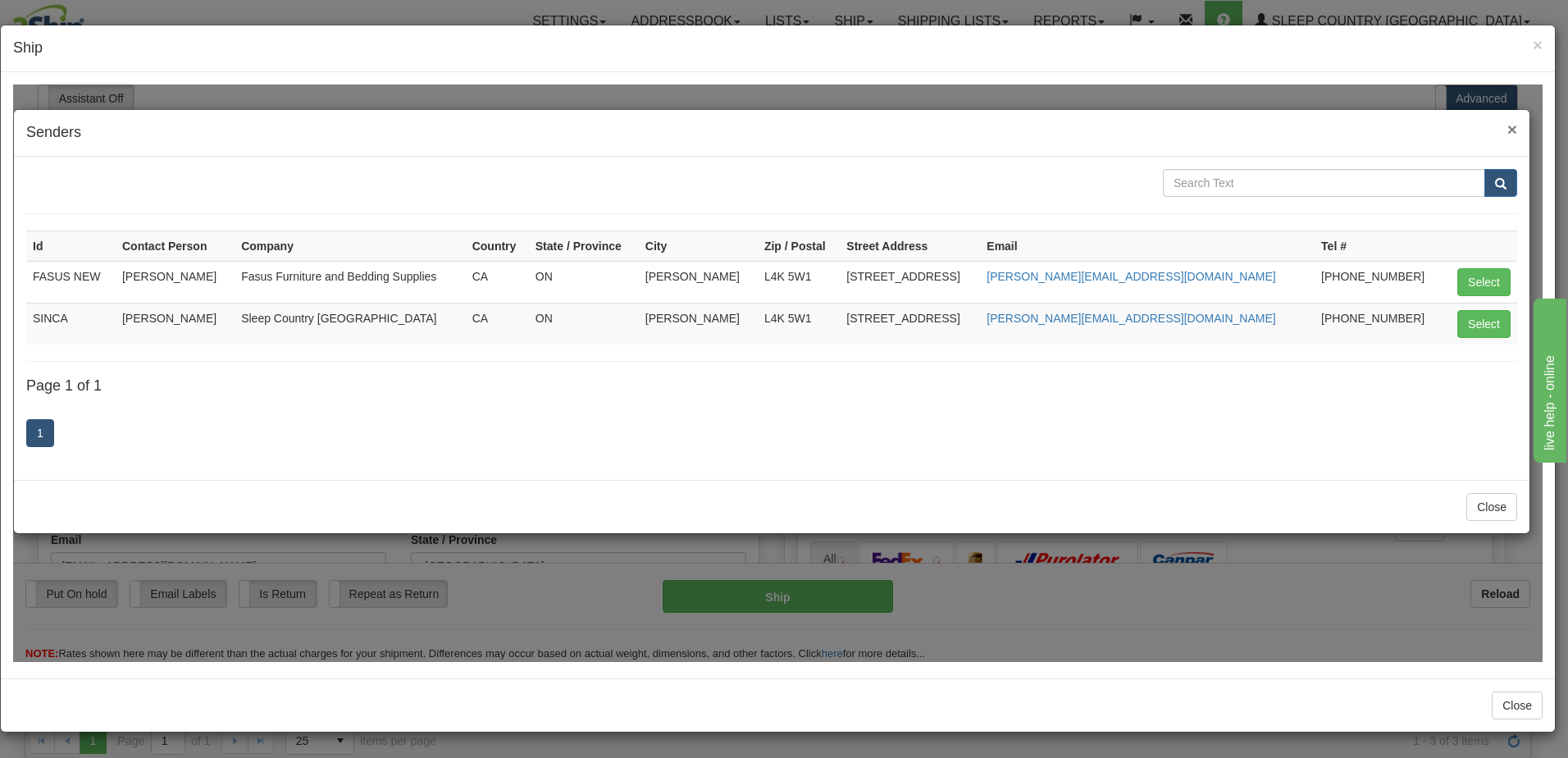
click at [1511, 128] on span "×" at bounding box center [1512, 128] width 10 height 19
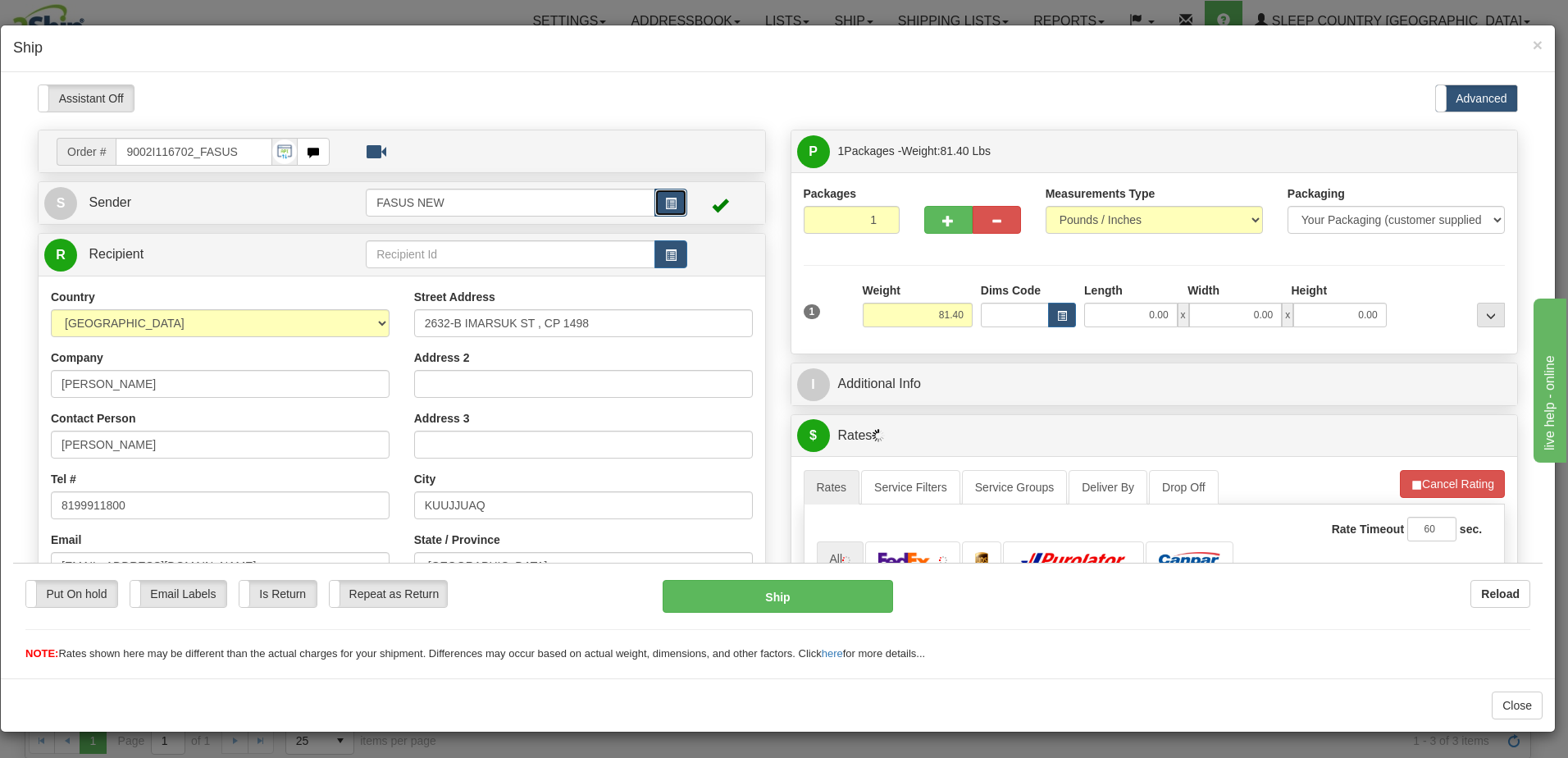
click at [666, 200] on span "button" at bounding box center [671, 203] width 12 height 11
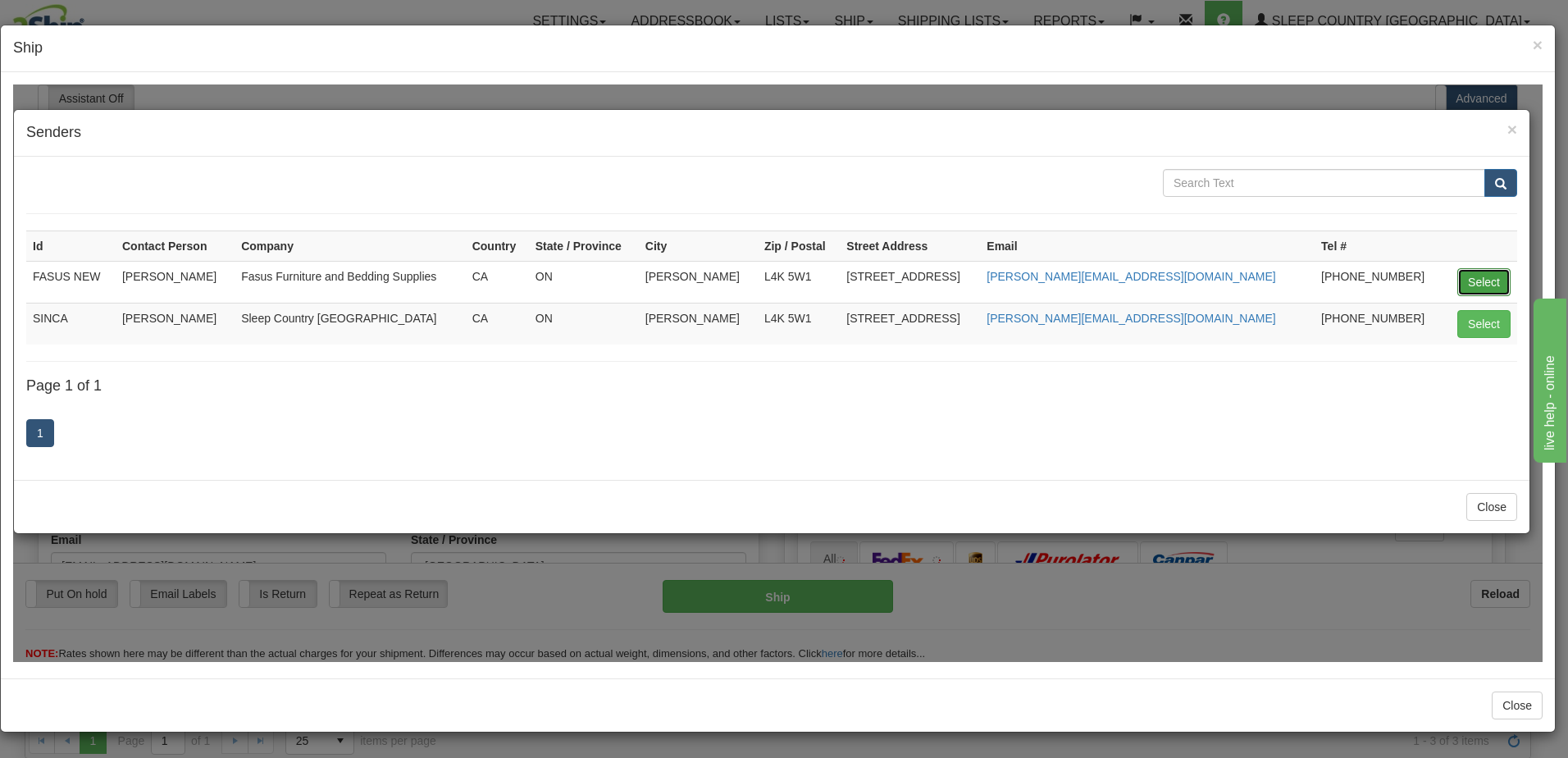
click at [1491, 275] on button "Select" at bounding box center [1484, 282] width 53 height 28
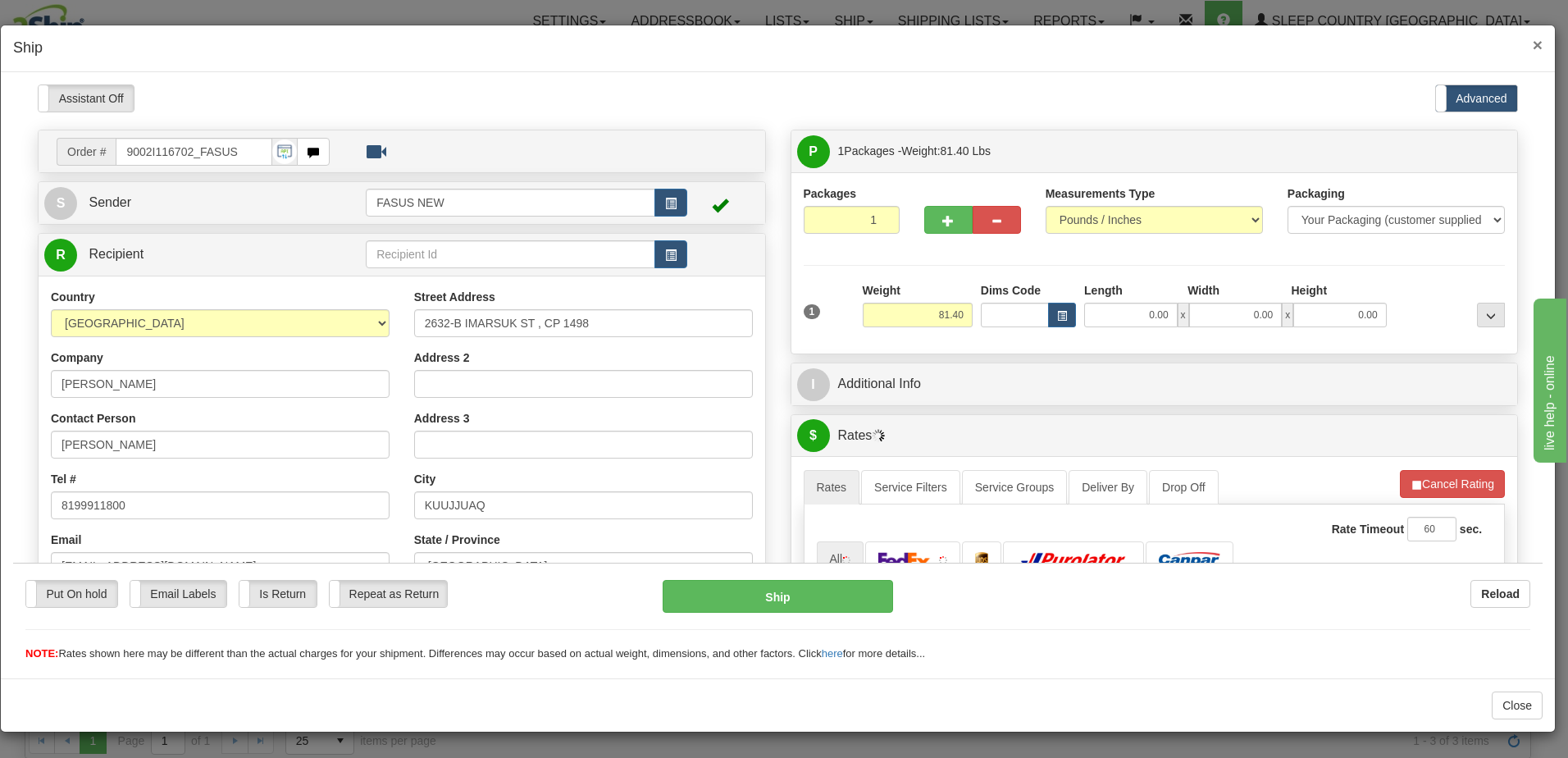
click at [1536, 44] on span "×" at bounding box center [1538, 44] width 10 height 19
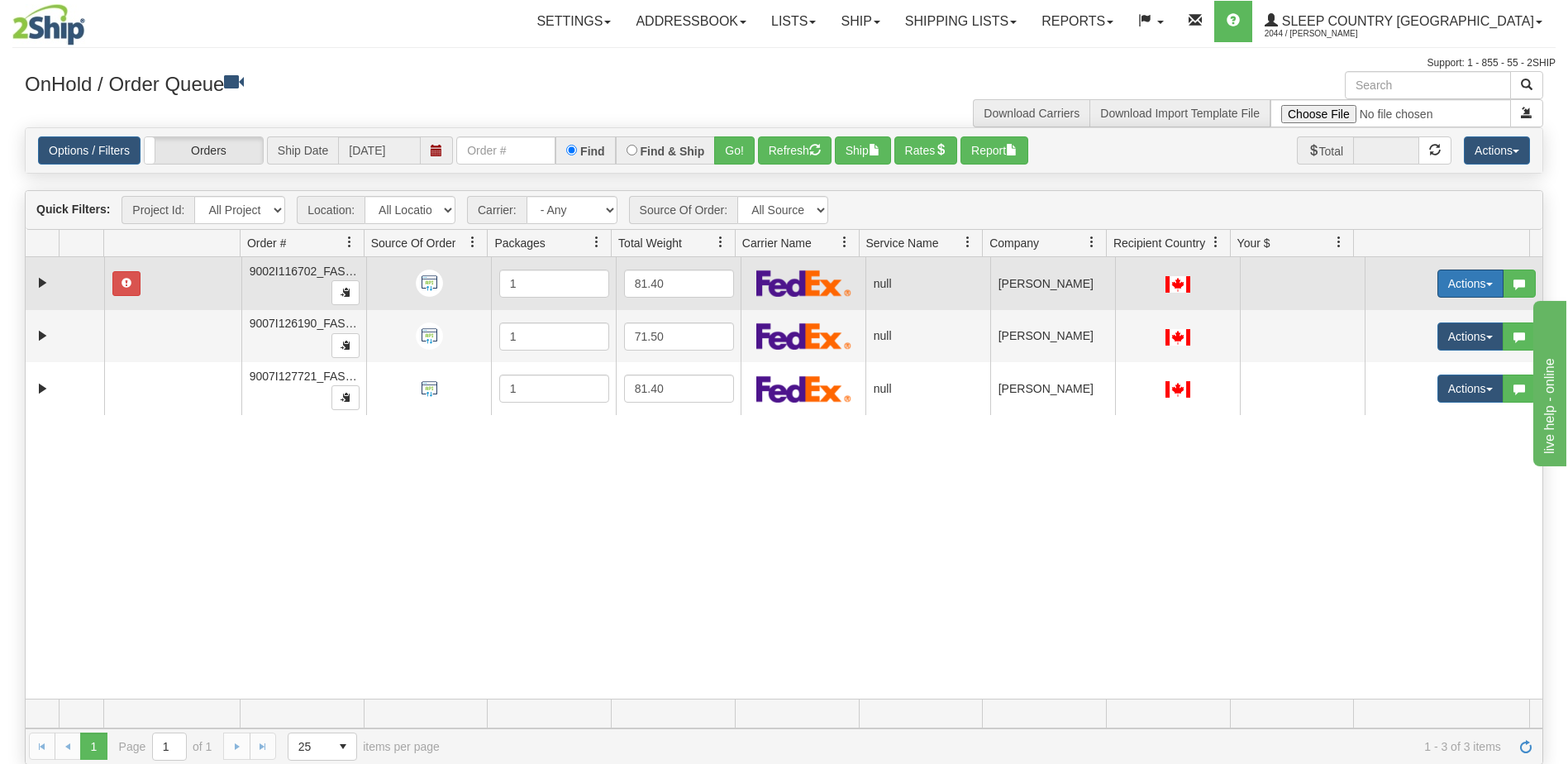
click at [1443, 281] on button "Actions" at bounding box center [1470, 284] width 66 height 28
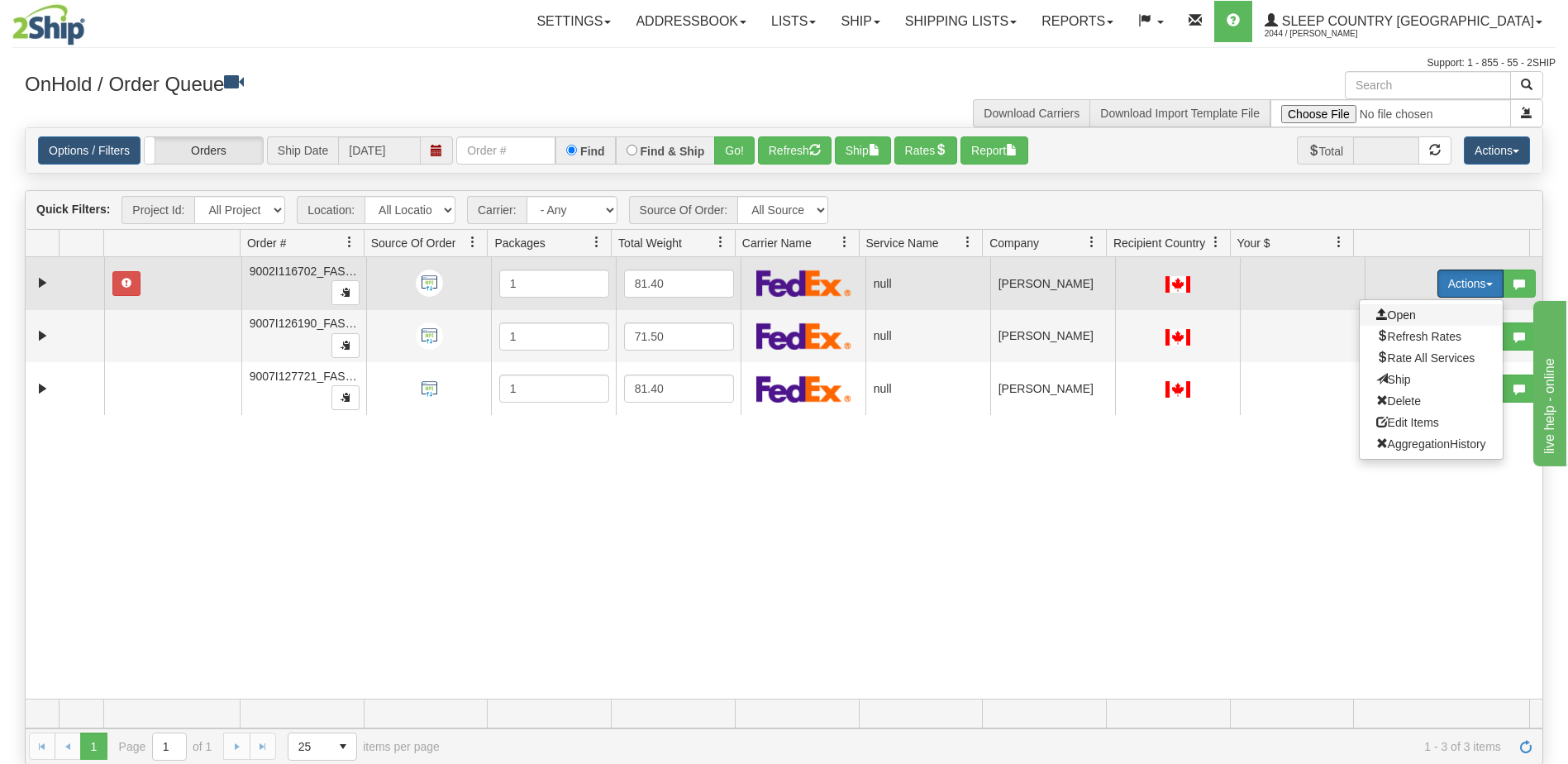
click at [1376, 313] on span "Open" at bounding box center [1395, 315] width 39 height 13
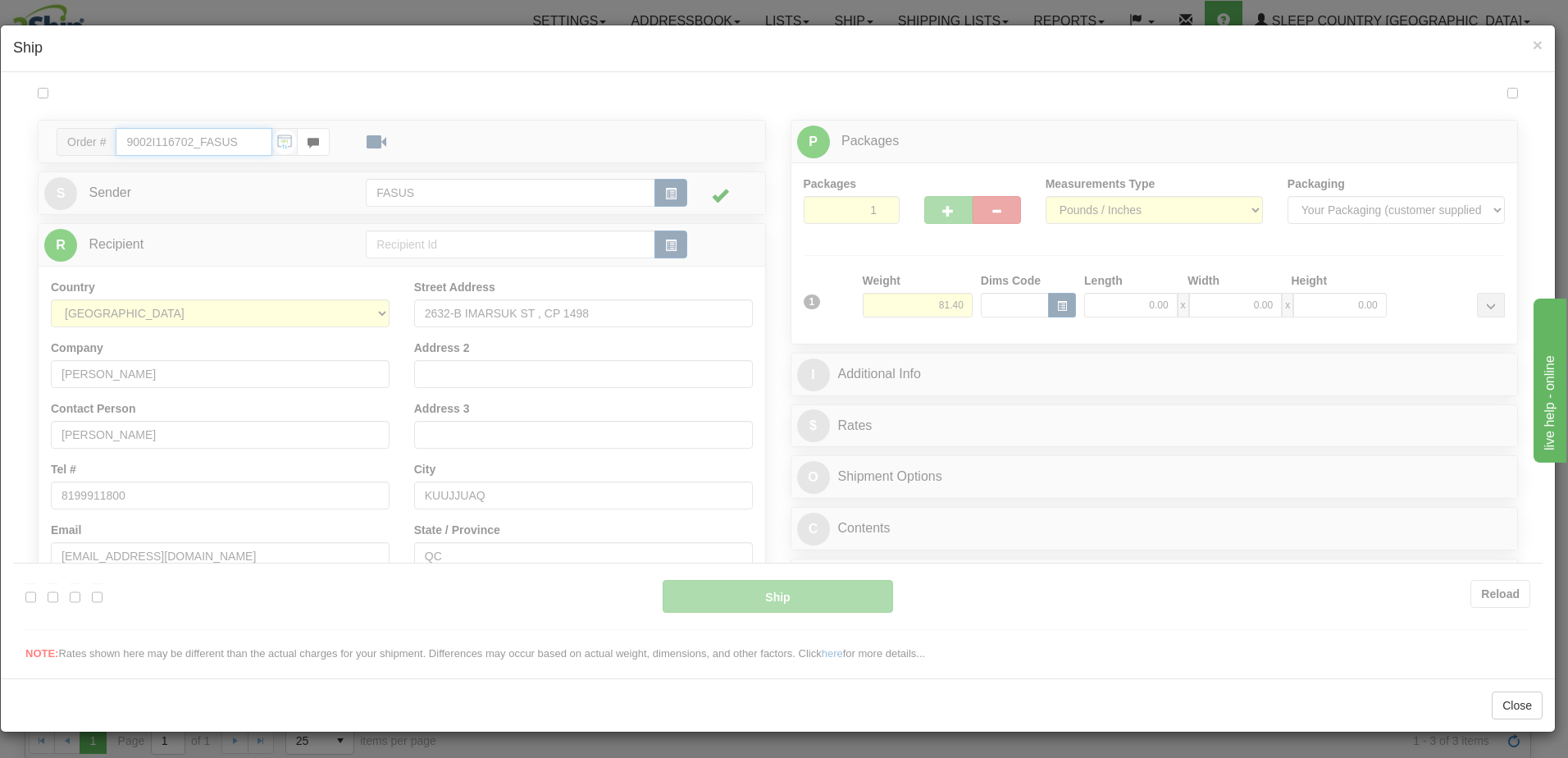
type input "11:39"
type input "16:00"
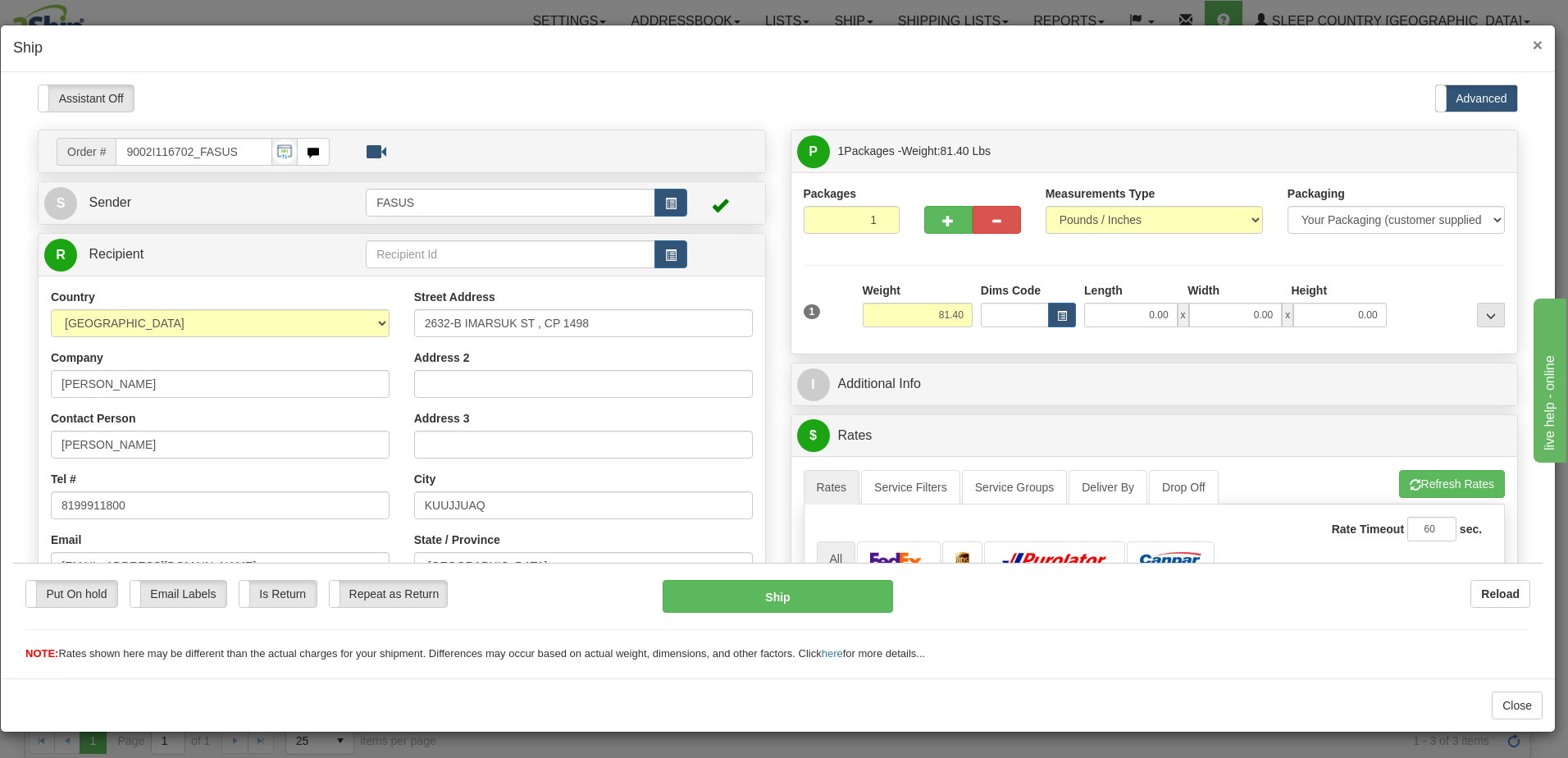
click at [1536, 45] on span "×" at bounding box center [1538, 44] width 10 height 19
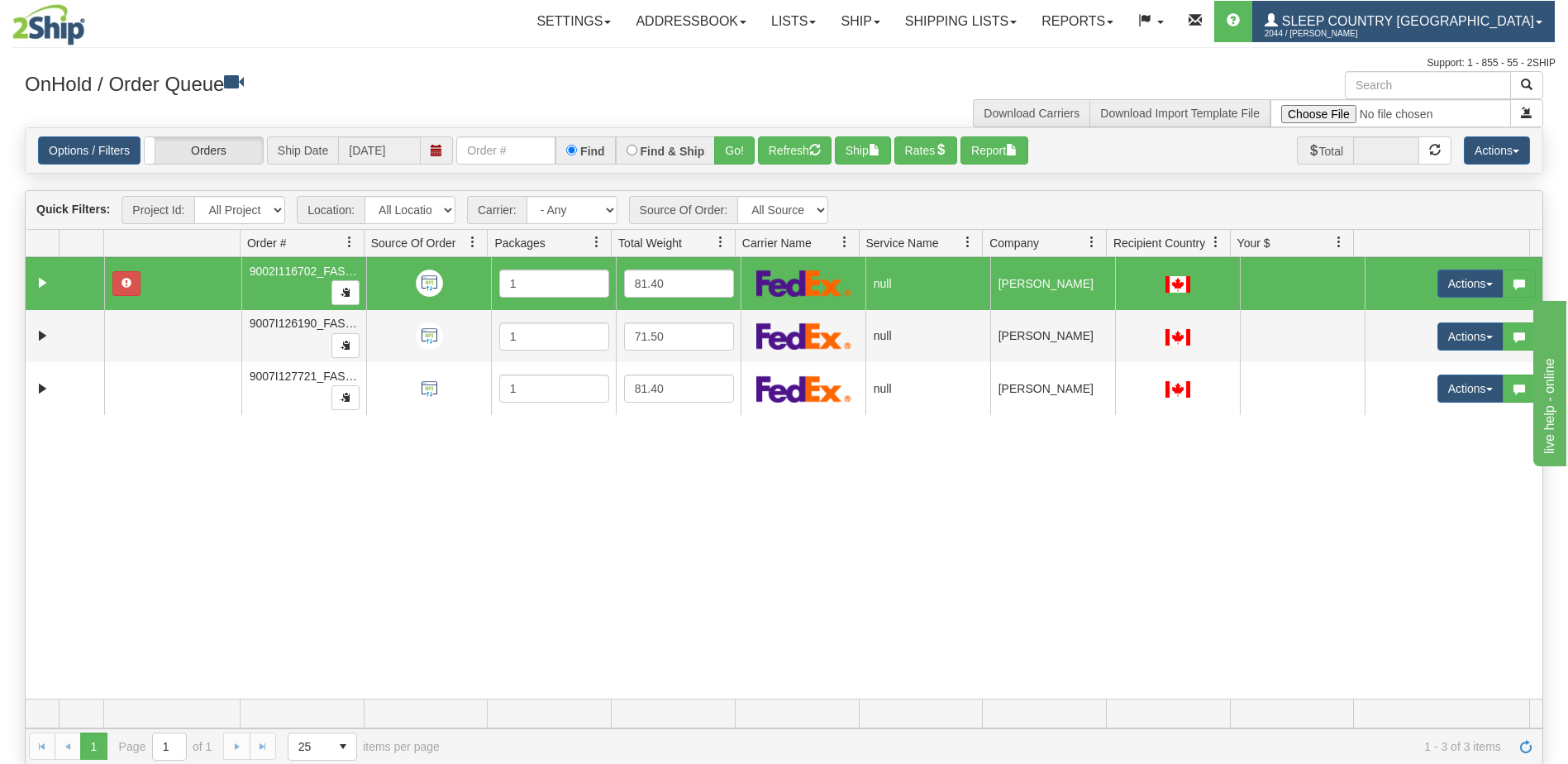
click at [1504, 22] on span "Sleep Country [GEOGRAPHIC_DATA]" at bounding box center [1406, 21] width 256 height 14
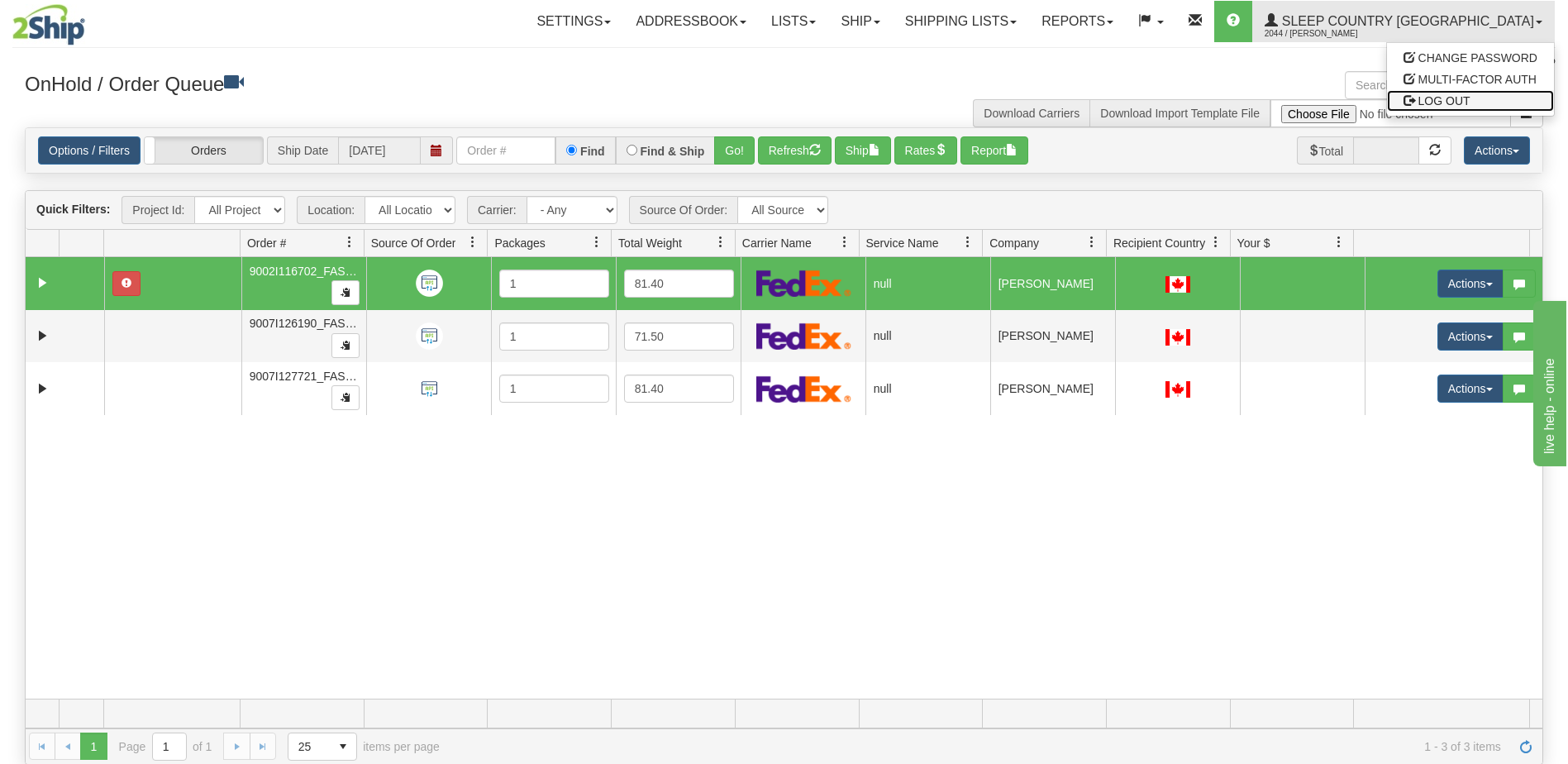
click at [1473, 97] on link "LOG OUT" at bounding box center [1470, 101] width 167 height 22
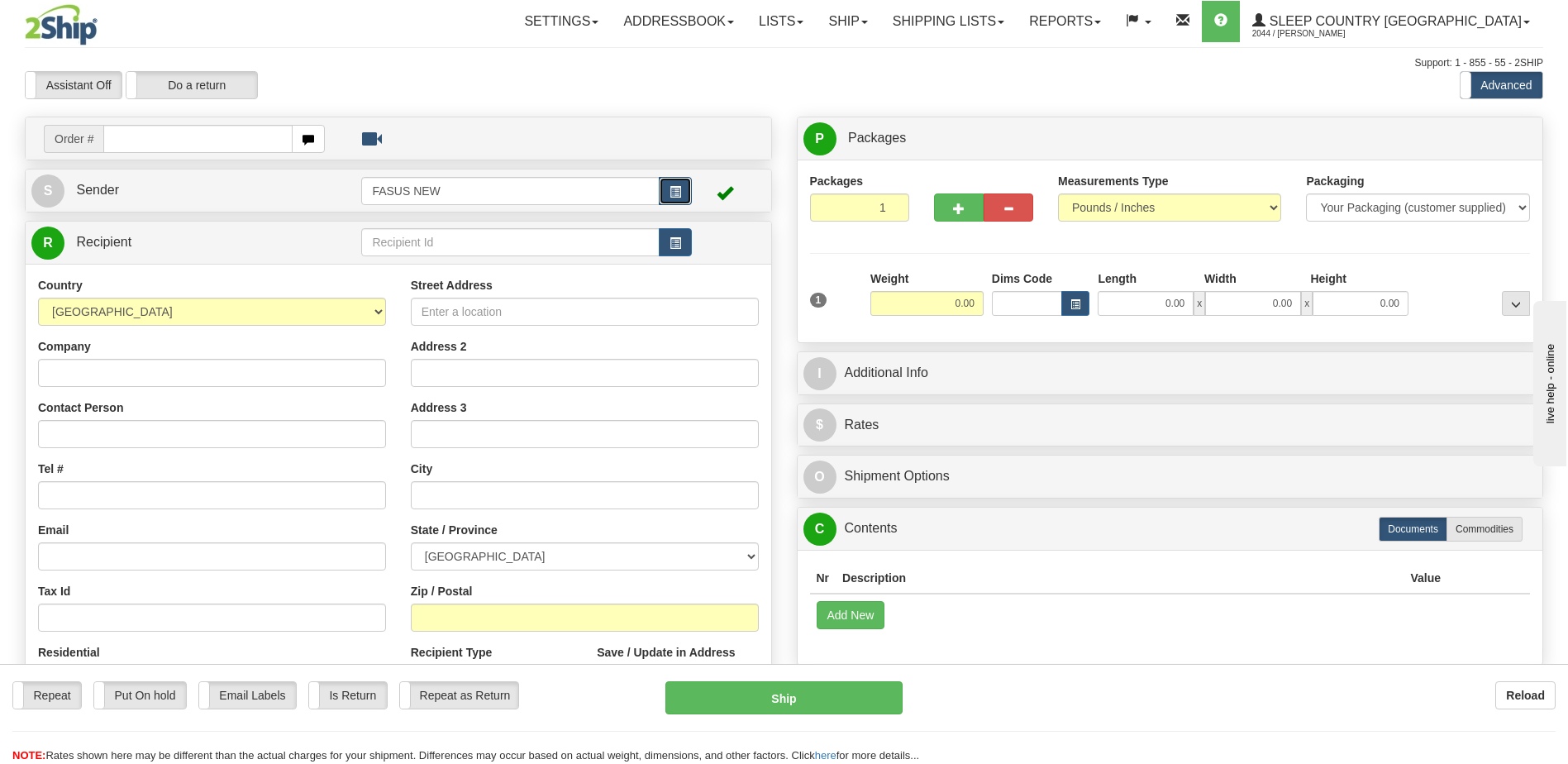
click at [678, 189] on span "button" at bounding box center [675, 192] width 12 height 11
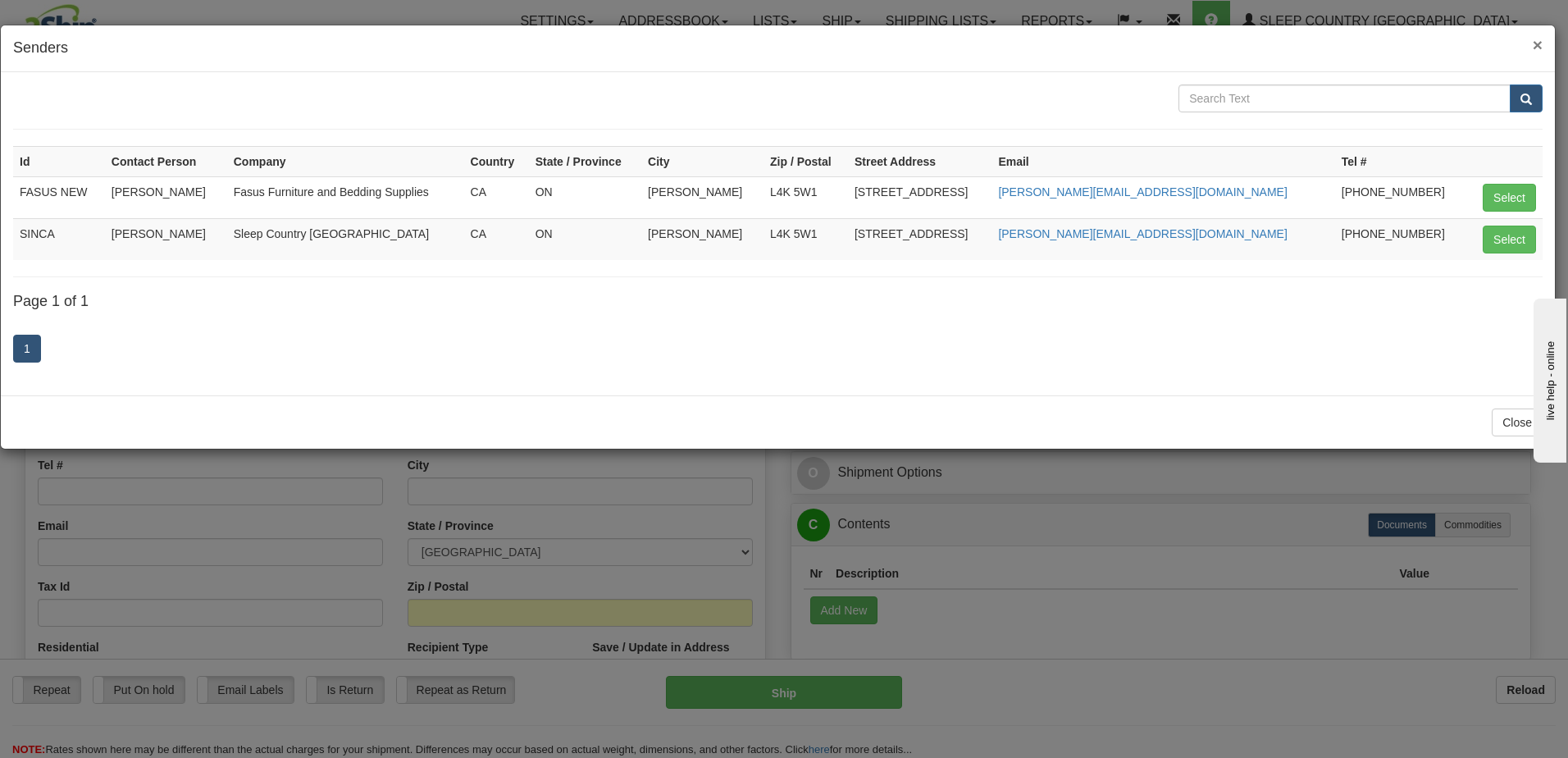
click at [1539, 43] on span "×" at bounding box center [1538, 44] width 10 height 19
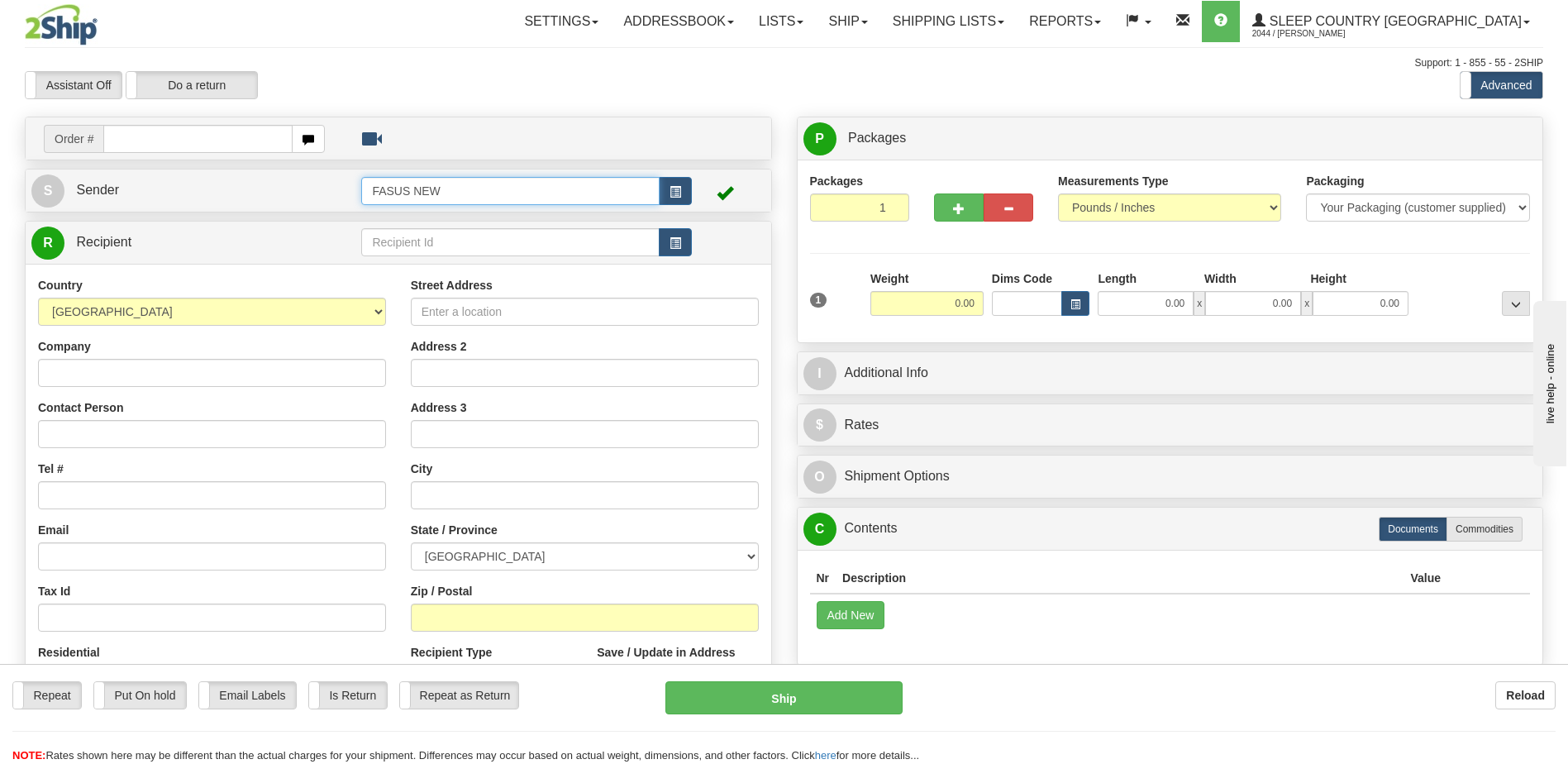
click at [458, 192] on input "FASUS NEW" at bounding box center [509, 191] width 297 height 28
type input "FASUS"
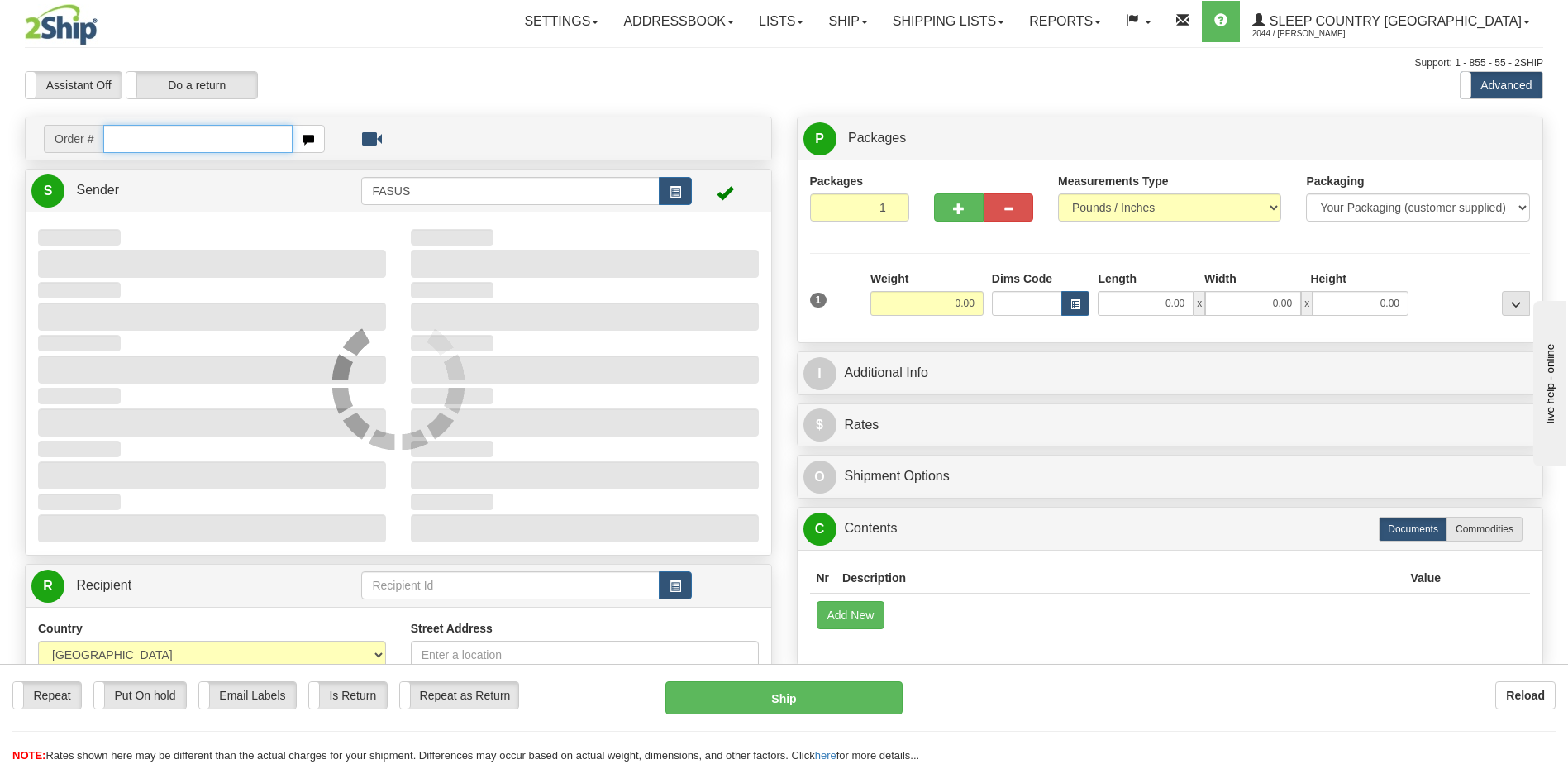
click at [134, 143] on input "text" at bounding box center [197, 139] width 188 height 28
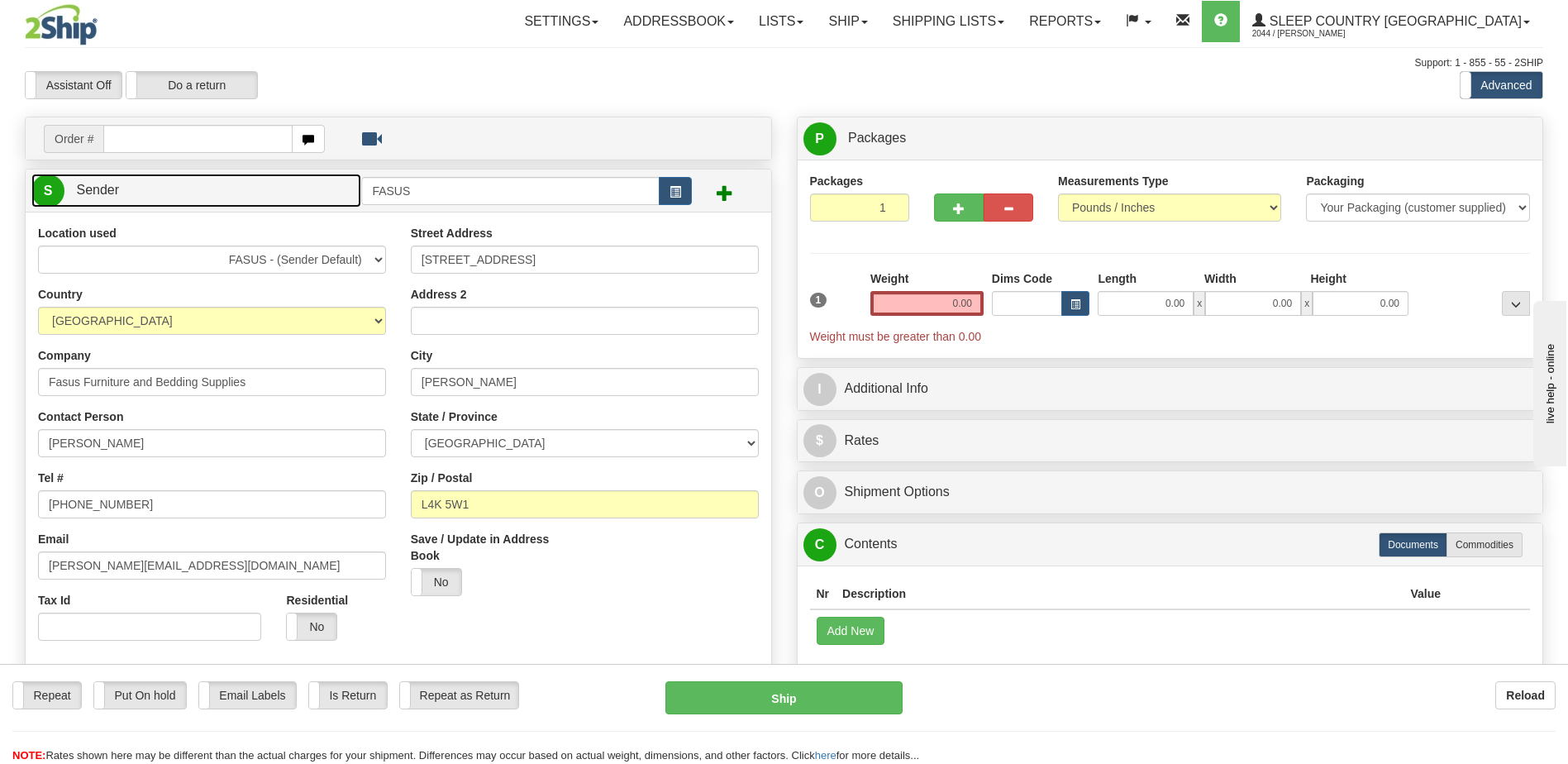
click at [148, 191] on link "S Sender" at bounding box center [197, 190] width 330 height 34
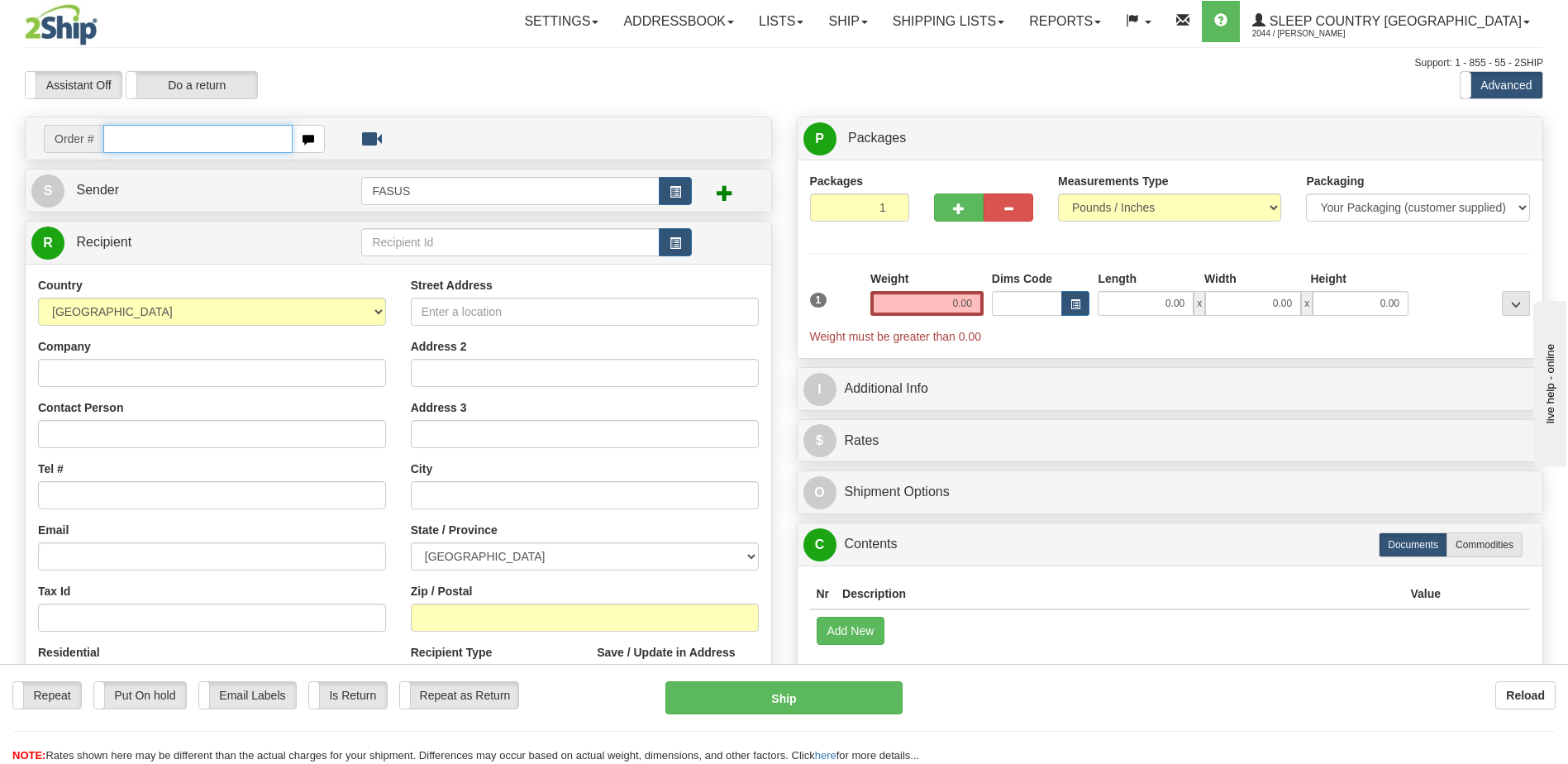
click at [126, 142] on input "text" at bounding box center [197, 139] width 188 height 28
type input "900211167002"
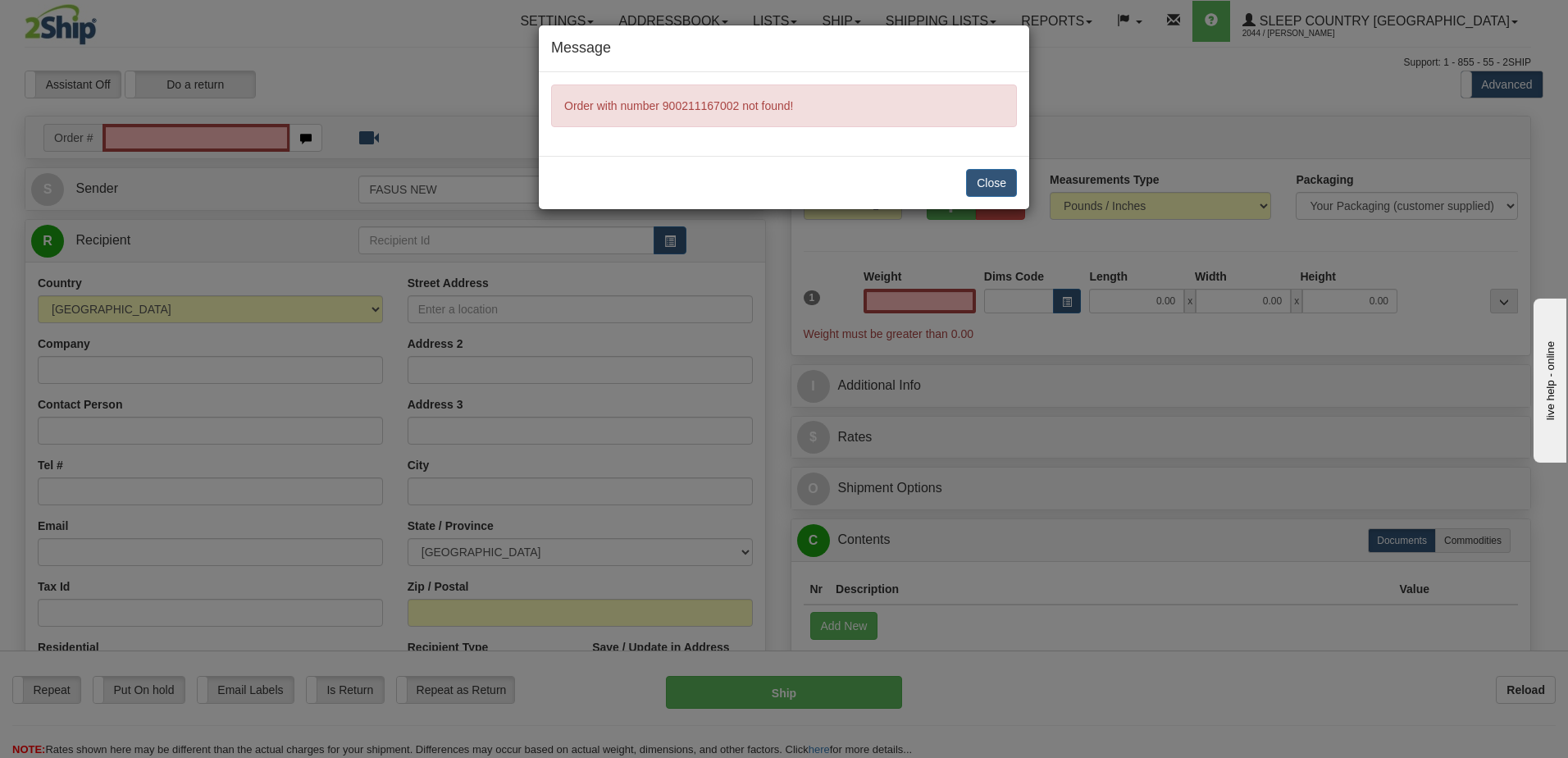
type input "0.00"
click at [144, 139] on div "Message Order with number 900211167002 not found! Close" at bounding box center [784, 379] width 1568 height 758
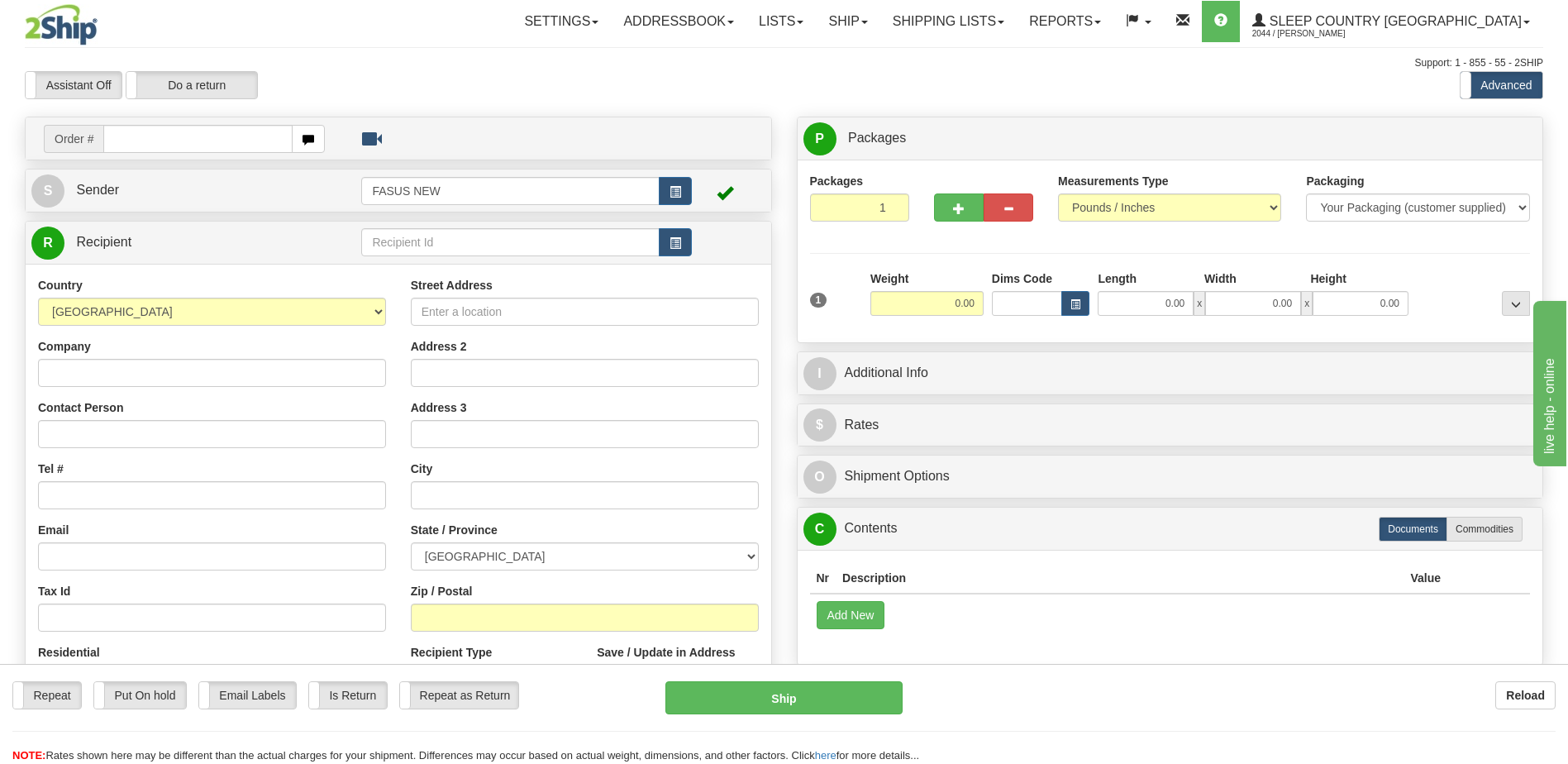
click at [130, 137] on input "text" at bounding box center [197, 139] width 188 height 28
type input "90021116702_FASUS"
click at [460, 193] on body "Training Course Close Toggle navigation Settings Shipping Preferences New Recip…" at bounding box center [784, 382] width 1568 height 764
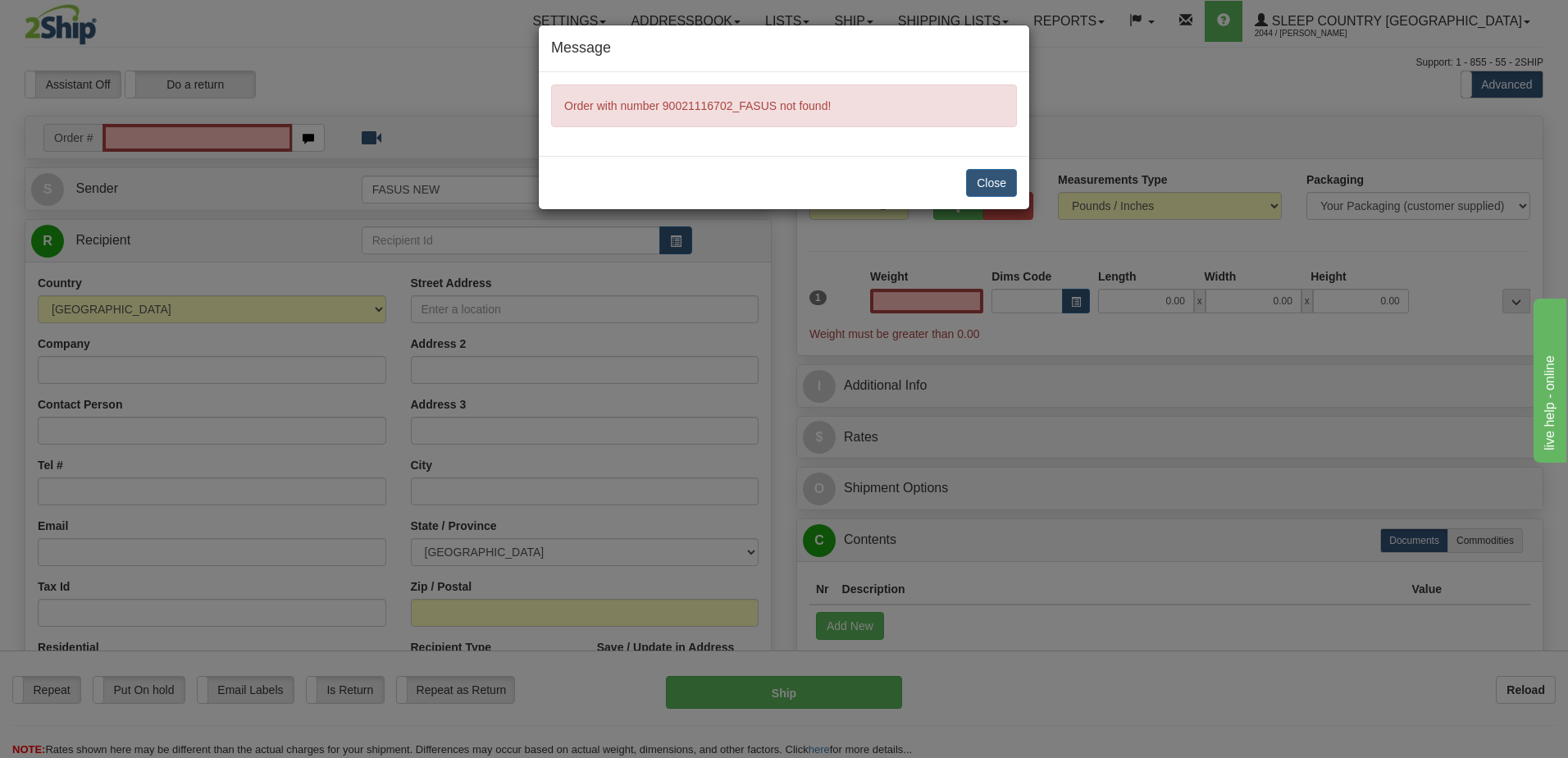
type input "0.00"
click at [445, 185] on div "Message Order with number 90021116702_FASUS not found! Close" at bounding box center [784, 379] width 1568 height 758
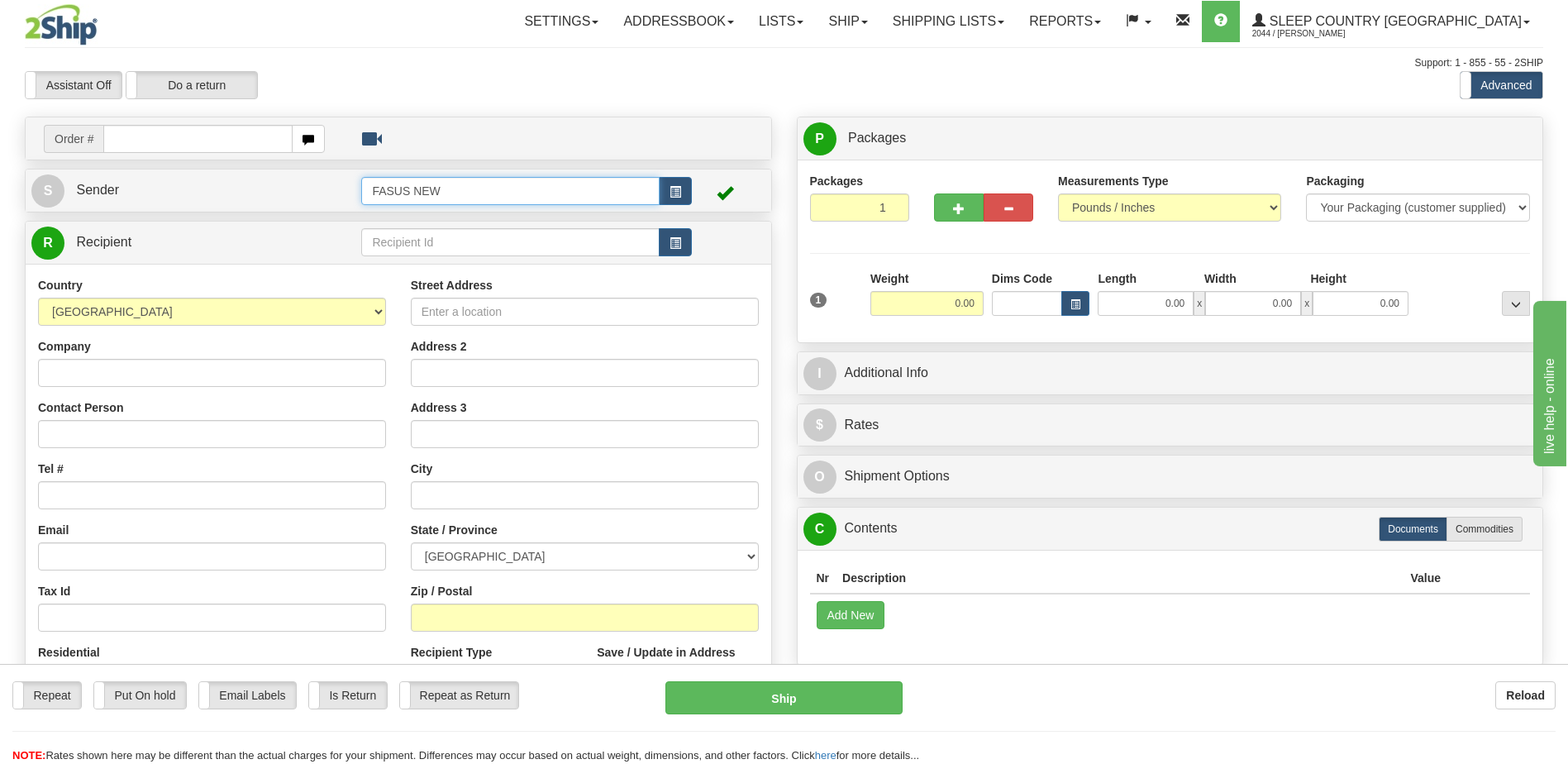
click at [448, 186] on input "FASUS NEW" at bounding box center [509, 191] width 297 height 28
click at [447, 185] on input "FASUS" at bounding box center [509, 191] width 297 height 28
type input "FASUS"
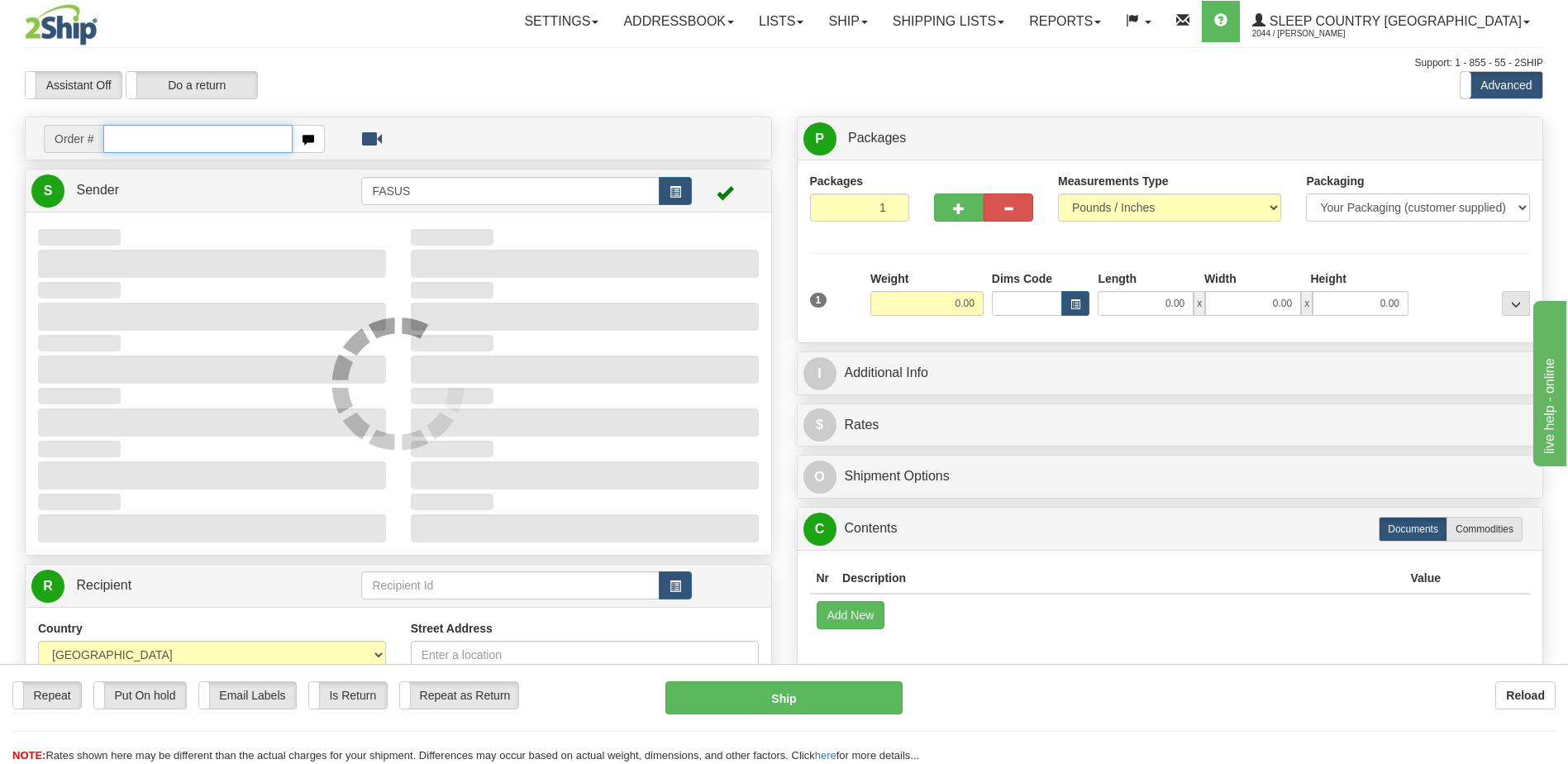
click at [127, 135] on input "text" at bounding box center [197, 139] width 188 height 28
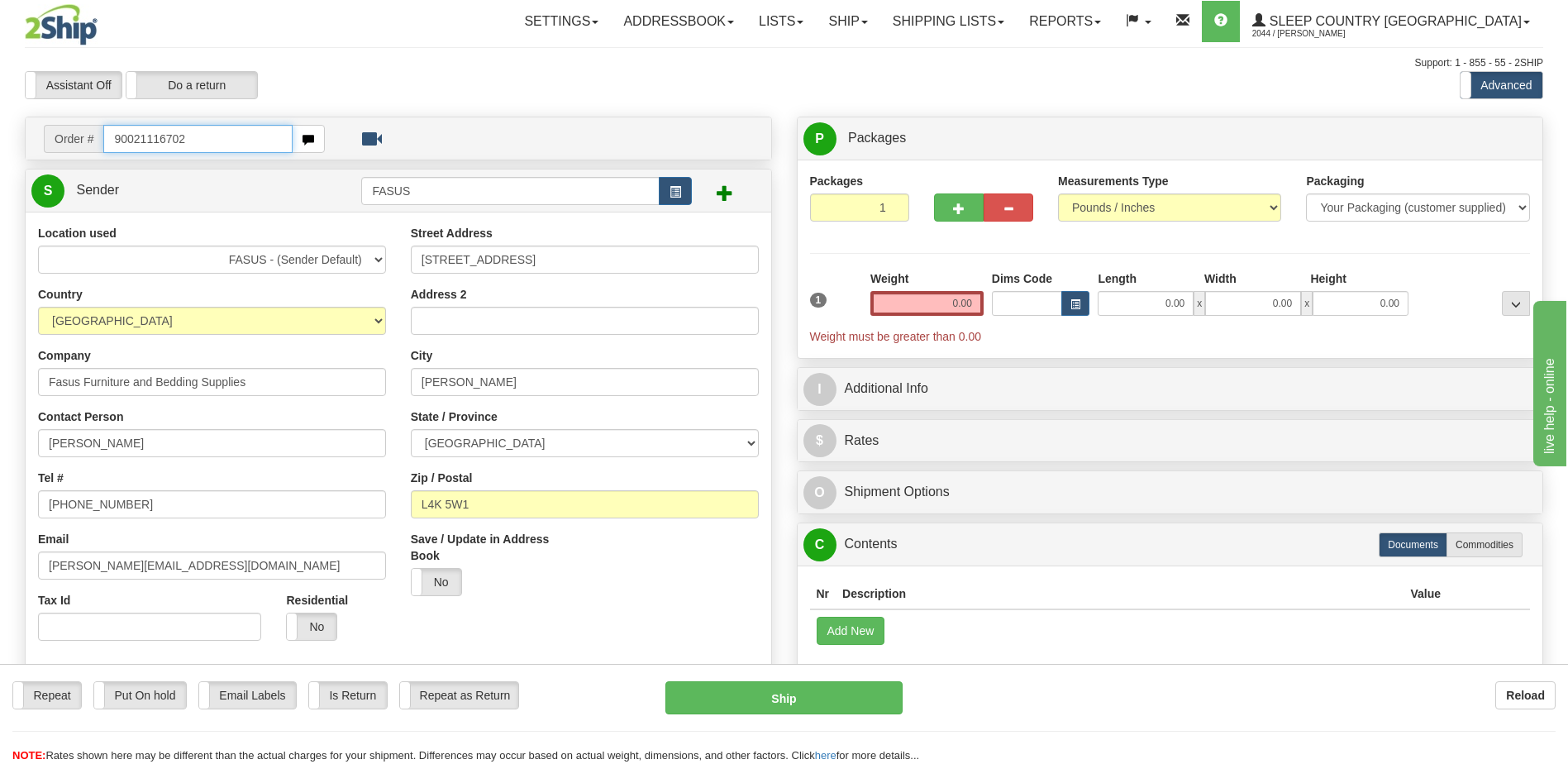
type input "90021116702"
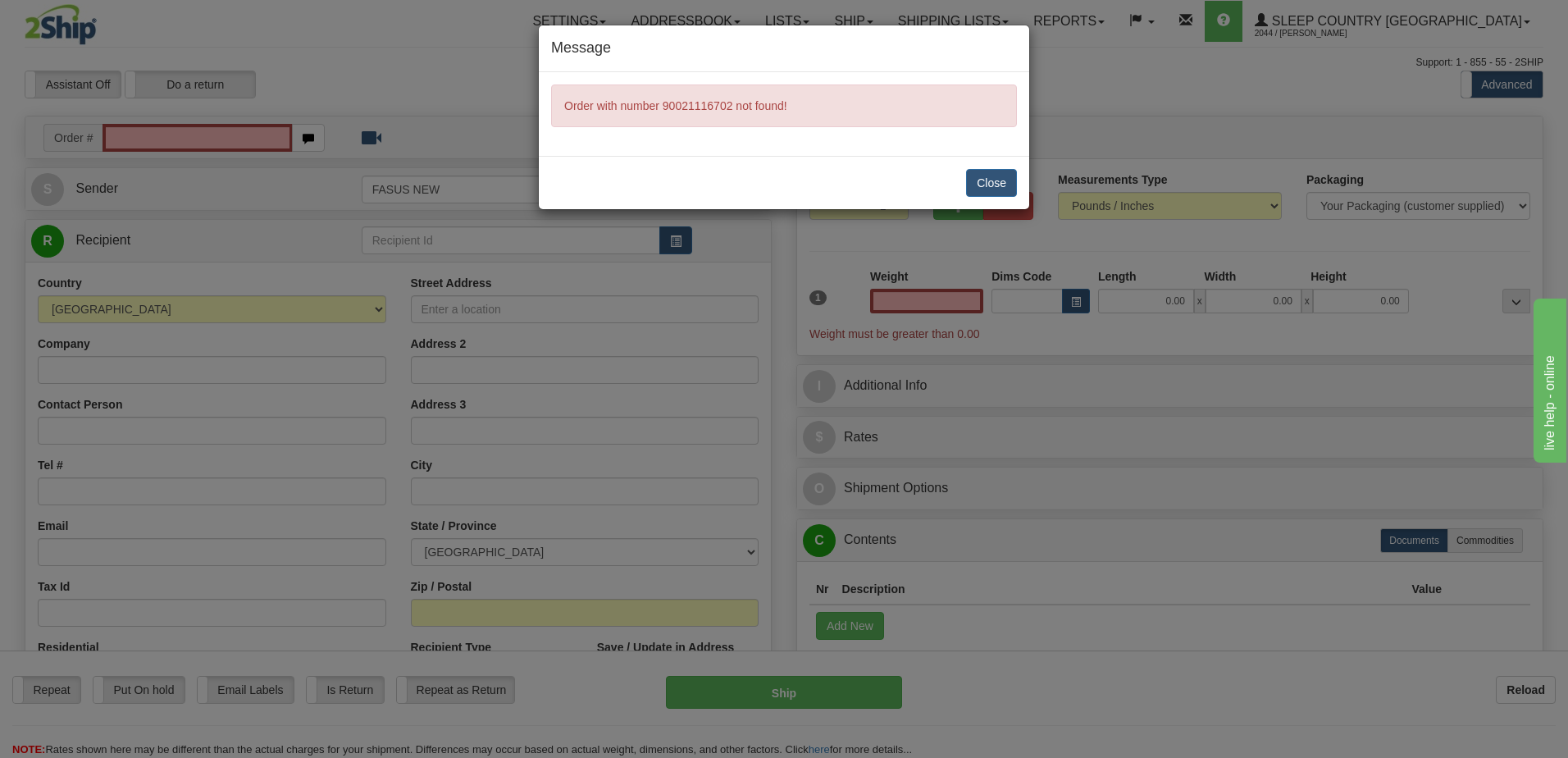
type input "0.00"
click at [994, 184] on button "Close" at bounding box center [991, 183] width 51 height 28
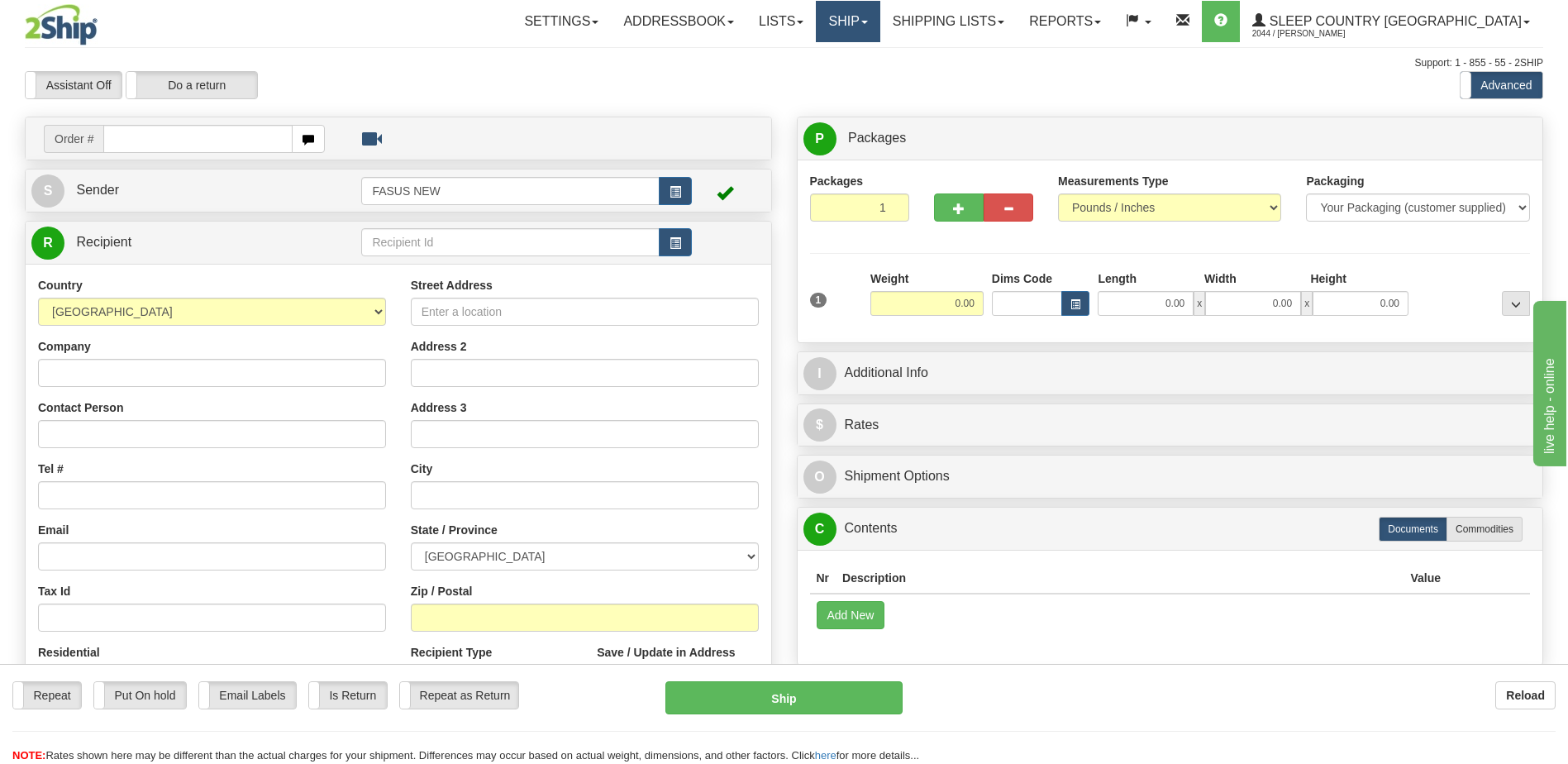
click at [868, 21] on span at bounding box center [864, 23] width 7 height 3
click at [863, 82] on span "OnHold / Order Queue" at bounding box center [804, 80] width 116 height 13
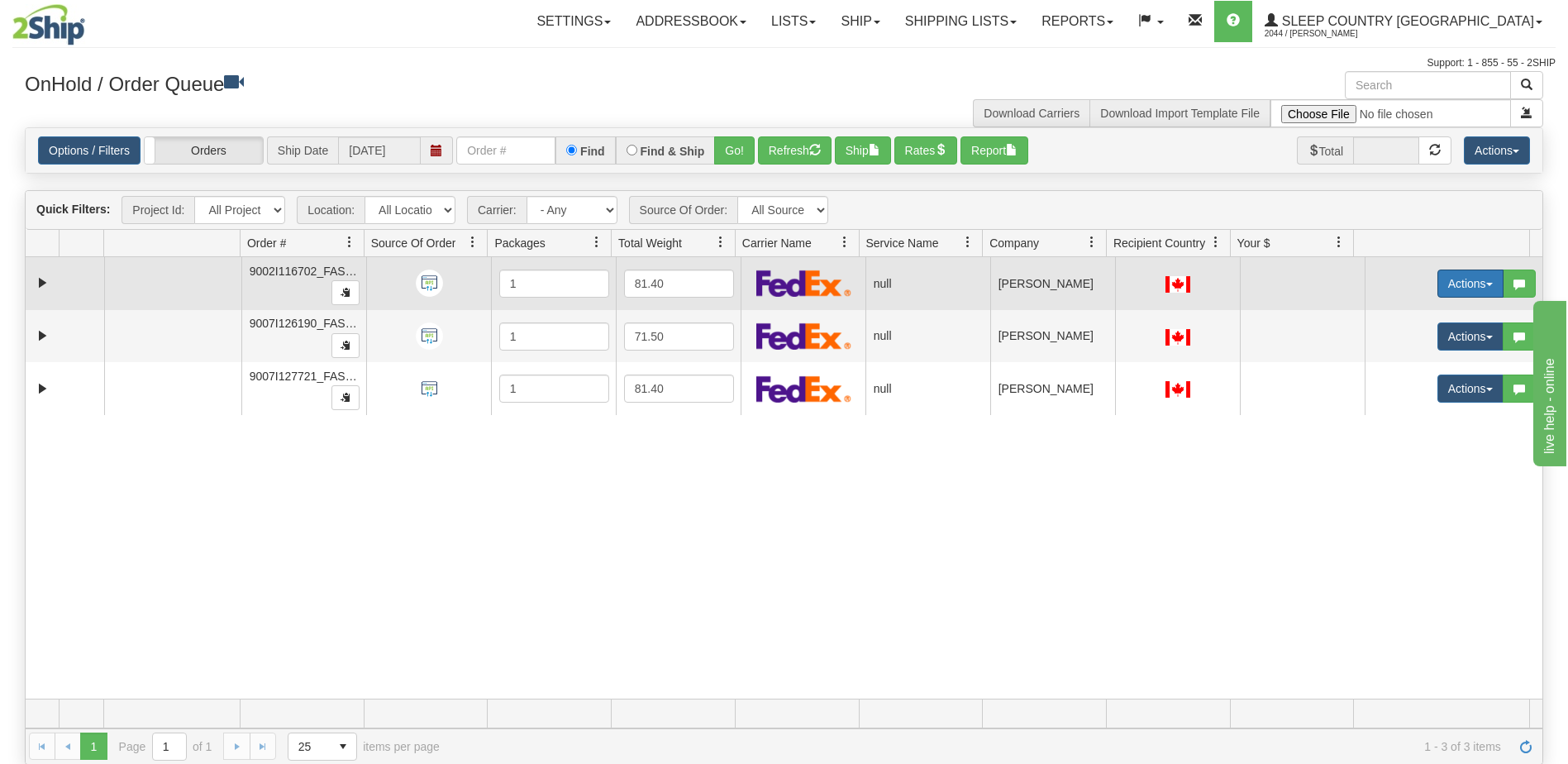
click at [1454, 278] on button "Actions" at bounding box center [1470, 284] width 66 height 28
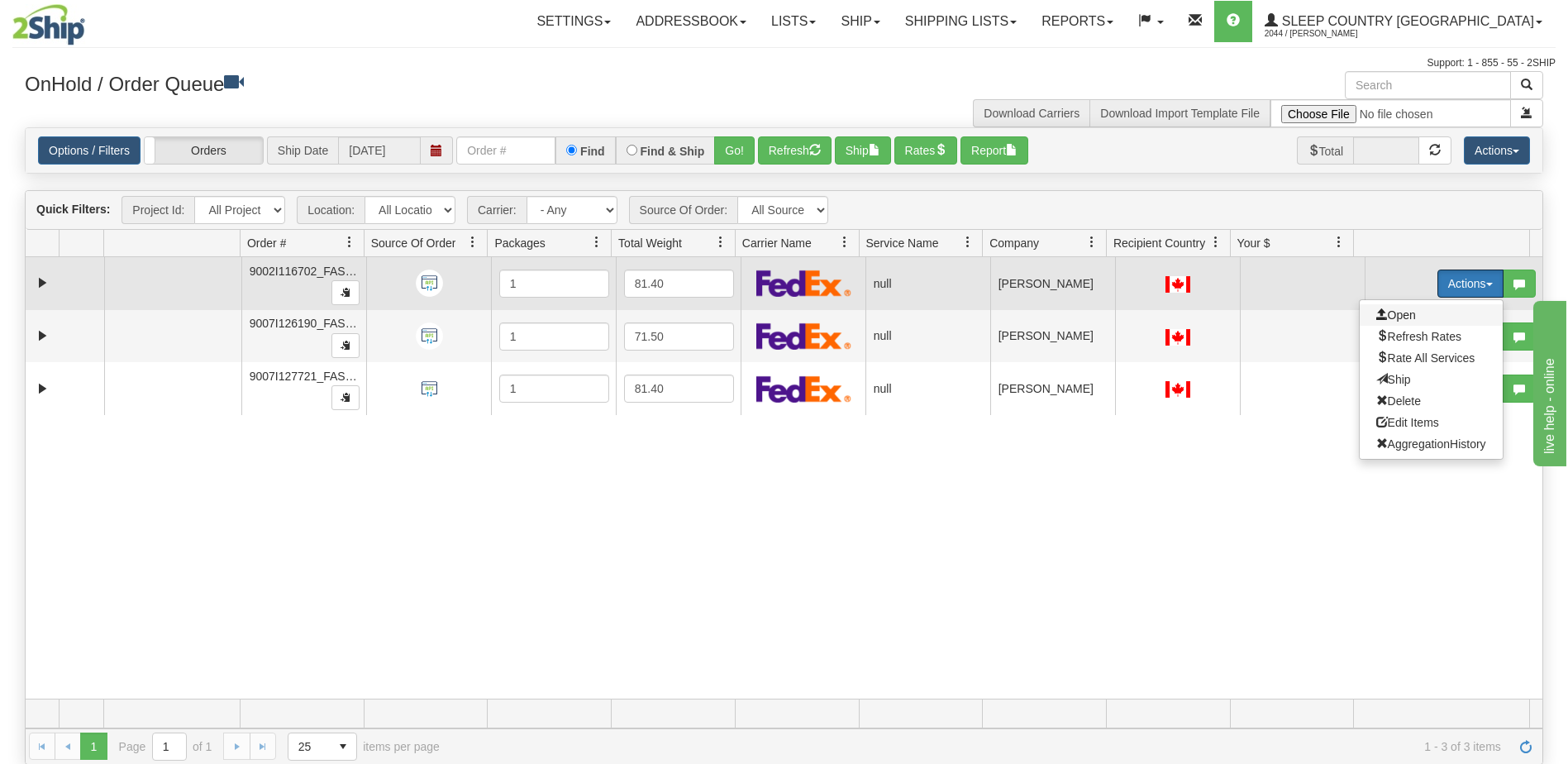
click at [1378, 308] on span "Open" at bounding box center [1395, 315] width 39 height 13
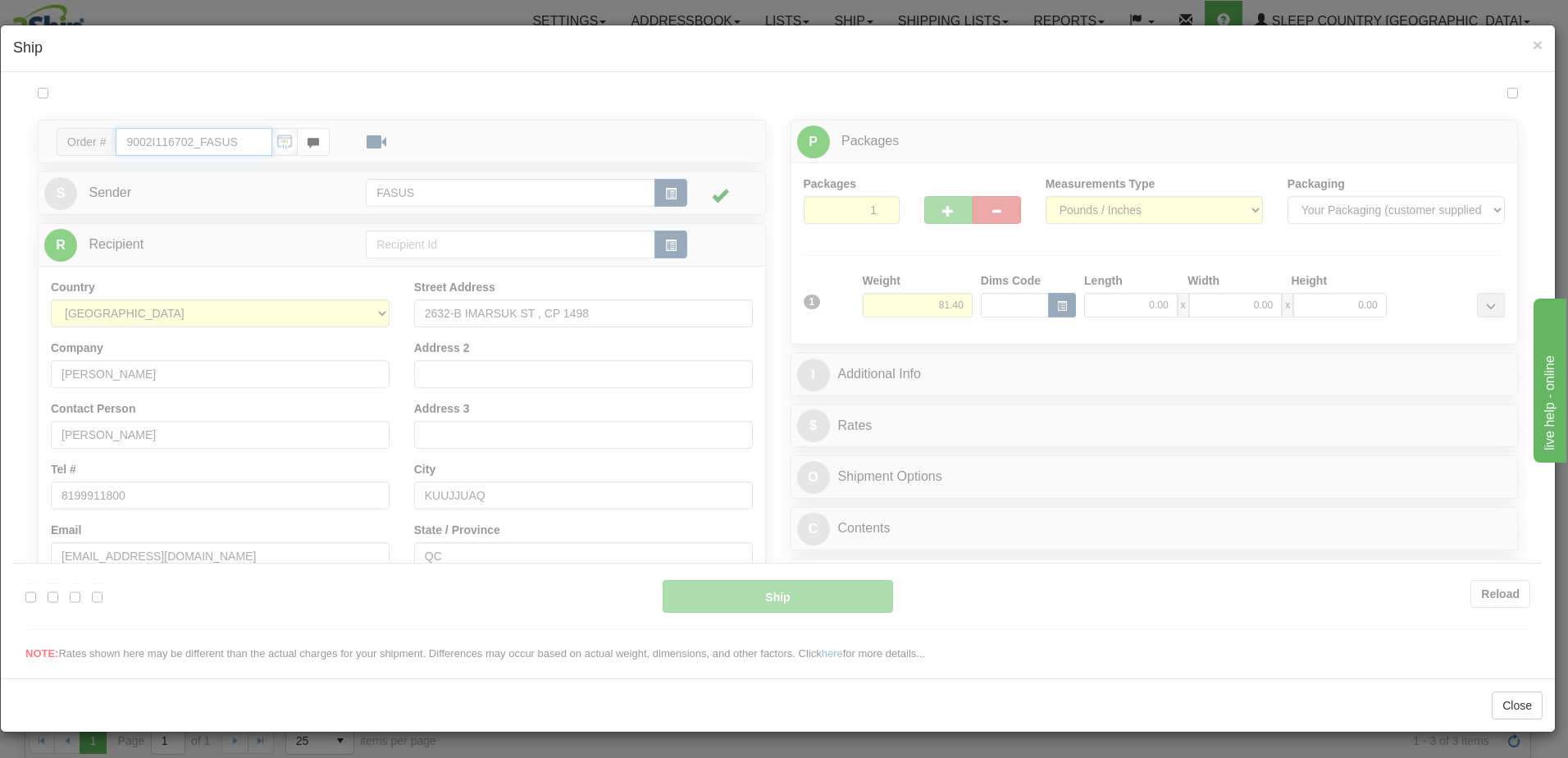
type input "11:55"
type input "16:00"
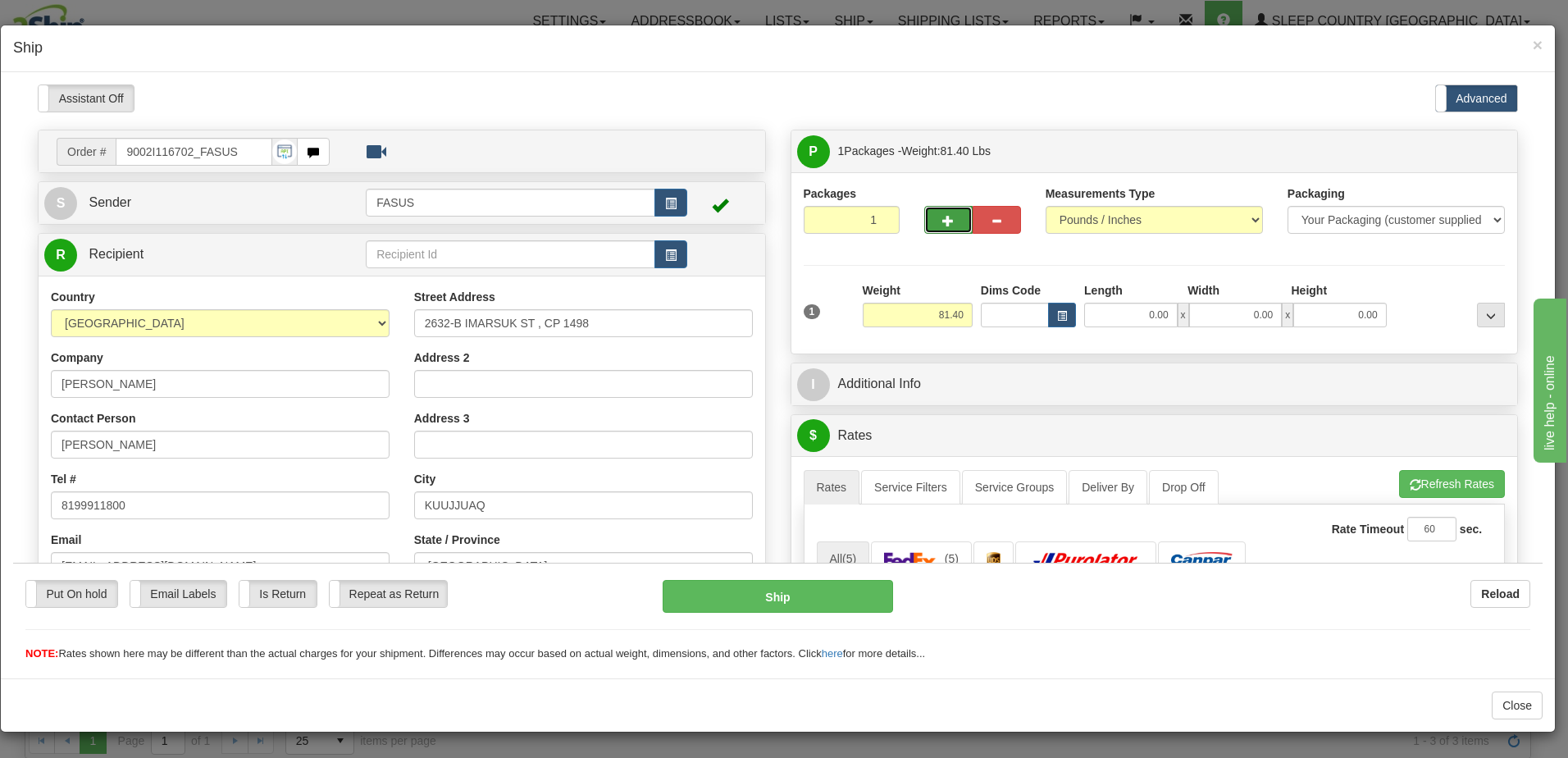
click at [942, 218] on span "button" at bounding box center [948, 220] width 12 height 11
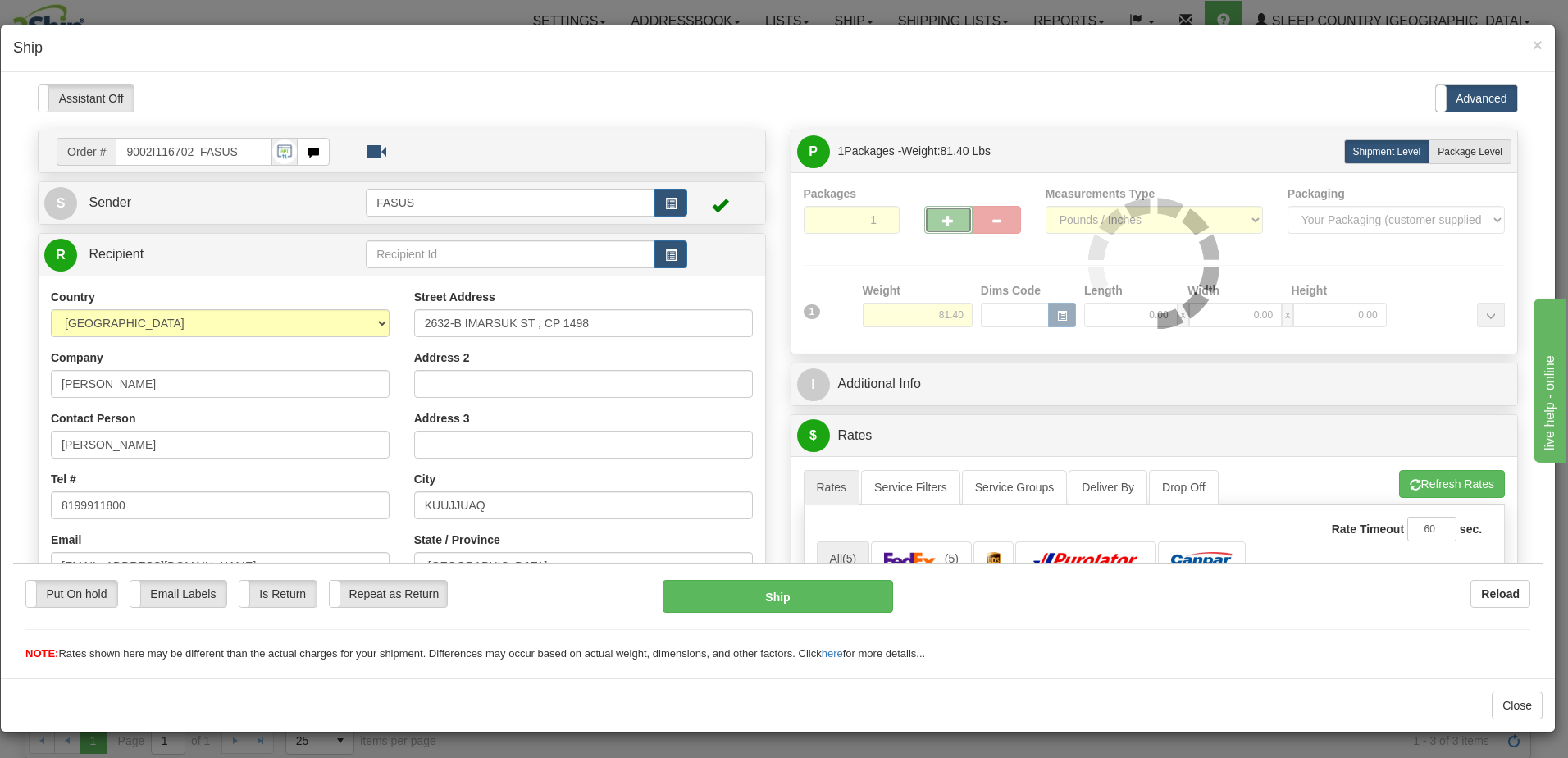
type input "2"
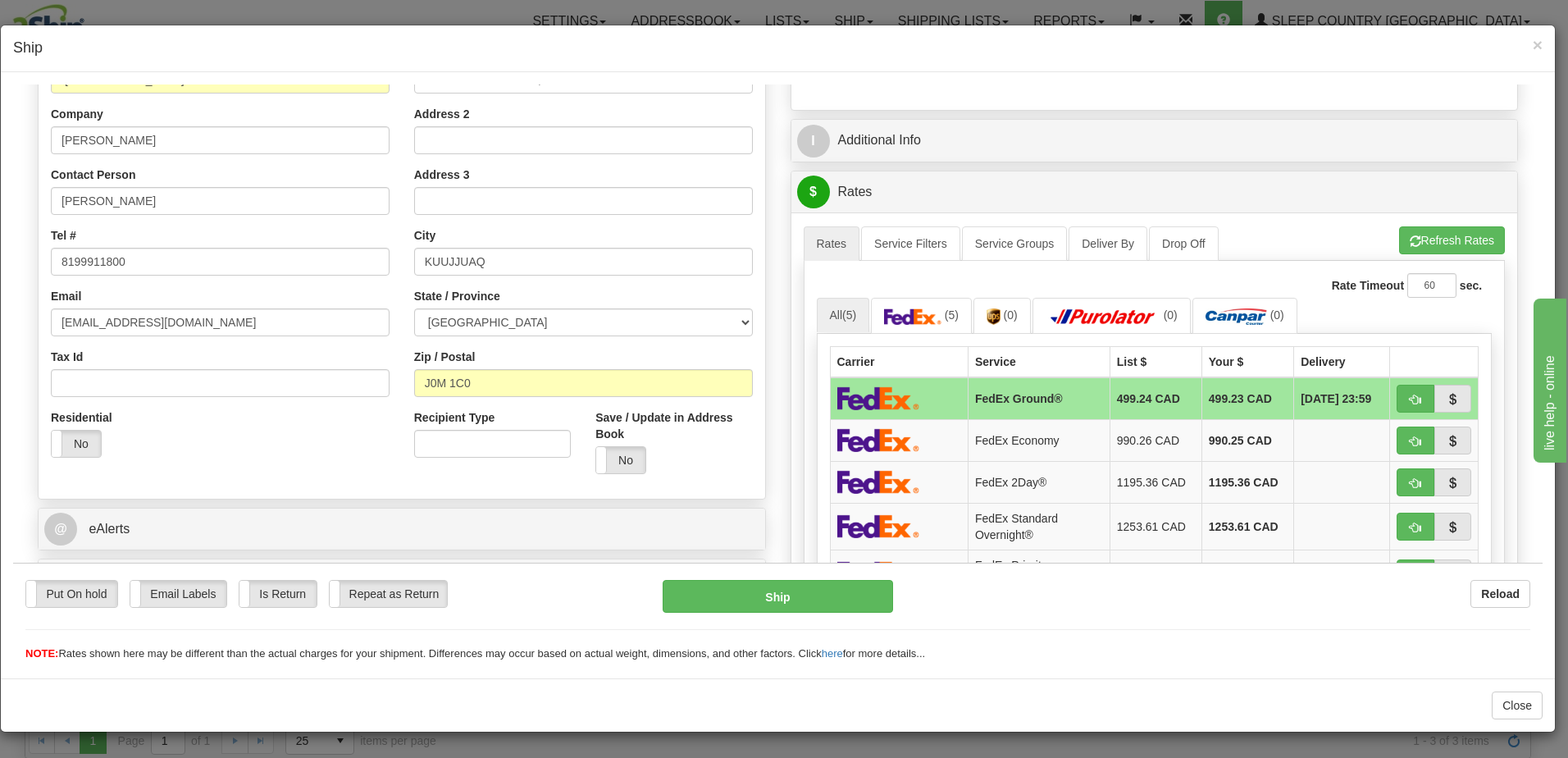
scroll to position [246, 0]
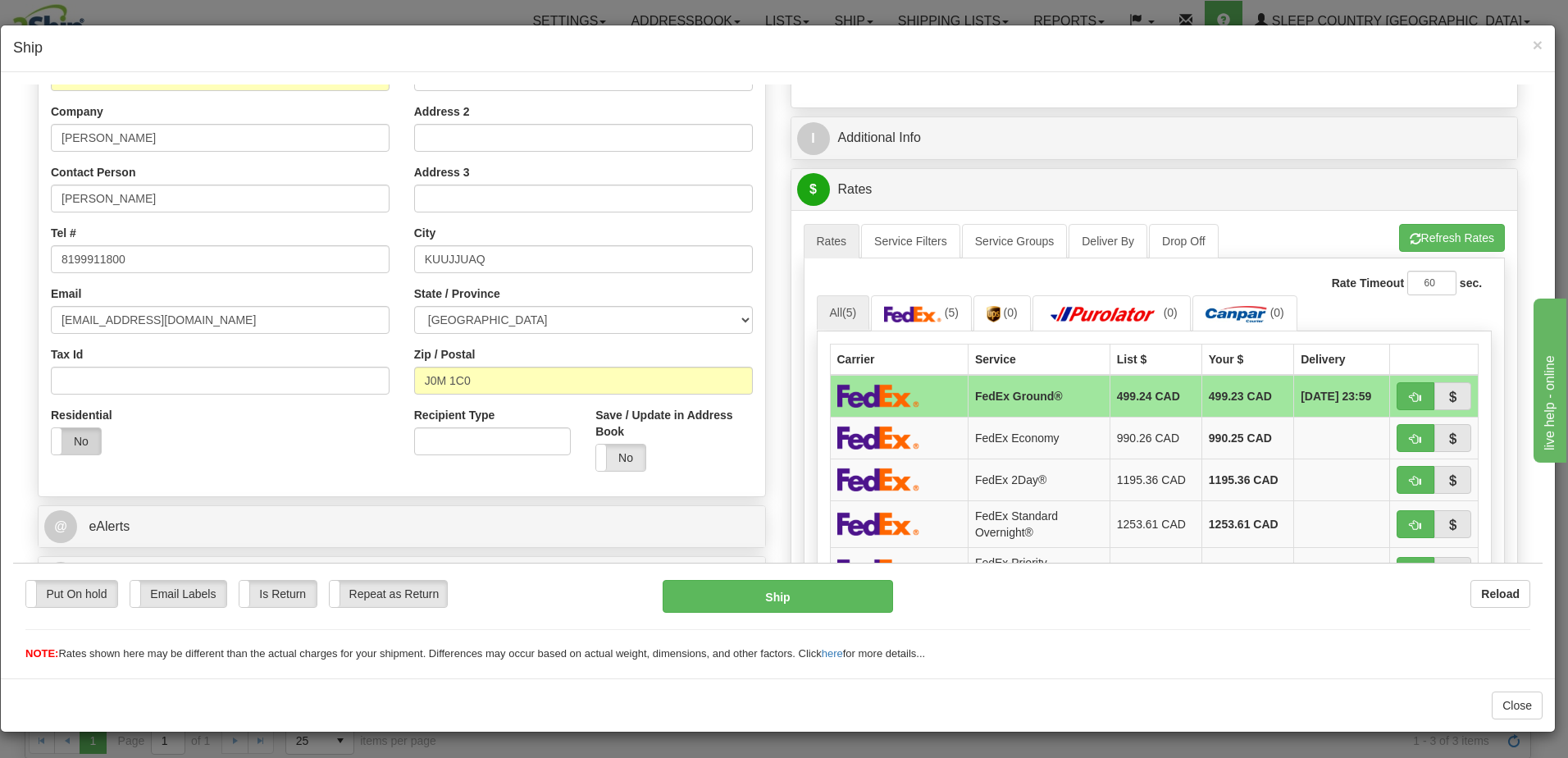
click at [82, 442] on label "No" at bounding box center [76, 441] width 49 height 27
click at [1432, 235] on button "Refresh Rates" at bounding box center [1452, 237] width 106 height 28
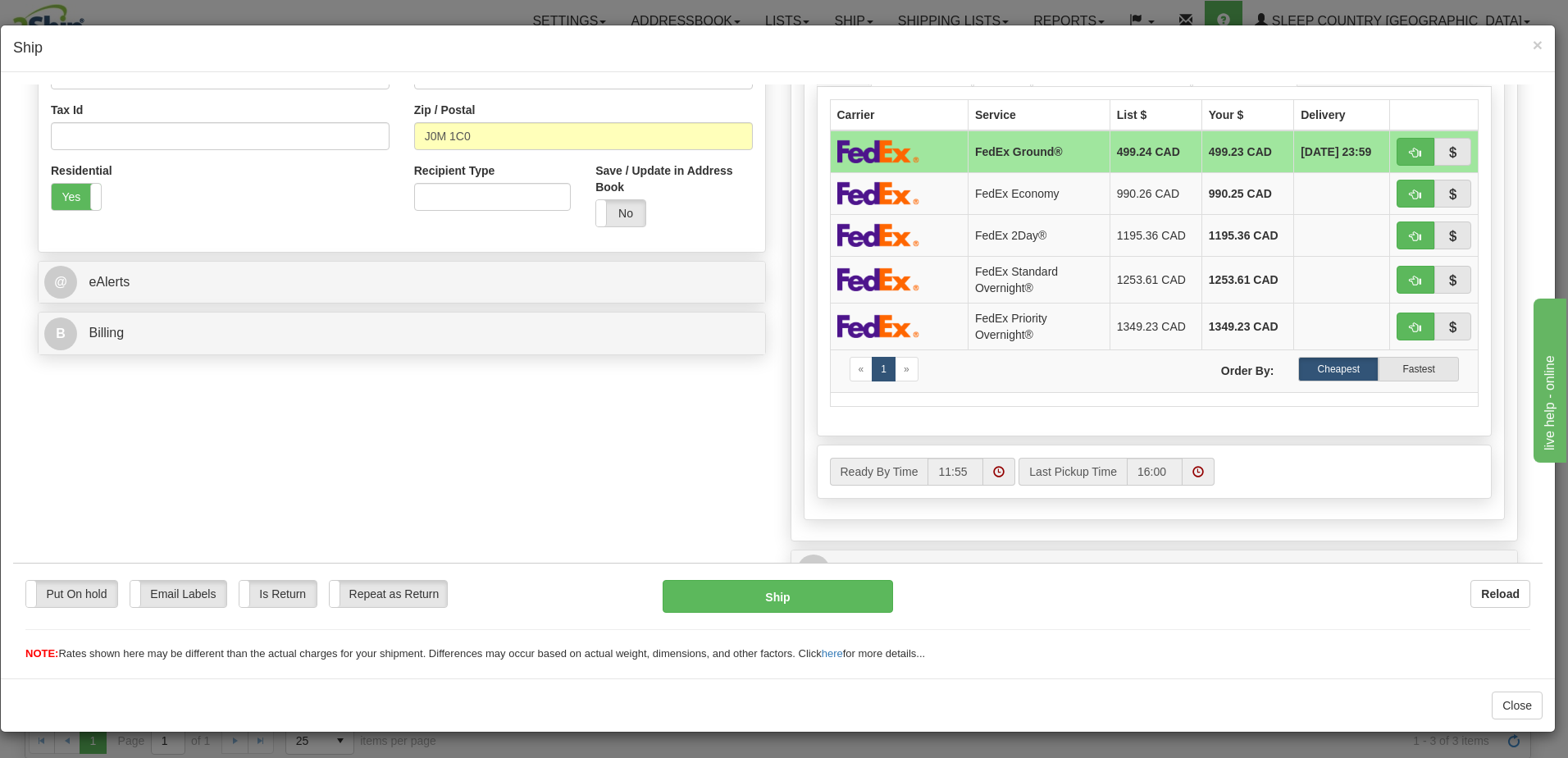
scroll to position [492, 0]
click at [1346, 359] on label "Cheapest" at bounding box center [1338, 367] width 81 height 25
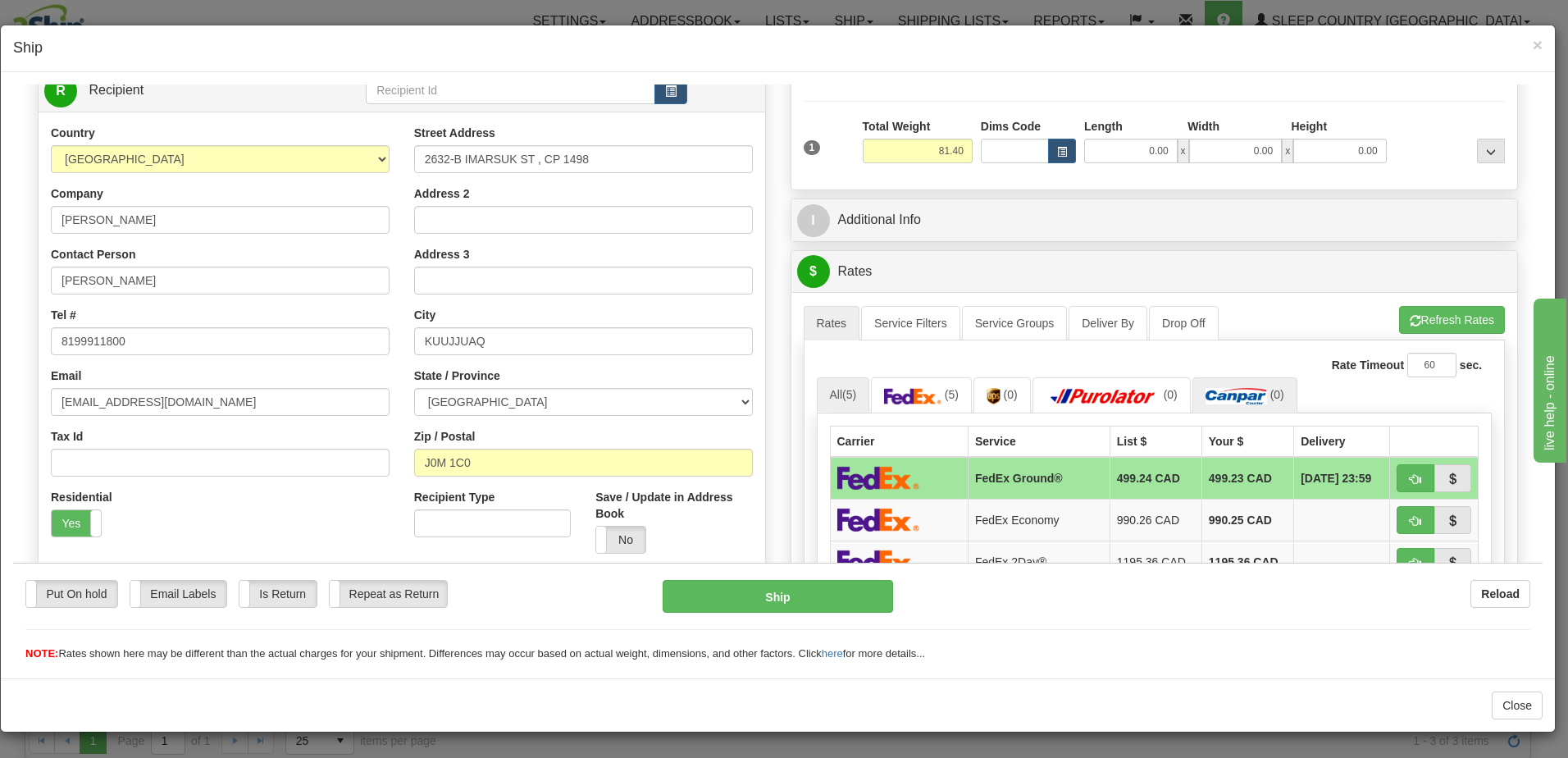
scroll to position [82, 0]
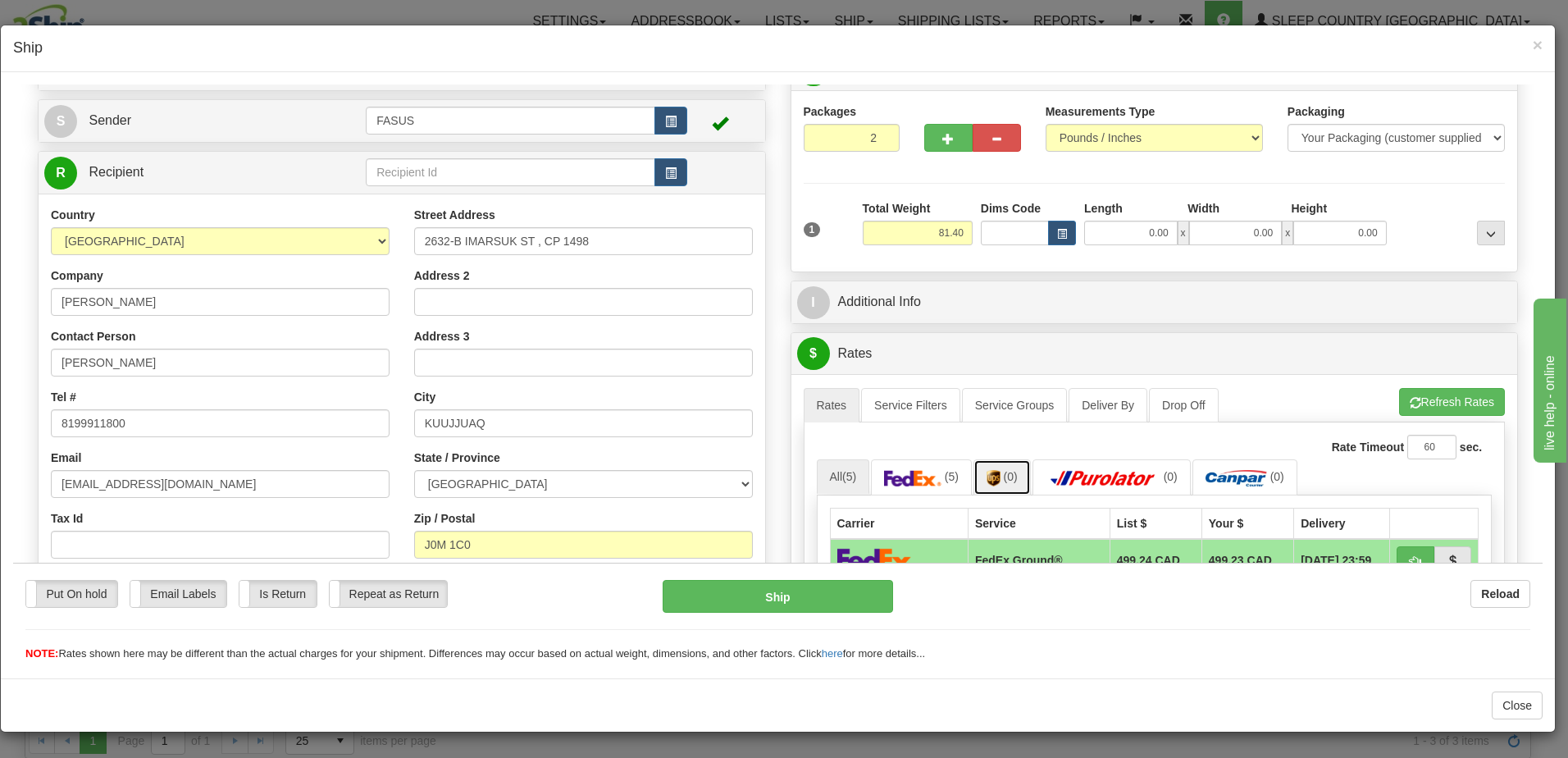
click at [1008, 473] on span "(0)" at bounding box center [1010, 476] width 14 height 13
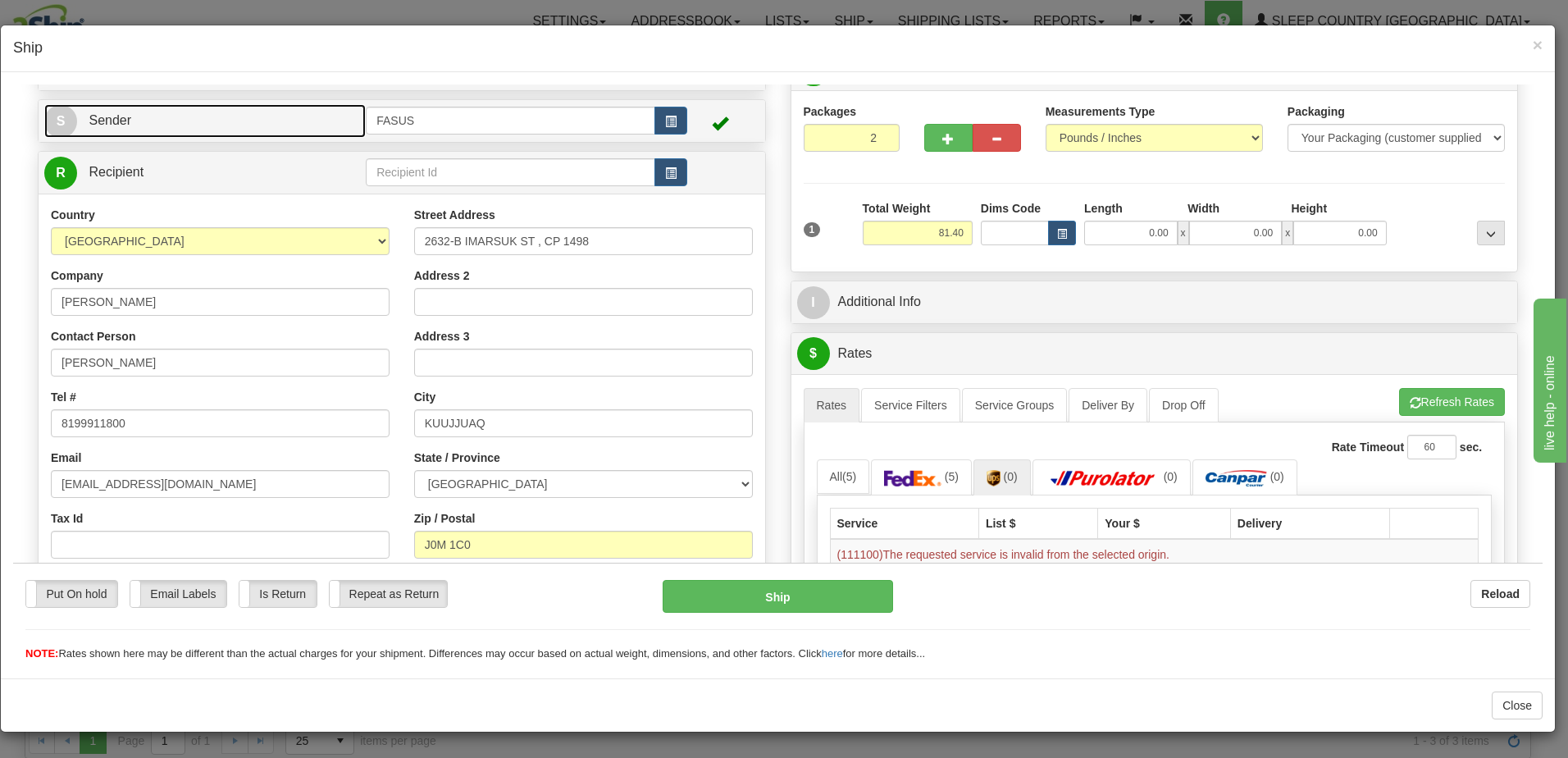
click at [213, 119] on link "S Sender" at bounding box center [204, 120] width 322 height 33
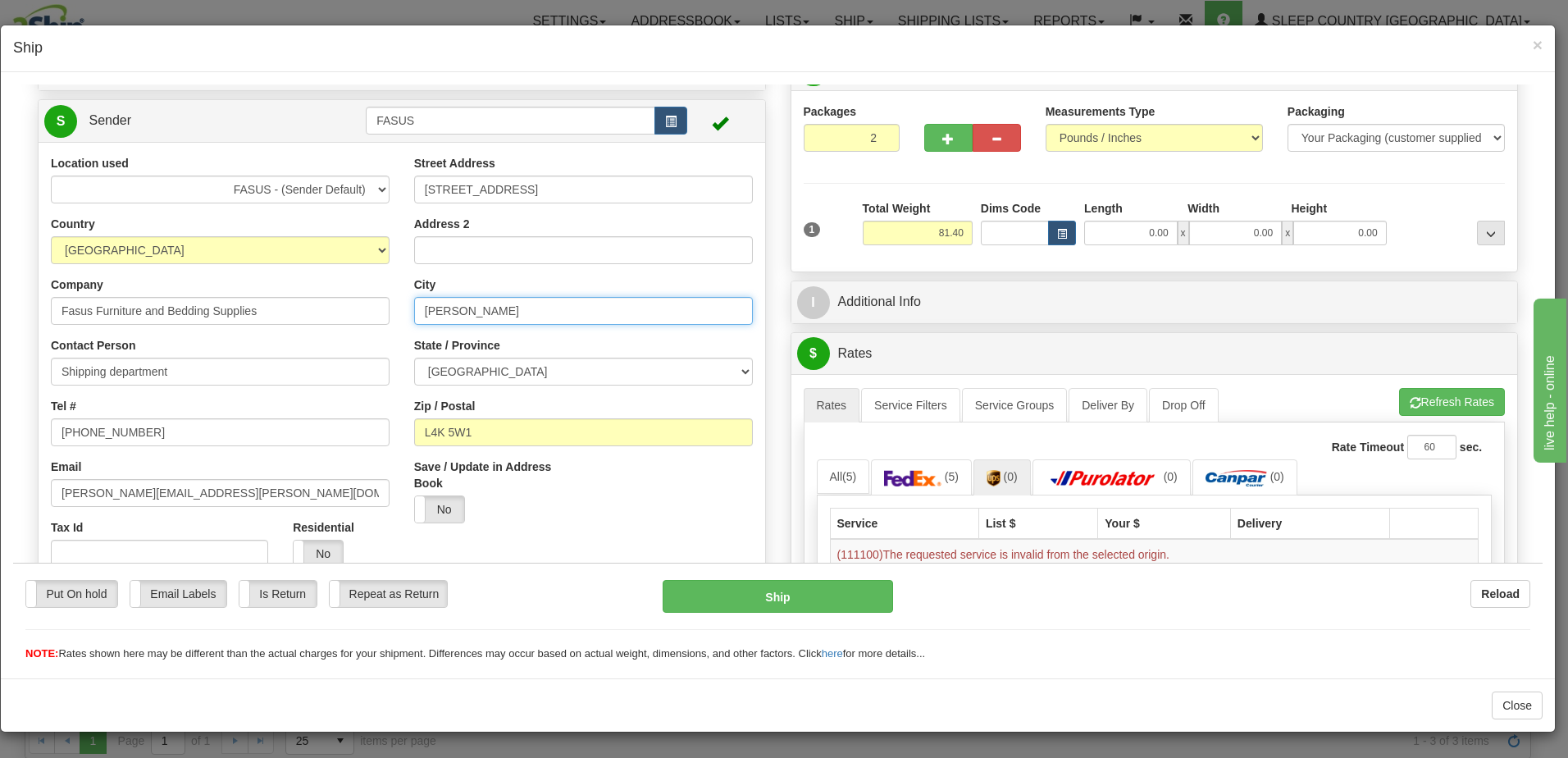
drag, startPoint x: 499, startPoint y: 307, endPoint x: 316, endPoint y: 301, distance: 183.1
click at [316, 301] on div "Location used FASUS - (Sender Default) SINCA - (CA Default) Country [GEOGRAPHIC…" at bounding box center [401, 404] width 726 height 499
type input "[GEOGRAPHIC_DATA]"
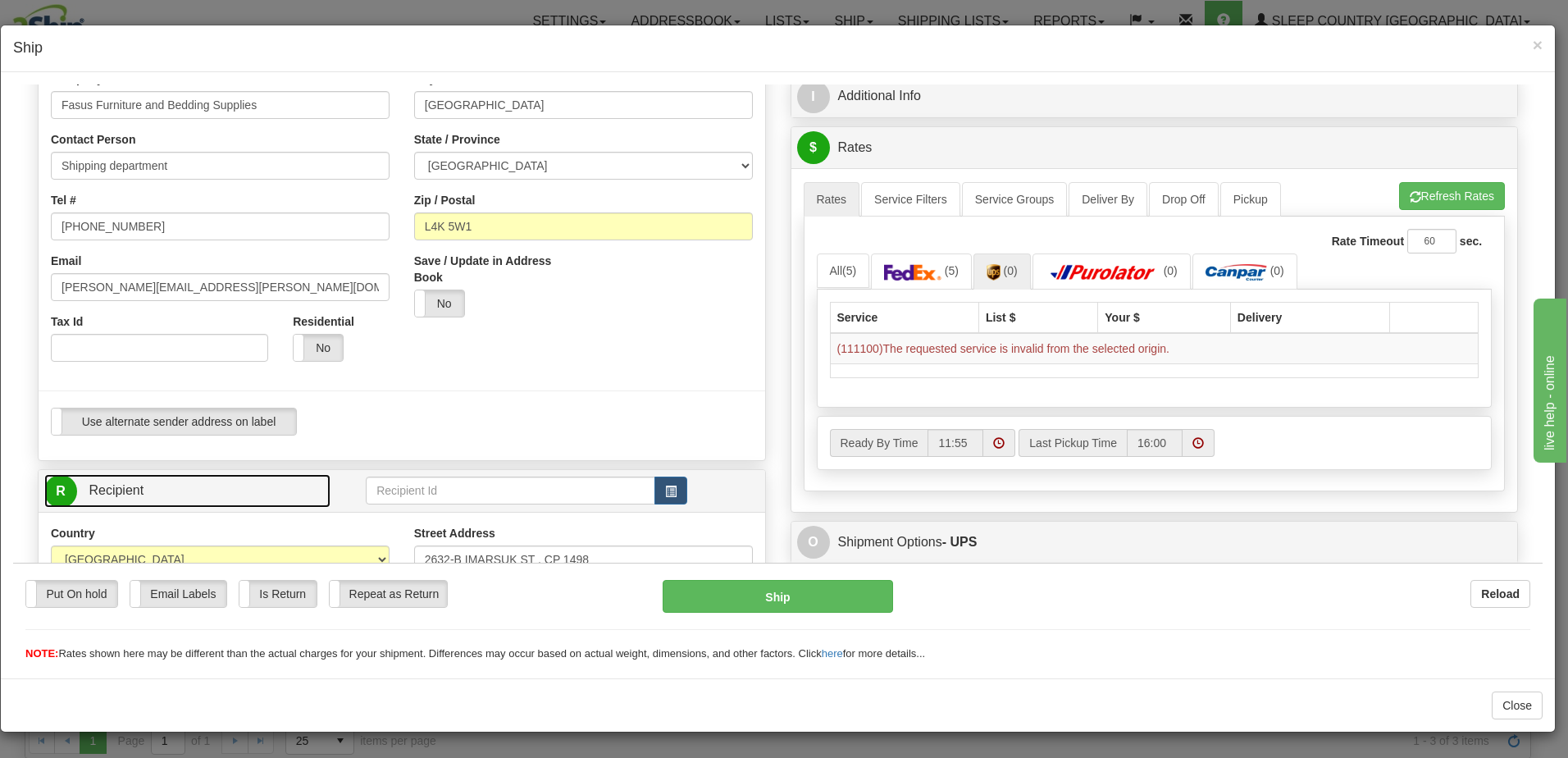
scroll to position [241, 0]
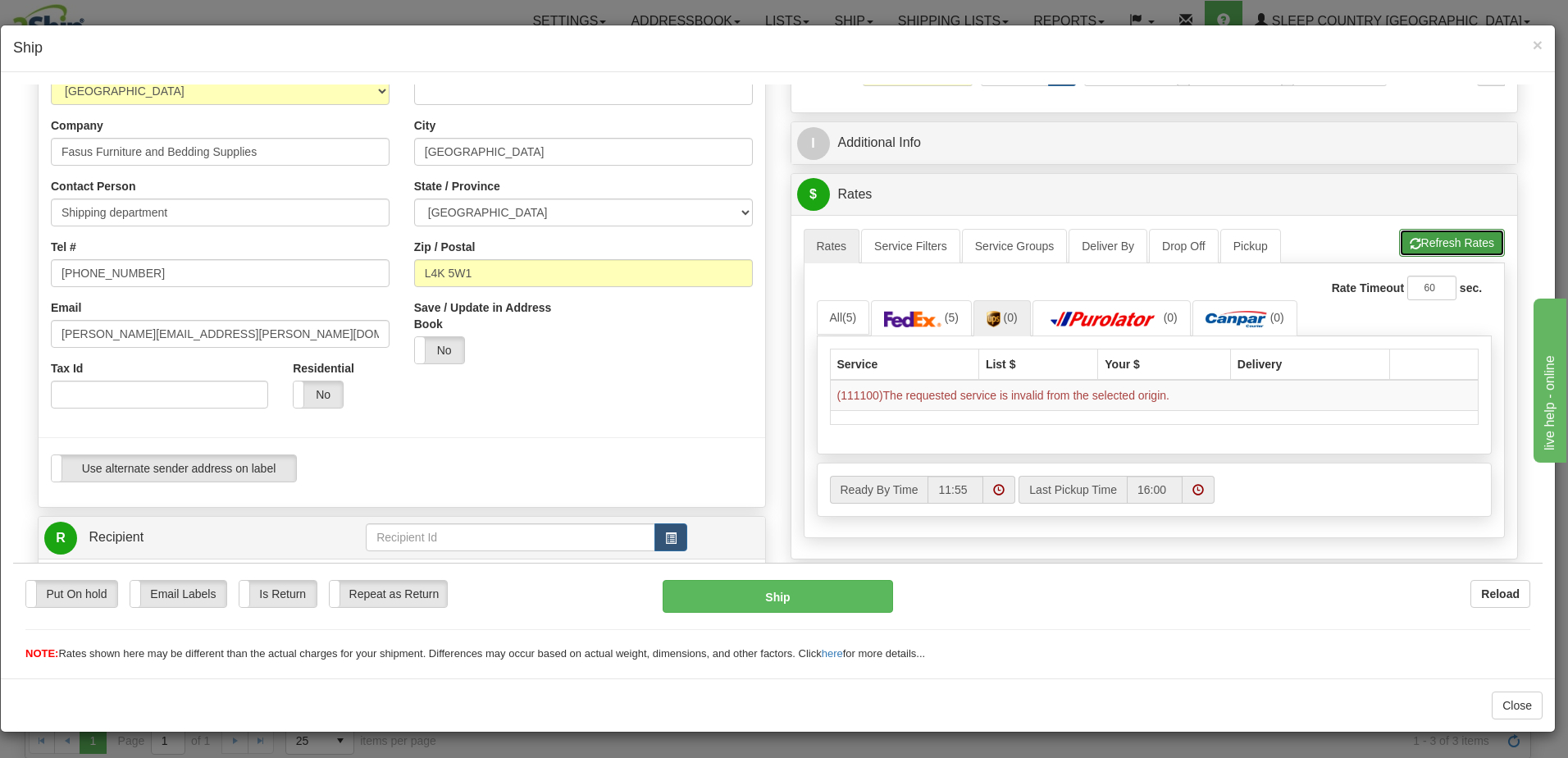
click at [1457, 229] on button "Refresh Rates" at bounding box center [1452, 242] width 106 height 28
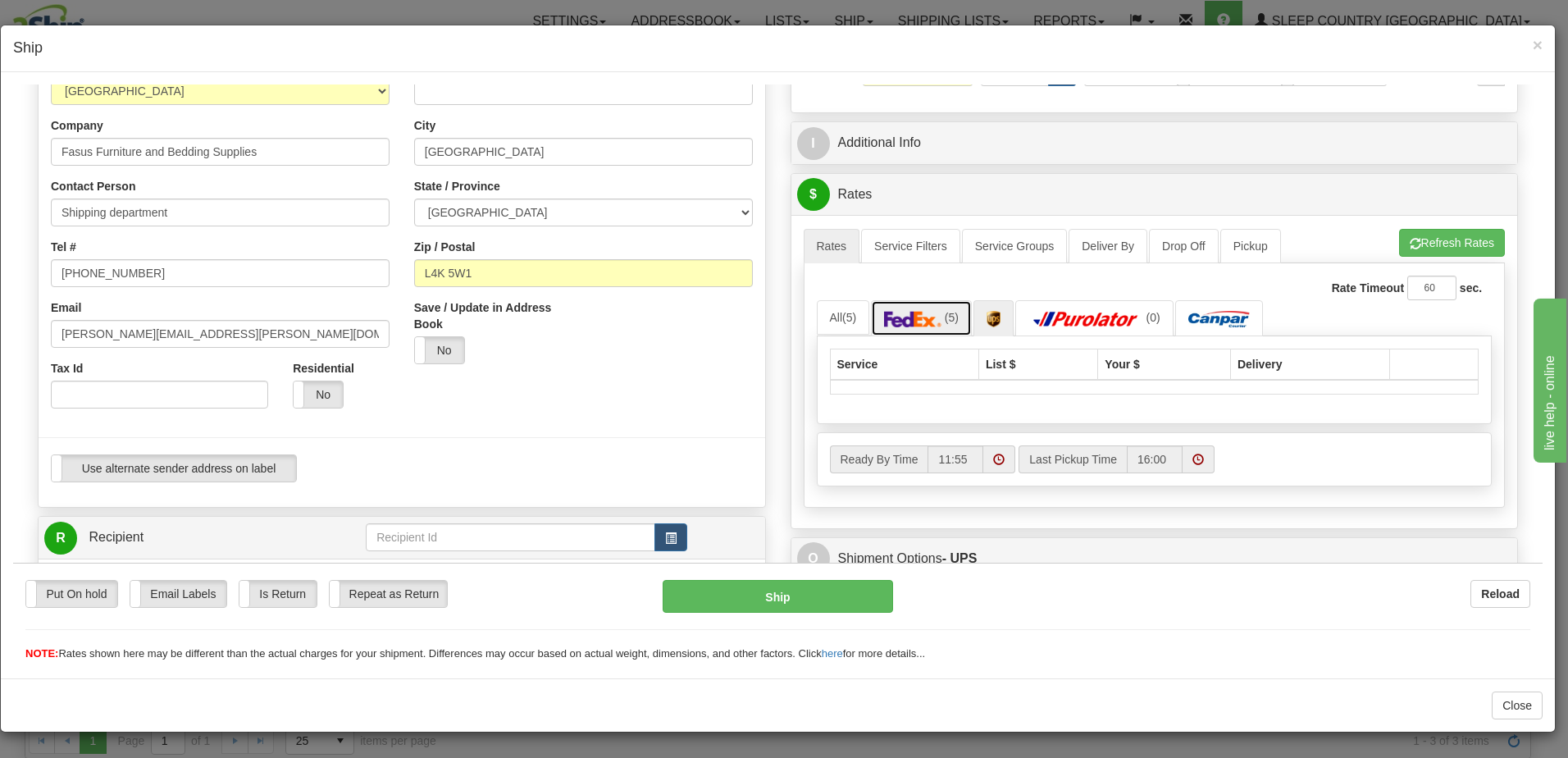
click at [906, 313] on img at bounding box center [912, 318] width 57 height 17
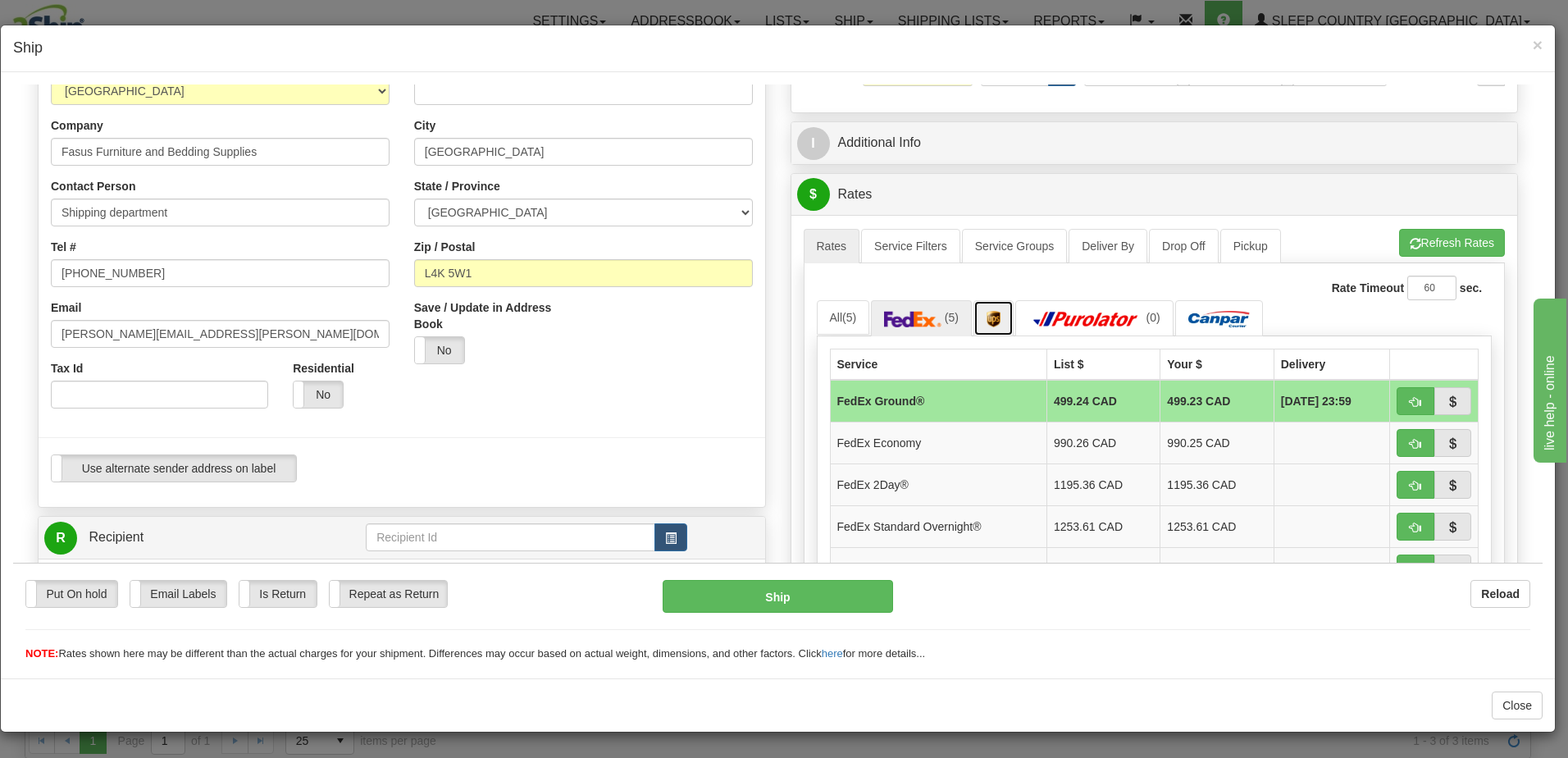
click at [992, 320] on img at bounding box center [993, 318] width 14 height 17
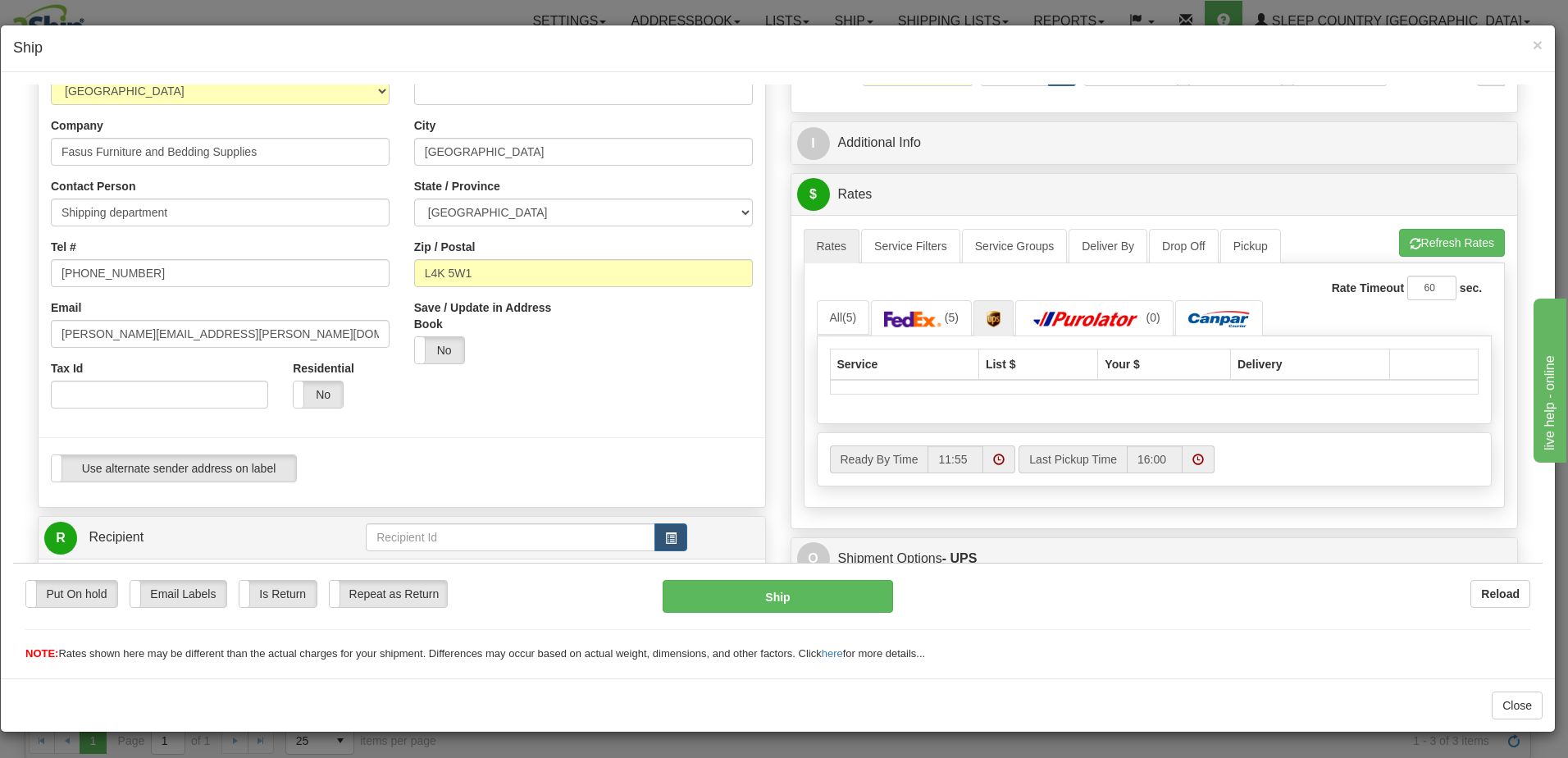
drag, startPoint x: 995, startPoint y: 320, endPoint x: 1272, endPoint y: 163, distance: 318.4
click at [1272, 163] on div "I Additional Info" at bounding box center [1154, 142] width 728 height 43
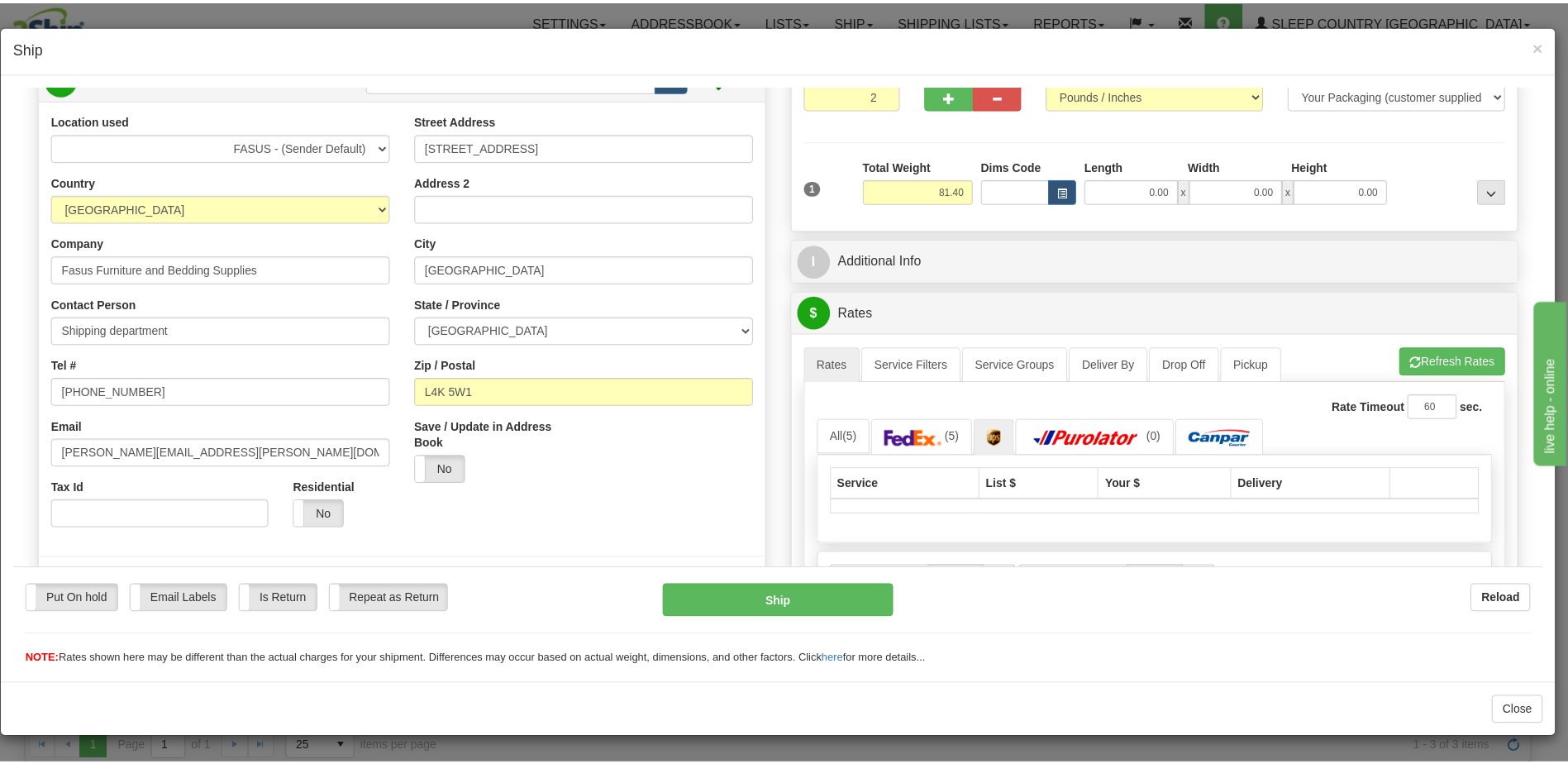
scroll to position [0, 0]
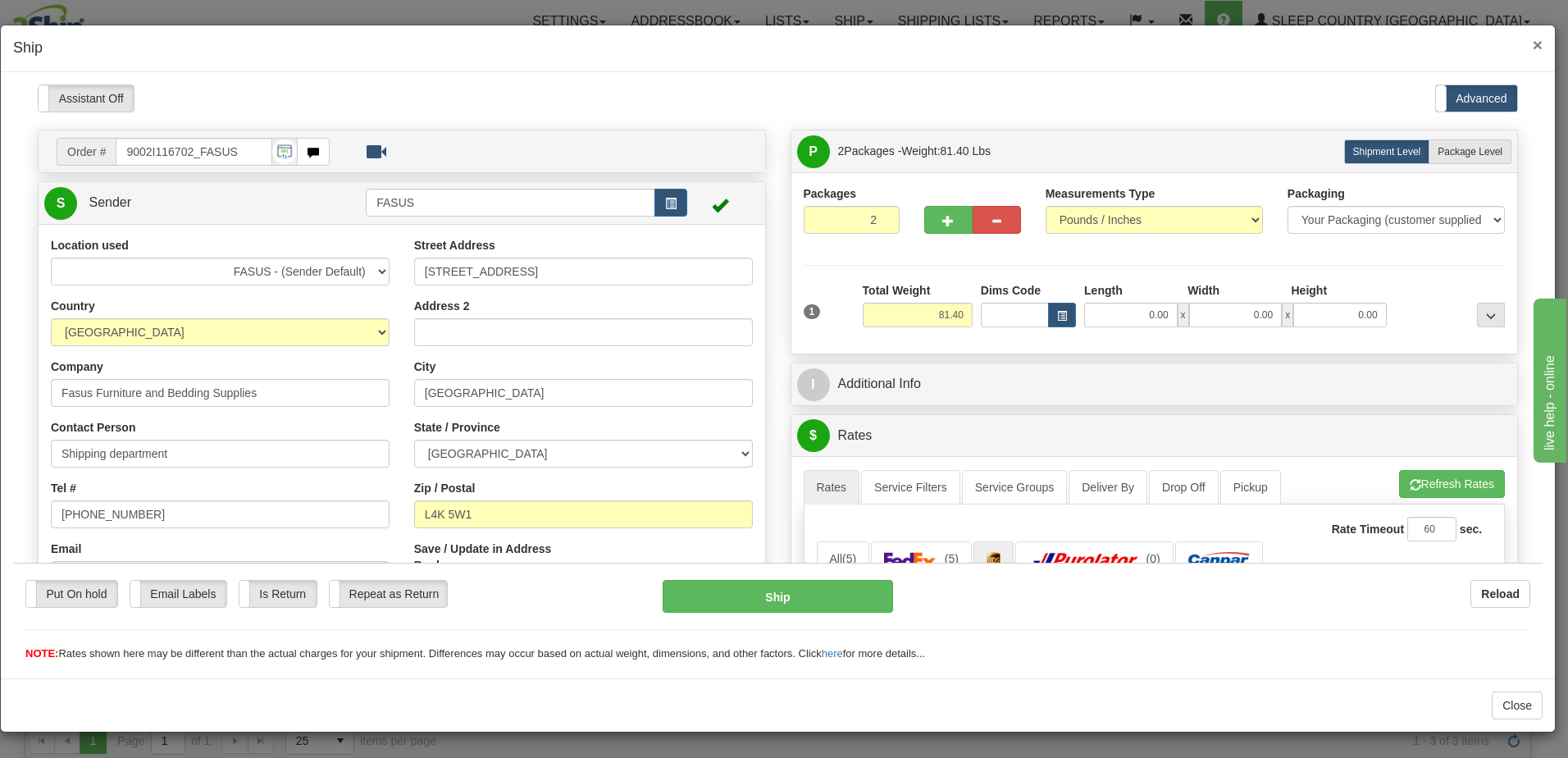
click at [1540, 43] on span "×" at bounding box center [1538, 44] width 10 height 19
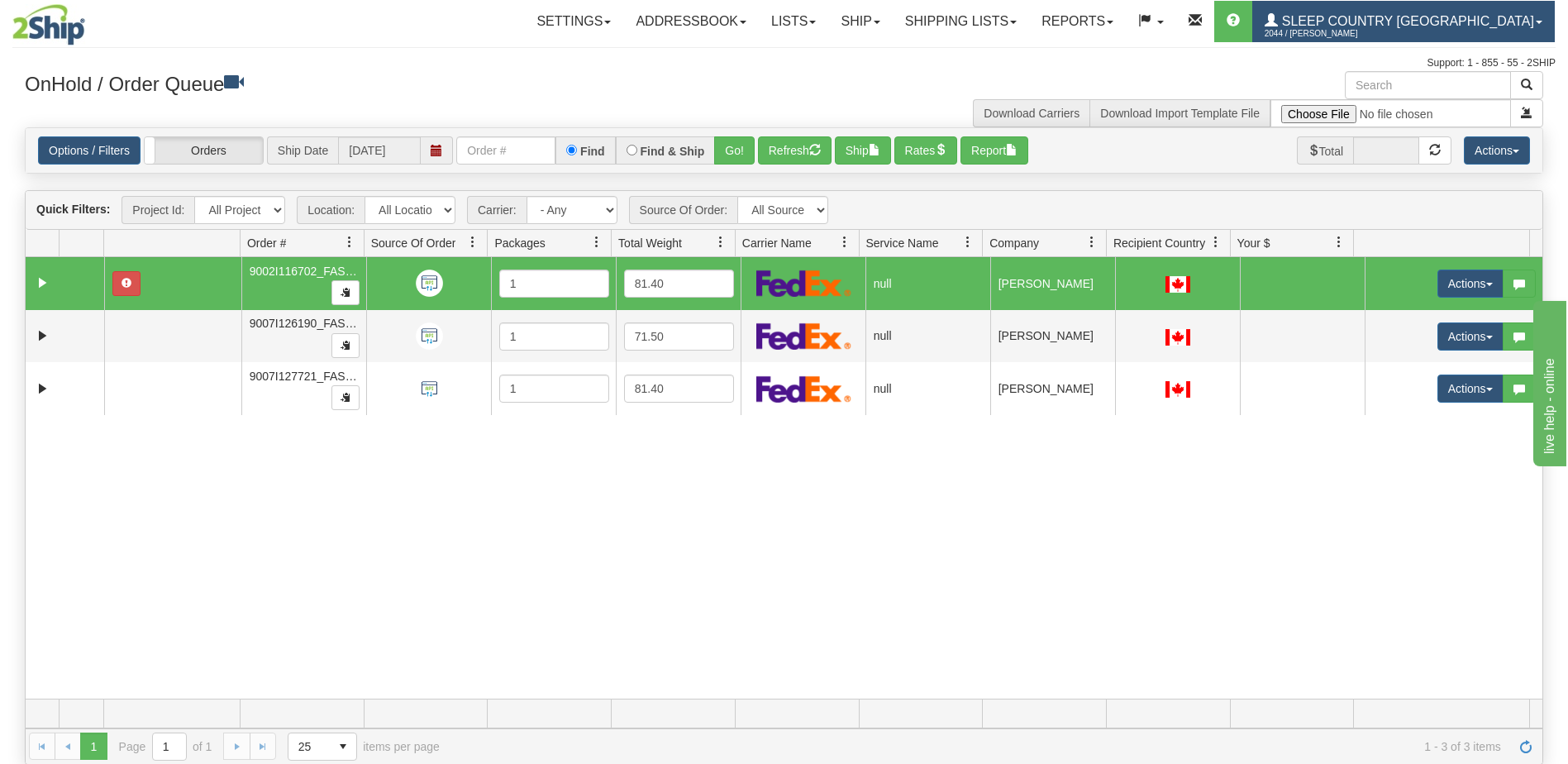
click at [1389, 18] on span "Sleep Country [GEOGRAPHIC_DATA]" at bounding box center [1406, 21] width 256 height 14
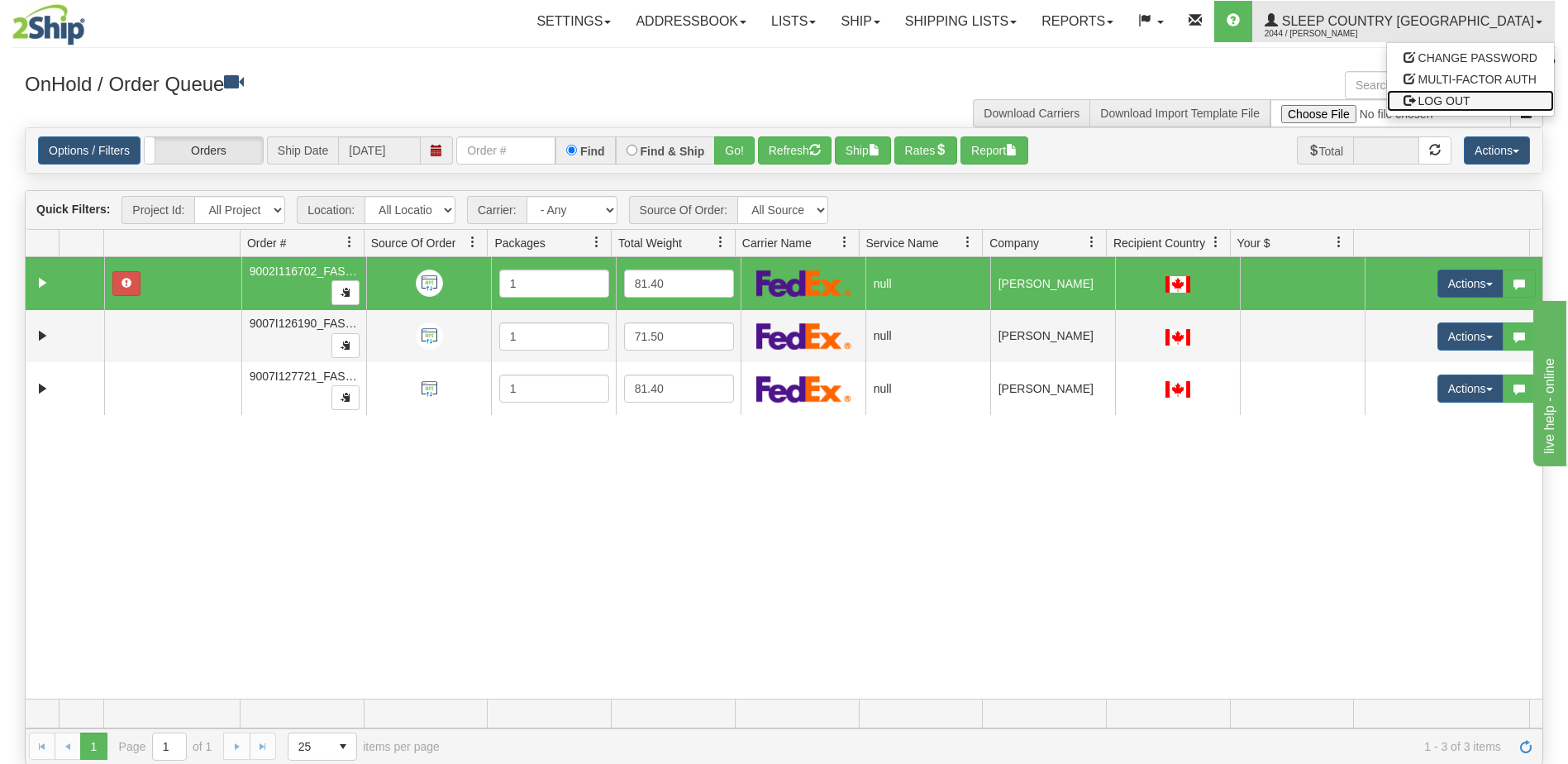
click at [1449, 96] on span "LOG OUT" at bounding box center [1445, 101] width 52 height 13
